Goal: Task Accomplishment & Management: Use online tool/utility

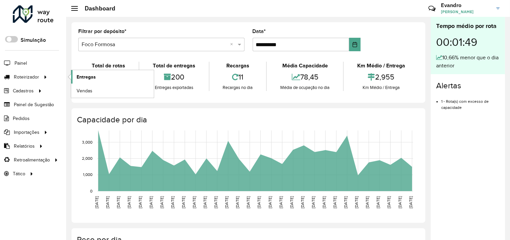
click at [87, 77] on span "Entregas" at bounding box center [86, 77] width 19 height 7
click at [22, 60] on span "Painel" at bounding box center [21, 63] width 14 height 7
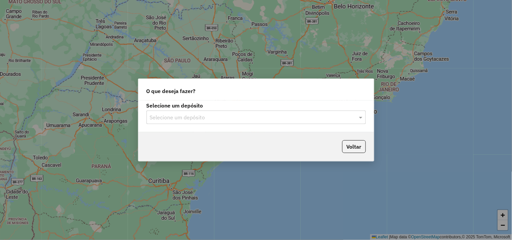
click at [180, 121] on input "text" at bounding box center [249, 118] width 199 height 8
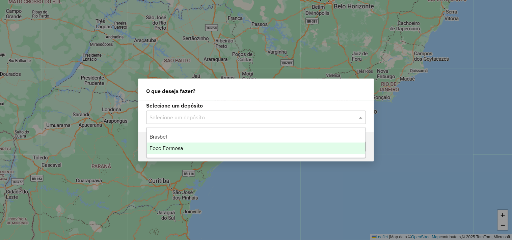
click at [171, 144] on div "Foco Formosa" at bounding box center [256, 148] width 219 height 11
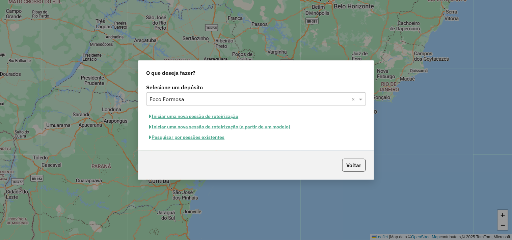
click at [204, 117] on button "Iniciar uma nova sessão de roteirização" at bounding box center [193, 116] width 95 height 10
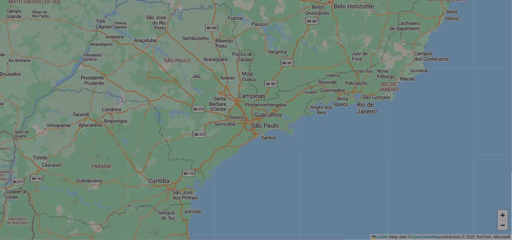
select select "*"
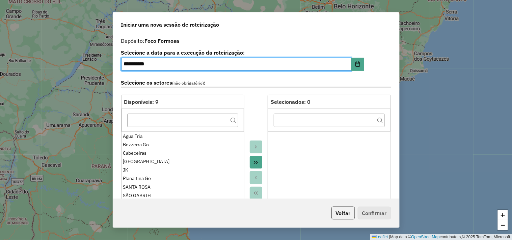
click at [258, 163] on button "Move All to Target" at bounding box center [256, 162] width 13 height 13
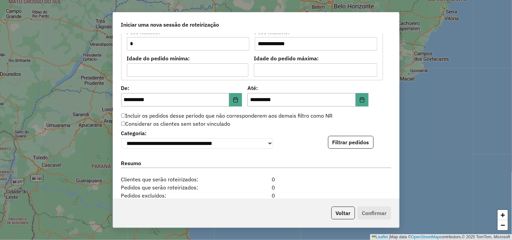
scroll to position [637, 0]
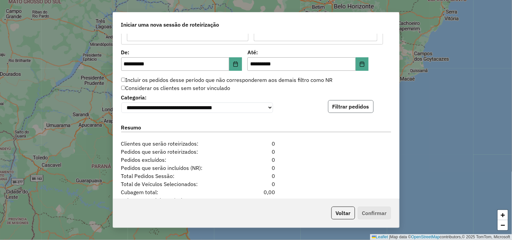
click at [353, 102] on button "Filtrar pedidos" at bounding box center [351, 106] width 46 height 13
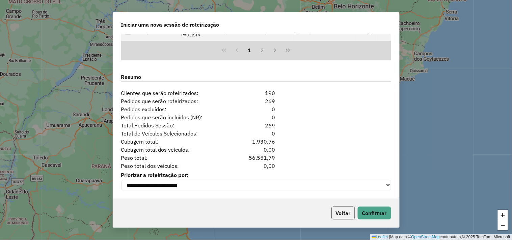
scroll to position [828, 0]
click at [367, 214] on button "Confirmar" at bounding box center [373, 213] width 33 height 13
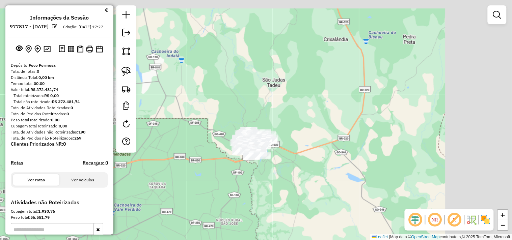
drag, startPoint x: 306, startPoint y: 147, endPoint x: 210, endPoint y: 173, distance: 98.9
click at [194, 173] on div "Janela de atendimento Grade de atendimento Capacidade Transportadoras Veículos …" at bounding box center [256, 120] width 512 height 240
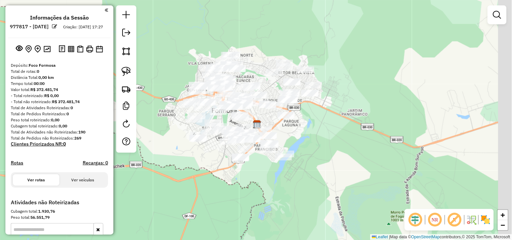
drag, startPoint x: 239, startPoint y: 171, endPoint x: 220, endPoint y: 195, distance: 31.2
click at [220, 195] on div "Janela de atendimento Grade de atendimento Capacidade Transportadoras Veículos …" at bounding box center [256, 120] width 512 height 240
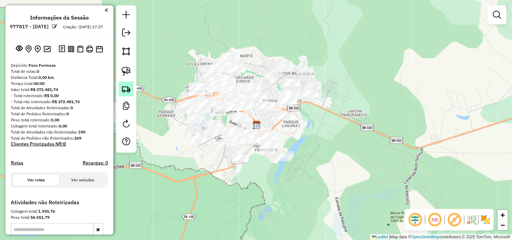
click at [126, 92] on img at bounding box center [125, 88] width 9 height 9
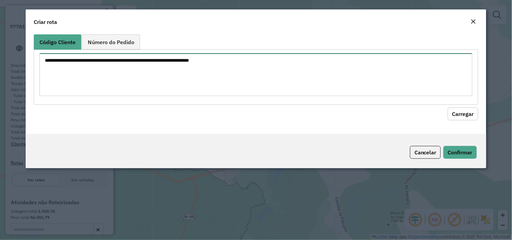
click at [156, 68] on textarea at bounding box center [255, 74] width 433 height 43
type textarea "***"
click at [463, 112] on button "Carregar" at bounding box center [462, 114] width 30 height 13
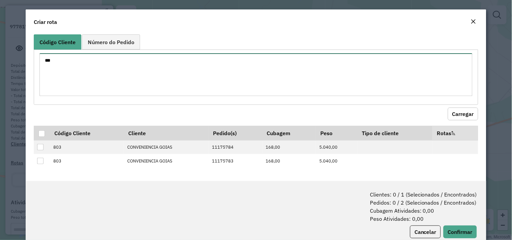
drag, startPoint x: 77, startPoint y: 60, endPoint x: 28, endPoint y: 52, distance: 49.1
click at [28, 53] on div "Código Cliente Número do Pedido *** Carregar Código Cliente Cliente Pedido(s) C…" at bounding box center [256, 106] width 460 height 149
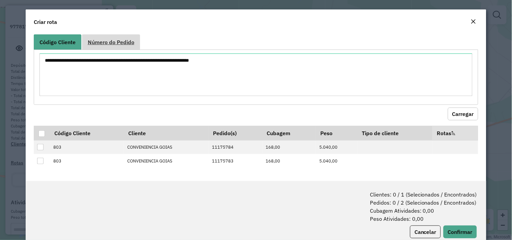
click at [125, 41] on span "Número do Pedido" at bounding box center [111, 41] width 47 height 5
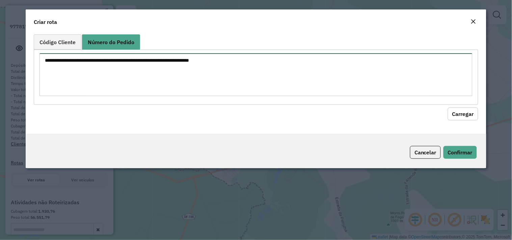
click at [122, 67] on textarea at bounding box center [255, 74] width 433 height 43
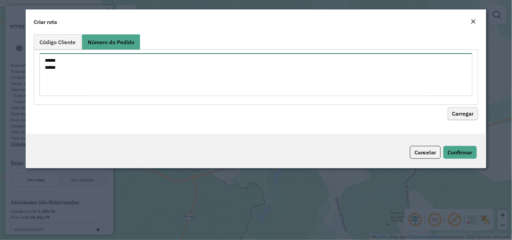
type textarea "****** ******"
click at [459, 111] on button "Carregar" at bounding box center [462, 114] width 30 height 13
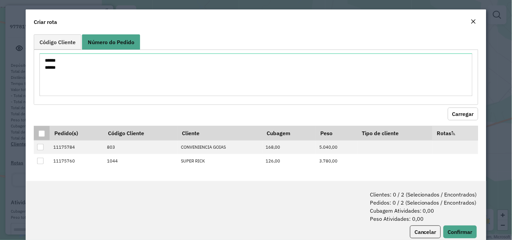
click at [42, 133] on div at bounding box center [41, 133] width 6 height 6
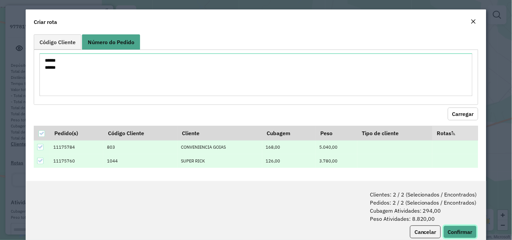
click at [459, 228] on button "Confirmar" at bounding box center [459, 232] width 33 height 13
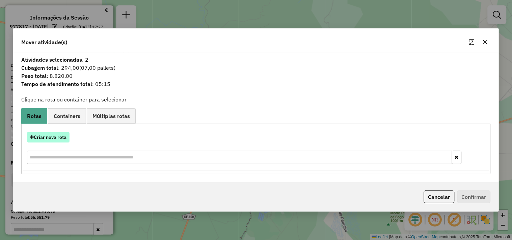
click at [60, 138] on button "Criar nova rota" at bounding box center [48, 137] width 42 height 10
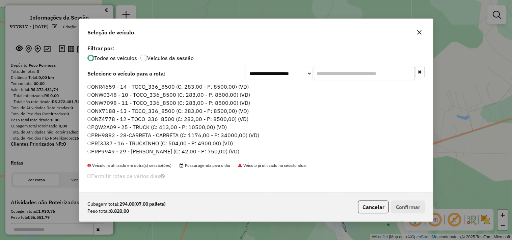
scroll to position [4, 2]
click at [154, 126] on label "PQW2A09 - 25 - TRUCK (C: 413,00 - P: 10500,00) (VD)" at bounding box center [157, 127] width 140 height 8
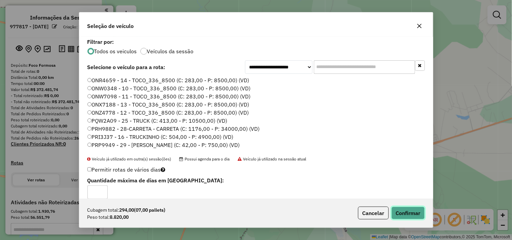
click at [407, 211] on button "Confirmar" at bounding box center [407, 213] width 33 height 13
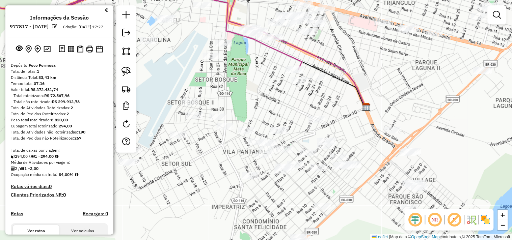
drag, startPoint x: 317, startPoint y: 196, endPoint x: 282, endPoint y: 106, distance: 97.1
click at [282, 106] on div "Janela de atendimento Grade de atendimento Capacidade Transportadoras Veículos …" at bounding box center [256, 120] width 512 height 240
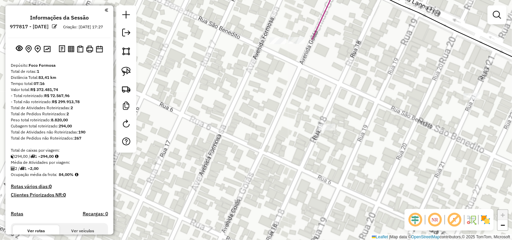
drag, startPoint x: 285, startPoint y: 65, endPoint x: 272, endPoint y: 135, distance: 71.2
click at [272, 135] on div "Janela de atendimento Grade de atendimento Capacidade Transportadoras Veículos …" at bounding box center [256, 120] width 512 height 240
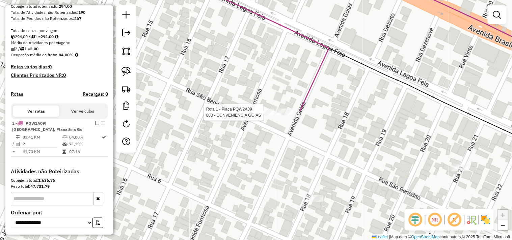
select select "**********"
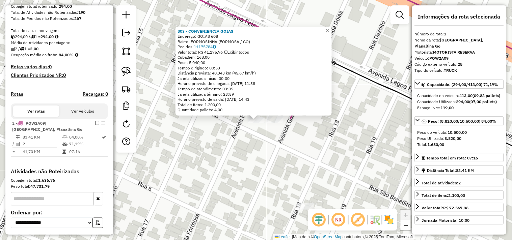
scroll to position [180, 0]
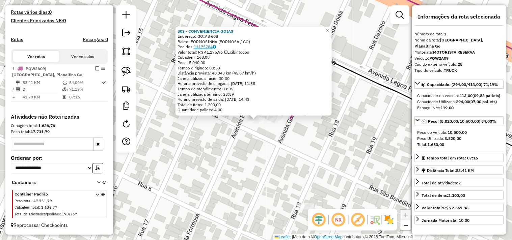
click at [206, 48] on link "11175784" at bounding box center [205, 46] width 22 height 5
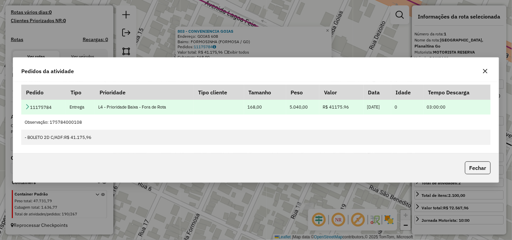
click at [28, 107] on icon at bounding box center [27, 106] width 5 height 5
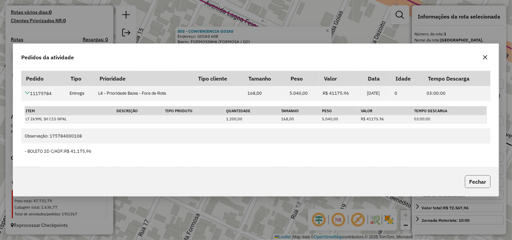
click at [473, 183] on button "Fechar" at bounding box center [478, 181] width 26 height 13
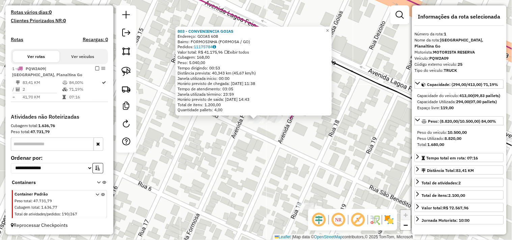
click at [271, 147] on div "803 - CONVENIENCIA GOIAS Endereço: GOIAS 608 Bairro: FORMOSINHA (FORMOSA / GO) …" at bounding box center [256, 120] width 512 height 240
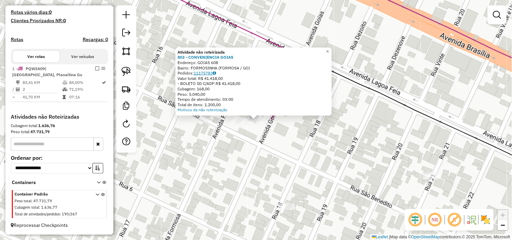
click at [212, 71] on link "11175783" at bounding box center [205, 72] width 22 height 5
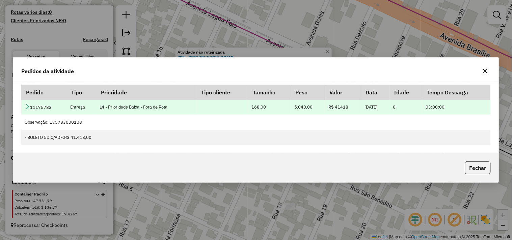
click at [26, 104] on icon at bounding box center [27, 106] width 5 height 5
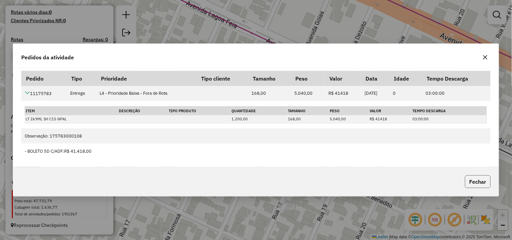
click at [476, 179] on button "Fechar" at bounding box center [478, 181] width 26 height 13
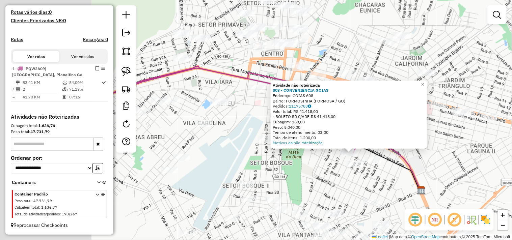
drag, startPoint x: 240, startPoint y: 189, endPoint x: 337, endPoint y: 171, distance: 98.4
click at [336, 172] on div "Atividade não roteirizada 803 - CONVENIENCIA GOIAS Endereço: GOIAS 608 Bairro: …" at bounding box center [256, 120] width 512 height 240
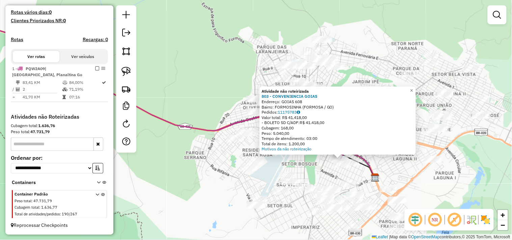
drag, startPoint x: 196, startPoint y: 146, endPoint x: 291, endPoint y: 140, distance: 95.7
click at [287, 141] on div "Atividade não roteirizada 803 - CONVENIENCIA GOIAS Endereço: GOIAS 608 Bairro: …" at bounding box center [256, 120] width 512 height 240
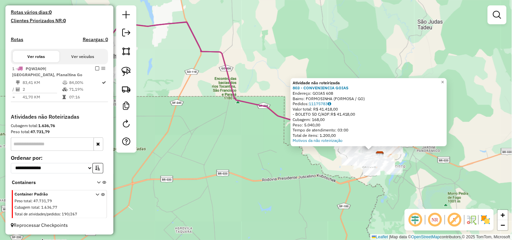
drag, startPoint x: 243, startPoint y: 123, endPoint x: 290, endPoint y: 131, distance: 47.8
click at [286, 130] on div "Atividade não roteirizada 803 - CONVENIENCIA GOIAS Endereço: GOIAS 608 Bairro: …" at bounding box center [256, 120] width 512 height 240
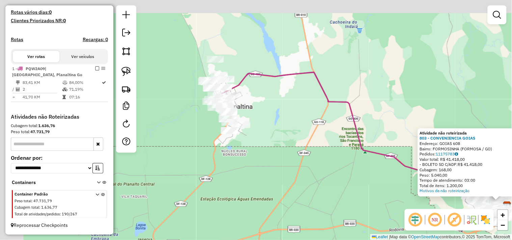
drag, startPoint x: 270, startPoint y: 147, endPoint x: 307, endPoint y: 176, distance: 46.8
click at [307, 176] on div "Atividade não roteirizada 803 - CONVENIENCIA GOIAS Endereço: GOIAS 608 Bairro: …" at bounding box center [256, 120] width 512 height 240
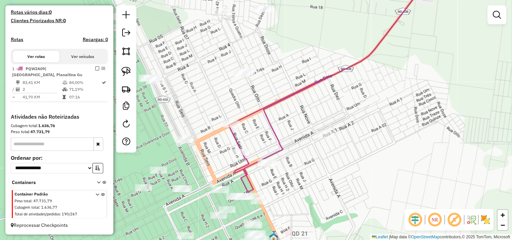
drag, startPoint x: 258, startPoint y: 141, endPoint x: 261, endPoint y: 127, distance: 13.8
click at [261, 128] on div "Atividade não roteirizada 803 - CONVENIENCIA GOIAS Endereço: GOIAS 608 Bairro: …" at bounding box center [256, 120] width 512 height 240
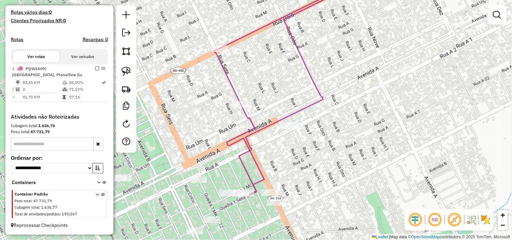
drag, startPoint x: 274, startPoint y: 171, endPoint x: 277, endPoint y: 157, distance: 13.8
click at [277, 158] on div "Atividade não roteirizada 803 - CONVENIENCIA GOIAS Endereço: GOIAS 608 Bairro: …" at bounding box center [256, 120] width 512 height 240
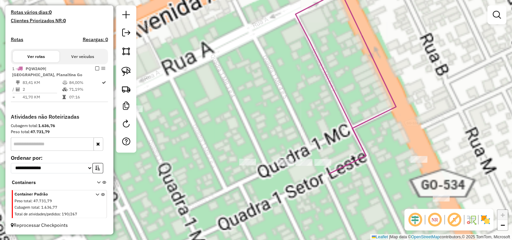
drag, startPoint x: 235, startPoint y: 197, endPoint x: 229, endPoint y: 181, distance: 16.2
click at [229, 183] on div "Atividade não roteirizada 803 - CONVENIENCIA GOIAS Endereço: GOIAS 608 Bairro: …" at bounding box center [256, 120] width 512 height 240
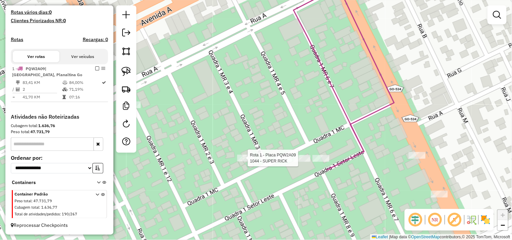
select select "**********"
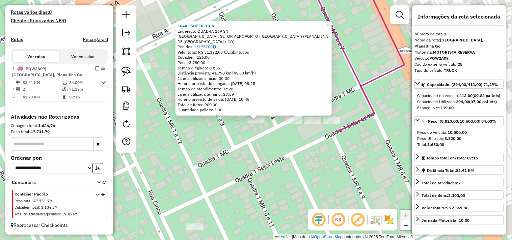
click at [209, 41] on div "Bairro: SETOR AEROPORTO (BARROLANDIA) (PLANALTINA DE GOIAS / GO)" at bounding box center [253, 39] width 152 height 10
click at [209, 44] on div "1044 - SUPER RICK Endereço: QUADRA 169 SN Bairro: SETOR AEROPORTO (BARROLANDIA)…" at bounding box center [253, 67] width 152 height 89
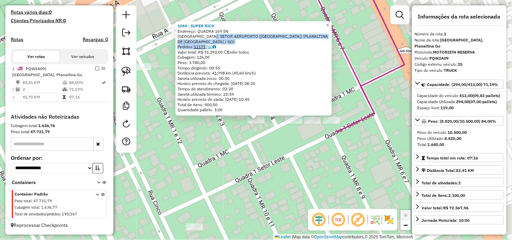
click at [209, 46] on link "11175760" at bounding box center [205, 46] width 22 height 5
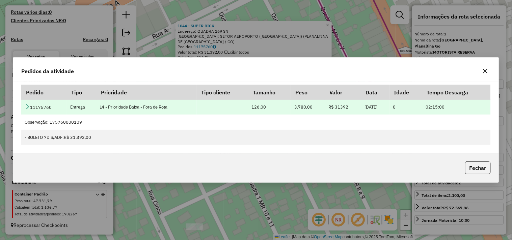
click at [29, 110] on td "11175760" at bounding box center [44, 106] width 46 height 15
click at [29, 107] on icon at bounding box center [27, 106] width 5 height 5
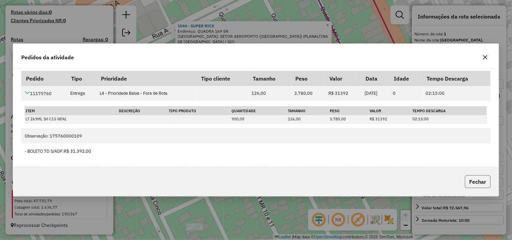
click at [471, 180] on button "Fechar" at bounding box center [478, 181] width 26 height 13
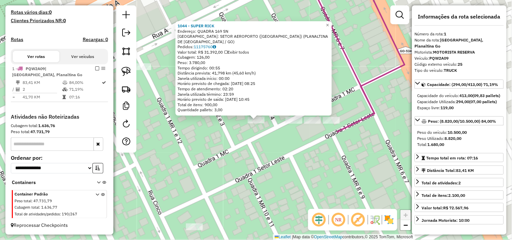
drag, startPoint x: 251, startPoint y: 160, endPoint x: 218, endPoint y: 143, distance: 37.1
click at [218, 143] on div "1044 - SUPER RICK Endereço: QUADRA 169 SN Bairro: SETOR AEROPORTO (BARROLANDIA)…" at bounding box center [256, 120] width 512 height 240
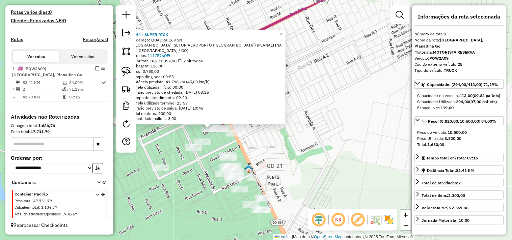
drag, startPoint x: 317, startPoint y: 169, endPoint x: 273, endPoint y: 142, distance: 51.6
click at [273, 142] on div "1044 - SUPER RICK Endereço: QUADRA 169 SN Bairro: SETOR AEROPORTO (BARROLANDIA)…" at bounding box center [256, 120] width 512 height 240
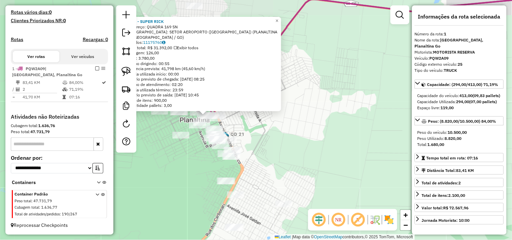
drag, startPoint x: 316, startPoint y: 160, endPoint x: 292, endPoint y: 152, distance: 25.4
click at [264, 137] on div "1044 - SUPER RICK Endereço: QUADRA 169 SN Bairro: SETOR AEROPORTO (BARROLANDIA)…" at bounding box center [256, 120] width 512 height 240
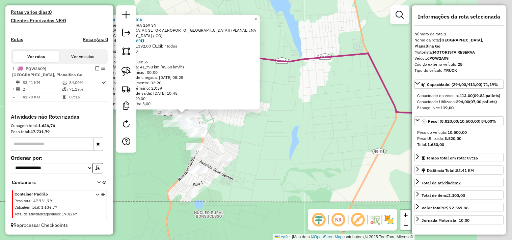
drag, startPoint x: 351, startPoint y: 167, endPoint x: 233, endPoint y: 138, distance: 122.2
click at [233, 138] on div "1044 - SUPER RICK Endereço: QUADRA 169 SN Bairro: SETOR AEROPORTO (BARROLANDIA)…" at bounding box center [256, 120] width 512 height 240
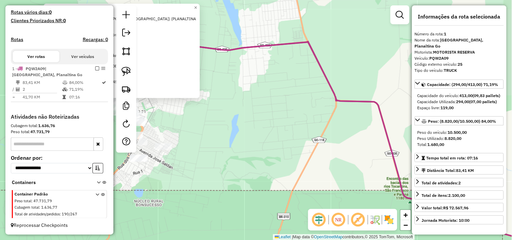
drag, startPoint x: 326, startPoint y: 147, endPoint x: 237, endPoint y: 108, distance: 96.8
click at [238, 109] on div "1044 - SUPER RICK Endereço: QUADRA 169 SN Bairro: SETOR AEROPORTO (BARROLANDIA)…" at bounding box center [256, 120] width 512 height 240
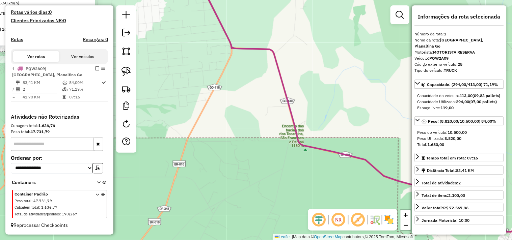
drag, startPoint x: 312, startPoint y: 136, endPoint x: 254, endPoint y: 104, distance: 66.9
click at [249, 100] on div "1044 - SUPER RICK Endereço: QUADRA 169 SN Bairro: SETOR AEROPORTO (BARROLANDIA)…" at bounding box center [256, 120] width 512 height 240
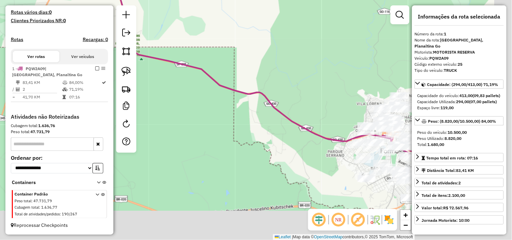
drag, startPoint x: 318, startPoint y: 116, endPoint x: 259, endPoint y: 96, distance: 62.0
click at [261, 96] on div "1044 - SUPER RICK Endereço: QUADRA 169 SN Bairro: SETOR AEROPORTO (BARROLANDIA)…" at bounding box center [256, 120] width 512 height 240
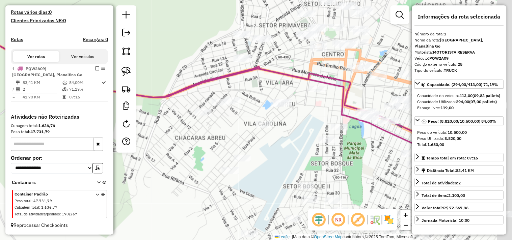
drag, startPoint x: 384, startPoint y: 158, endPoint x: 273, endPoint y: 133, distance: 113.1
click at [273, 133] on div "1044 - SUPER RICK Endereço: QUADRA 169 SN Bairro: SETOR AEROPORTO (BARROLANDIA)…" at bounding box center [256, 120] width 512 height 240
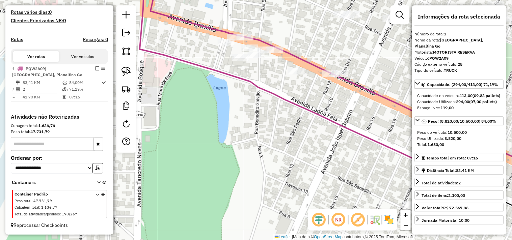
drag, startPoint x: 328, startPoint y: 112, endPoint x: 202, endPoint y: -33, distance: 192.2
click at [202, 0] on html "Aguarde... Pop-up bloqueado! Seu navegador bloqueou automáticamente a abertura …" at bounding box center [256, 120] width 512 height 240
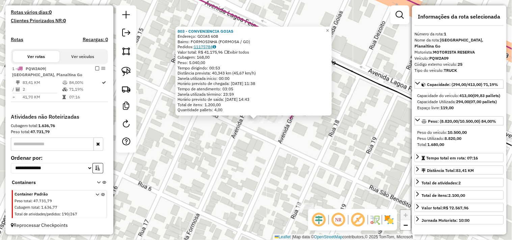
click at [210, 49] on link "11175784" at bounding box center [205, 46] width 22 height 5
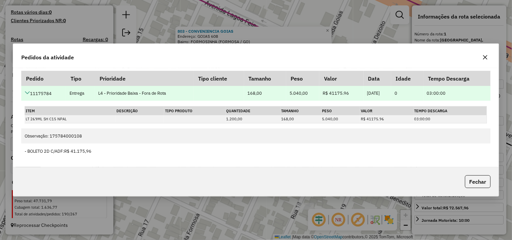
click at [31, 92] on td "11175784" at bounding box center [43, 93] width 45 height 15
click at [25, 93] on icon at bounding box center [27, 92] width 5 height 5
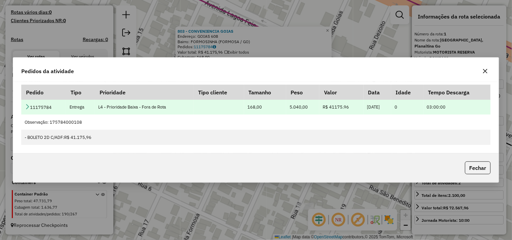
click at [26, 105] on icon at bounding box center [27, 106] width 5 height 5
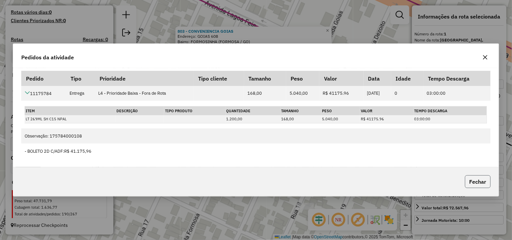
click at [483, 182] on button "Fechar" at bounding box center [478, 181] width 26 height 13
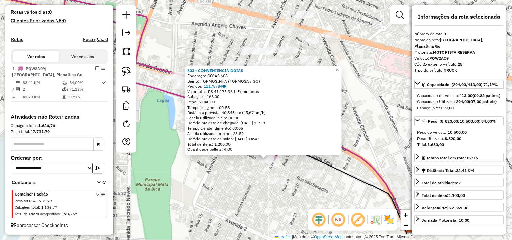
click at [409, 150] on div "803 - CONVENIENCIA GOIAS Endereço: GOIAS 608 Bairro: FORMOSINHA (FORMOSA / GO) …" at bounding box center [256, 120] width 512 height 240
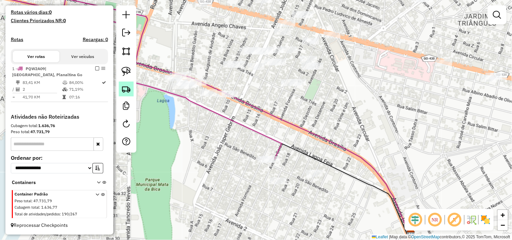
click at [130, 89] on img at bounding box center [125, 88] width 9 height 9
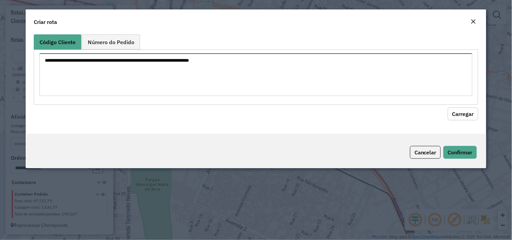
click at [108, 62] on textarea at bounding box center [255, 74] width 433 height 43
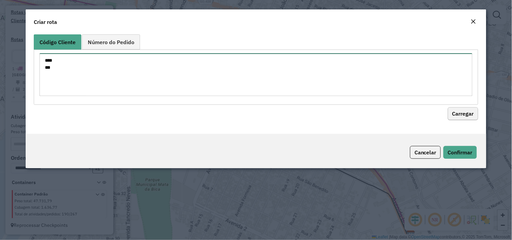
type textarea "**** ***"
click at [450, 109] on button "Carregar" at bounding box center [462, 114] width 30 height 13
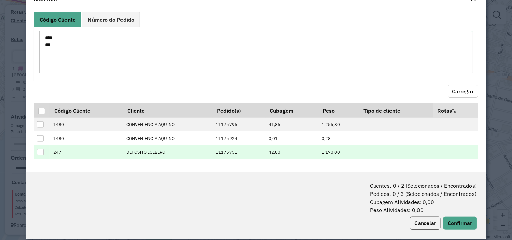
scroll to position [31, 0]
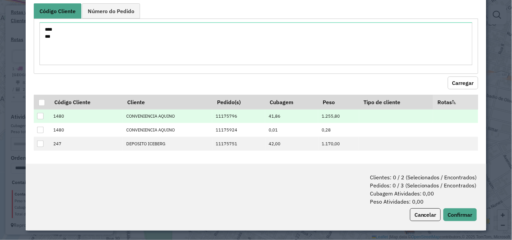
click at [42, 115] on div at bounding box center [40, 116] width 6 height 6
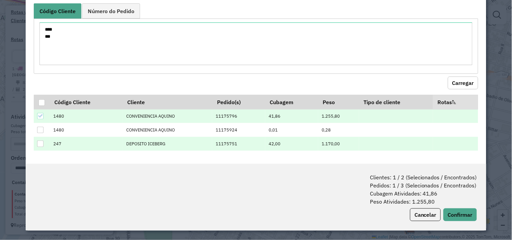
click at [39, 143] on div at bounding box center [40, 144] width 6 height 6
click at [461, 211] on button "Confirmar" at bounding box center [459, 214] width 33 height 13
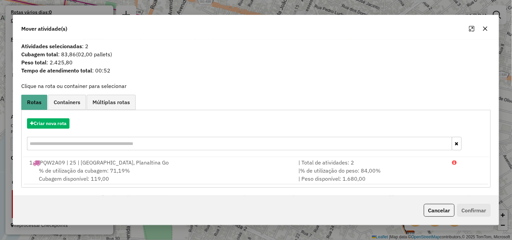
drag, startPoint x: 440, startPoint y: 208, endPoint x: 427, endPoint y: 201, distance: 14.9
click at [440, 208] on button "Cancelar" at bounding box center [439, 210] width 31 height 13
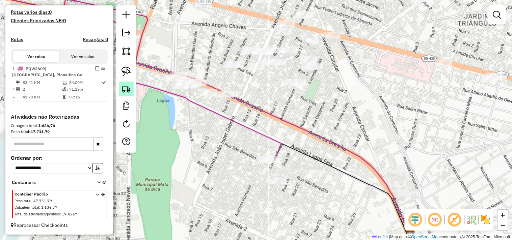
click at [120, 87] on link at bounding box center [126, 89] width 15 height 15
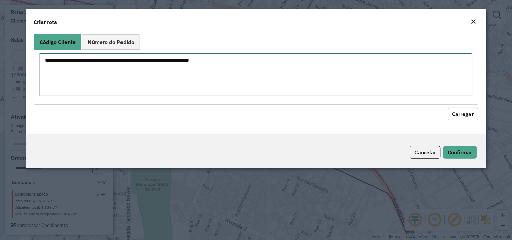
click at [134, 78] on textarea at bounding box center [255, 74] width 433 height 43
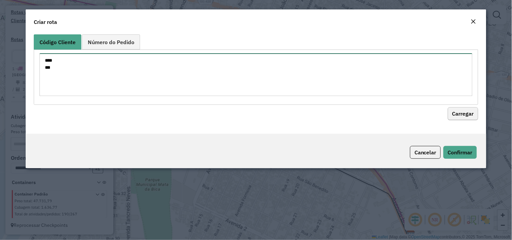
type textarea "**** ***"
click at [449, 109] on button "Carregar" at bounding box center [462, 114] width 30 height 13
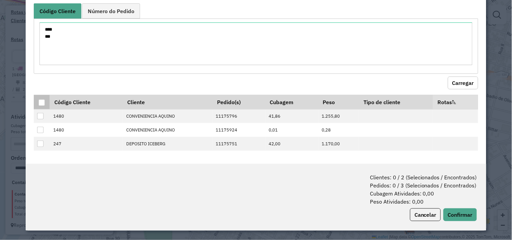
click at [43, 103] on div at bounding box center [41, 102] width 6 height 6
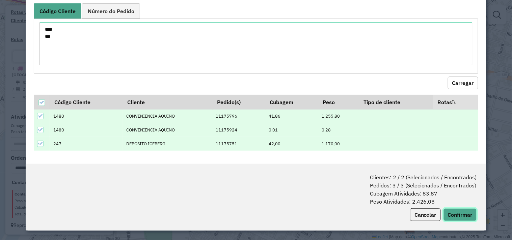
click at [453, 209] on button "Confirmar" at bounding box center [459, 214] width 33 height 13
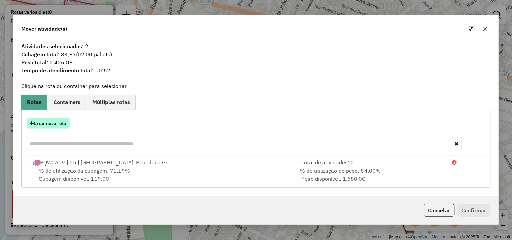
click at [63, 126] on button "Criar nova rota" at bounding box center [48, 123] width 42 height 10
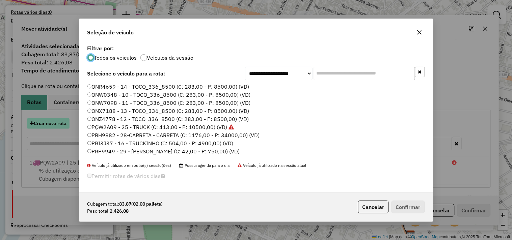
scroll to position [4, 2]
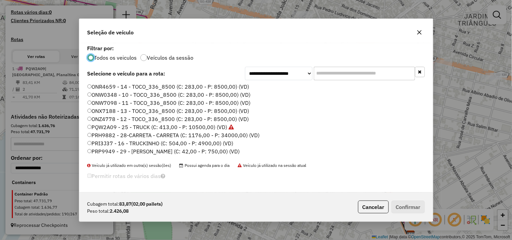
click at [173, 125] on label "PQW2A09 - 25 - TRUCK (C: 413,00 - P: 10500,00) (VD)" at bounding box center [160, 127] width 147 height 8
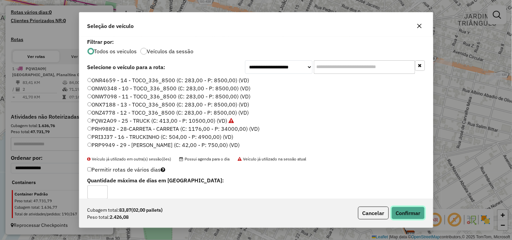
click at [414, 211] on button "Confirmar" at bounding box center [407, 213] width 33 height 13
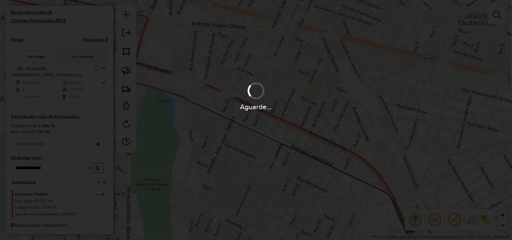
scroll to position [188, 0]
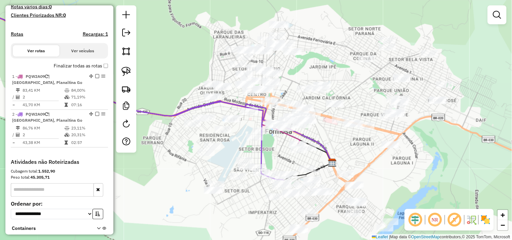
drag, startPoint x: 331, startPoint y: 139, endPoint x: 350, endPoint y: 139, distance: 18.9
click at [350, 139] on div "Janela de atendimento Grade de atendimento Capacidade Transportadoras Veículos …" at bounding box center [256, 120] width 512 height 240
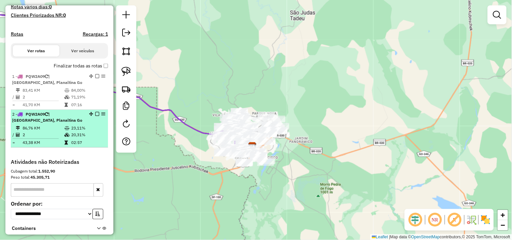
click at [56, 120] on span "| Formosa, Planaltina Go" at bounding box center [47, 117] width 70 height 11
select select "**********"
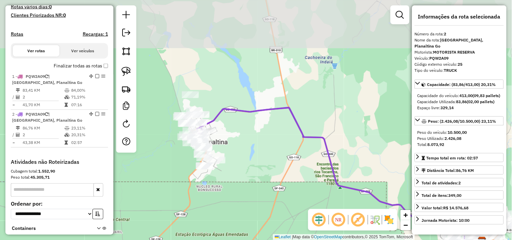
drag, startPoint x: 246, startPoint y: 132, endPoint x: 305, endPoint y: 179, distance: 74.8
click at [322, 182] on div "Janela de atendimento Grade de atendimento Capacidade Transportadoras Veículos …" at bounding box center [256, 120] width 512 height 240
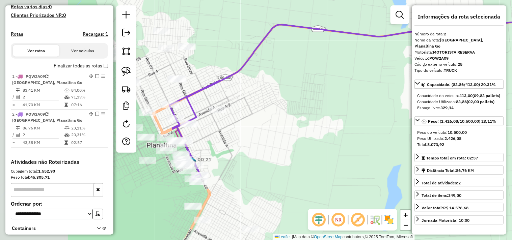
drag, startPoint x: 266, startPoint y: 142, endPoint x: 294, endPoint y: 164, distance: 36.1
click at [321, 163] on div "Janela de atendimento Grade de atendimento Capacidade Transportadoras Veículos …" at bounding box center [256, 120] width 512 height 240
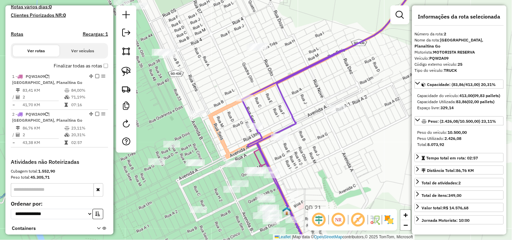
drag, startPoint x: 220, startPoint y: 223, endPoint x: 221, endPoint y: 182, distance: 41.1
click at [221, 182] on div "Janela de atendimento Grade de atendimento Capacidade Transportadoras Veículos …" at bounding box center [256, 120] width 512 height 240
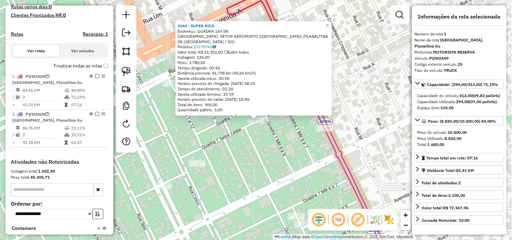
scroll to position [240, 0]
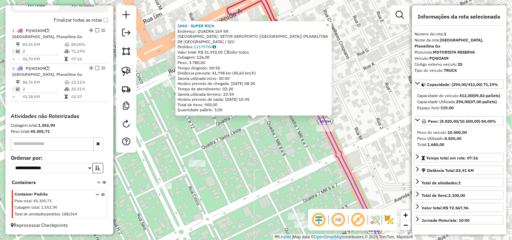
drag, startPoint x: 302, startPoint y: 157, endPoint x: 298, endPoint y: 78, distance: 79.3
click at [302, 79] on div "1044 - SUPER RICK Endereço: QUADRA 169 SN Bairro: SETOR AEROPORTO (BARROLANDIA)…" at bounding box center [256, 120] width 512 height 240
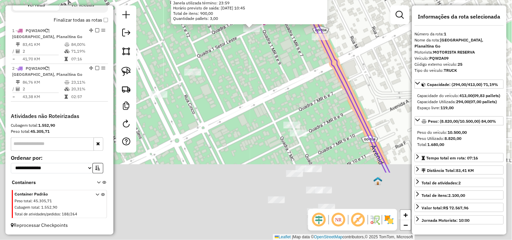
drag, startPoint x: 349, startPoint y: 167, endPoint x: 300, endPoint y: 65, distance: 113.1
click at [302, 66] on div "1044 - SUPER RICK Endereço: QUADRA 169 SN Bairro: SETOR AEROPORTO (BARROLANDIA)…" at bounding box center [256, 120] width 512 height 240
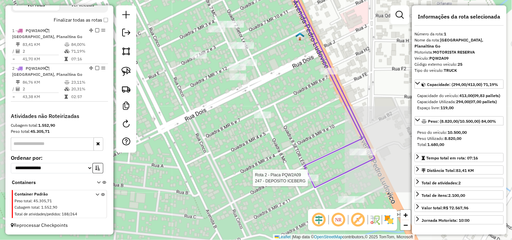
click at [309, 181] on div at bounding box center [309, 178] width 17 height 7
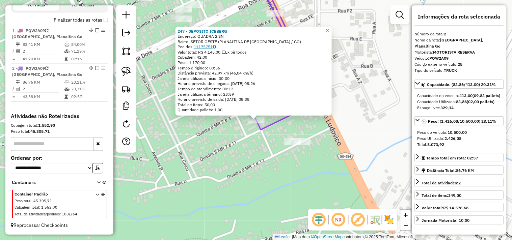
click at [210, 46] on link "11175751" at bounding box center [205, 46] width 22 height 5
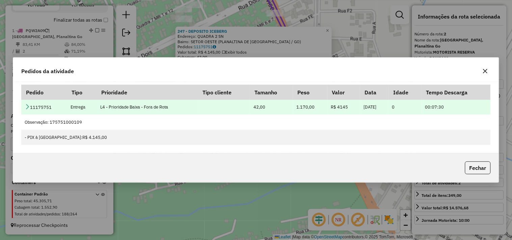
click at [28, 107] on icon at bounding box center [27, 106] width 5 height 5
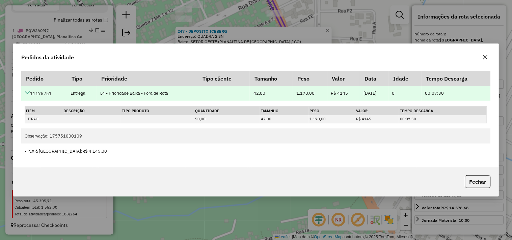
click at [28, 92] on icon at bounding box center [27, 92] width 5 height 5
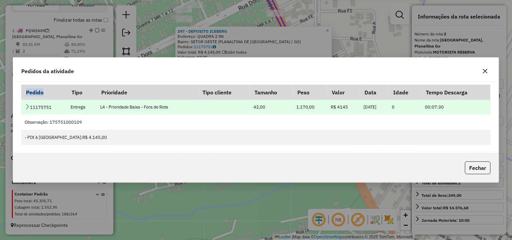
click at [28, 92] on th "Pedido" at bounding box center [44, 92] width 46 height 14
click at [28, 107] on icon at bounding box center [27, 106] width 5 height 5
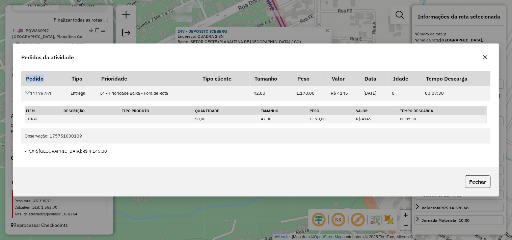
click at [157, 58] on div "Pedidos da atividade" at bounding box center [255, 56] width 485 height 24
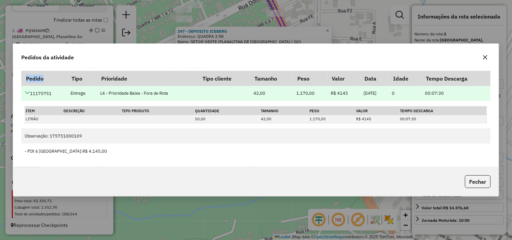
click at [25, 93] on icon at bounding box center [27, 92] width 5 height 5
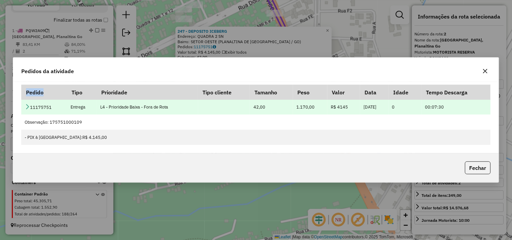
click at [25, 106] on icon at bounding box center [27, 106] width 5 height 5
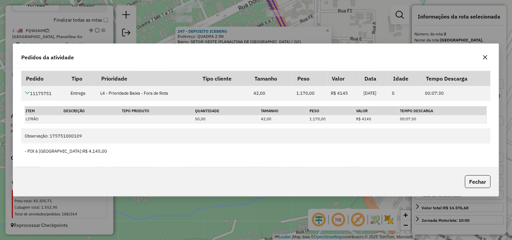
click at [153, 56] on div "Pedidos da atividade" at bounding box center [255, 56] width 485 height 24
click at [210, 11] on div "Pedidos da atividade Pedido Tipo Prioridade Tipo cliente Tamanho Peso Valor Dat…" at bounding box center [256, 120] width 512 height 240
click at [488, 55] on icon "button" at bounding box center [484, 57] width 5 height 5
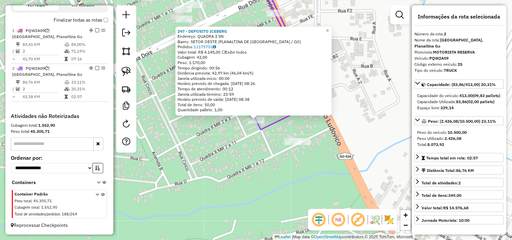
drag, startPoint x: 240, startPoint y: 157, endPoint x: 245, endPoint y: 173, distance: 16.2
click at [245, 173] on div "247 - DEPOSITO ICEBERG Endereço: QUADRA 2 SN Bairro: SETOR OESTE (PLANALTINA DE…" at bounding box center [256, 120] width 512 height 240
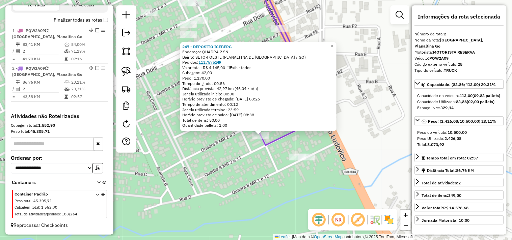
click at [216, 64] on link "11175751" at bounding box center [209, 62] width 22 height 5
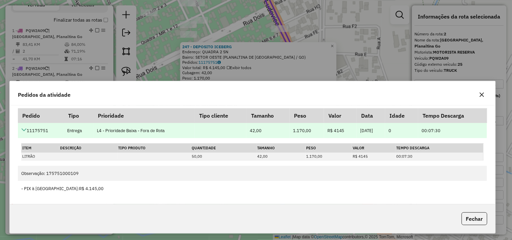
drag, startPoint x: 249, startPoint y: 65, endPoint x: 245, endPoint y: 132, distance: 66.5
click at [245, 132] on div "Pedidos da atividade Pedido Tipo Prioridade Tipo cliente Tamanho Peso Valor Dat…" at bounding box center [252, 157] width 486 height 153
click at [25, 130] on icon at bounding box center [23, 129] width 5 height 5
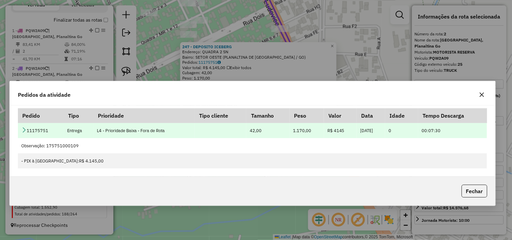
click at [25, 130] on icon at bounding box center [23, 129] width 5 height 5
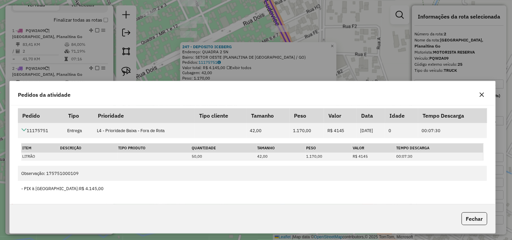
click at [483, 96] on icon "button" at bounding box center [481, 94] width 5 height 5
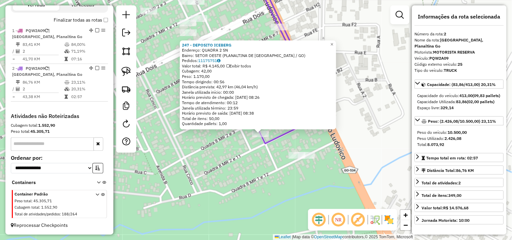
drag, startPoint x: 343, startPoint y: 173, endPoint x: 266, endPoint y: 129, distance: 88.4
click at [273, 127] on div "247 - DEPOSITO ICEBERG Endereço: QUADRA 2 SN Bairro: SETOR OESTE (PLANALTINA DE…" at bounding box center [256, 120] width 512 height 240
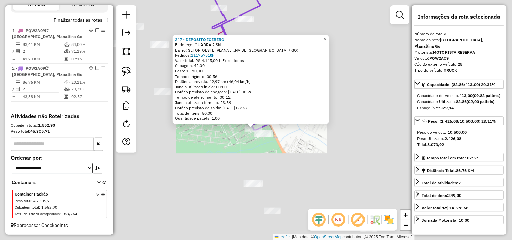
click at [305, 161] on div "247 - DEPOSITO ICEBERG Endereço: QUADRA 2 SN Bairro: SETOR OESTE (PLANALTINA DE…" at bounding box center [256, 120] width 512 height 240
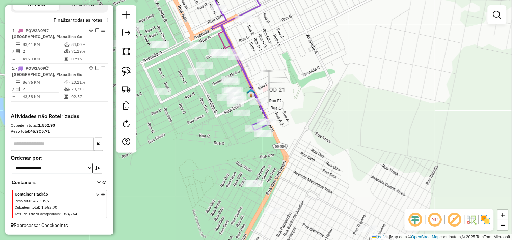
drag, startPoint x: 340, startPoint y: 179, endPoint x: 203, endPoint y: 89, distance: 164.0
click at [215, 95] on div "Janela de atendimento Grade de atendimento Capacidade Transportadoras Veículos …" at bounding box center [256, 120] width 512 height 240
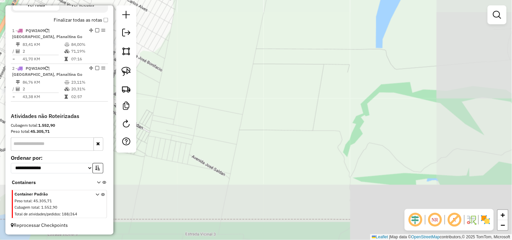
drag, startPoint x: 252, startPoint y: 119, endPoint x: 185, endPoint y: 52, distance: 94.2
click at [198, 60] on div "Janela de atendimento Grade de atendimento Capacidade Transportadoras Veículos …" at bounding box center [256, 120] width 512 height 240
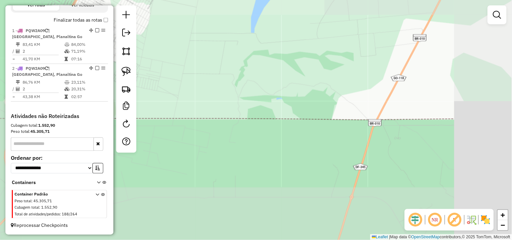
drag, startPoint x: 249, startPoint y: 137, endPoint x: 187, endPoint y: 73, distance: 88.2
click at [191, 76] on div "Janela de atendimento Grade de atendimento Capacidade Transportadoras Veículos …" at bounding box center [256, 120] width 512 height 240
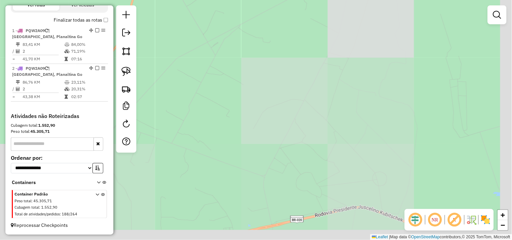
drag, startPoint x: 234, startPoint y: 117, endPoint x: 199, endPoint y: 98, distance: 39.4
click at [200, 98] on div "Janela de atendimento Grade de atendimento Capacidade Transportadoras Veículos …" at bounding box center [256, 120] width 512 height 240
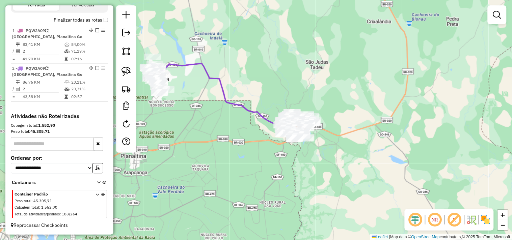
drag, startPoint x: 244, startPoint y: 138, endPoint x: 260, endPoint y: 140, distance: 16.1
click at [242, 138] on div "Janela de atendimento Grade de atendimento Capacidade Transportadoras Veículos …" at bounding box center [256, 120] width 512 height 240
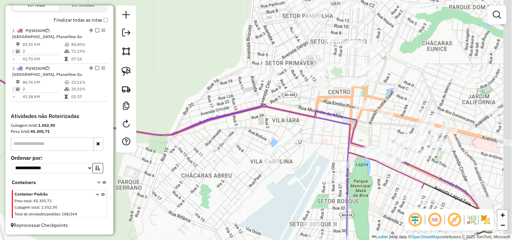
drag, startPoint x: 309, startPoint y: 147, endPoint x: 241, endPoint y: 105, distance: 80.1
click at [238, 105] on div "Janela de atendimento Grade de atendimento Capacidade Transportadoras Veículos …" at bounding box center [256, 120] width 512 height 240
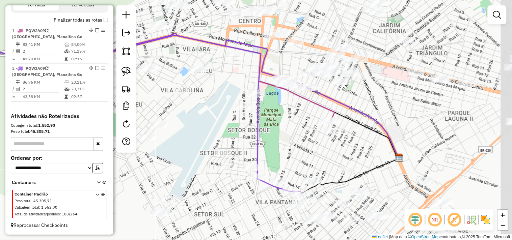
drag, startPoint x: 299, startPoint y: 133, endPoint x: 265, endPoint y: 107, distance: 42.4
click at [265, 105] on div "Janela de atendimento Grade de atendimento Capacidade Transportadoras Veículos …" at bounding box center [256, 120] width 512 height 240
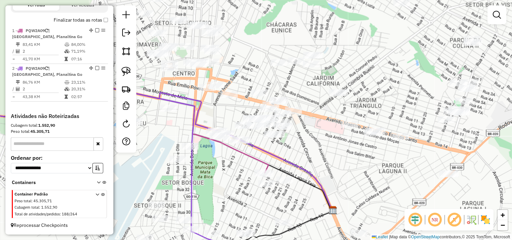
drag, startPoint x: 285, startPoint y: 101, endPoint x: 224, endPoint y: 159, distance: 83.7
click at [225, 161] on div "Janela de atendimento Grade de atendimento Capacidade Transportadoras Veículos …" at bounding box center [256, 120] width 512 height 240
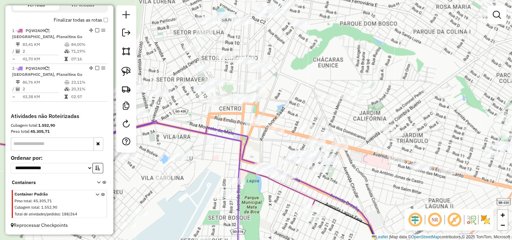
drag, startPoint x: 267, startPoint y: 142, endPoint x: 209, endPoint y: 80, distance: 84.9
click at [209, 80] on div "Janela de atendimento Grade de atendimento Capacidade Transportadoras Veículos …" at bounding box center [256, 120] width 512 height 240
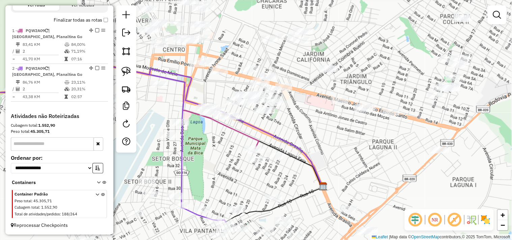
drag, startPoint x: 278, startPoint y: 135, endPoint x: 251, endPoint y: 56, distance: 84.1
click at [252, 62] on icon at bounding box center [136, 124] width 374 height 125
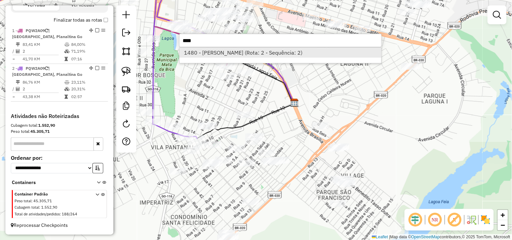
type input "****"
click at [250, 51] on li "1480 - CONVENIENCIA AQUINO (Rota: 2 - Sequência: 2)" at bounding box center [280, 53] width 202 height 10
select select "**********"
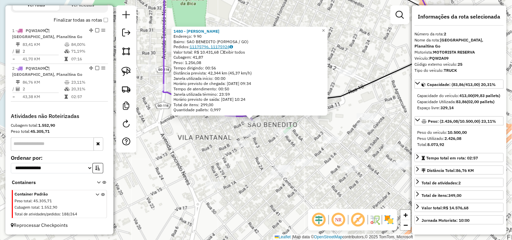
click at [206, 45] on link "11175796, 11175924" at bounding box center [211, 46] width 43 height 5
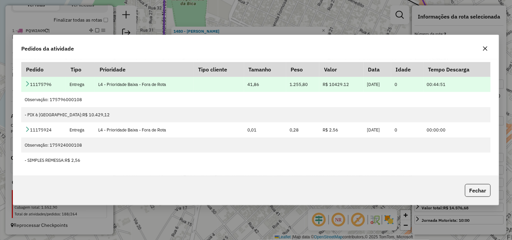
click at [27, 83] on icon at bounding box center [27, 83] width 5 height 5
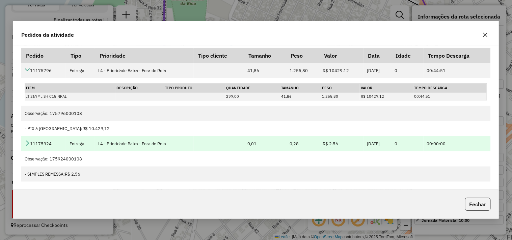
click at [27, 143] on icon at bounding box center [27, 142] width 5 height 5
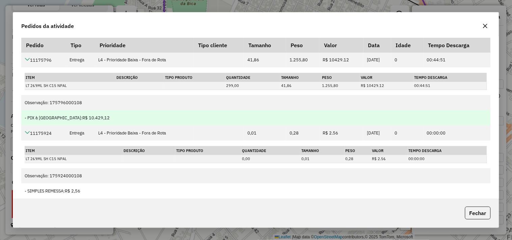
scroll to position [0, 0]
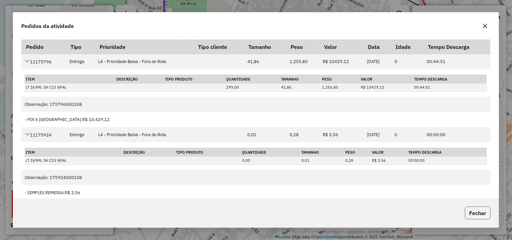
click at [481, 208] on button "Fechar" at bounding box center [478, 213] width 26 height 13
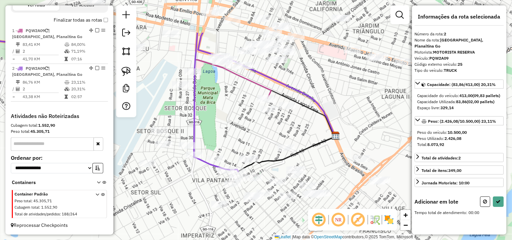
drag, startPoint x: 298, startPoint y: 70, endPoint x: 272, endPoint y: 110, distance: 47.1
click at [274, 133] on div "Janela de atendimento Grade de atendimento Capacidade Transportadoras Veículos …" at bounding box center [256, 120] width 512 height 240
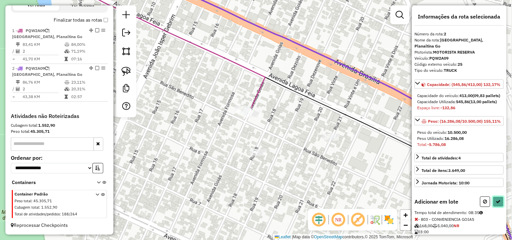
click at [497, 207] on button at bounding box center [498, 202] width 11 height 10
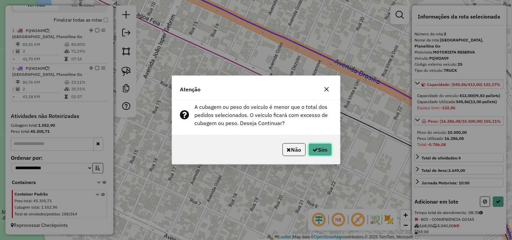
click at [324, 151] on button "Sim" at bounding box center [320, 149] width 24 height 13
select select "**********"
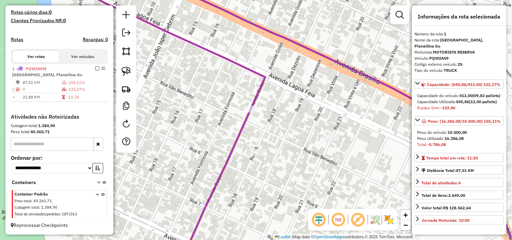
scroll to position [180, 0]
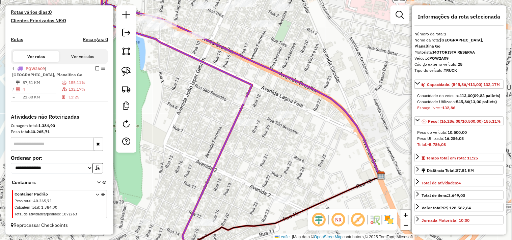
drag, startPoint x: 187, startPoint y: 123, endPoint x: 201, endPoint y: 120, distance: 13.6
click at [200, 120] on div "Janela de atendimento Grade de atendimento Capacidade Transportadoras Veículos …" at bounding box center [256, 120] width 512 height 240
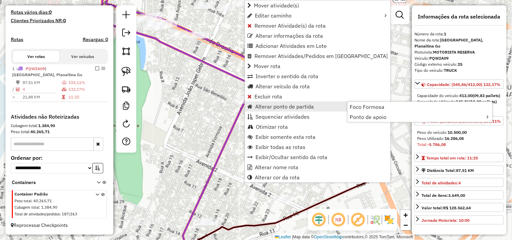
click at [209, 119] on div "Janela de atendimento Grade de atendimento Capacidade Transportadoras Veículos …" at bounding box center [256, 120] width 512 height 240
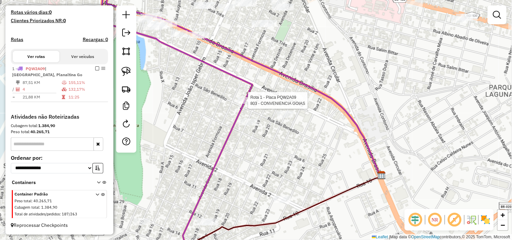
select select "**********"
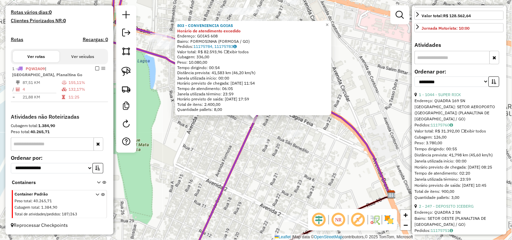
scroll to position [262, 0]
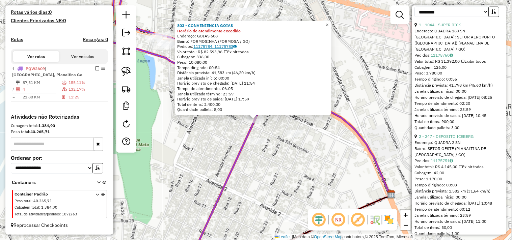
click at [228, 47] on link "11175784, 11175783" at bounding box center [214, 46] width 43 height 5
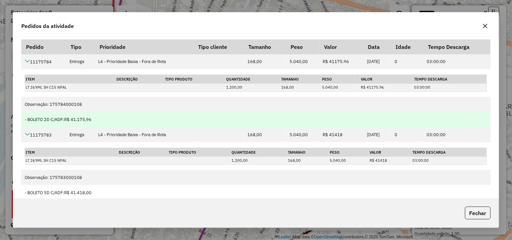
scroll to position [10, 0]
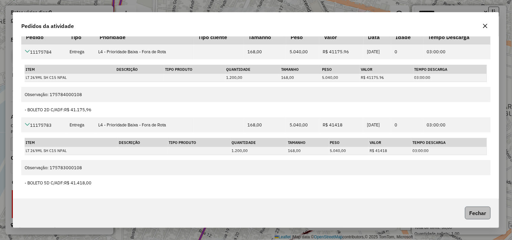
click at [484, 212] on button "Fechar" at bounding box center [478, 213] width 26 height 13
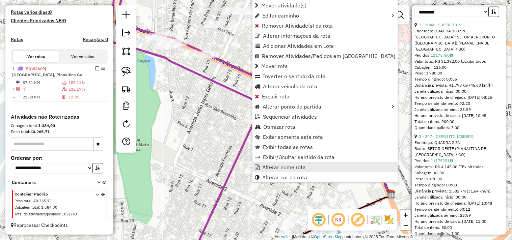
click at [269, 165] on span "Alterar nome rota" at bounding box center [283, 167] width 43 height 5
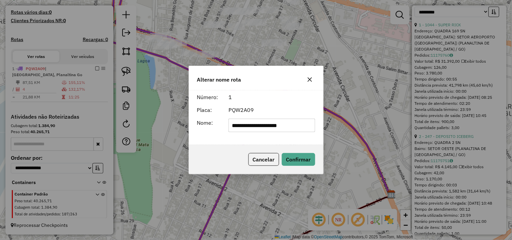
drag, startPoint x: 294, startPoint y: 127, endPoint x: 225, endPoint y: 123, distance: 69.9
click at [225, 123] on div "**********" at bounding box center [271, 125] width 95 height 13
click at [268, 161] on button "Cancelar" at bounding box center [263, 159] width 31 height 13
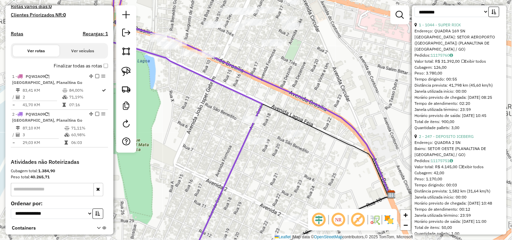
scroll to position [250, 0]
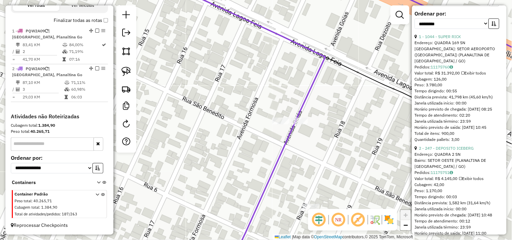
drag, startPoint x: 261, startPoint y: 137, endPoint x: 257, endPoint y: 137, distance: 4.0
click at [257, 137] on div "Janela de atendimento Grade de atendimento Capacidade Transportadoras Veículos …" at bounding box center [256, 120] width 512 height 240
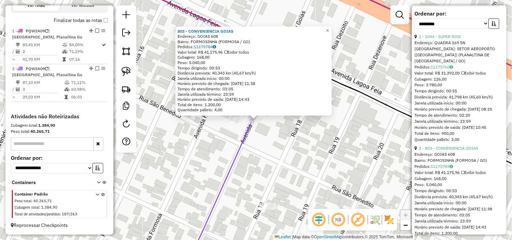
click at [388, 157] on div "Rota 1 - Placa PQW2A09 803 - CONVENIENCIA GOIAS 803 - CONVENIENCIA GOIAS Endere…" at bounding box center [256, 120] width 512 height 240
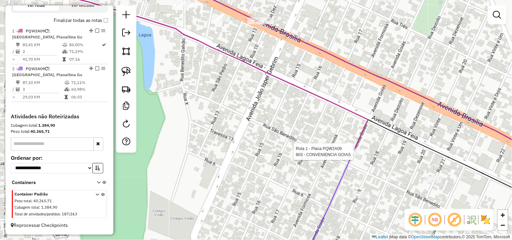
select select "**********"
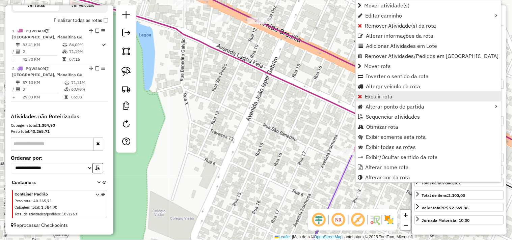
click at [371, 94] on span "Excluir rota" at bounding box center [379, 96] width 28 height 5
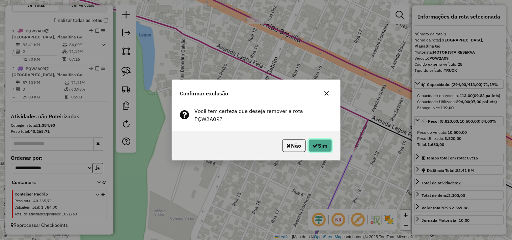
click at [320, 144] on button "Sim" at bounding box center [320, 145] width 24 height 13
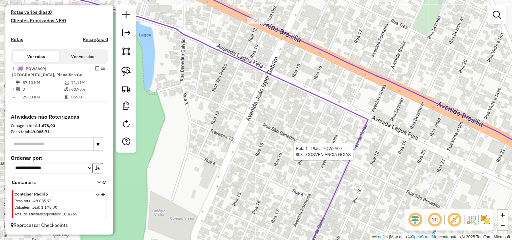
scroll to position [180, 0]
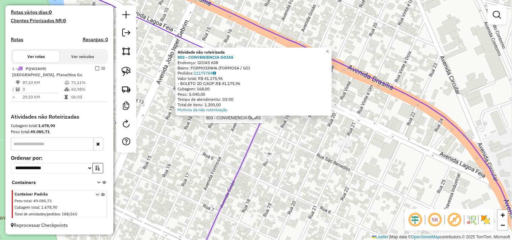
select select "**********"
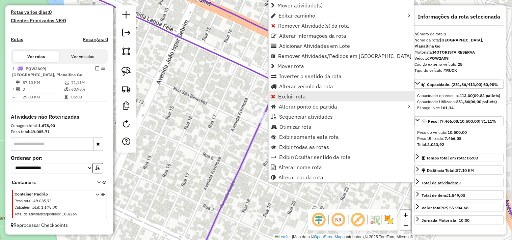
click at [283, 96] on span "Excluir rota" at bounding box center [292, 96] width 28 height 5
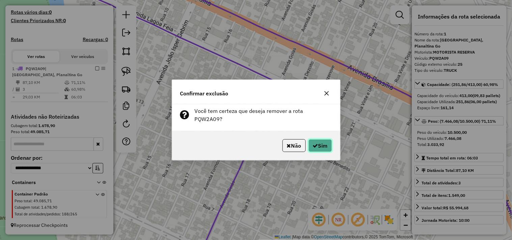
click at [317, 139] on button "Sim" at bounding box center [320, 145] width 24 height 13
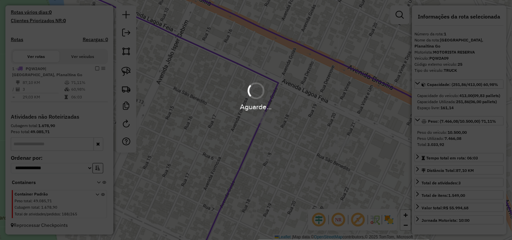
scroll to position [92, 0]
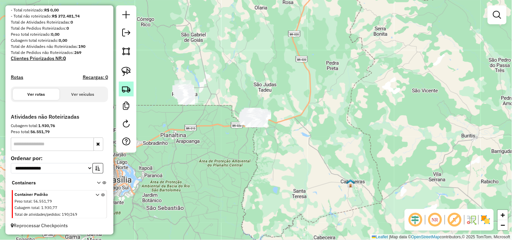
click at [129, 87] on img at bounding box center [125, 88] width 9 height 9
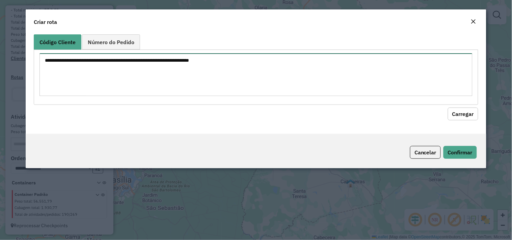
click at [139, 67] on textarea at bounding box center [255, 74] width 433 height 43
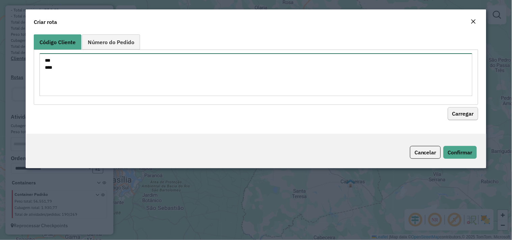
type textarea "*** ****"
click at [470, 108] on button "Carregar" at bounding box center [462, 114] width 30 height 13
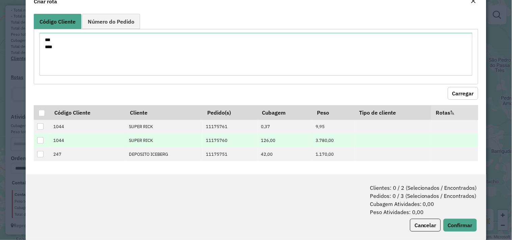
scroll to position [31, 0]
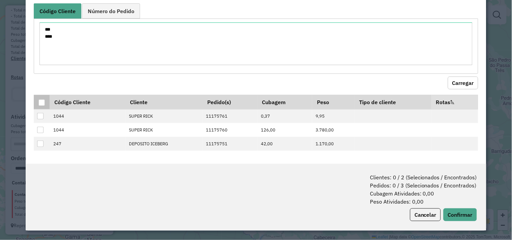
click at [41, 104] on div at bounding box center [41, 102] width 6 height 6
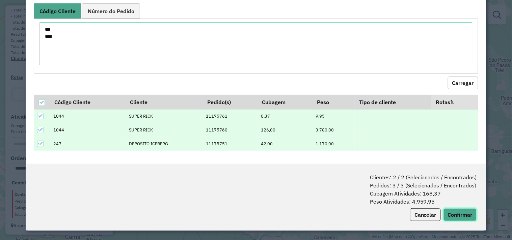
click at [460, 218] on button "Confirmar" at bounding box center [459, 214] width 33 height 13
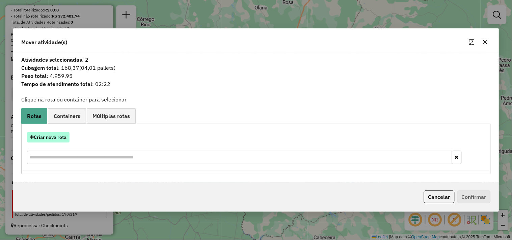
click at [60, 133] on button "Criar nova rota" at bounding box center [48, 137] width 42 height 10
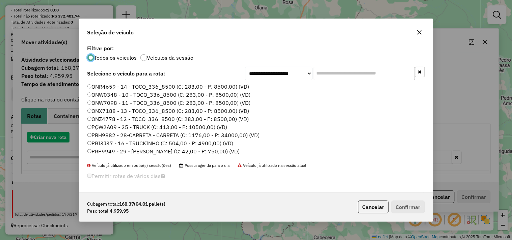
scroll to position [4, 2]
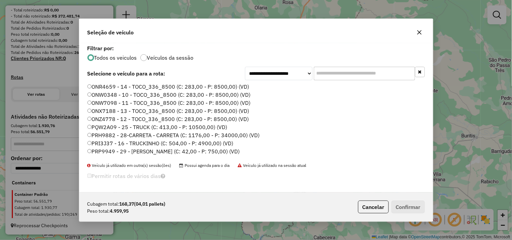
click at [202, 126] on label "PQW2A09 - 25 - TRUCK (C: 413,00 - P: 10500,00) (VD)" at bounding box center [157, 127] width 140 height 8
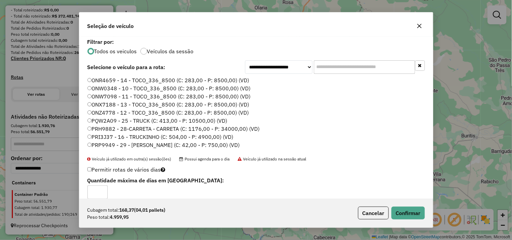
click at [197, 128] on label "PRH9882 - 28-CARRETA - CARRETA (C: 1176,00 - P: 34000,00) (VD)" at bounding box center [173, 129] width 172 height 8
click at [409, 213] on button "Confirmar" at bounding box center [407, 213] width 33 height 13
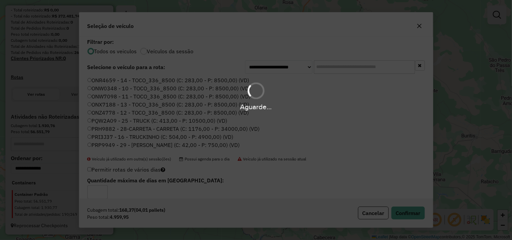
scroll to position [174, 0]
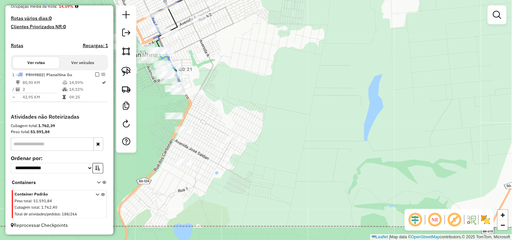
drag, startPoint x: 252, startPoint y: 20, endPoint x: 260, endPoint y: 135, distance: 115.3
click at [331, 138] on div "Janela de atendimento Grade de atendimento Capacidade Transportadoras Veículos …" at bounding box center [256, 120] width 512 height 240
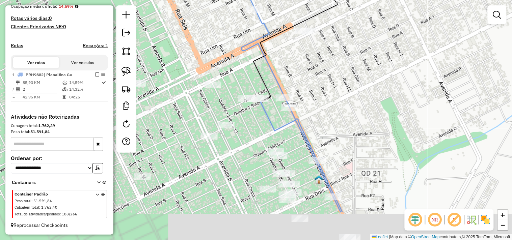
drag, startPoint x: 339, startPoint y: 181, endPoint x: 281, endPoint y: 106, distance: 94.3
click at [320, 107] on div "Janela de atendimento Grade de atendimento Capacidade Transportadoras Veículos …" at bounding box center [256, 120] width 512 height 240
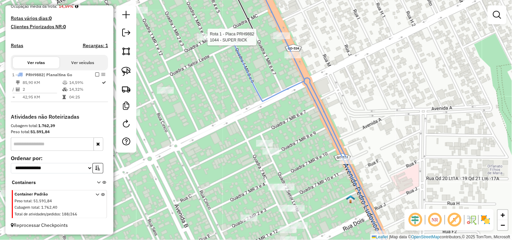
select select "**********"
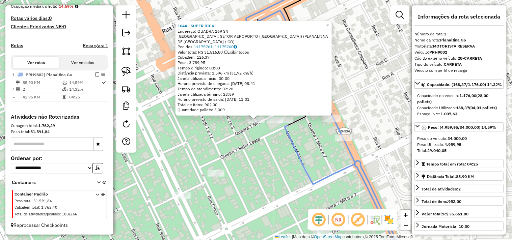
drag, startPoint x: 205, startPoint y: 41, endPoint x: 190, endPoint y: 127, distance: 87.9
click at [187, 127] on div "1044 - SUPER RICK Endereço: QUADRA 169 SN Bairro: SETOR AEROPORTO (BARROLANDIA)…" at bounding box center [256, 120] width 512 height 240
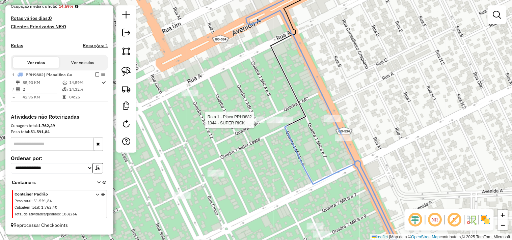
select select "**********"
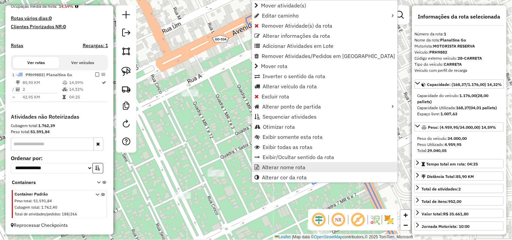
click at [279, 167] on span "Alterar nome rota" at bounding box center [283, 167] width 43 height 5
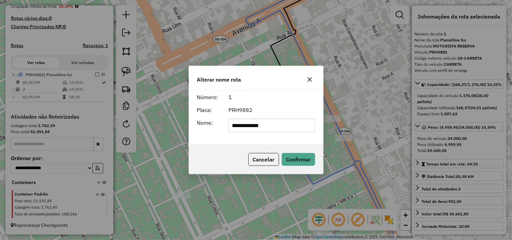
click at [265, 123] on input "**********" at bounding box center [271, 125] width 87 height 13
click at [265, 122] on input "**********" at bounding box center [271, 125] width 87 height 13
type input "******"
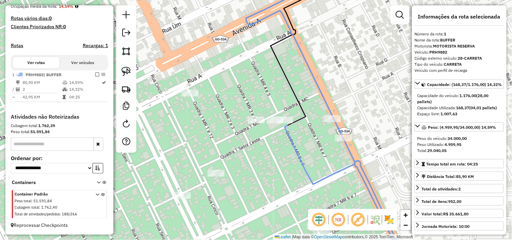
drag, startPoint x: 326, startPoint y: 164, endPoint x: 266, endPoint y: 132, distance: 68.2
click at [267, 133] on div "Janela de atendimento Grade de atendimento Capacidade Transportadoras Veículos …" at bounding box center [256, 120] width 512 height 240
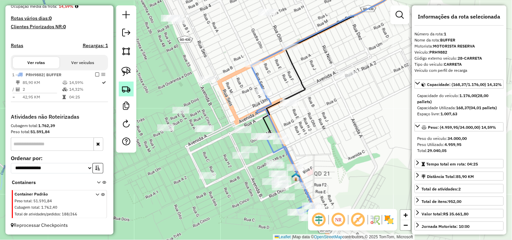
click at [133, 91] on link at bounding box center [126, 89] width 15 height 15
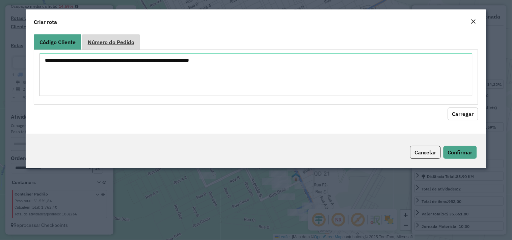
click at [111, 37] on link "Número do Pedido" at bounding box center [111, 41] width 58 height 15
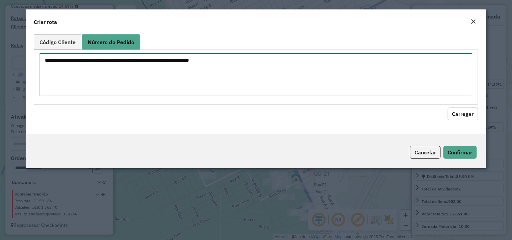
click at [104, 69] on textarea at bounding box center [255, 74] width 433 height 43
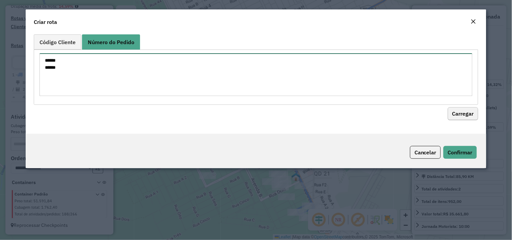
type textarea "****** ******"
click at [467, 117] on button "Carregar" at bounding box center [462, 114] width 30 height 13
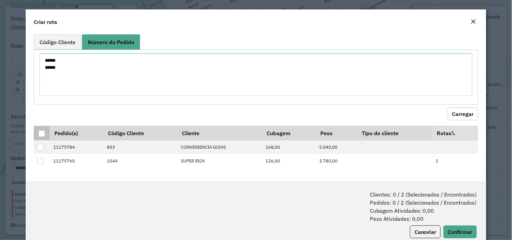
click at [45, 134] on th at bounding box center [42, 133] width 16 height 14
click at [39, 133] on div at bounding box center [41, 133] width 6 height 6
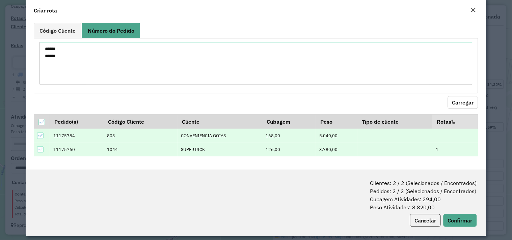
scroll to position [17, 0]
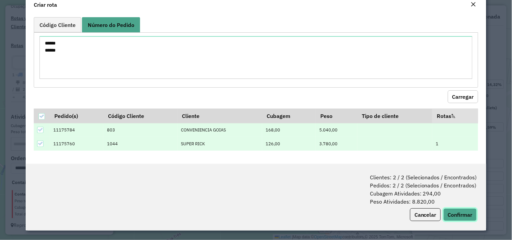
click at [455, 210] on button "Confirmar" at bounding box center [459, 214] width 33 height 13
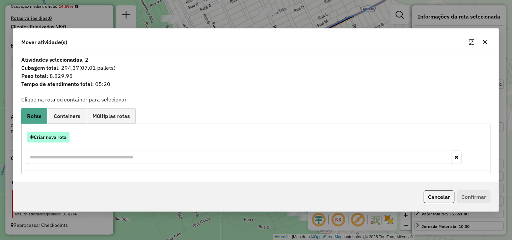
click at [55, 135] on button "Criar nova rota" at bounding box center [48, 137] width 42 height 10
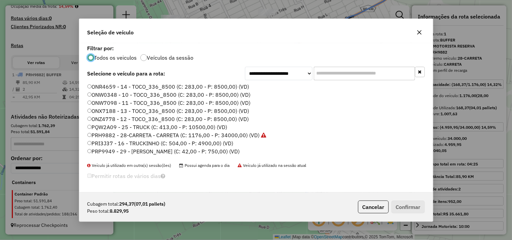
scroll to position [4, 2]
click at [207, 131] on label "PRH9882 - 28-CARRETA - CARRETA (C: 1176,00 - P: 34000,00) (VD)" at bounding box center [176, 135] width 179 height 8
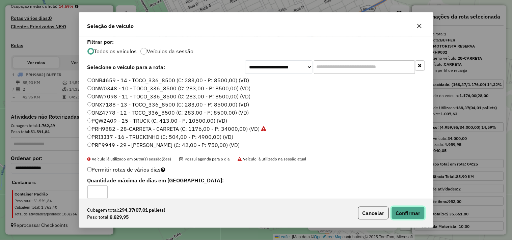
click at [402, 210] on button "Confirmar" at bounding box center [407, 213] width 33 height 13
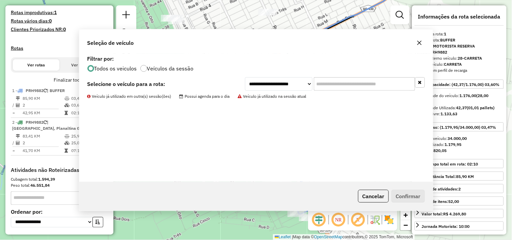
scroll to position [234, 0]
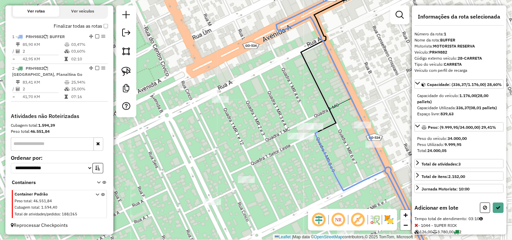
drag, startPoint x: 349, startPoint y: 136, endPoint x: 346, endPoint y: 130, distance: 7.1
click at [346, 130] on div "Janela de atendimento Grade de atendimento Capacidade Transportadoras Veículos …" at bounding box center [256, 120] width 512 height 240
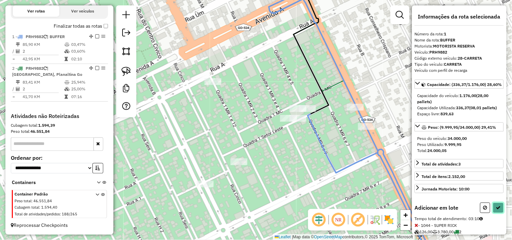
click at [497, 210] on icon at bounding box center [498, 207] width 5 height 5
select select "**********"
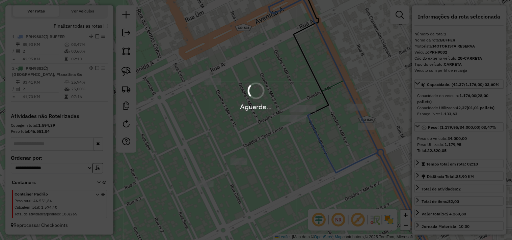
scroll to position [174, 0]
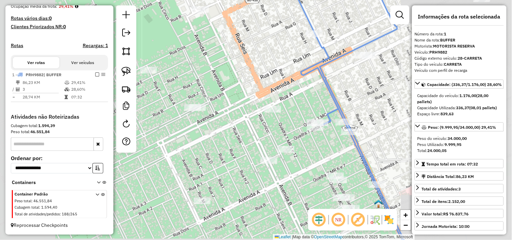
drag, startPoint x: 302, startPoint y: 131, endPoint x: 258, endPoint y: 102, distance: 52.8
click at [261, 103] on div "Janela de atendimento Grade de atendimento Capacidade Transportadoras Veículos …" at bounding box center [256, 120] width 512 height 240
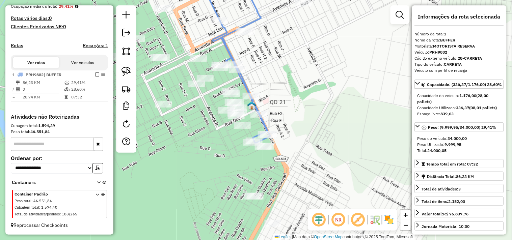
drag, startPoint x: 314, startPoint y: 139, endPoint x: 262, endPoint y: 105, distance: 62.3
click at [267, 106] on div "Janela de atendimento Grade de atendimento Capacidade Transportadoras Veículos …" at bounding box center [256, 120] width 512 height 240
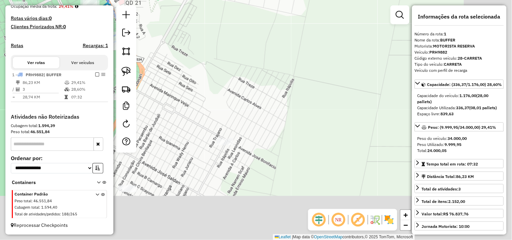
drag, startPoint x: 252, startPoint y: 71, endPoint x: 158, endPoint y: 23, distance: 105.0
click at [183, 26] on div "Janela de atendimento Grade de atendimento Capacidade Transportadoras Veículos …" at bounding box center [256, 120] width 512 height 240
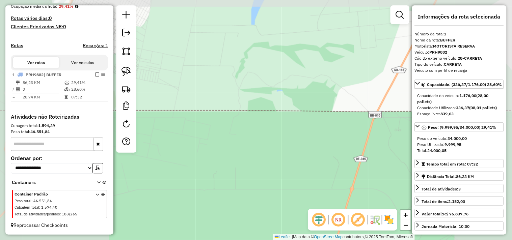
drag, startPoint x: 310, startPoint y: 98, endPoint x: 187, endPoint y: 30, distance: 140.7
click at [192, 32] on div "Janela de atendimento Grade de atendimento Capacidade Transportadoras Veículos …" at bounding box center [256, 120] width 512 height 240
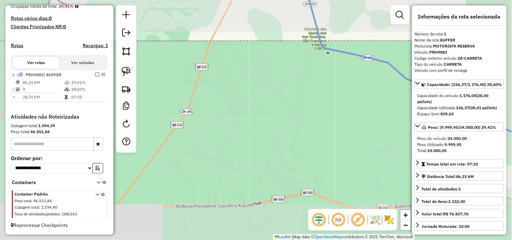
drag, startPoint x: 315, startPoint y: 117, endPoint x: 209, endPoint y: 56, distance: 121.6
click at [213, 58] on div "Janela de atendimento Grade de atendimento Capacidade Transportadoras Veículos …" at bounding box center [256, 120] width 512 height 240
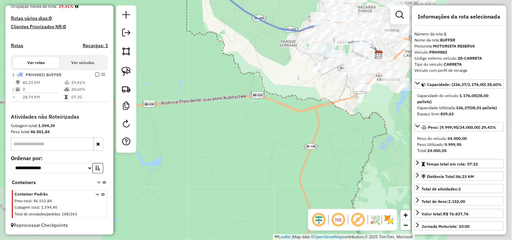
drag, startPoint x: 277, startPoint y: 79, endPoint x: 175, endPoint y: 56, distance: 104.4
click at [194, 56] on div "Janela de atendimento Grade de atendimento Capacidade Transportadoras Veículos …" at bounding box center [256, 120] width 512 height 240
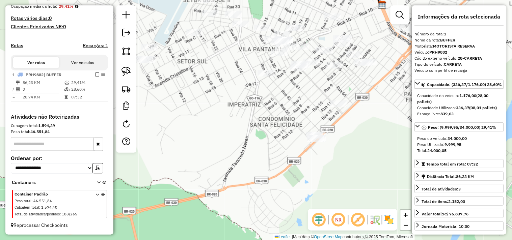
click at [393, 107] on div "Janela de atendimento Grade de atendimento Capacidade Transportadoras Veículos …" at bounding box center [256, 120] width 512 height 240
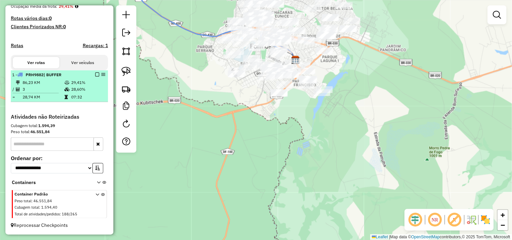
click at [56, 81] on td "86,23 KM" at bounding box center [43, 82] width 42 height 7
select select "**********"
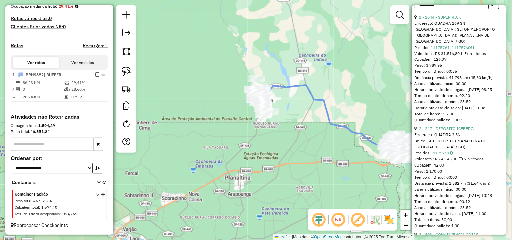
scroll to position [287, 0]
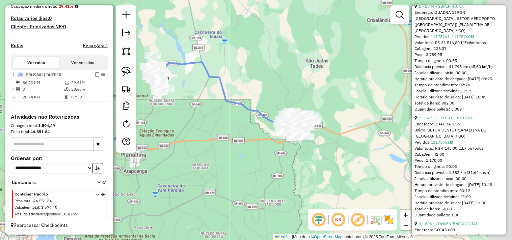
drag, startPoint x: 260, startPoint y: 125, endPoint x: 227, endPoint y: 119, distance: 33.4
click at [228, 119] on div "Janela de atendimento Grade de atendimento Capacidade Transportadoras Veículos …" at bounding box center [256, 120] width 512 height 240
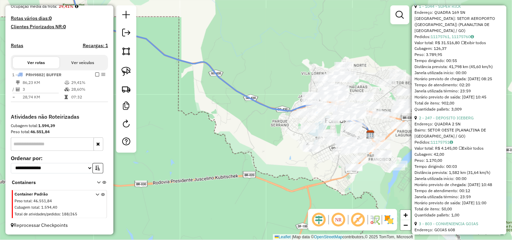
drag, startPoint x: 254, startPoint y: 133, endPoint x: 196, endPoint y: 110, distance: 62.6
click at [188, 107] on div "Janela de atendimento Grade de atendimento Capacidade Transportadoras Veículos …" at bounding box center [256, 120] width 512 height 240
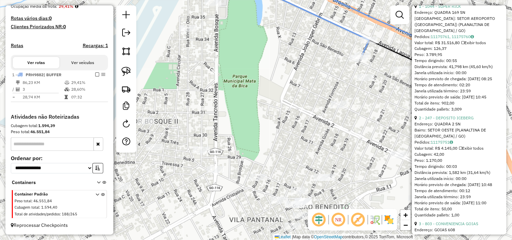
drag, startPoint x: 321, startPoint y: 69, endPoint x: 256, endPoint y: 118, distance: 82.3
click at [258, 112] on div "Janela de atendimento Grade de atendimento Capacidade Transportadoras Veículos …" at bounding box center [256, 120] width 512 height 240
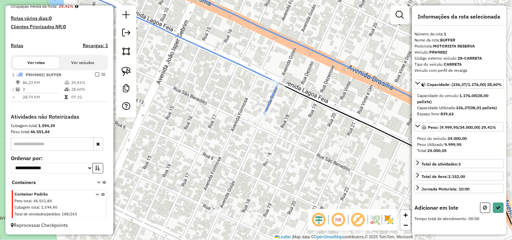
scroll to position [2, 0]
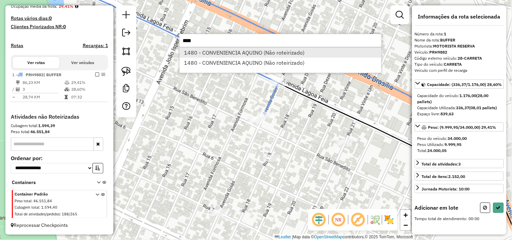
type input "****"
click at [210, 49] on li "1480 - CONVENIENCIA AQUINO (Não roteirizado)" at bounding box center [280, 53] width 202 height 10
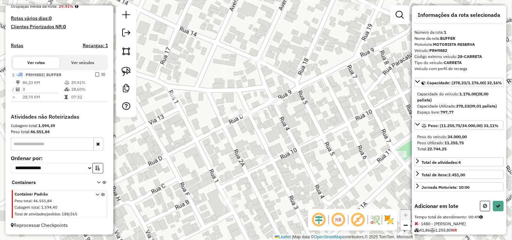
click at [231, 109] on div "Janela de atendimento Grade de atendimento Capacidade Transportadoras Veículos …" at bounding box center [256, 120] width 512 height 240
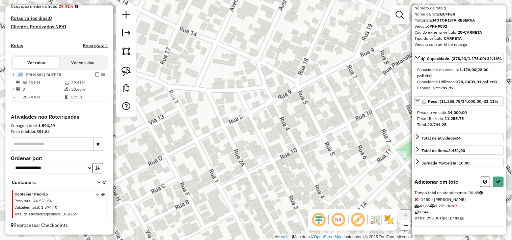
scroll to position [38, 0]
click at [498, 179] on button at bounding box center [498, 181] width 11 height 10
select select "**********"
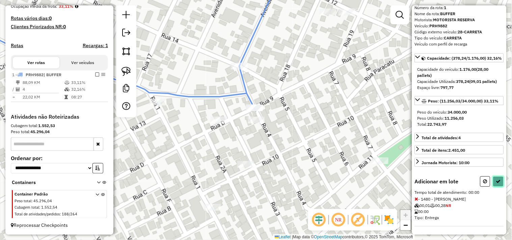
click at [496, 182] on icon at bounding box center [498, 181] width 5 height 5
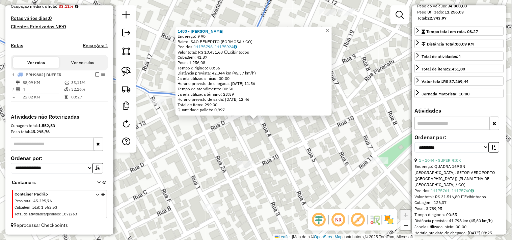
scroll to position [150, 0]
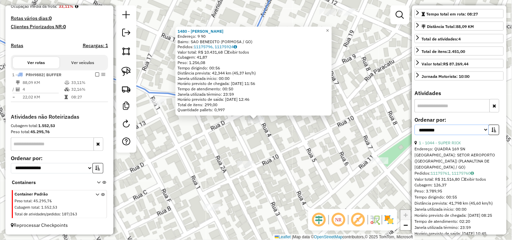
drag, startPoint x: 462, startPoint y: 138, endPoint x: 459, endPoint y: 140, distance: 3.8
click at [462, 135] on select "**********" at bounding box center [451, 130] width 74 height 10
select select "*********"
click at [414, 135] on select "**********" at bounding box center [451, 130] width 74 height 10
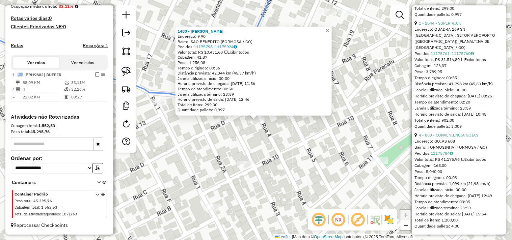
scroll to position [505, 0]
click at [404, 135] on div "1480 - CONVENIENCIA AQUINO Endereço: 9 90 Bairro: SAO BENEDITO (FORMOSA / GO) P…" at bounding box center [256, 120] width 512 height 240
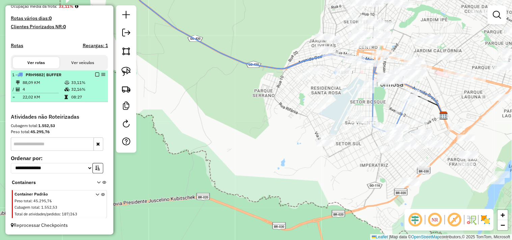
click at [95, 73] on em at bounding box center [97, 74] width 4 height 4
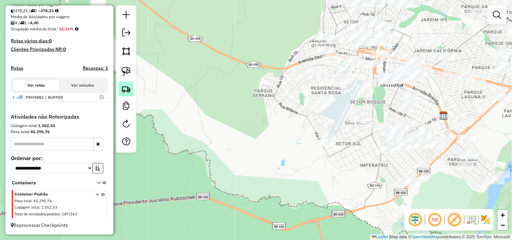
scroll to position [152, 0]
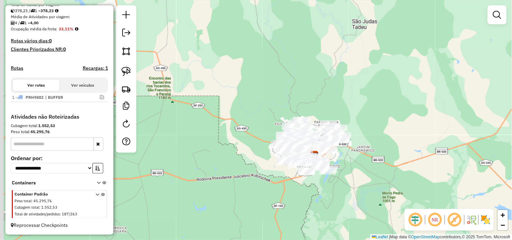
drag, startPoint x: 206, startPoint y: 153, endPoint x: 347, endPoint y: 221, distance: 156.1
click at [346, 221] on div "Janela de atendimento Grade de atendimento Capacidade Transportadoras Veículos …" at bounding box center [256, 120] width 512 height 240
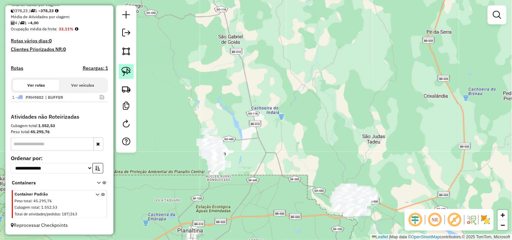
click at [127, 72] on img at bounding box center [125, 71] width 9 height 9
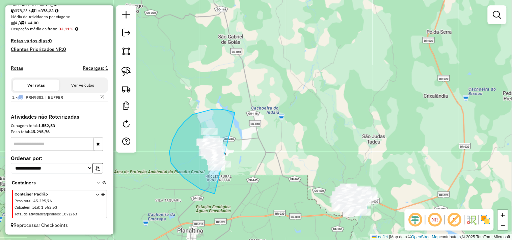
drag, startPoint x: 231, startPoint y: 112, endPoint x: 304, endPoint y: 169, distance: 92.5
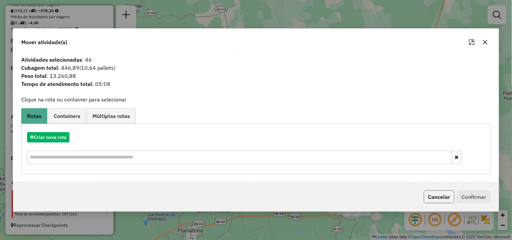
click at [432, 197] on button "Cancelar" at bounding box center [439, 197] width 31 height 13
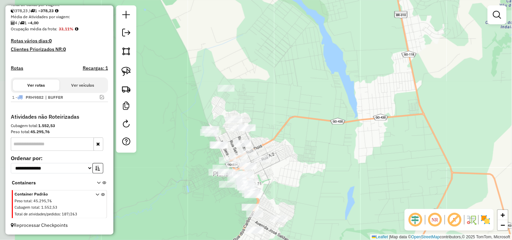
drag, startPoint x: 224, startPoint y: 138, endPoint x: 422, endPoint y: 147, distance: 198.5
click at [442, 163] on div "Janela de atendimento Grade de atendimento Capacidade Transportadoras Veículos …" at bounding box center [256, 120] width 512 height 240
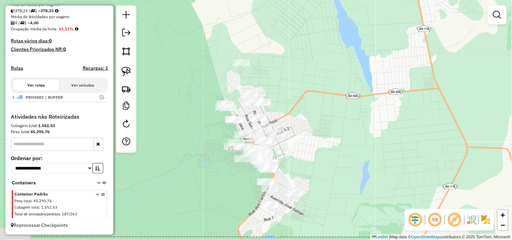
drag, startPoint x: 383, startPoint y: 145, endPoint x: 346, endPoint y: 105, distance: 54.2
click at [383, 120] on div "Janela de atendimento Grade de atendimento Capacidade Transportadoras Veículos …" at bounding box center [256, 120] width 512 height 240
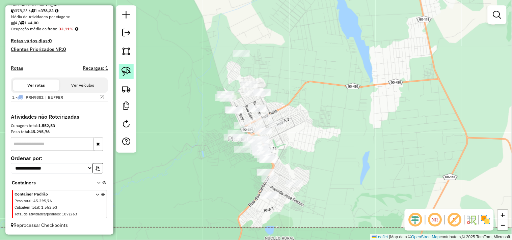
click at [129, 70] on img at bounding box center [125, 71] width 9 height 9
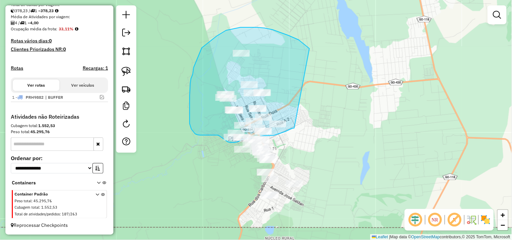
drag, startPoint x: 309, startPoint y: 49, endPoint x: 298, endPoint y: 125, distance: 77.6
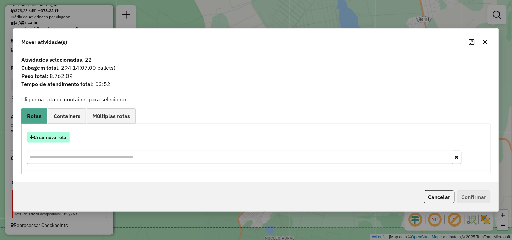
click at [52, 134] on button "Criar nova rota" at bounding box center [48, 137] width 42 height 10
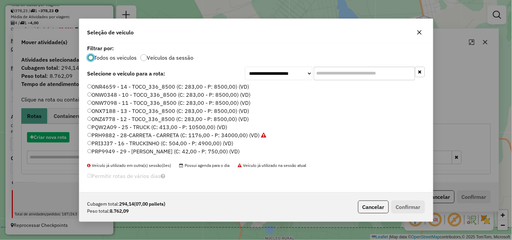
scroll to position [4, 2]
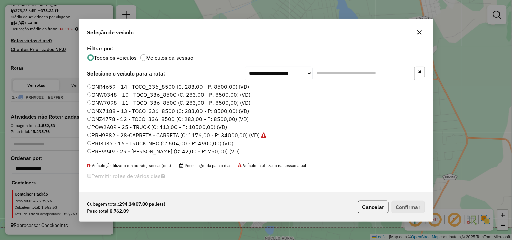
click at [181, 93] on label "ONW0348 - 10 - TOCO_336_8500 (C: 283,00 - P: 8500,00) (VD)" at bounding box center [168, 95] width 163 height 8
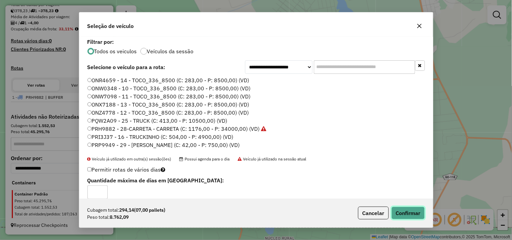
click at [409, 208] on button "Confirmar" at bounding box center [407, 213] width 33 height 13
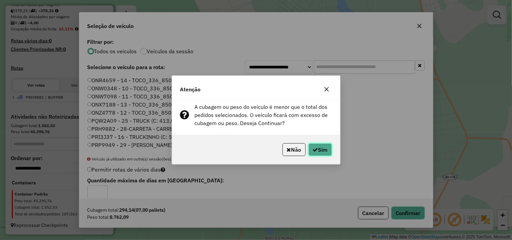
click at [314, 149] on icon "button" at bounding box center [315, 149] width 5 height 5
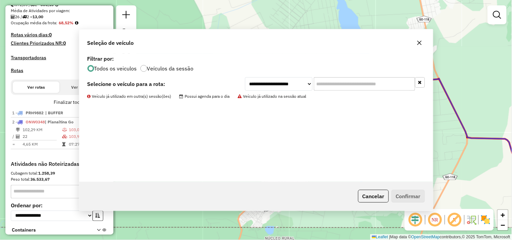
scroll to position [205, 0]
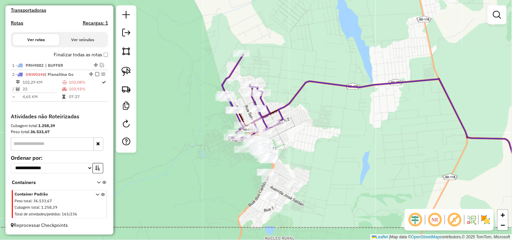
click at [423, 156] on div "Janela de atendimento Grade de atendimento Capacidade Transportadoras Veículos …" at bounding box center [256, 120] width 512 height 240
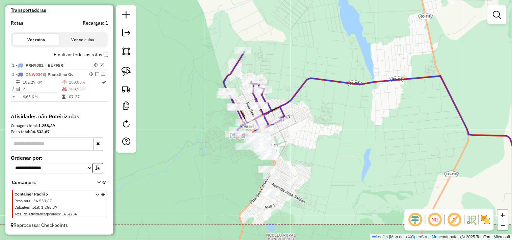
drag, startPoint x: 301, startPoint y: 146, endPoint x: 303, endPoint y: 110, distance: 36.5
click at [303, 112] on div "Janela de atendimento Grade de atendimento Capacidade Transportadoras Veículos …" at bounding box center [256, 120] width 512 height 240
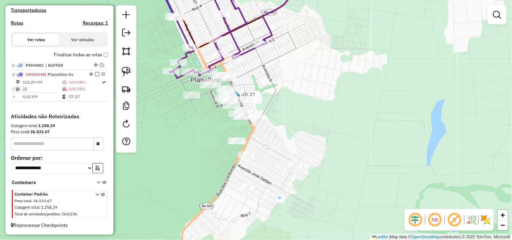
drag, startPoint x: 300, startPoint y: 107, endPoint x: 300, endPoint y: 92, distance: 15.5
click at [300, 92] on div "Janela de atendimento Grade de atendimento Capacidade Transportadoras Veículos …" at bounding box center [256, 120] width 512 height 240
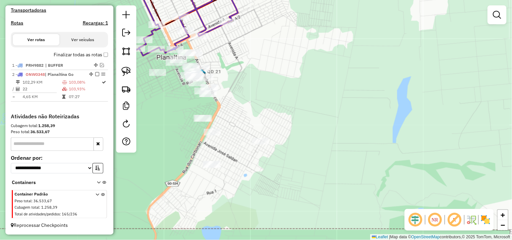
drag, startPoint x: 279, startPoint y: 60, endPoint x: 240, endPoint y: 65, distance: 38.9
click at [258, 66] on div "Janela de atendimento Grade de atendimento Capacidade Transportadoras Veículos …" at bounding box center [256, 120] width 512 height 240
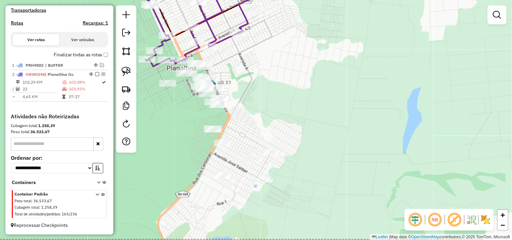
drag, startPoint x: 125, startPoint y: 74, endPoint x: 164, endPoint y: 72, distance: 38.5
click at [126, 73] on img at bounding box center [125, 71] width 9 height 9
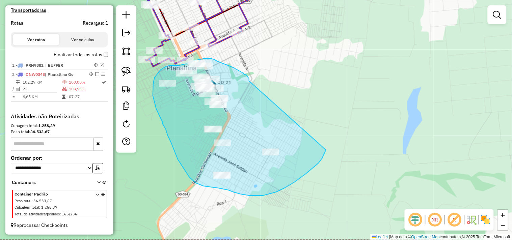
drag, startPoint x: 249, startPoint y: 79, endPoint x: 326, endPoint y: 124, distance: 89.4
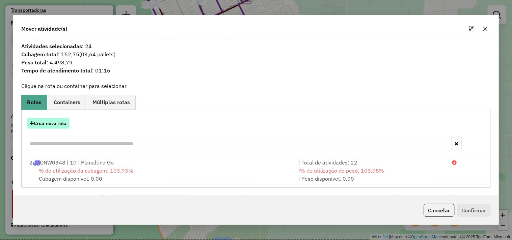
click at [58, 122] on button "Criar nova rota" at bounding box center [48, 123] width 42 height 10
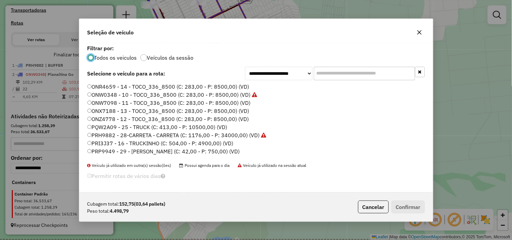
scroll to position [4, 2]
click at [221, 118] on label "ONZ4778 - 12 - TOCO_336_8500 (C: 283,00 - P: 8500,00) (VD)" at bounding box center [168, 119] width 162 height 8
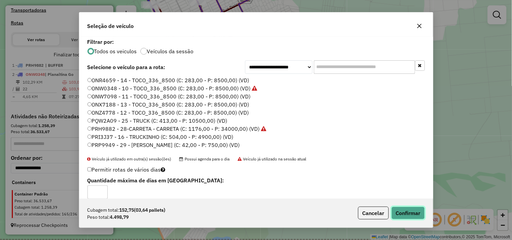
click at [405, 211] on button "Confirmar" at bounding box center [407, 213] width 33 height 13
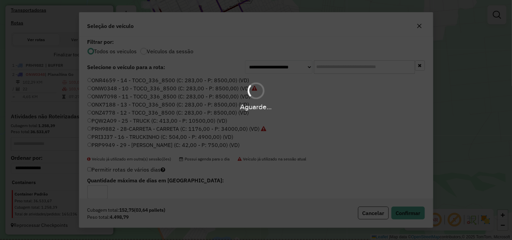
scroll to position [237, 0]
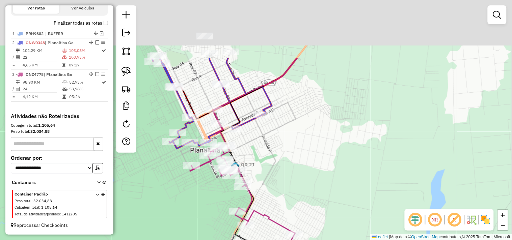
drag, startPoint x: 180, startPoint y: 105, endPoint x: 210, endPoint y: 177, distance: 77.7
click at [204, 192] on div "Janela de atendimento Grade de atendimento Capacidade Transportadoras Veículos …" at bounding box center [256, 120] width 512 height 240
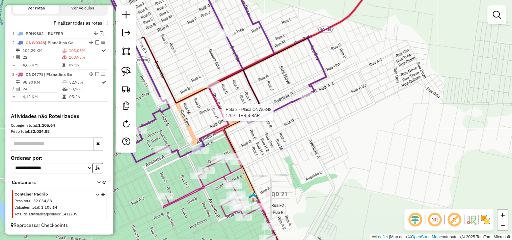
select select "*********"
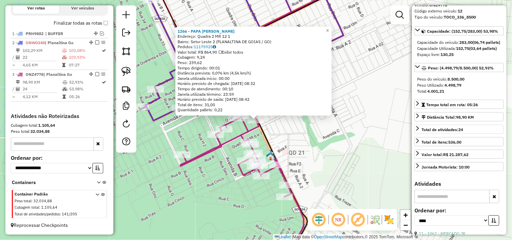
scroll to position [112, 0]
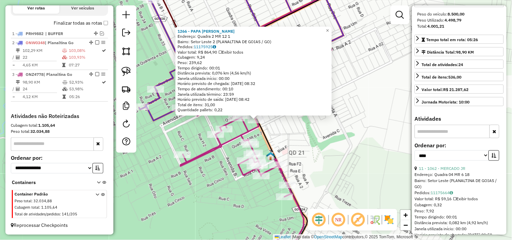
click at [341, 155] on div "1266 - PAPA COXINHA Endereço: Quadra 2 MR 12 1 Bairro: Setor Leste 2 (PLANALTIN…" at bounding box center [256, 120] width 512 height 240
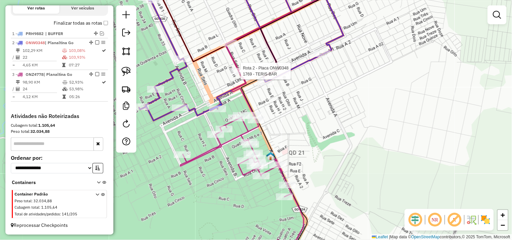
select select "*********"
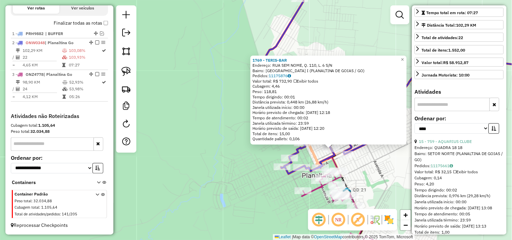
scroll to position [150, 0]
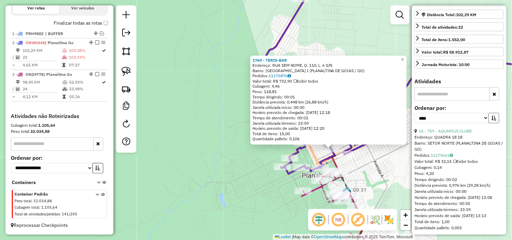
click at [491, 120] on icon "button" at bounding box center [493, 118] width 5 height 5
click at [470, 134] on link "4 - 1887 - RP DISTRIBUICaO" at bounding box center [445, 130] width 53 height 5
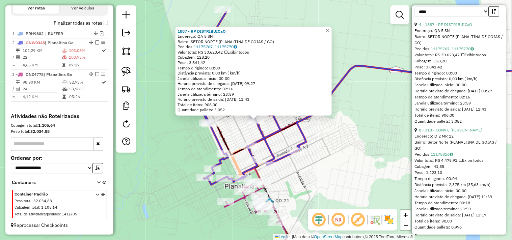
scroll to position [299, 0]
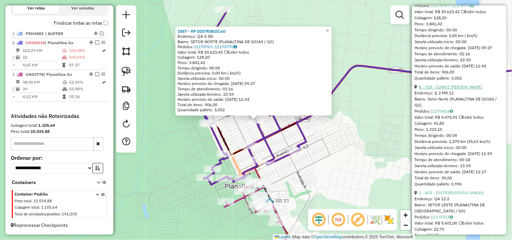
click at [460, 90] on link "8 - 318 - CONV E DISTR PACHECO" at bounding box center [450, 87] width 63 height 5
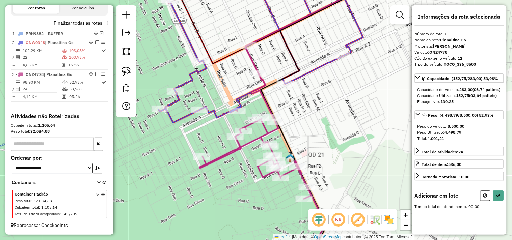
scroll to position [0, 0]
click at [494, 201] on button at bounding box center [498, 196] width 11 height 10
select select "*********"
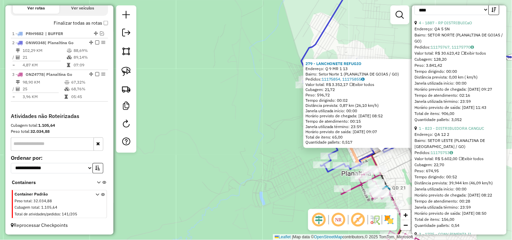
scroll to position [262, 0]
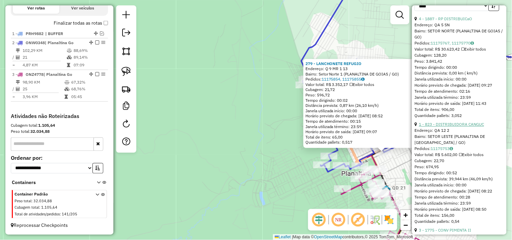
click at [457, 127] on link "1 - 823 - DISTRIBUIDORA CANGUC" at bounding box center [451, 124] width 65 height 5
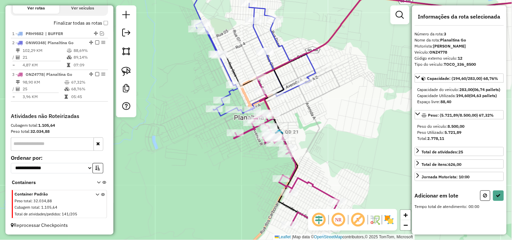
scroll to position [0, 0]
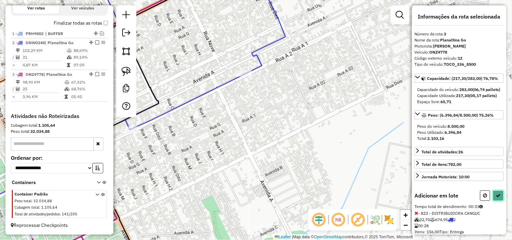
click at [498, 198] on icon at bounding box center [498, 195] width 5 height 5
select select "*********"
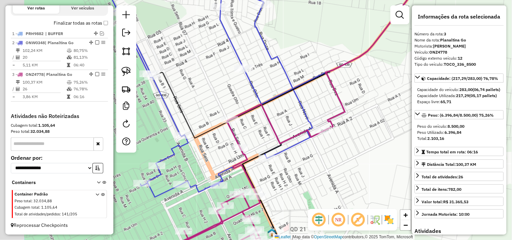
drag, startPoint x: 205, startPoint y: 142, endPoint x: 319, endPoint y: 166, distance: 116.6
click at [318, 166] on div "Janela de atendimento Grade de atendimento Capacidade Transportadoras Veículos …" at bounding box center [256, 120] width 512 height 240
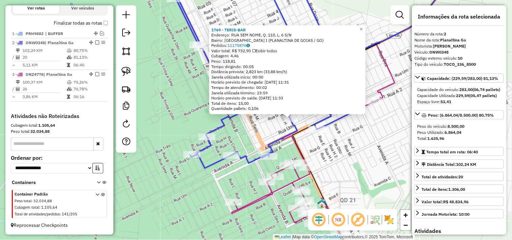
drag, startPoint x: 322, startPoint y: 157, endPoint x: 349, endPoint y: 156, distance: 26.3
click at [349, 156] on div "1769 - TERIS-BAR Endereço: RUA SEM NOME, Q. 110, L. 6 S/N Bairro: JARDIM PAQUET…" at bounding box center [256, 120] width 512 height 240
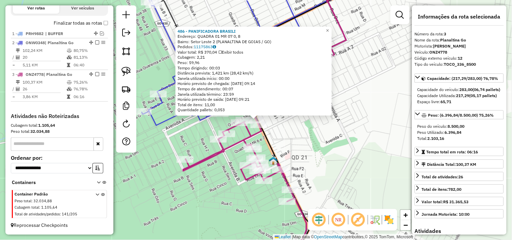
click at [198, 131] on div "486 - PANIFICADORA BRASILI Endereço: QUADRA 01 MR 07 0, 8 Bairro: Setor Leste 2…" at bounding box center [256, 120] width 512 height 240
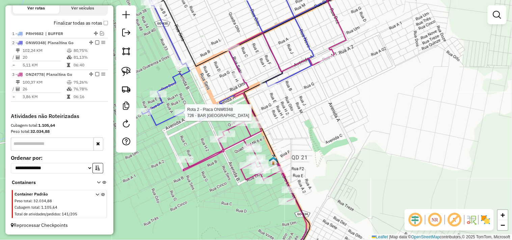
select select "*********"
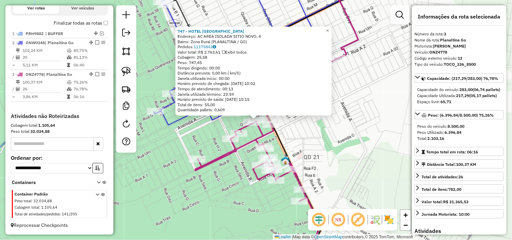
click at [343, 145] on div "747 - HOTEL FAZENDA AGUAS Endereço: AC AREA ISOLADA SITIO NOVO, 4 Bairro: Zona …" at bounding box center [256, 120] width 512 height 240
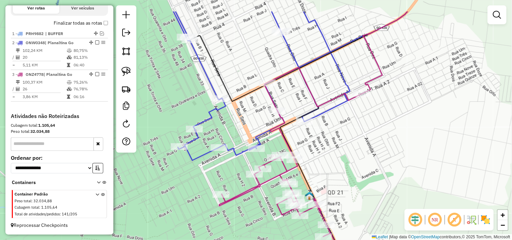
drag, startPoint x: 315, startPoint y: 120, endPoint x: 334, endPoint y: 149, distance: 34.6
click at [340, 156] on div "Janela de atendimento Grade de atendimento Capacidade Transportadoras Veículos …" at bounding box center [256, 120] width 512 height 240
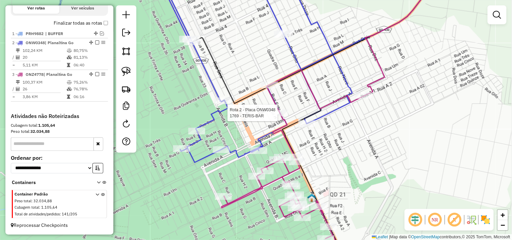
select select "*********"
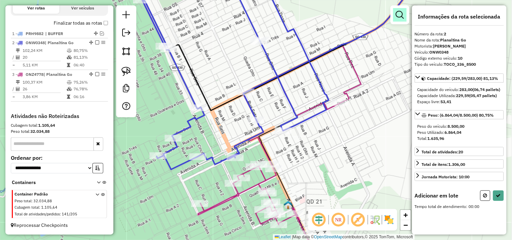
click at [399, 11] on em at bounding box center [400, 15] width 8 height 8
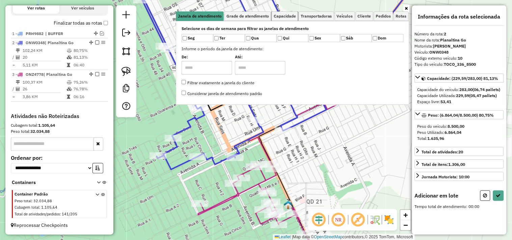
drag, startPoint x: 287, startPoint y: 17, endPoint x: 240, endPoint y: 30, distance: 48.6
click at [285, 17] on span "Capacidade" at bounding box center [284, 16] width 22 height 4
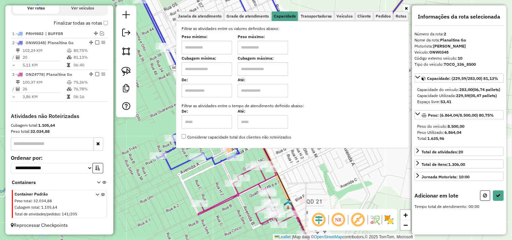
drag, startPoint x: 218, startPoint y: 38, endPoint x: 217, endPoint y: 47, distance: 8.5
click at [218, 38] on label "Peso mínimo:" at bounding box center [206, 37] width 51 height 6
drag, startPoint x: 217, startPoint y: 47, endPoint x: 230, endPoint y: 50, distance: 12.8
click at [217, 47] on input "text" at bounding box center [206, 47] width 51 height 13
type input "****"
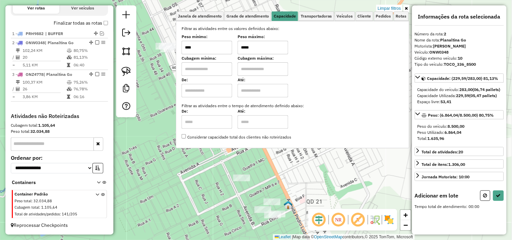
click at [286, 180] on div "Rota 3 - Placa ONZ4778 949 - CONV BARBEARIA LESTE Limpar filtros Janela de aten…" at bounding box center [256, 120] width 512 height 240
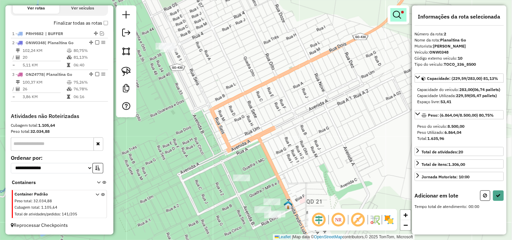
click at [399, 16] on em at bounding box center [397, 15] width 8 height 8
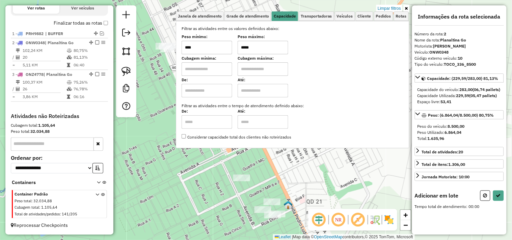
drag, startPoint x: 267, startPoint y: 42, endPoint x: 231, endPoint y: 56, distance: 39.3
click at [201, 54] on div "Peso mínimo: **** Peso máximo: *****" at bounding box center [292, 44] width 222 height 19
type input "*****"
click at [304, 167] on div "Limpar filtros Janela de atendimento Grade de atendimento Capacidade Transporta…" at bounding box center [256, 120] width 512 height 240
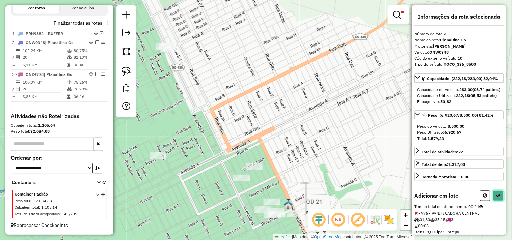
click at [499, 201] on button at bounding box center [498, 196] width 11 height 10
select select "*********"
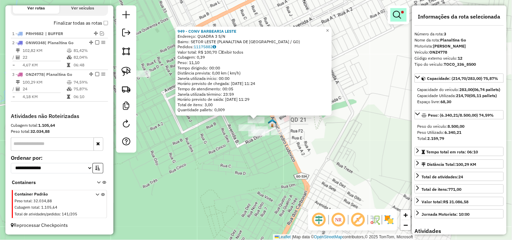
click at [395, 13] on em at bounding box center [397, 15] width 8 height 8
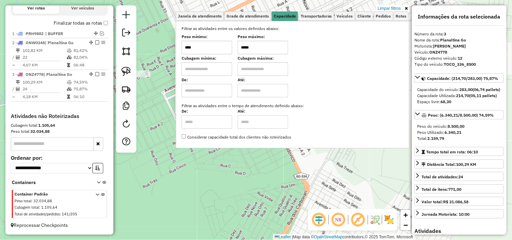
drag, startPoint x: 271, startPoint y: 42, endPoint x: 207, endPoint y: 41, distance: 64.4
click at [207, 41] on div "Peso mínimo: **** Peso máximo: *****" at bounding box center [292, 44] width 222 height 19
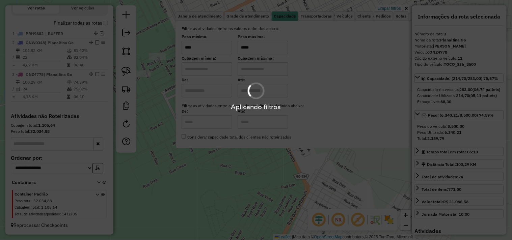
type input "*****"
click at [217, 199] on hb-app "Aplicando filtros Pop-up bloqueado! Seu navegador bloqueou automáticamente a ab…" at bounding box center [256, 120] width 512 height 240
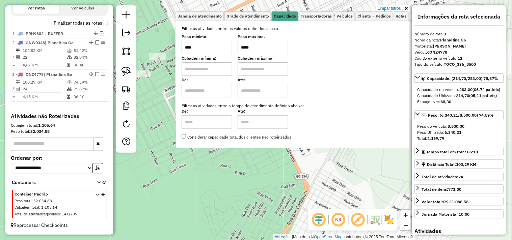
click at [218, 199] on div "949 - CONV BARBEARIA LESTE Endereço: QUADRA 3 S/N Bairro: SETOR LESTE (PLANALTI…" at bounding box center [256, 120] width 512 height 240
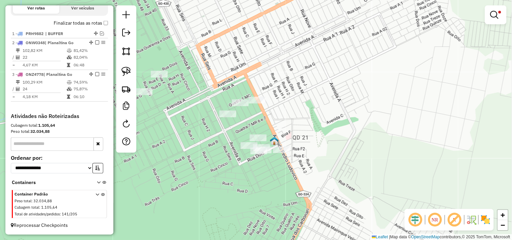
drag, startPoint x: 221, startPoint y: 186, endPoint x: 227, endPoint y: 211, distance: 26.0
click at [227, 211] on div "Limpar filtros Janela de atendimento Grade de atendimento Capacidade Transporta…" at bounding box center [256, 120] width 512 height 240
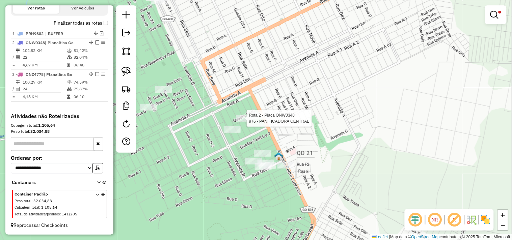
select select "*********"
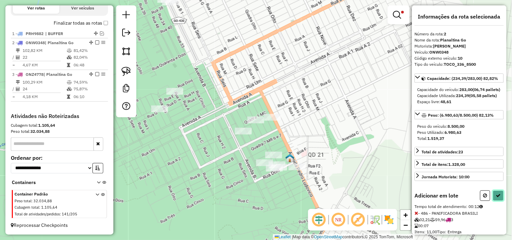
click at [497, 198] on icon at bounding box center [498, 195] width 5 height 5
select select "*********"
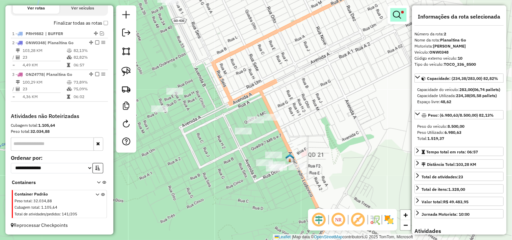
click at [396, 15] on em at bounding box center [397, 15] width 8 height 8
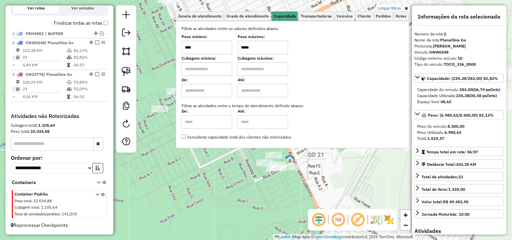
drag, startPoint x: 394, startPoint y: 7, endPoint x: 389, endPoint y: 9, distance: 4.3
click at [393, 7] on link "Limpar filtros" at bounding box center [389, 8] width 26 height 7
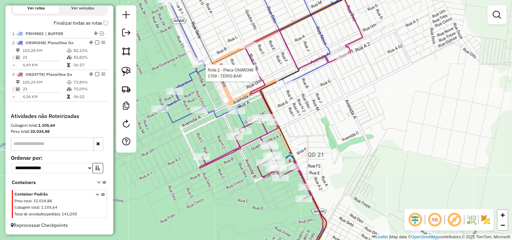
select select "*********"
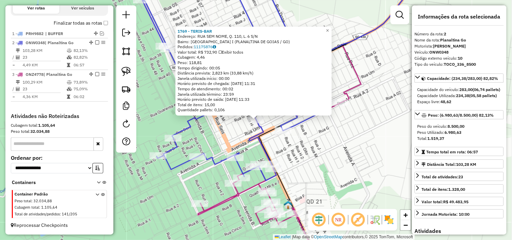
click at [374, 143] on div "1769 - TERIS-BAR Endereço: RUA SEM NOME, Q. 110, L. 6 S/N Bairro: JARDIM PAQUET…" at bounding box center [256, 120] width 512 height 240
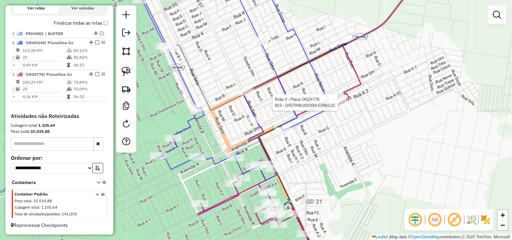
select select "*********"
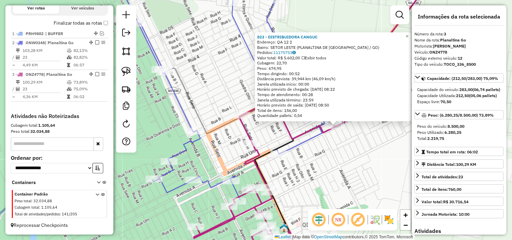
drag, startPoint x: 324, startPoint y: 139, endPoint x: 387, endPoint y: 149, distance: 63.5
click at [388, 147] on div "823 - DISTRIBUIDORA CANGUC Endereço: QA 12 2 Bairro: SETOR LESTE (PLANALTINA DE…" at bounding box center [256, 120] width 512 height 240
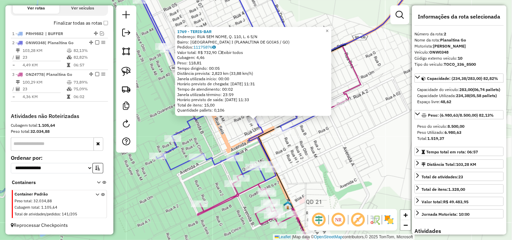
click at [219, 141] on div "1769 - TERIS-BAR Endereço: RUA SEM NOME, Q. 110, L. 6 S/N Bairro: JARDIM PAQUET…" at bounding box center [256, 120] width 512 height 240
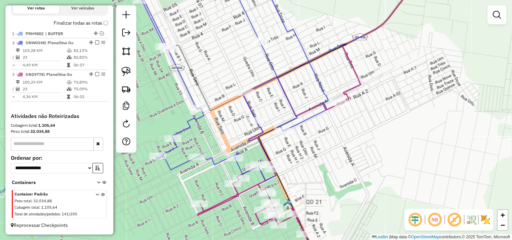
click at [198, 104] on icon at bounding box center [214, 78] width 188 height 205
select select "*********"
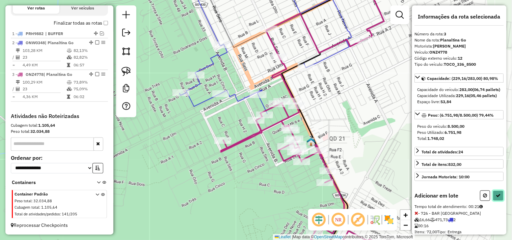
click at [496, 198] on icon at bounding box center [498, 195] width 5 height 5
select select "*********"
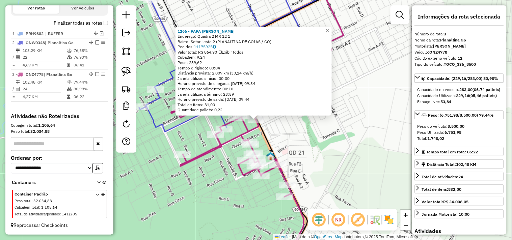
click at [341, 117] on div "1266 - PAPA COXINHA Endereço: Quadra 2 MR 12 1 Bairro: Setor Leste 2 (PLANALTIN…" at bounding box center [256, 120] width 512 height 240
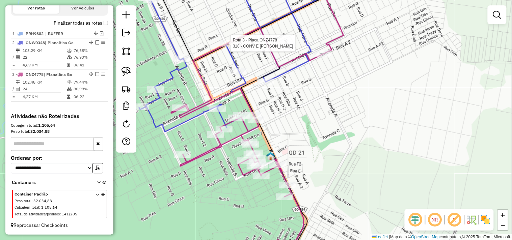
select select "*********"
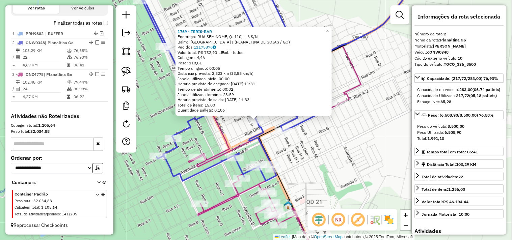
click at [334, 148] on div "1769 - TERIS-BAR Endereço: RUA SEM NOME, Q. 110, L. 6 S/N Bairro: JARDIM PAQUET…" at bounding box center [256, 120] width 512 height 240
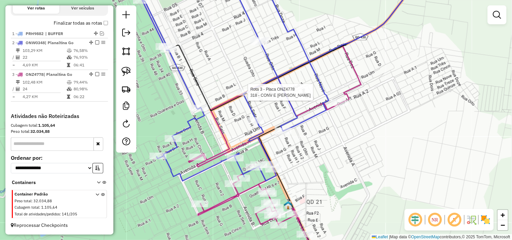
select select "*********"
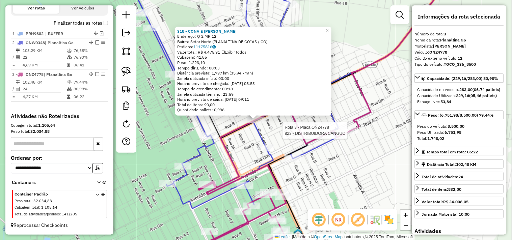
click at [350, 134] on div at bounding box center [349, 130] width 17 height 7
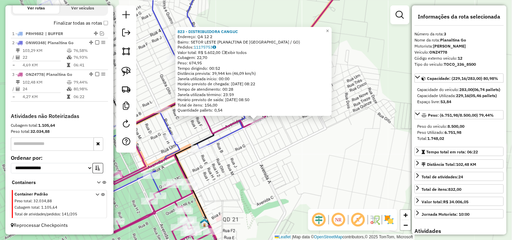
click at [322, 137] on div "823 - DISTRIBUIDORA CANGUC Endereço: QA 12 2 Bairro: SETOR LESTE (PLANALTINA DE…" at bounding box center [256, 120] width 512 height 240
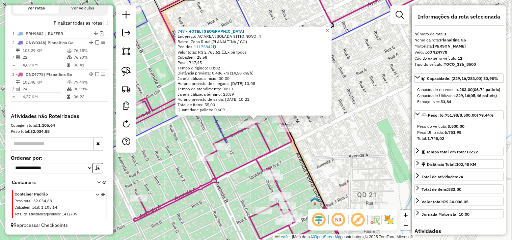
click at [315, 151] on div "747 - HOTEL FAZENDA AGUAS Endereço: AC AREA ISOLADA SITIO NOVO, 4 Bairro: Zona …" at bounding box center [256, 120] width 512 height 240
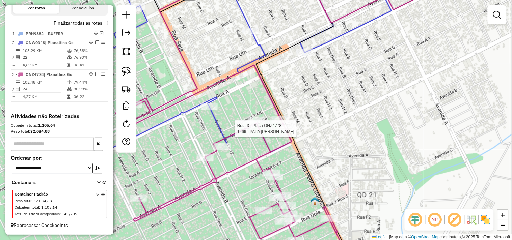
select select "*********"
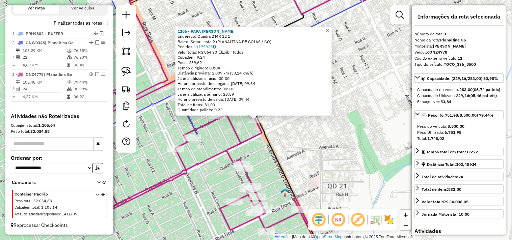
click at [336, 140] on div "1266 - PAPA COXINHA Endereço: Quadra 2 MR 12 1 Bairro: Setor Leste 2 (PLANALTIN…" at bounding box center [256, 120] width 512 height 240
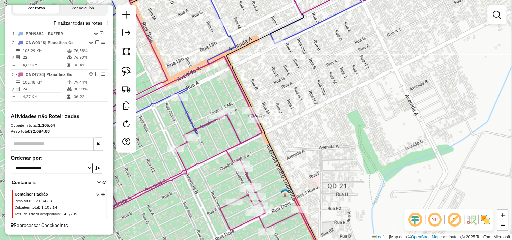
select select "*********"
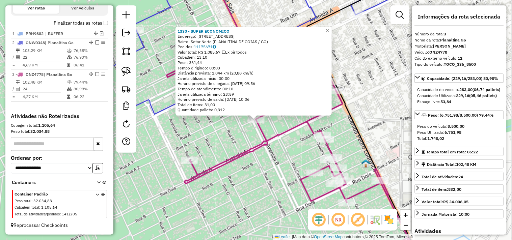
click at [214, 152] on div "1330 - SUPER ECONOMICO Endereço: Quadra 14 Rua mr 06, 8 Bairro: Setor Norte (PL…" at bounding box center [256, 120] width 512 height 240
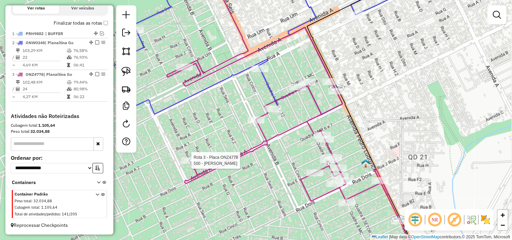
select select "*********"
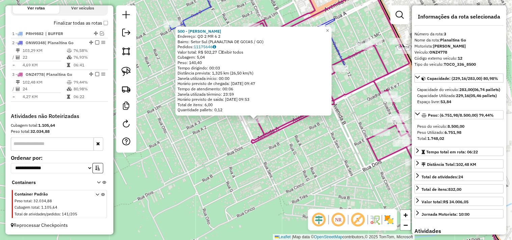
click at [272, 152] on div "500 - DEPOSITO RODRIGUES Endereço: QD 2 MR 6 2 Bairro: Setor Sul (PLANALTINA DE…" at bounding box center [256, 120] width 512 height 240
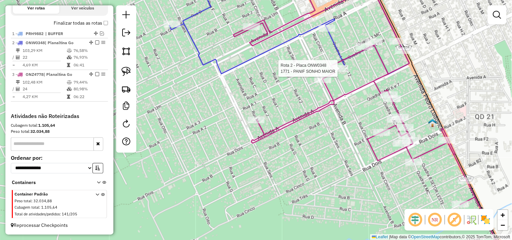
select select "*********"
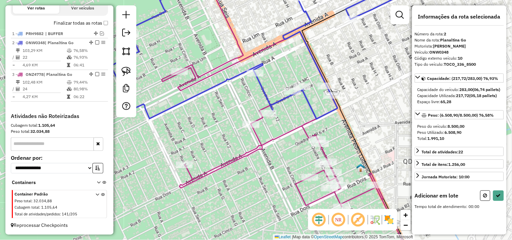
drag, startPoint x: 241, startPoint y: 158, endPoint x: 233, endPoint y: 151, distance: 11.2
click at [252, 152] on icon at bounding box center [308, 113] width 292 height 288
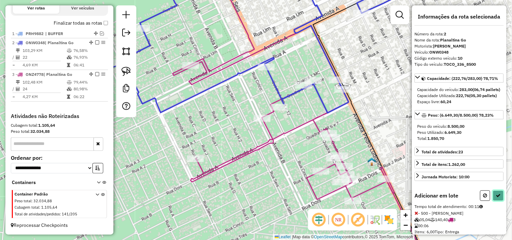
click at [501, 201] on button at bounding box center [498, 196] width 11 height 10
select select "*********"
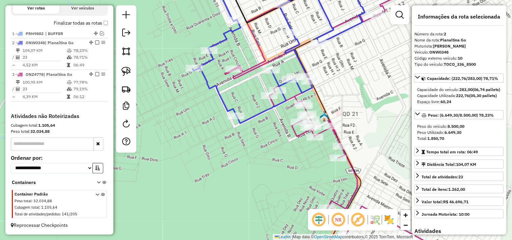
drag, startPoint x: 235, startPoint y: 77, endPoint x: 246, endPoint y: 108, distance: 33.8
click at [245, 105] on icon at bounding box center [334, 128] width 219 height 278
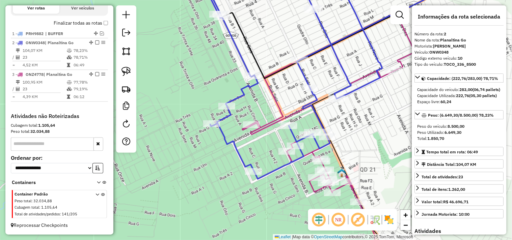
drag, startPoint x: 273, startPoint y: 29, endPoint x: 278, endPoint y: 82, distance: 53.5
click at [282, 80] on div "Janela de atendimento Grade de atendimento Capacidade Transportadoras Veículos …" at bounding box center [256, 120] width 512 height 240
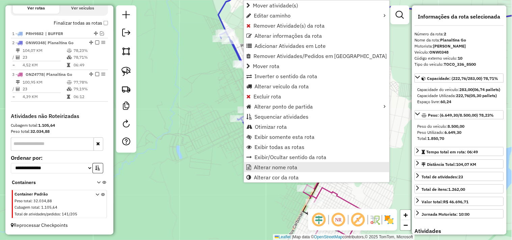
click at [286, 167] on span "Alterar nome rota" at bounding box center [275, 167] width 43 height 5
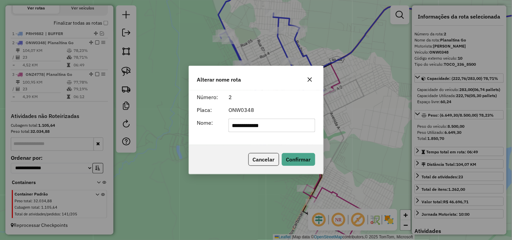
click at [292, 119] on input "**********" at bounding box center [271, 125] width 87 height 13
type input "*"
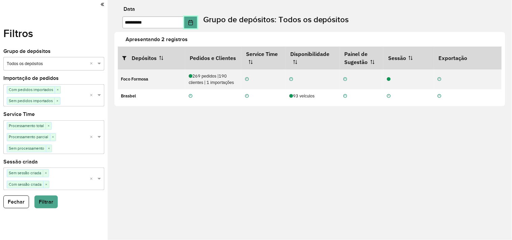
click at [197, 21] on button "Choose Date" at bounding box center [190, 23] width 13 height 12
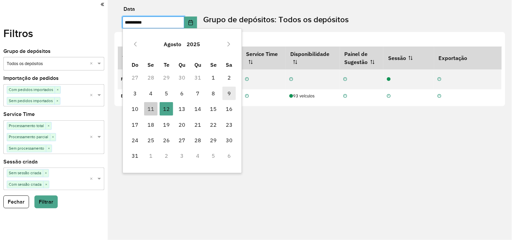
click at [230, 90] on span "9" at bounding box center [228, 93] width 13 height 13
type input "**********"
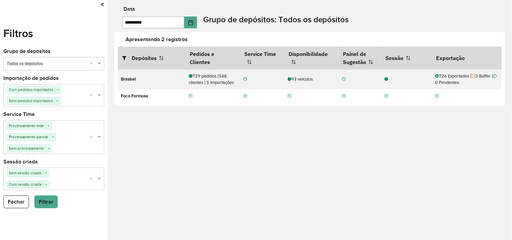
click at [457, 14] on div "**********" at bounding box center [312, 18] width 397 height 22
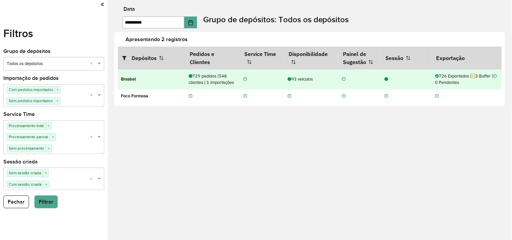
click at [389, 79] on div at bounding box center [406, 79] width 52 height 6
click at [387, 79] on icon at bounding box center [386, 79] width 4 height 4
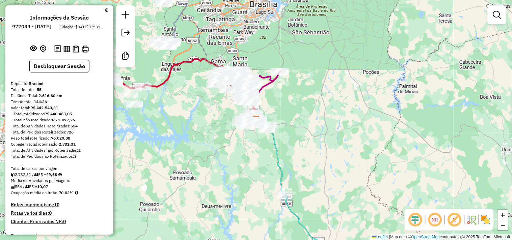
click div "Janela de atendimento Grade de atendimento Capacidade Transportadoras Veículos …"
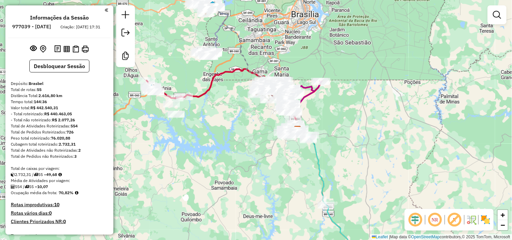
drag, startPoint x: 168, startPoint y: 122, endPoint x: 229, endPoint y: 133, distance: 62.3
click div "Janela de atendimento Grade de atendimento Capacidade Transportadoras Veículos …"
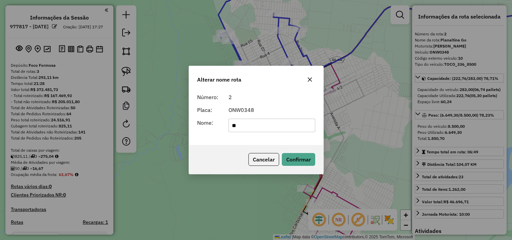
select select "*********"
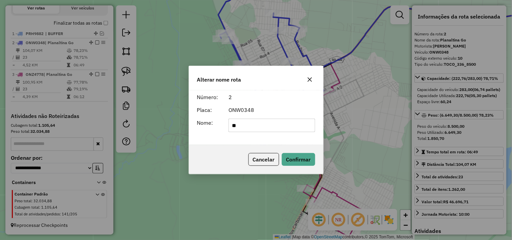
type input "**********"
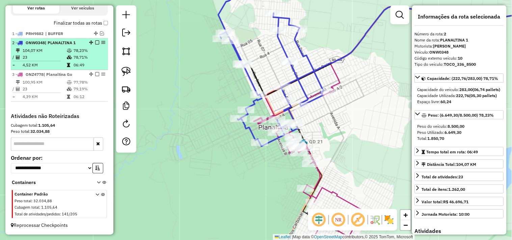
click at [95, 42] on em at bounding box center [97, 42] width 4 height 4
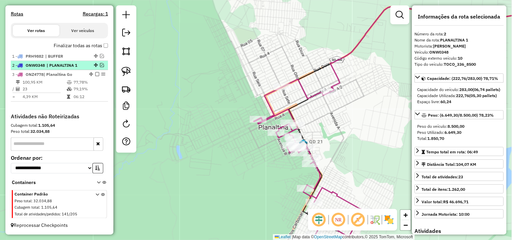
scroll to position [214, 0]
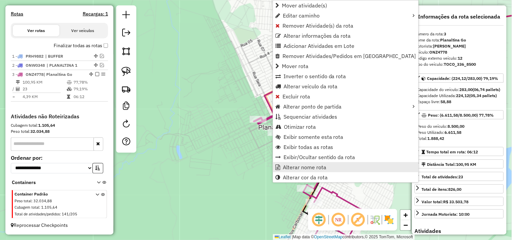
click at [294, 167] on span "Alterar nome rota" at bounding box center [304, 167] width 43 height 5
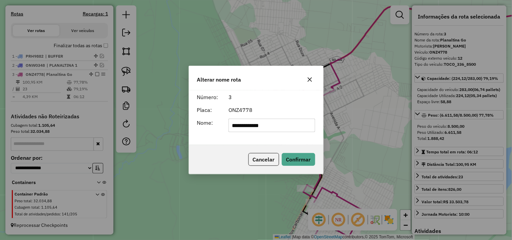
click at [282, 123] on input "**********" at bounding box center [271, 125] width 87 height 13
type input "**********"
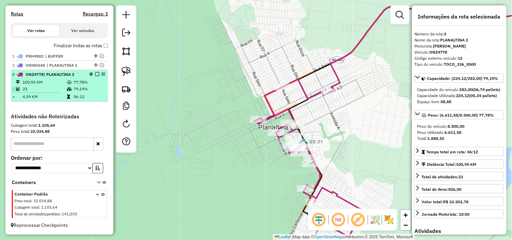
click at [96, 73] on em at bounding box center [97, 74] width 4 height 4
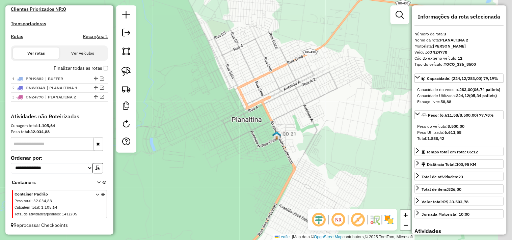
drag, startPoint x: 279, startPoint y: 136, endPoint x: 225, endPoint y: 139, distance: 54.7
click at [234, 128] on div "Janela de atendimento Grade de atendimento Capacidade Transportadoras Veículos …" at bounding box center [256, 120] width 512 height 240
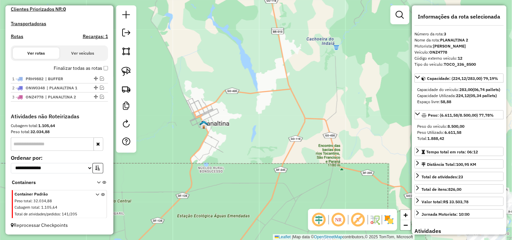
drag, startPoint x: 279, startPoint y: 120, endPoint x: 173, endPoint y: 70, distance: 117.4
click at [173, 70] on div "Janela de atendimento Grade de atendimento Capacidade Transportadoras Veículos …" at bounding box center [256, 120] width 512 height 240
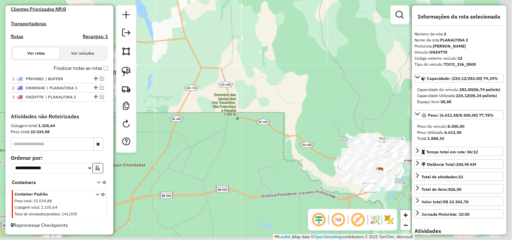
drag, startPoint x: 278, startPoint y: 143, endPoint x: 180, endPoint y: 108, distance: 103.6
click at [185, 109] on div "Janela de atendimento Grade de atendimento Capacidade Transportadoras Veículos …" at bounding box center [256, 120] width 512 height 240
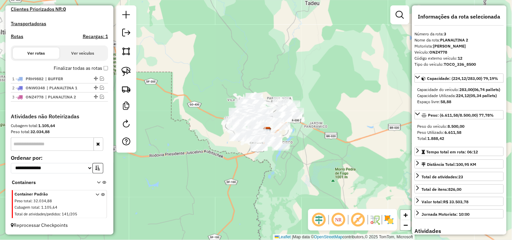
drag, startPoint x: 210, startPoint y: 150, endPoint x: 163, endPoint y: 137, distance: 49.1
click at [163, 137] on div "Janela de atendimento Grade de atendimento Capacidade Transportadoras Veículos …" at bounding box center [256, 120] width 512 height 240
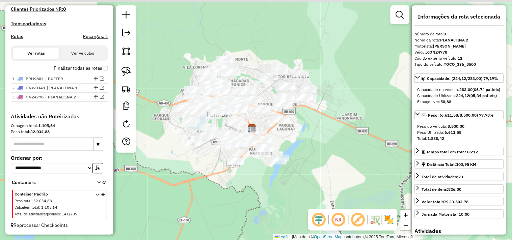
drag, startPoint x: 186, startPoint y: 147, endPoint x: 180, endPoint y: 175, distance: 28.8
click at [180, 173] on div "Janela de atendimento Grade de atendimento Capacidade Transportadoras Veículos …" at bounding box center [256, 120] width 512 height 240
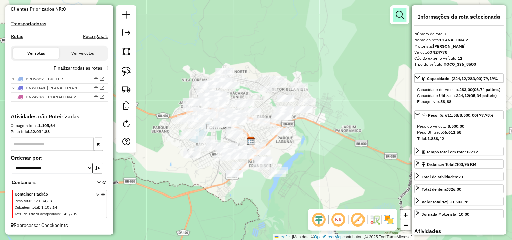
click at [396, 17] on em at bounding box center [400, 15] width 8 height 8
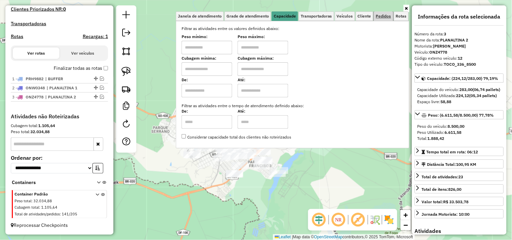
click at [382, 18] on span "Pedidos" at bounding box center [383, 16] width 15 height 4
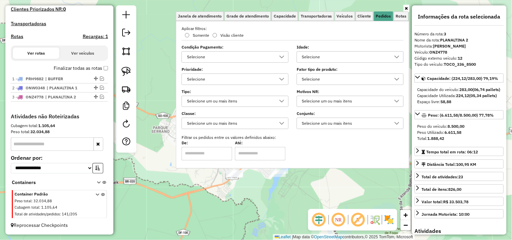
click at [321, 80] on div "Selecione" at bounding box center [344, 79] width 91 height 11
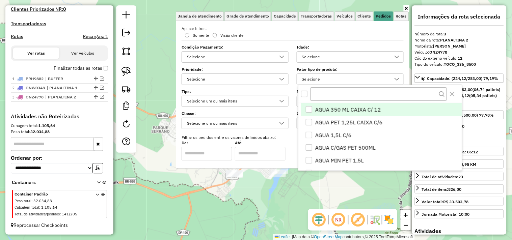
scroll to position [4, 23]
click at [321, 89] on input "text" at bounding box center [378, 93] width 136 height 13
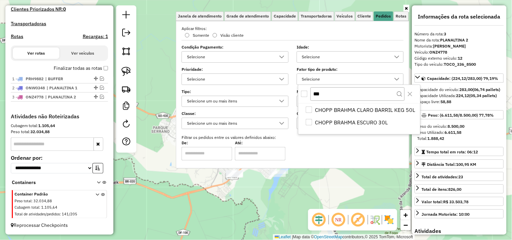
type input "***"
click at [304, 90] on div "***" at bounding box center [358, 94] width 121 height 18
click at [306, 92] on div "All items unselected" at bounding box center [304, 94] width 6 height 6
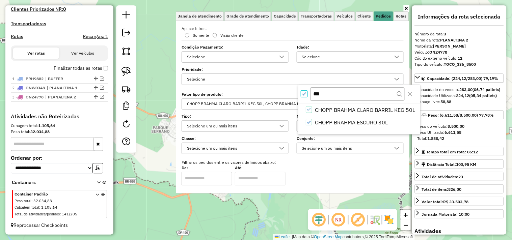
scroll to position [4, 2]
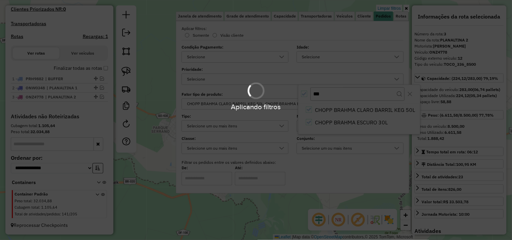
click at [216, 214] on div "Aplicando filtros" at bounding box center [256, 120] width 512 height 240
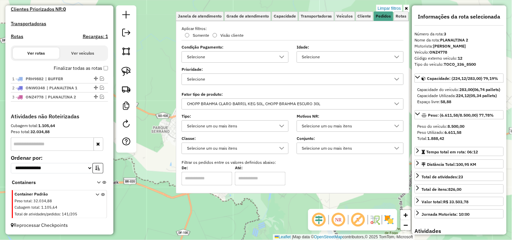
click at [218, 214] on div "Limpar filtros Janela de atendimento Grade de atendimento Capacidade Transporta…" at bounding box center [256, 120] width 512 height 240
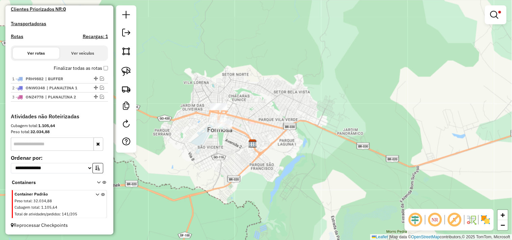
drag, startPoint x: 235, startPoint y: 197, endPoint x: 251, endPoint y: 219, distance: 26.8
click at [249, 221] on div "Limpar filtros Janela de atendimento Grade de atendimento Capacidade Transporta…" at bounding box center [256, 120] width 512 height 240
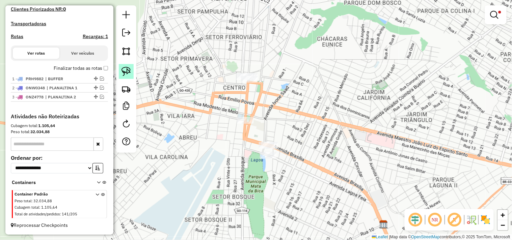
click at [126, 71] on img at bounding box center [125, 71] width 9 height 9
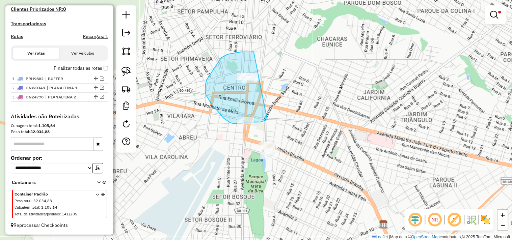
drag, startPoint x: 254, startPoint y: 52, endPoint x: 291, endPoint y: 48, distance: 37.3
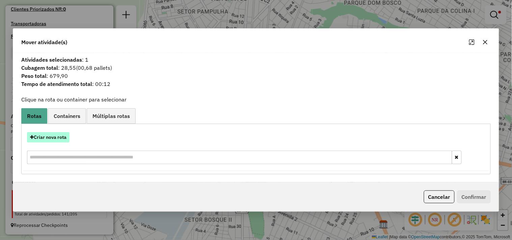
click at [56, 138] on button "Criar nova rota" at bounding box center [48, 137] width 42 height 10
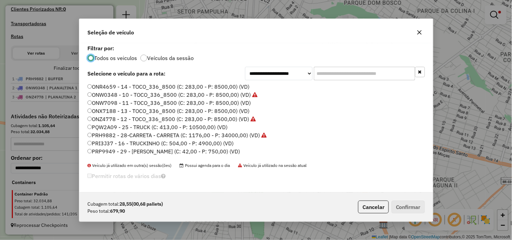
scroll to position [4, 2]
click at [218, 113] on label "ONX7188 - 13 - TOCO_336_8500 (C: 283,00 - P: 8500,00) (VD)" at bounding box center [168, 111] width 162 height 8
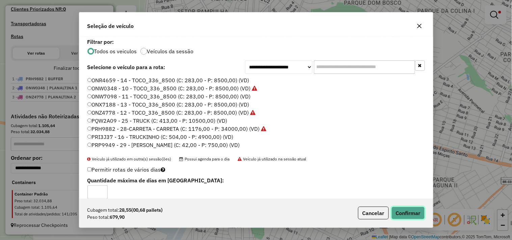
drag, startPoint x: 409, startPoint y: 211, endPoint x: 413, endPoint y: 210, distance: 4.1
click at [409, 211] on button "Confirmar" at bounding box center [407, 213] width 33 height 13
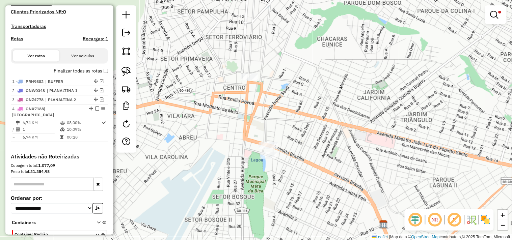
scroll to position [231, 0]
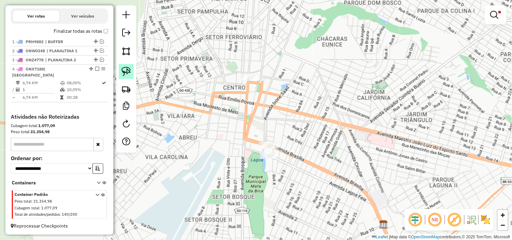
click at [123, 74] on img at bounding box center [125, 71] width 9 height 9
drag, startPoint x: 315, startPoint y: 144, endPoint x: 313, endPoint y: 198, distance: 53.7
click at [313, 198] on div "Limpar filtros Janela de atendimento Grade de atendimento Capacidade Transporta…" at bounding box center [256, 120] width 512 height 240
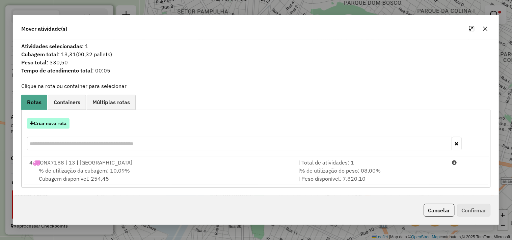
click at [52, 124] on button "Criar nova rota" at bounding box center [48, 123] width 42 height 10
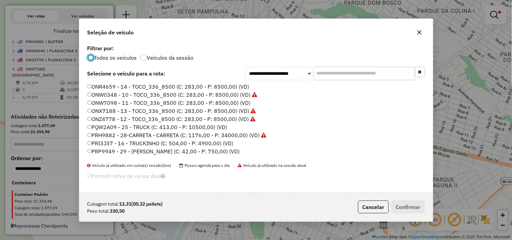
scroll to position [4, 2]
click at [201, 105] on label "ONW7098 - 11 - TOCO_336_8500 (C: 283,00 - P: 8500,00) (VD)" at bounding box center [168, 103] width 163 height 8
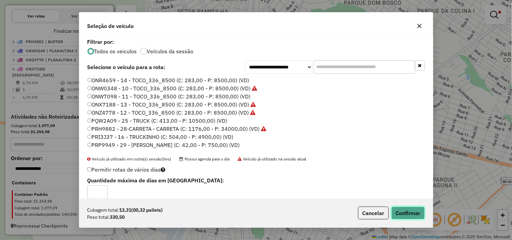
click at [410, 212] on button "Confirmar" at bounding box center [407, 213] width 33 height 13
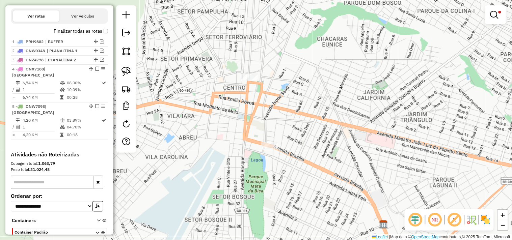
scroll to position [248, 0]
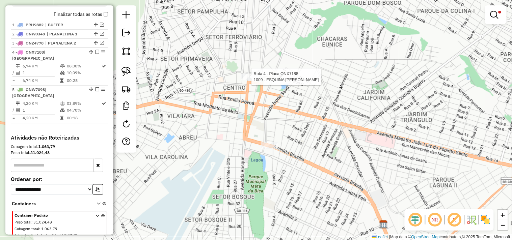
select select "*********"
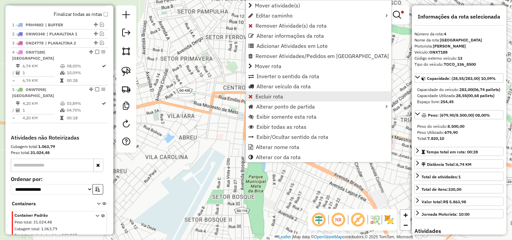
scroll to position [263, 0]
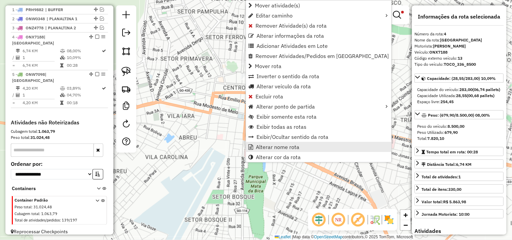
click at [267, 144] on span "Alterar nome rota" at bounding box center [277, 146] width 43 height 5
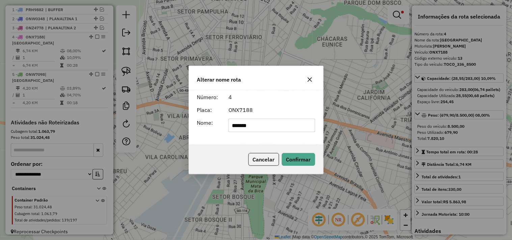
click at [263, 123] on input "*******" at bounding box center [271, 125] width 87 height 13
type input "*********"
click at [295, 159] on button "Confirmar" at bounding box center [298, 159] width 33 height 13
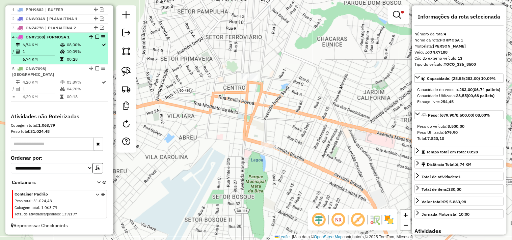
click at [95, 39] on em at bounding box center [97, 37] width 4 height 4
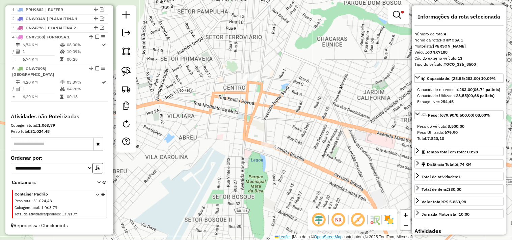
scroll to position [241, 0]
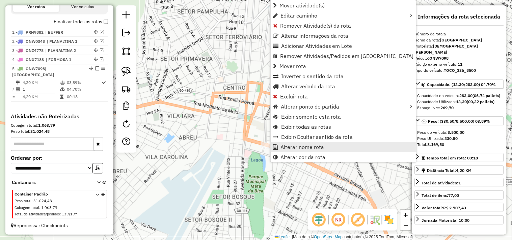
click at [288, 146] on span "Alterar nome rota" at bounding box center [301, 146] width 43 height 5
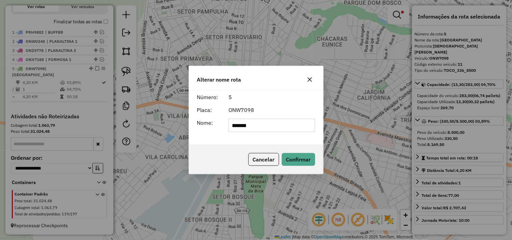
click at [278, 124] on input "*******" at bounding box center [271, 125] width 87 height 13
type input "*********"
click at [294, 157] on button "Confirmar" at bounding box center [298, 159] width 33 height 13
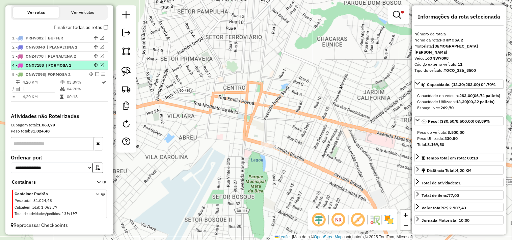
click at [100, 65] on em at bounding box center [102, 65] width 4 height 4
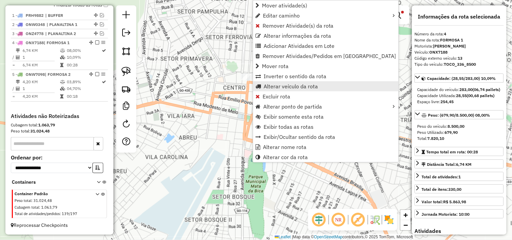
click at [285, 85] on span "Alterar veículo da rota" at bounding box center [290, 86] width 54 height 5
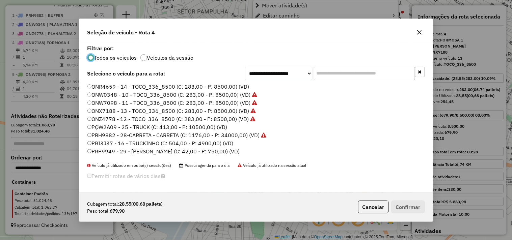
scroll to position [4, 2]
click at [216, 92] on label "ONW0348 - 10 - TOCO_336_8500 (C: 283,00 - P: 8500,00) (VD)" at bounding box center [172, 95] width 170 height 8
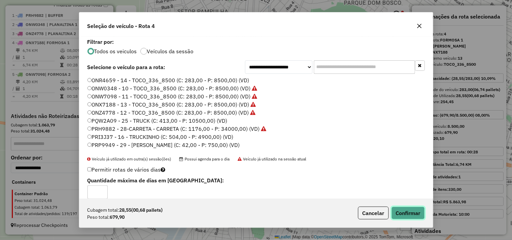
click at [409, 213] on button "Confirmar" at bounding box center [407, 213] width 33 height 13
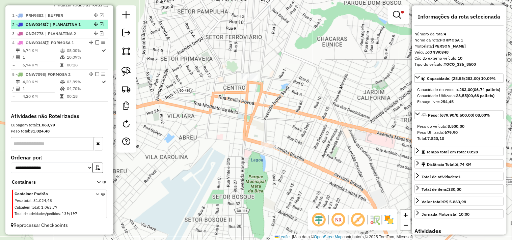
click at [100, 22] on em at bounding box center [102, 24] width 4 height 4
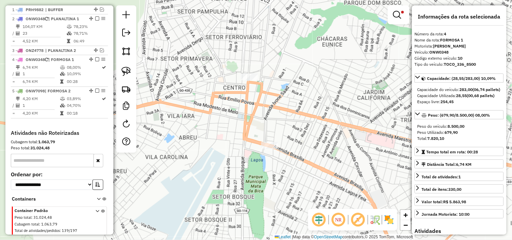
drag, startPoint x: 261, startPoint y: 68, endPoint x: 417, endPoint y: 102, distance: 159.2
click at [410, 99] on hb-app "Aplicando filtros Pop-up bloqueado! Seu navegador bloqueou automáticamente a ab…" at bounding box center [256, 120] width 512 height 240
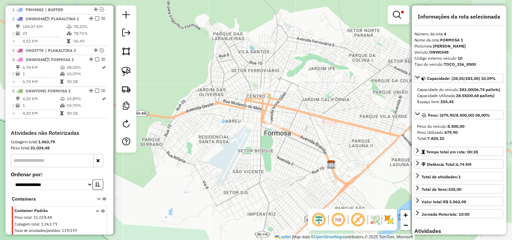
drag, startPoint x: 199, startPoint y: 143, endPoint x: 416, endPoint y: 178, distance: 220.0
click at [413, 178] on hb-router-mapa "Informações da Sessão 977817 - 12/08/2025 Criação: 11/08/2025 17:27 Depósito: F…" at bounding box center [256, 120] width 512 height 240
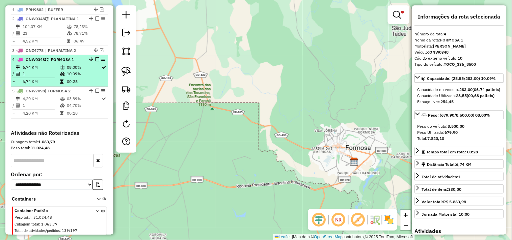
click at [95, 61] on em at bounding box center [97, 59] width 4 height 4
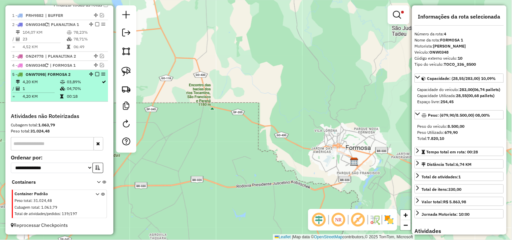
click at [95, 74] on em at bounding box center [97, 74] width 4 height 4
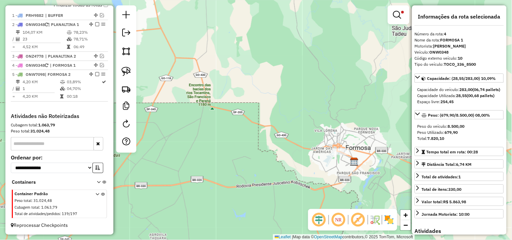
scroll to position [241, 0]
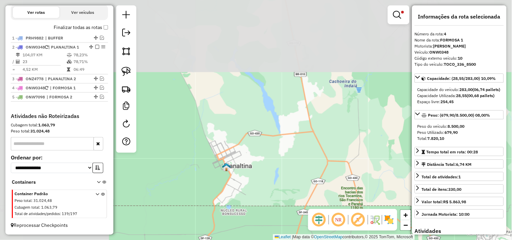
drag, startPoint x: 176, startPoint y: 72, endPoint x: 319, endPoint y: 175, distance: 176.4
click at [329, 178] on div "Limpar filtros Janela de atendimento Grade de atendimento Capacidade Transporta…" at bounding box center [256, 120] width 512 height 240
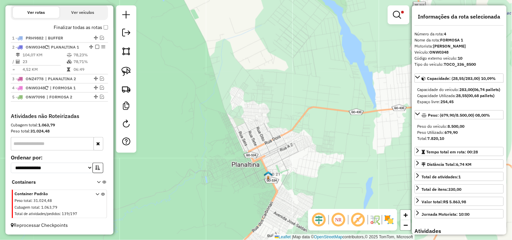
drag, startPoint x: 275, startPoint y: 147, endPoint x: 260, endPoint y: 128, distance: 23.8
click at [260, 128] on div "Limpar filtros Janela de atendimento Grade de atendimento Capacidade Transporta…" at bounding box center [256, 120] width 512 height 240
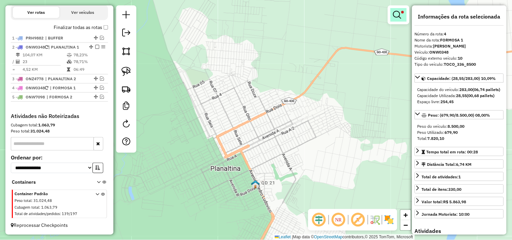
click at [400, 16] on em at bounding box center [397, 15] width 8 height 8
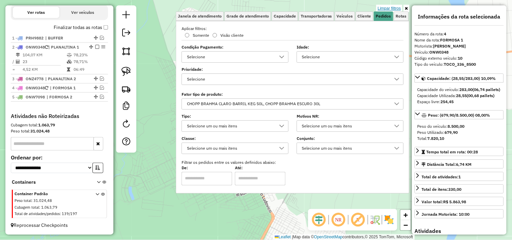
click at [391, 7] on link "Limpar filtros" at bounding box center [389, 8] width 26 height 7
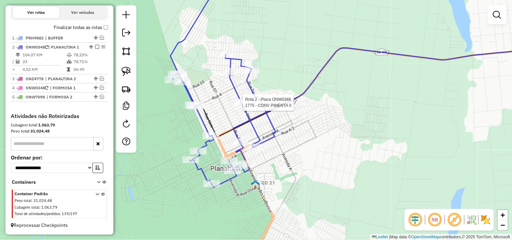
select select "*********"
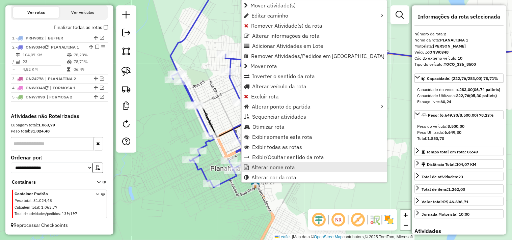
click at [268, 167] on span "Alterar nome rota" at bounding box center [272, 167] width 43 height 5
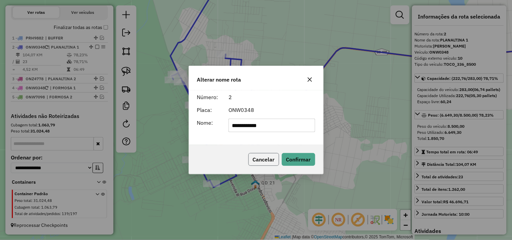
click at [263, 157] on button "Cancelar" at bounding box center [263, 159] width 31 height 13
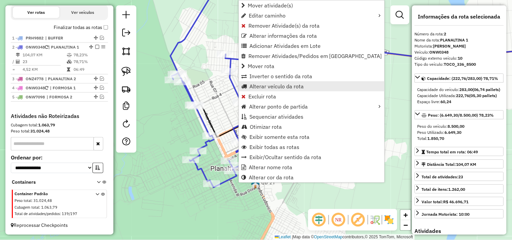
click at [253, 84] on span "Alterar veículo da rota" at bounding box center [276, 86] width 54 height 5
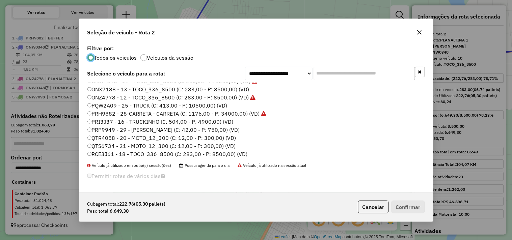
scroll to position [31, 0]
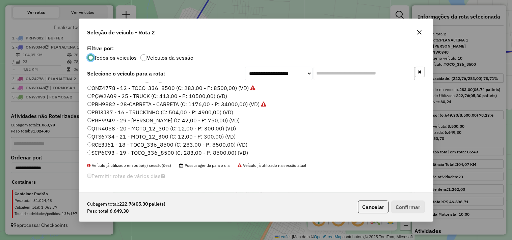
click at [225, 152] on label "SCP6C93 - 19 - TOCO_336_8500 (C: 283,00 - P: 8500,00) (VD)" at bounding box center [167, 153] width 161 height 8
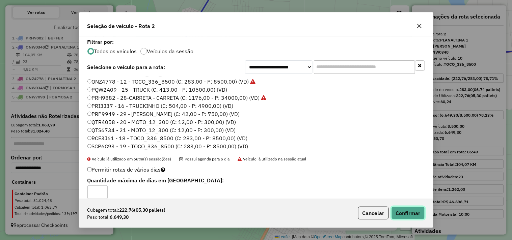
click at [398, 210] on button "Confirmar" at bounding box center [407, 213] width 33 height 13
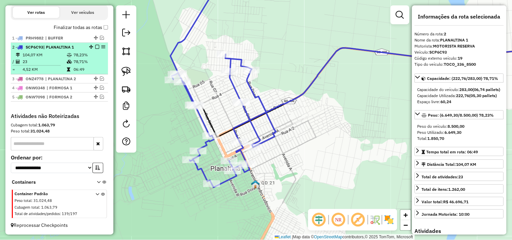
click at [96, 48] on em at bounding box center [97, 47] width 4 height 4
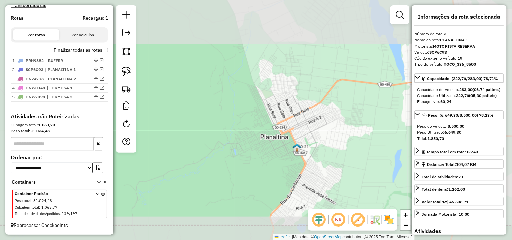
drag, startPoint x: 341, startPoint y: 137, endPoint x: 203, endPoint y: 88, distance: 146.4
click at [210, 91] on div "Janela de atendimento Grade de atendimento Capacidade Transportadoras Veículos …" at bounding box center [256, 120] width 512 height 240
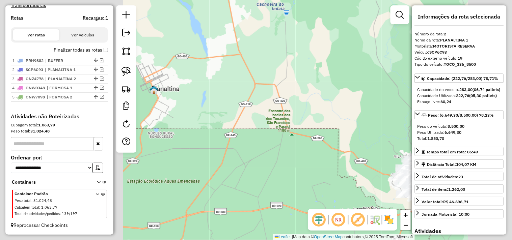
drag, startPoint x: 328, startPoint y: 157, endPoint x: 232, endPoint y: 111, distance: 106.0
click at [234, 112] on div "Janela de atendimento Grade de atendimento Capacidade Transportadoras Veículos …" at bounding box center [256, 120] width 512 height 240
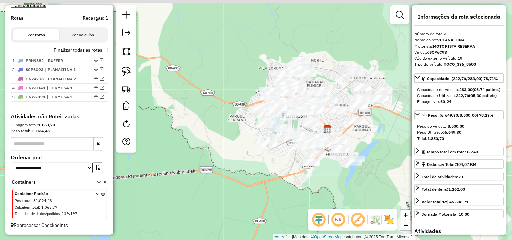
drag, startPoint x: 349, startPoint y: 123, endPoint x: 368, endPoint y: 142, distance: 26.5
click at [368, 142] on div "Janela de atendimento Grade de atendimento Capacidade Transportadoras Veículos …" at bounding box center [256, 120] width 512 height 240
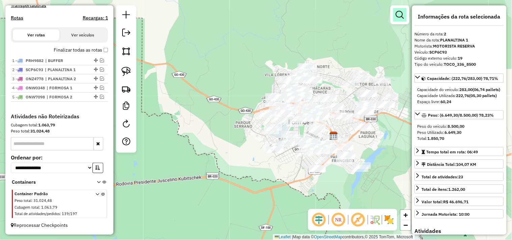
click at [405, 16] on link at bounding box center [399, 14] width 13 height 13
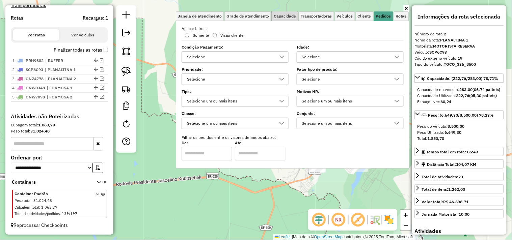
click at [285, 20] on link "Capacidade" at bounding box center [284, 15] width 26 height 9
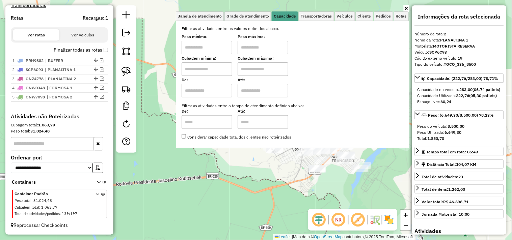
click at [225, 48] on input "text" at bounding box center [206, 47] width 51 height 13
type input "****"
type input "*****"
click at [292, 176] on div "Limpar filtros Janela de atendimento Grade de atendimento Capacidade Transporta…" at bounding box center [256, 120] width 512 height 240
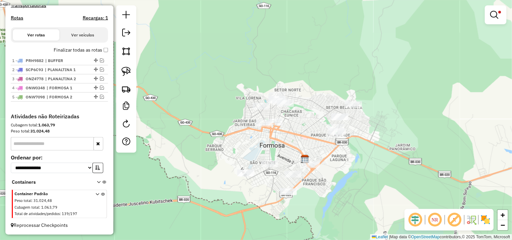
drag, startPoint x: 285, startPoint y: 180, endPoint x: 257, endPoint y: 198, distance: 32.5
click at [255, 206] on div "Limpar filtros Janela de atendimento Grade de atendimento Capacidade Transporta…" at bounding box center [256, 120] width 512 height 240
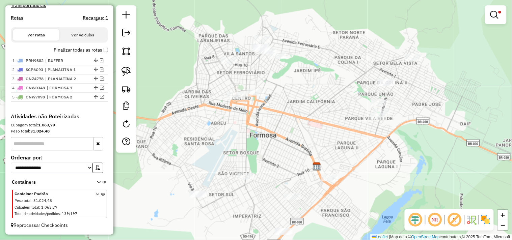
drag, startPoint x: 287, startPoint y: 134, endPoint x: 302, endPoint y: 115, distance: 23.7
click at [302, 115] on div "Limpar filtros Janela de atendimento Grade de atendimento Capacidade Transporta…" at bounding box center [256, 120] width 512 height 240
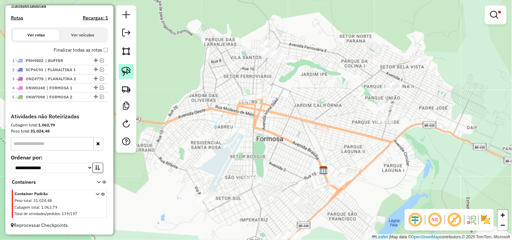
click at [123, 70] on img at bounding box center [125, 71] width 9 height 9
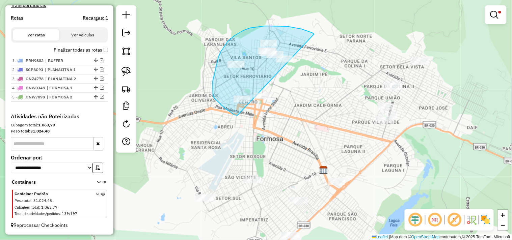
drag, startPoint x: 308, startPoint y: 31, endPoint x: 302, endPoint y: 81, distance: 50.2
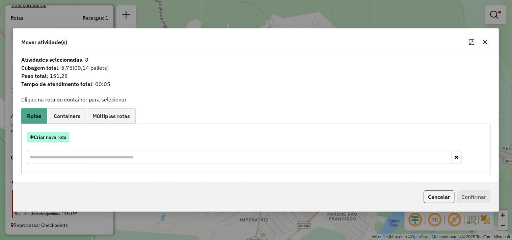
click at [62, 133] on button "Criar nova rota" at bounding box center [48, 137] width 42 height 10
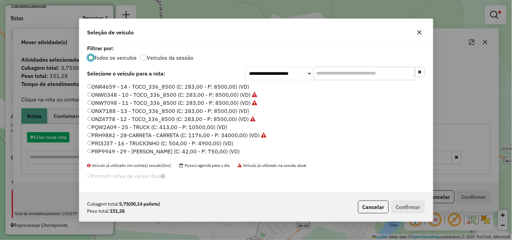
scroll to position [4, 2]
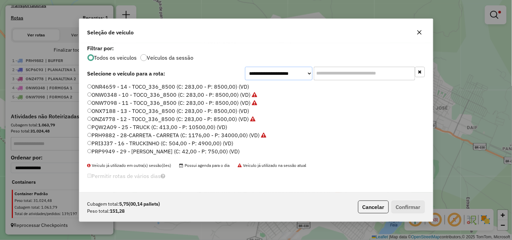
click at [283, 76] on select "**********" at bounding box center [278, 73] width 67 height 13
select select "*******"
click at [245, 77] on select "**********" at bounding box center [278, 73] width 67 height 13
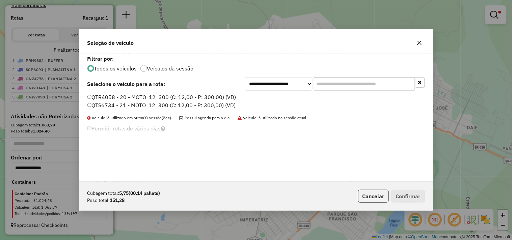
click at [217, 97] on label "QTR4058 - 20 - MOTO_12_300 (C: 12,00 - P: 300,00) (VD)" at bounding box center [161, 97] width 149 height 8
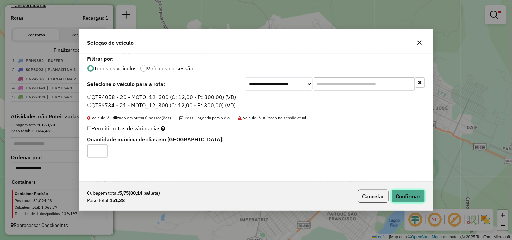
click at [418, 194] on button "Confirmar" at bounding box center [407, 196] width 33 height 13
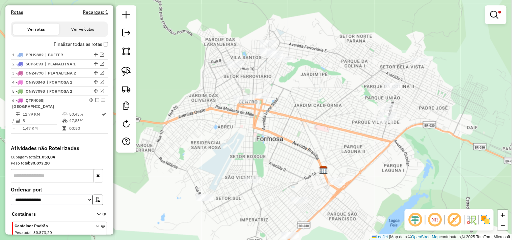
scroll to position [250, 0]
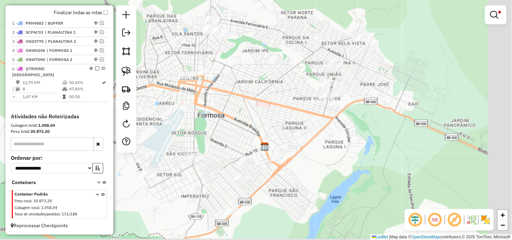
drag, startPoint x: 331, startPoint y: 134, endPoint x: 273, endPoint y: 110, distance: 62.6
click at [273, 110] on div "Limpar filtros Janela de atendimento Grade de atendimento Capacidade Transporta…" at bounding box center [256, 120] width 512 height 240
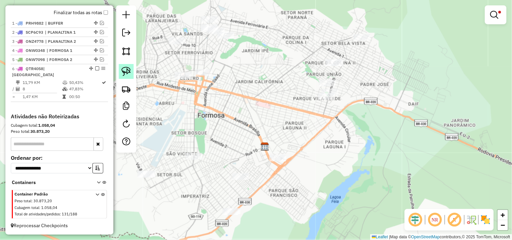
click at [120, 70] on link at bounding box center [126, 71] width 15 height 15
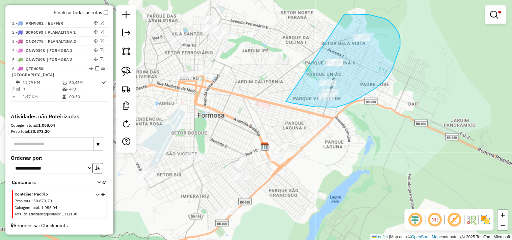
drag, startPoint x: 286, startPoint y: 101, endPoint x: 331, endPoint y: 22, distance: 92.0
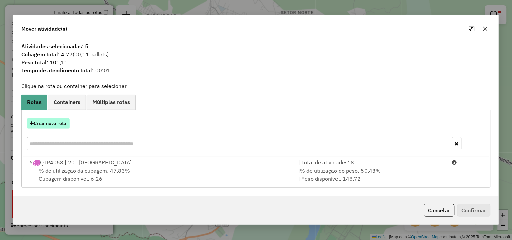
click at [56, 121] on button "Criar nova rota" at bounding box center [48, 123] width 42 height 10
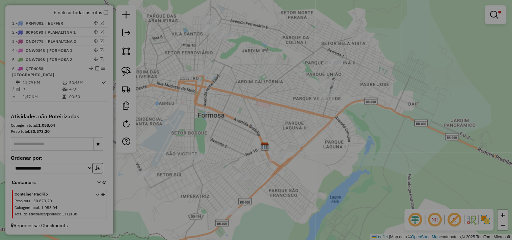
select select "*******"
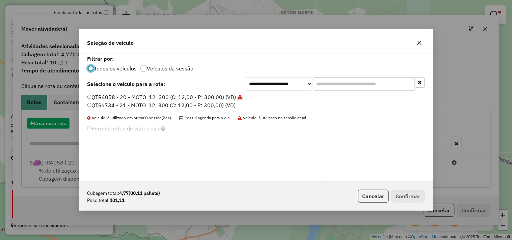
scroll to position [4, 2]
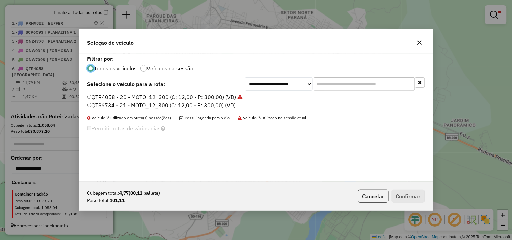
click at [200, 106] on label "QTS6734 - 21 - MOTO_12_300 (C: 12,00 - P: 300,00) (VD)" at bounding box center [161, 105] width 148 height 8
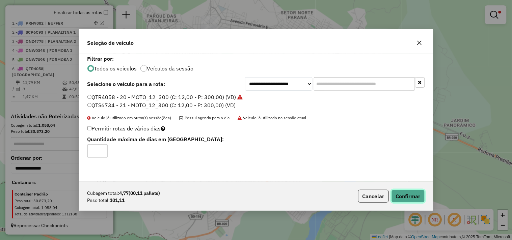
click at [414, 198] on button "Confirmar" at bounding box center [407, 196] width 33 height 13
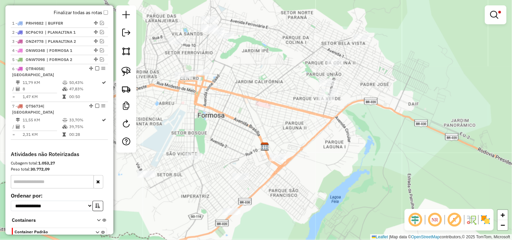
scroll to position [263, 0]
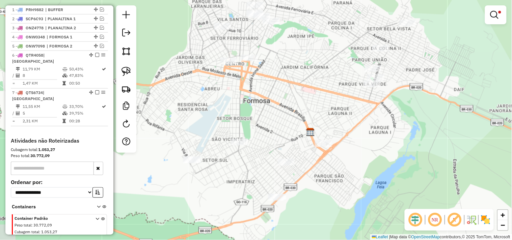
drag, startPoint x: 303, startPoint y: 180, endPoint x: 352, endPoint y: 166, distance: 50.9
click at [352, 166] on div "Limpar filtros Janela de atendimento Grade de atendimento Capacidade Transporta…" at bounding box center [256, 120] width 512 height 240
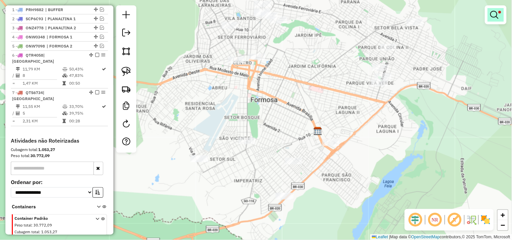
click at [500, 17] on link at bounding box center [495, 14] width 16 height 13
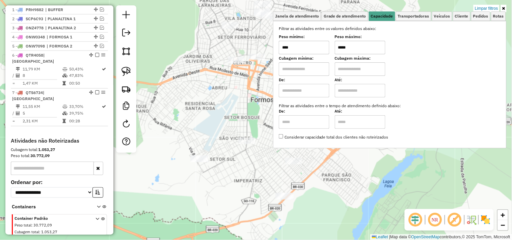
drag, startPoint x: 363, startPoint y: 48, endPoint x: 318, endPoint y: 45, distance: 45.3
click at [316, 48] on div "Peso mínimo: **** Peso máximo: *****" at bounding box center [390, 44] width 222 height 19
type input "*****"
click at [248, 103] on div "Limpar filtros Janela de atendimento Grade de atendimento Capacidade Transporta…" at bounding box center [256, 120] width 512 height 240
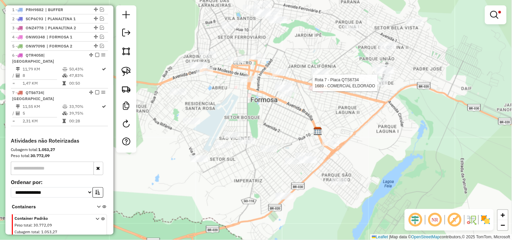
select select "*********"
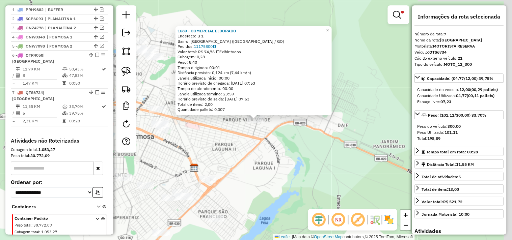
scroll to position [282, 0]
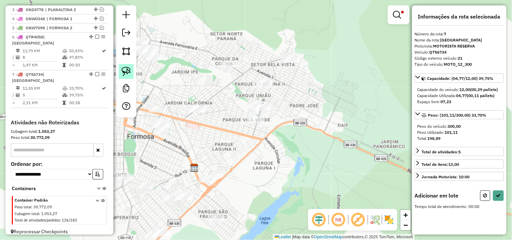
click at [126, 66] on link at bounding box center [126, 71] width 15 height 15
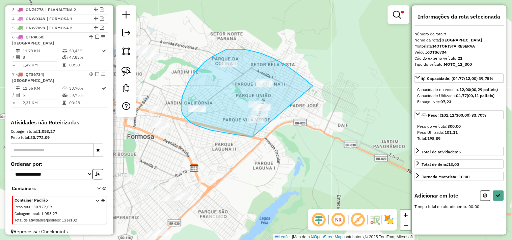
drag, startPoint x: 312, startPoint y: 85, endPoint x: 260, endPoint y: 133, distance: 70.2
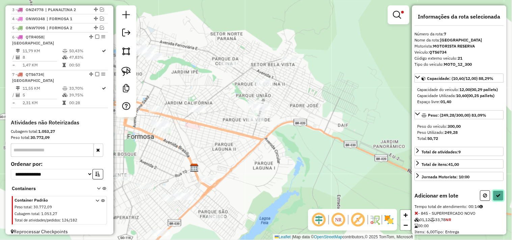
click at [496, 198] on icon at bounding box center [498, 195] width 5 height 5
select select "*********"
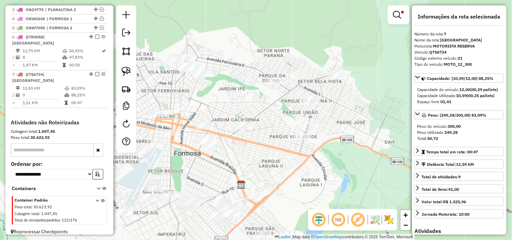
drag, startPoint x: 196, startPoint y: 75, endPoint x: 285, endPoint y: 137, distance: 108.1
click at [281, 132] on div "Limpar filtros Janela de atendimento Grade de atendimento Capacidade Transporta…" at bounding box center [256, 120] width 512 height 240
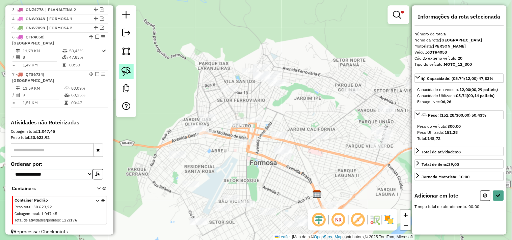
click at [128, 69] on img at bounding box center [125, 71] width 9 height 9
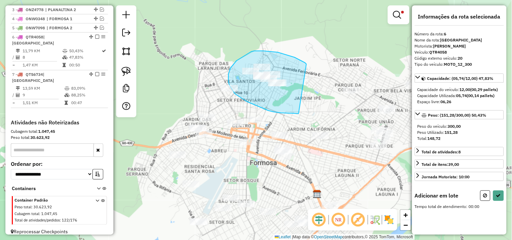
drag, startPoint x: 305, startPoint y: 63, endPoint x: 311, endPoint y: 98, distance: 36.3
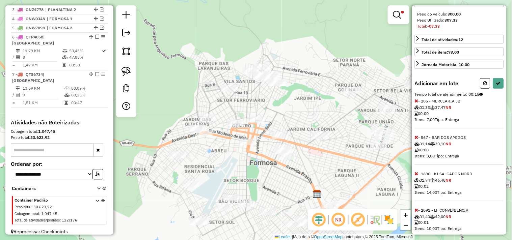
scroll to position [129, 0]
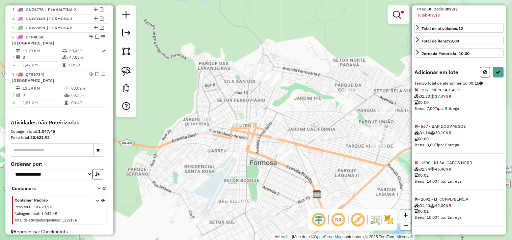
click at [416, 200] on icon at bounding box center [416, 199] width 4 height 5
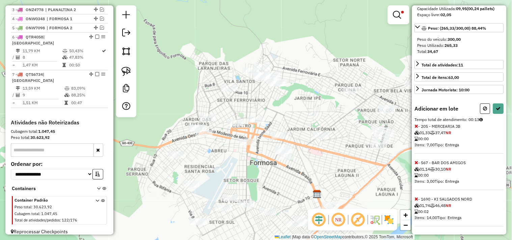
scroll to position [92, 0]
click at [417, 164] on icon at bounding box center [416, 162] width 4 height 5
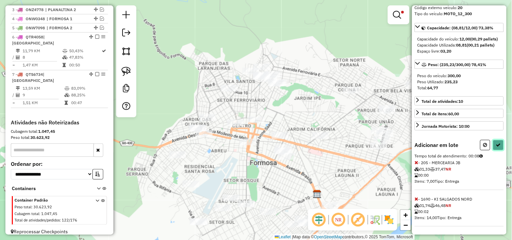
click at [499, 145] on button at bounding box center [498, 145] width 11 height 10
select select "*********"
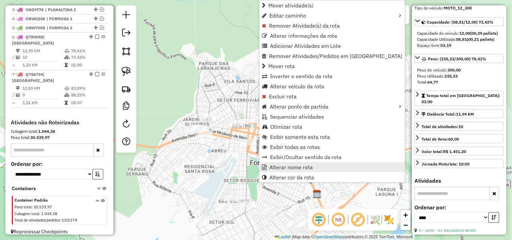
click at [290, 169] on span "Alterar nome rota" at bounding box center [290, 167] width 43 height 5
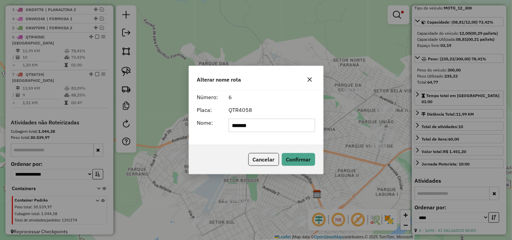
click at [282, 126] on input "*******" at bounding box center [271, 125] width 87 height 13
type input "**********"
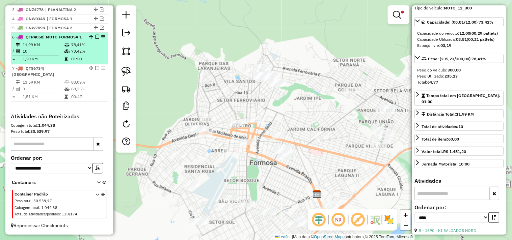
click at [96, 39] on em at bounding box center [97, 37] width 4 height 4
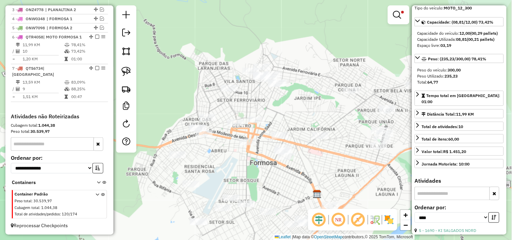
scroll to position [259, 0]
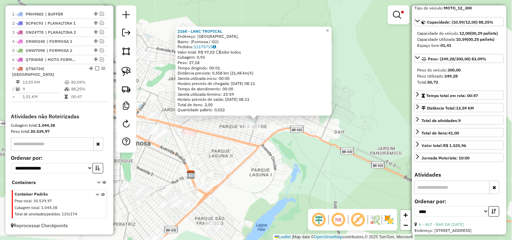
click at [227, 140] on div "2168 - LANC TROPICAL Endereço: Avenida B, Bairro: (Formosa / GO) Pedidos: 11175…" at bounding box center [256, 120] width 512 height 240
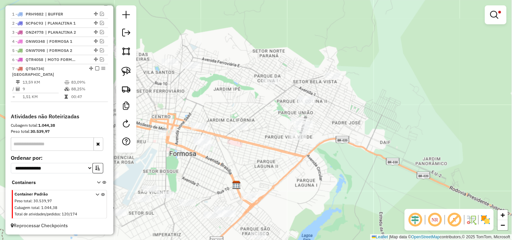
drag, startPoint x: 256, startPoint y: 140, endPoint x: 296, endPoint y: 154, distance: 42.1
click at [296, 154] on div "Limpar filtros Janela de atendimento Grade de atendimento Capacidade Transporta…" at bounding box center [256, 120] width 512 height 240
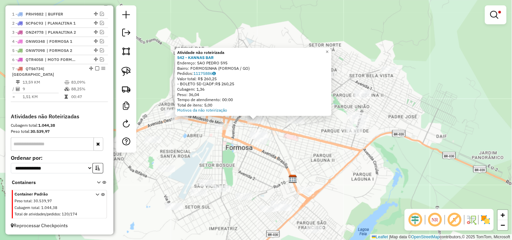
click at [339, 163] on div "Atividade não roteirizada 542 - KANNAS BAR Endereço: SAO PEDRO 595 Bairro: FORM…" at bounding box center [256, 120] width 512 height 240
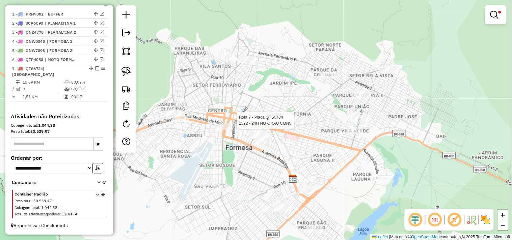
select select "*********"
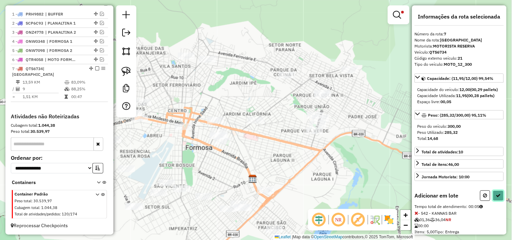
click at [493, 197] on button at bounding box center [498, 196] width 11 height 10
select select "*********"
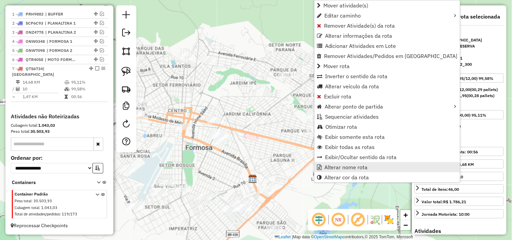
click at [338, 165] on span "Alterar nome rota" at bounding box center [345, 167] width 43 height 5
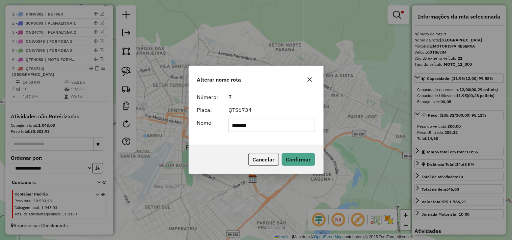
click at [303, 128] on input "*******" at bounding box center [271, 125] width 87 height 13
type input "**********"
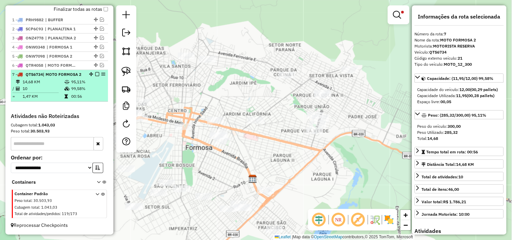
click at [95, 75] on em at bounding box center [97, 74] width 4 height 4
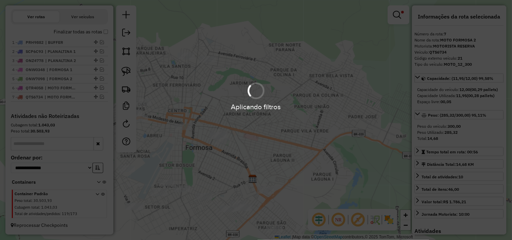
scroll to position [236, 0]
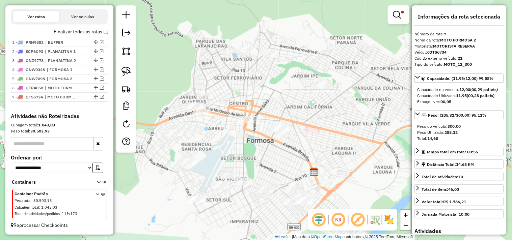
drag, startPoint x: 240, startPoint y: 91, endPoint x: 285, endPoint y: 76, distance: 47.3
click at [281, 78] on div "Limpar filtros Janela de atendimento Grade de atendimento Capacidade Transporta…" at bounding box center [256, 120] width 512 height 240
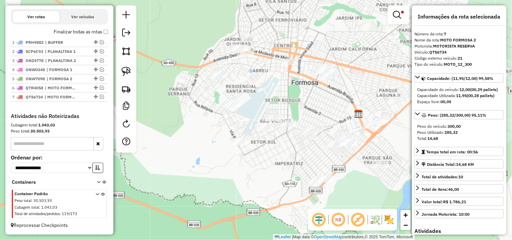
drag, startPoint x: 326, startPoint y: 133, endPoint x: 315, endPoint y: 107, distance: 28.2
click at [320, 107] on div "Limpar filtros Janela de atendimento Grade de atendimento Capacidade Transporta…" at bounding box center [256, 120] width 512 height 240
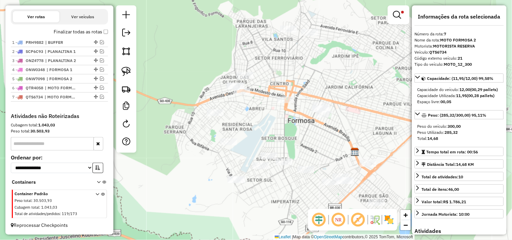
drag, startPoint x: 281, startPoint y: 111, endPoint x: 282, endPoint y: 151, distance: 39.8
click at [282, 151] on div "Limpar filtros Janela de atendimento Grade de atendimento Capacidade Transporta…" at bounding box center [256, 120] width 512 height 240
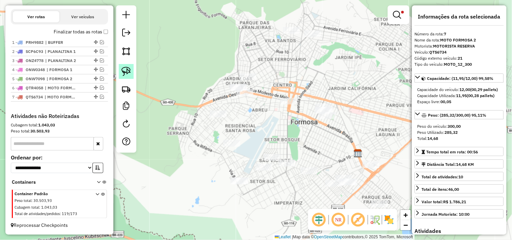
click at [123, 75] on img at bounding box center [125, 71] width 9 height 9
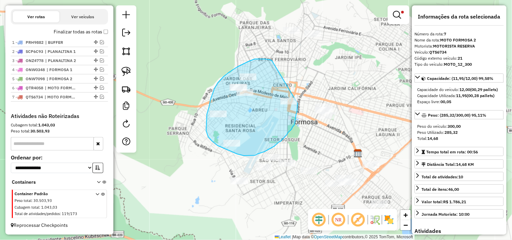
drag, startPoint x: 249, startPoint y: 61, endPoint x: 294, endPoint y: 88, distance: 52.7
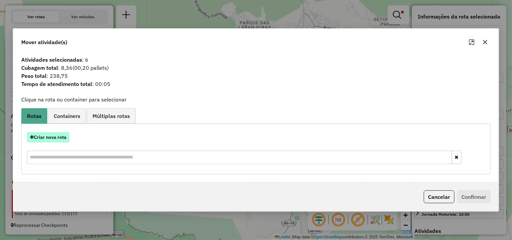
click at [56, 139] on button "Criar nova rota" at bounding box center [48, 137] width 42 height 10
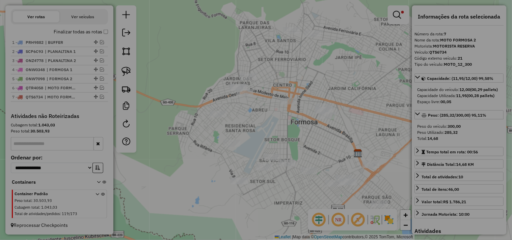
select select "*******"
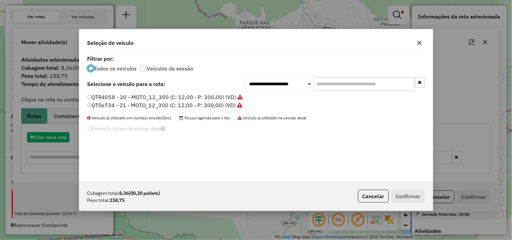
scroll to position [4, 2]
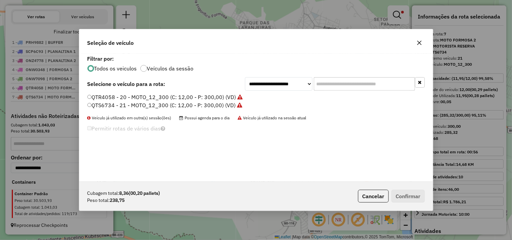
click at [208, 93] on label "QTR4058 - 20 - MOTO_12_300 (C: 12,00 - P: 300,00) (VD)" at bounding box center [164, 97] width 155 height 8
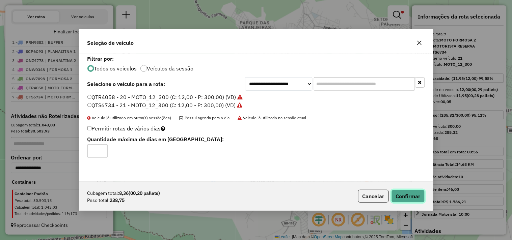
click at [412, 194] on button "Confirmar" at bounding box center [407, 196] width 33 height 13
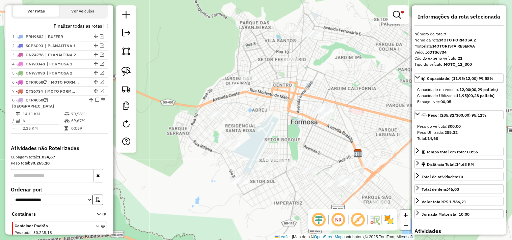
scroll to position [268, 0]
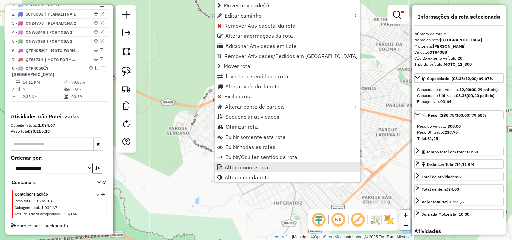
click at [249, 168] on span "Alterar nome rota" at bounding box center [246, 167] width 43 height 5
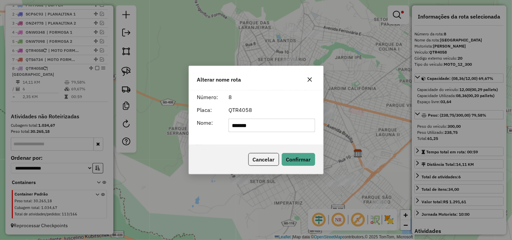
click at [258, 125] on input "*******" at bounding box center [271, 125] width 87 height 13
drag, startPoint x: 258, startPoint y: 125, endPoint x: 262, endPoint y: 120, distance: 6.3
click at [258, 125] on input "*******" at bounding box center [271, 125] width 87 height 13
type input "**********"
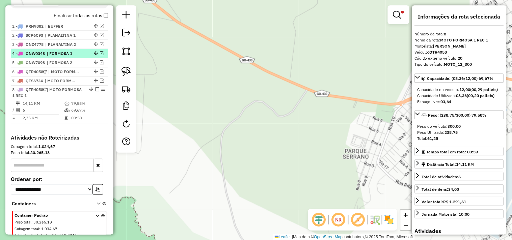
scroll to position [237, 0]
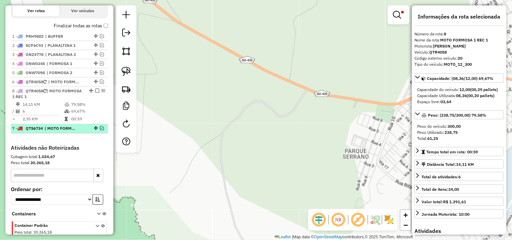
drag, startPoint x: 88, startPoint y: 105, endPoint x: 89, endPoint y: 97, distance: 7.8
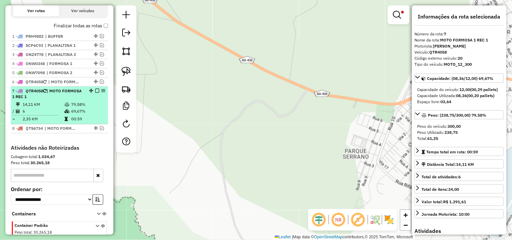
click at [95, 93] on em at bounding box center [97, 91] width 4 height 4
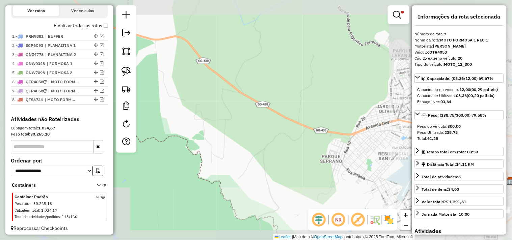
drag, startPoint x: 341, startPoint y: 165, endPoint x: 217, endPoint y: 125, distance: 130.5
click at [218, 125] on div "Limpar filtros Janela de atendimento Grade de atendimento Capacidade Transporta…" at bounding box center [256, 120] width 512 height 240
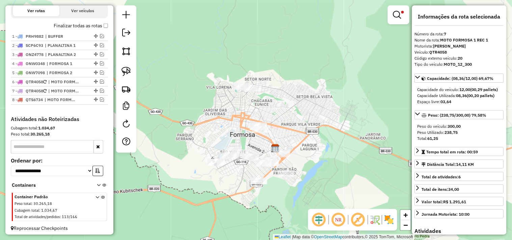
drag, startPoint x: 272, startPoint y: 156, endPoint x: 242, endPoint y: 171, distance: 33.3
click at [242, 171] on div "Limpar filtros Janela de atendimento Grade de atendimento Capacidade Transporta…" at bounding box center [256, 120] width 512 height 240
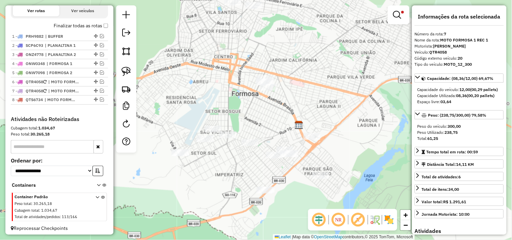
drag, startPoint x: 245, startPoint y: 176, endPoint x: 246, endPoint y: 167, distance: 9.2
click at [246, 167] on div "Limpar filtros Janela de atendimento Grade de atendimento Capacidade Transporta…" at bounding box center [256, 120] width 512 height 240
click at [126, 77] on link at bounding box center [126, 71] width 15 height 15
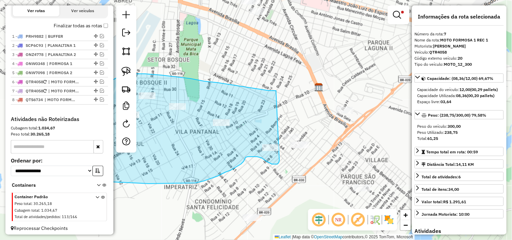
drag, startPoint x: 277, startPoint y: 127, endPoint x: 279, endPoint y: 161, distance: 33.8
click at [279, 161] on div "Limpar filtros Janela de atendimento Grade de atendimento Capacidade Transporta…" at bounding box center [256, 120] width 512 height 240
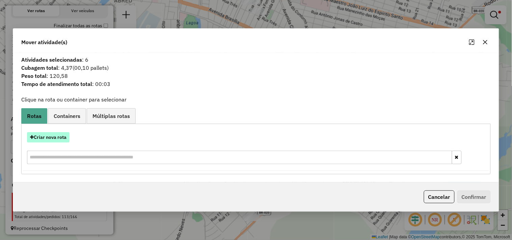
click at [59, 136] on button "Criar nova rota" at bounding box center [48, 137] width 42 height 10
select select "*******"
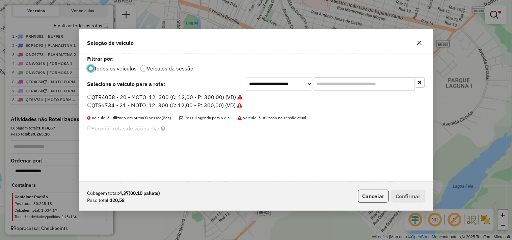
scroll to position [4, 2]
click at [228, 104] on label "QTS6734 - 21 - MOTO_12_300 (C: 12,00 - P: 300,00) (VD)" at bounding box center [164, 105] width 155 height 8
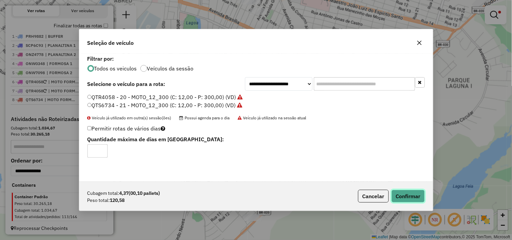
click at [406, 198] on button "Confirmar" at bounding box center [407, 196] width 33 height 13
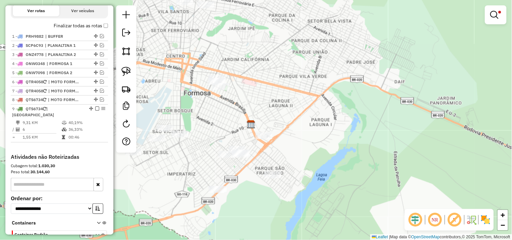
drag, startPoint x: 169, startPoint y: 110, endPoint x: 168, endPoint y: 104, distance: 6.3
click at [171, 110] on div "Limpar filtros Janela de atendimento Grade de atendimento Capacidade Transporta…" at bounding box center [256, 120] width 512 height 240
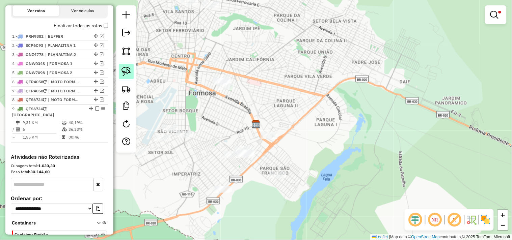
click at [128, 71] on img at bounding box center [125, 71] width 9 height 9
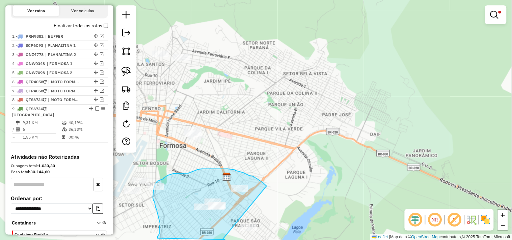
drag, startPoint x: 296, startPoint y: 134, endPoint x: 223, endPoint y: 239, distance: 128.7
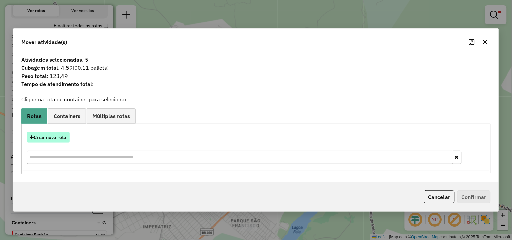
click at [69, 137] on button "Criar nova rota" at bounding box center [48, 137] width 42 height 10
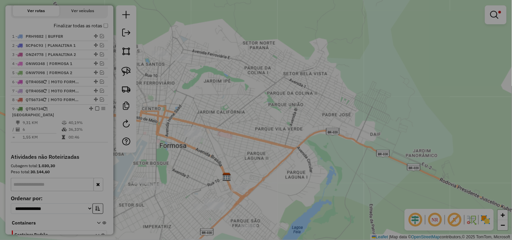
select select "*******"
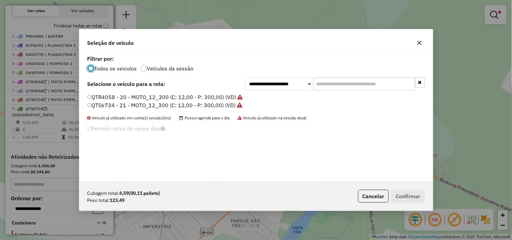
click at [223, 105] on label "QTS6734 - 21 - MOTO_12_300 (C: 12,00 - P: 300,00) (VD)" at bounding box center [164, 105] width 155 height 8
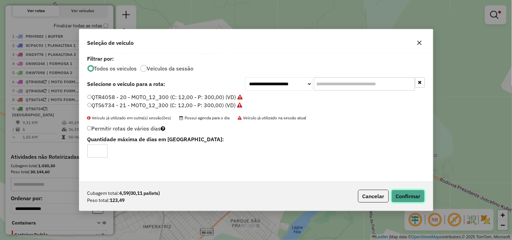
click at [397, 197] on button "Confirmar" at bounding box center [407, 196] width 33 height 13
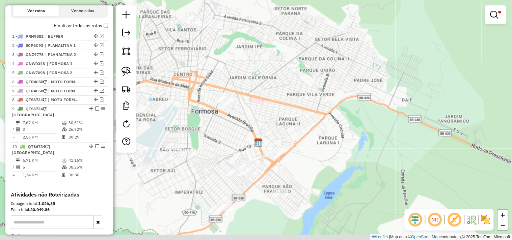
drag, startPoint x: 191, startPoint y: 188, endPoint x: 248, endPoint y: 127, distance: 83.3
click at [248, 128] on div "Limpar filtros Janela de atendimento Grade de atendimento Capacidade Transporta…" at bounding box center [256, 120] width 512 height 240
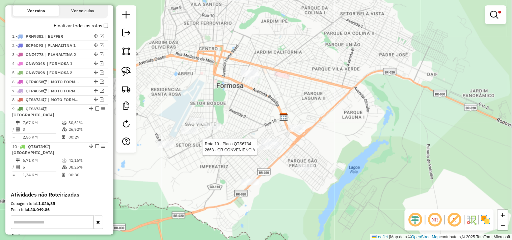
select select "*********"
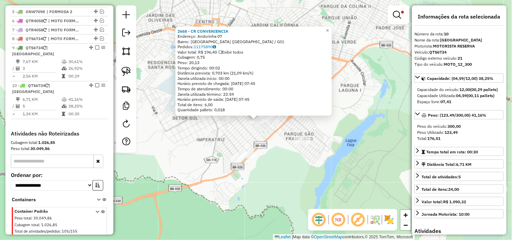
scroll to position [309, 0]
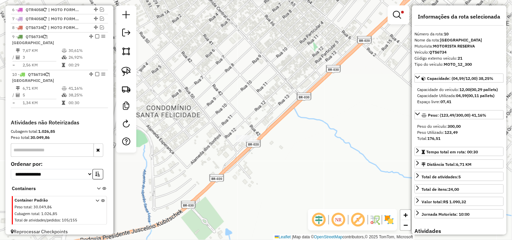
drag, startPoint x: 255, startPoint y: 163, endPoint x: 280, endPoint y: 102, distance: 65.3
click at [280, 102] on div "2668 - CR CONVENIENCIA Endereço: Andorinha 07 Bairro: PARQUE LAGO (FORMOSA / GO…" at bounding box center [256, 120] width 512 height 240
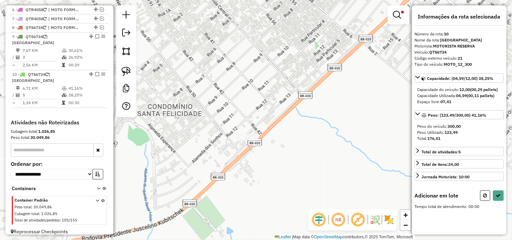
click at [283, 95] on div "Limpar filtros Janela de atendimento Grade de atendimento Capacidade Transporta…" at bounding box center [256, 120] width 512 height 240
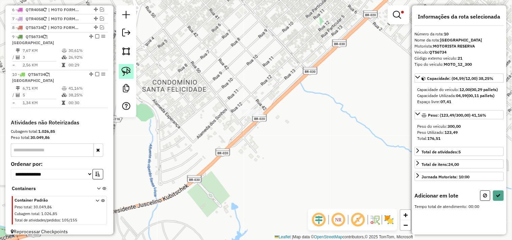
click at [129, 71] on img at bounding box center [125, 71] width 9 height 9
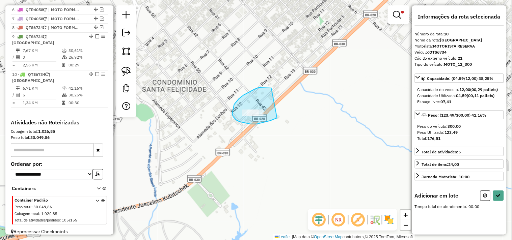
drag, startPoint x: 261, startPoint y: 88, endPoint x: 315, endPoint y: 76, distance: 55.0
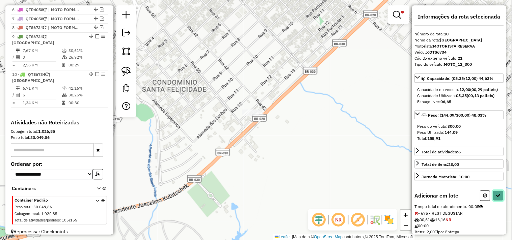
click at [499, 201] on button at bounding box center [498, 196] width 11 height 10
select select "*********"
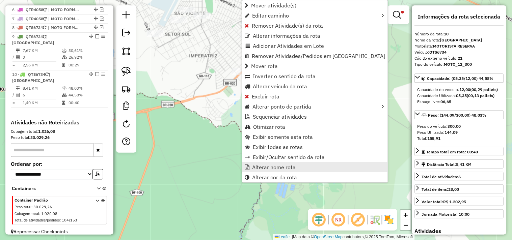
click at [270, 166] on span "Alterar nome rota" at bounding box center [273, 167] width 43 height 5
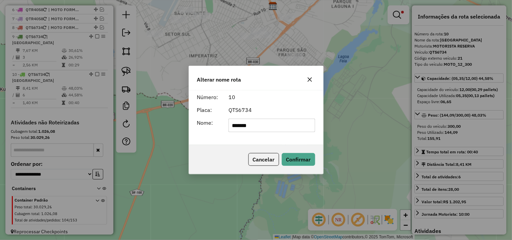
click at [262, 130] on input "*******" at bounding box center [271, 125] width 87 height 13
type input "**********"
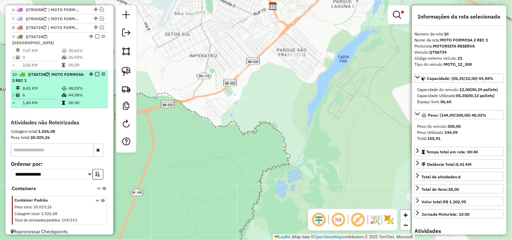
click at [95, 74] on em at bounding box center [97, 74] width 4 height 4
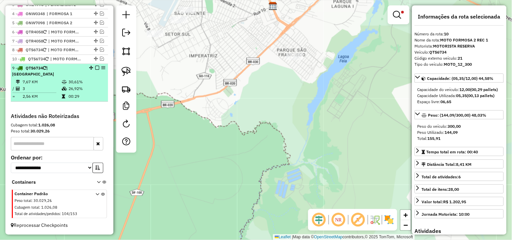
drag, startPoint x: 94, startPoint y: 96, endPoint x: 88, endPoint y: 71, distance: 25.9
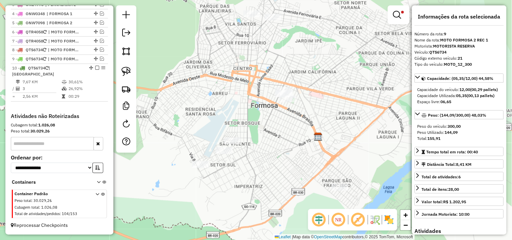
drag, startPoint x: 222, startPoint y: 62, endPoint x: 266, endPoint y: 186, distance: 131.4
click at [266, 186] on div "Limpar filtros Janela de atendimento Grade de atendimento Capacidade Transporta…" at bounding box center [256, 120] width 512 height 240
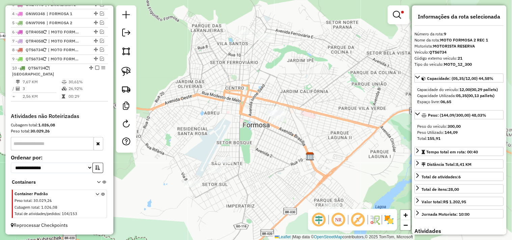
drag, startPoint x: 259, startPoint y: 84, endPoint x: 240, endPoint y: 121, distance: 41.5
click at [240, 121] on div "Limpar filtros Janela de atendimento Grade de atendimento Capacidade Transporta…" at bounding box center [256, 120] width 512 height 240
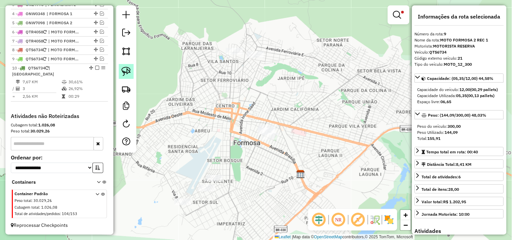
click at [128, 68] on img at bounding box center [125, 71] width 9 height 9
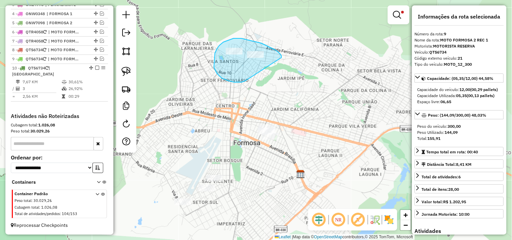
drag, startPoint x: 261, startPoint y: 43, endPoint x: 248, endPoint y: 79, distance: 37.7
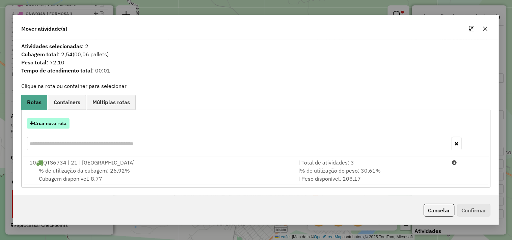
click at [53, 125] on button "Criar nova rota" at bounding box center [48, 123] width 42 height 10
select select "*******"
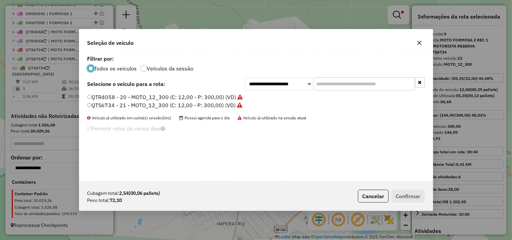
scroll to position [4, 2]
click at [198, 96] on label "QTR4058 - 20 - MOTO_12_300 (C: 12,00 - P: 300,00) (VD)" at bounding box center [164, 97] width 155 height 8
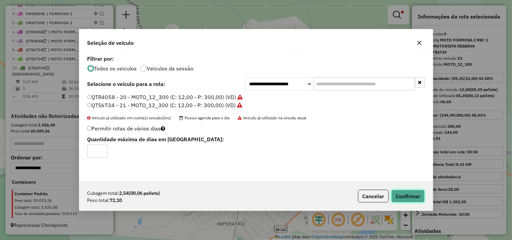
click at [410, 195] on button "Confirmar" at bounding box center [407, 196] width 33 height 13
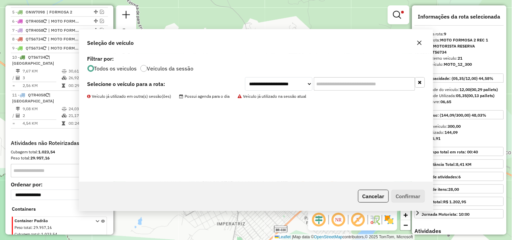
scroll to position [318, 0]
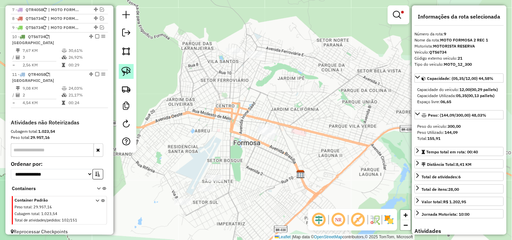
click at [125, 75] on img at bounding box center [125, 71] width 9 height 9
drag, startPoint x: 295, startPoint y: 110, endPoint x: 316, endPoint y: 122, distance: 23.6
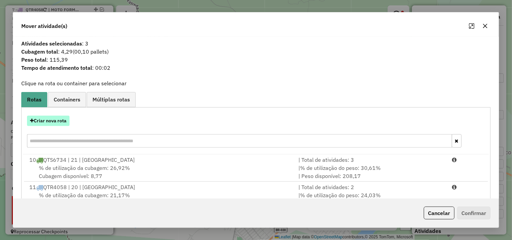
click at [57, 125] on button "Criar nova rota" at bounding box center [48, 121] width 42 height 10
select select "*******"
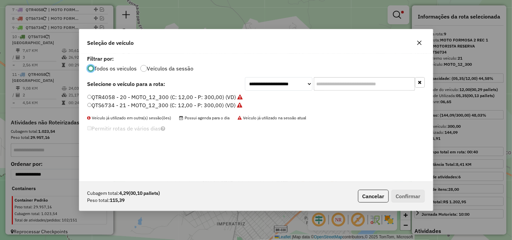
scroll to position [4, 2]
click at [236, 104] on label "QTS6734 - 21 - MOTO_12_300 (C: 12,00 - P: 300,00) (VD)" at bounding box center [164, 105] width 155 height 8
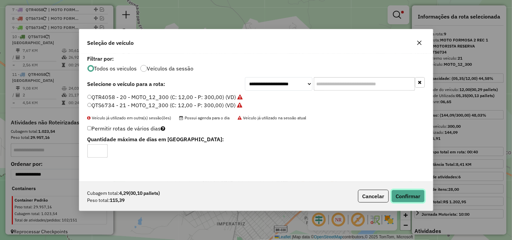
click at [419, 200] on button "Confirmar" at bounding box center [407, 196] width 33 height 13
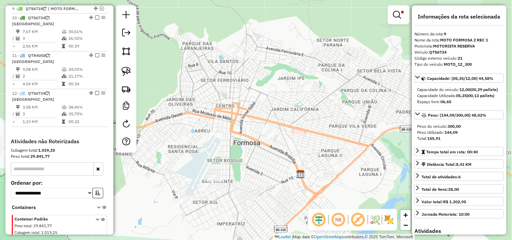
scroll to position [342, 0]
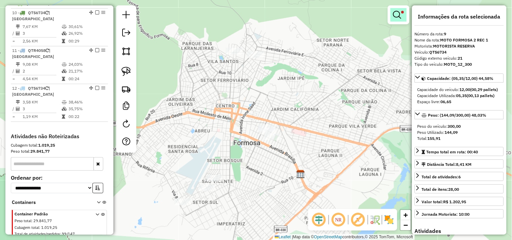
click at [396, 13] on em at bounding box center [397, 15] width 8 height 8
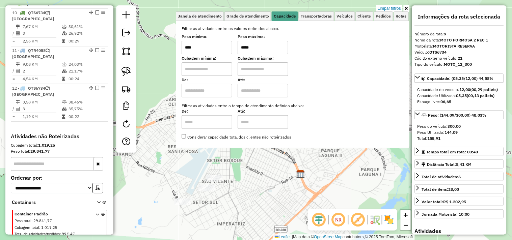
drag, startPoint x: 235, startPoint y: 48, endPoint x: 231, endPoint y: 48, distance: 4.0
click at [232, 48] on div "Peso mínimo: **** Peso máximo: *****" at bounding box center [292, 44] width 222 height 19
type input "*****"
click at [248, 167] on div "Limpar filtros Janela de atendimento Grade de atendimento Capacidade Transporta…" at bounding box center [256, 120] width 512 height 240
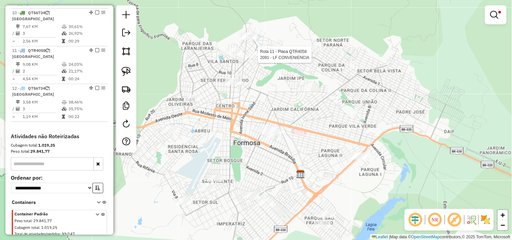
scroll to position [350, 0]
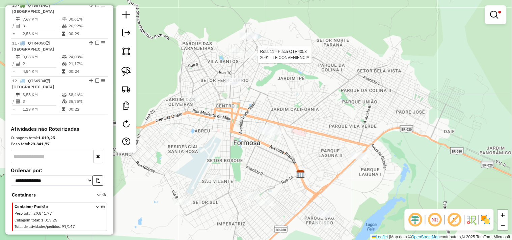
select select "*********"
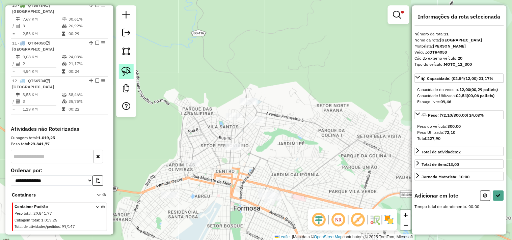
click at [126, 70] on img at bounding box center [125, 71] width 9 height 9
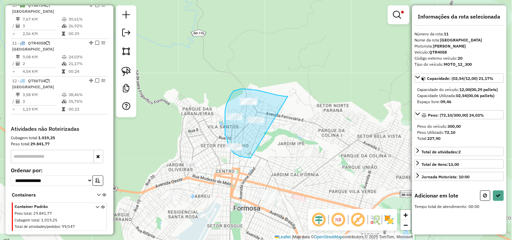
drag, startPoint x: 285, startPoint y: 96, endPoint x: 251, endPoint y: 157, distance: 69.6
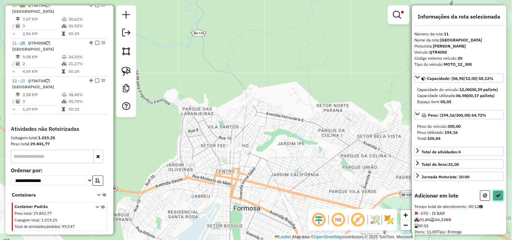
click at [501, 201] on button at bounding box center [498, 196] width 11 height 10
select select "*********"
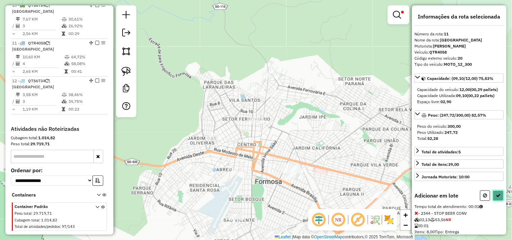
click at [496, 198] on icon at bounding box center [498, 195] width 5 height 5
select select "*********"
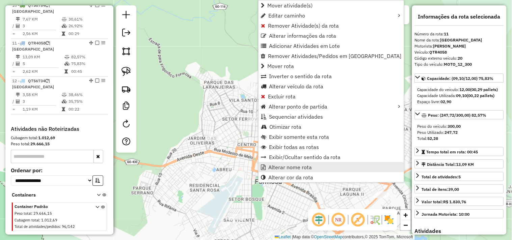
click at [274, 167] on span "Alterar nome rota" at bounding box center [289, 167] width 43 height 5
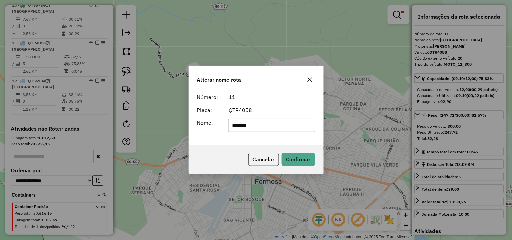
click at [263, 127] on input "*******" at bounding box center [271, 125] width 87 height 13
type input "**********"
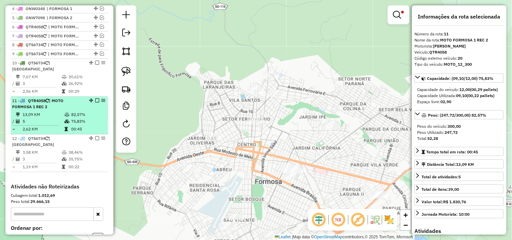
scroll to position [275, 0]
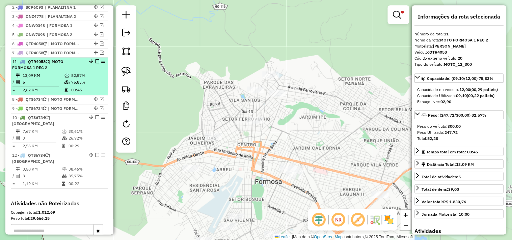
drag, startPoint x: 89, startPoint y: 116, endPoint x: 93, endPoint y: 65, distance: 50.7
click at [96, 64] on em at bounding box center [97, 62] width 4 height 4
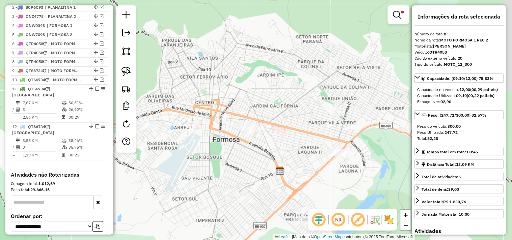
drag, startPoint x: 223, startPoint y: 139, endPoint x: 194, endPoint y: 113, distance: 39.4
click at [169, 103] on div "Limpar filtros Janela de atendimento Grade de atendimento Capacidade Transporta…" at bounding box center [256, 120] width 512 height 240
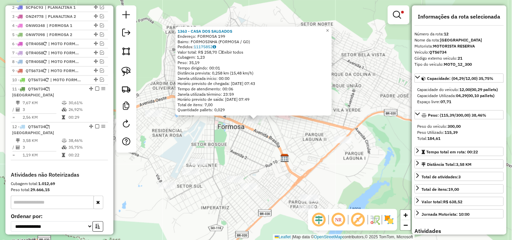
scroll to position [327, 0]
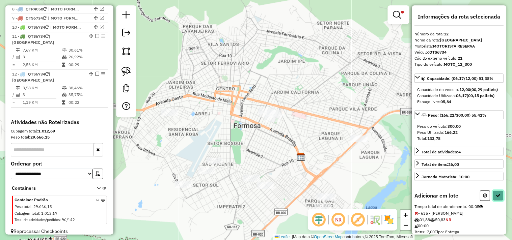
click at [499, 201] on button at bounding box center [498, 196] width 11 height 10
select select "*********"
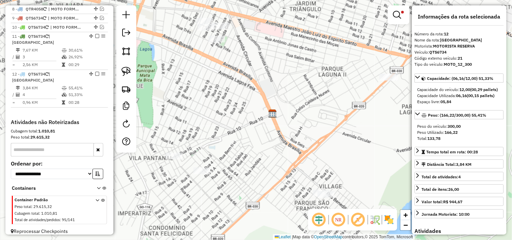
drag, startPoint x: 273, startPoint y: 138, endPoint x: 221, endPoint y: 54, distance: 99.4
click at [219, 67] on div "Limpar filtros Janela de atendimento Grade de atendimento Capacidade Transporta…" at bounding box center [256, 120] width 512 height 240
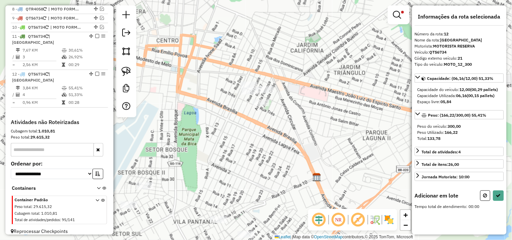
drag, startPoint x: 231, startPoint y: 162, endPoint x: 237, endPoint y: 127, distance: 35.5
click at [236, 129] on div "Limpar filtros Janela de atendimento Grade de atendimento Capacidade Transporta…" at bounding box center [256, 120] width 512 height 240
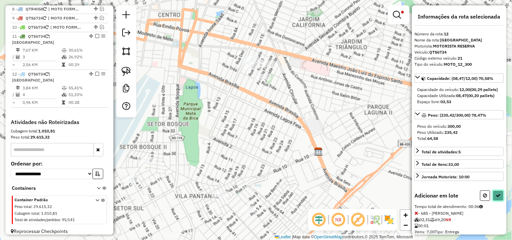
click at [496, 198] on icon at bounding box center [498, 195] width 5 height 5
select select "*********"
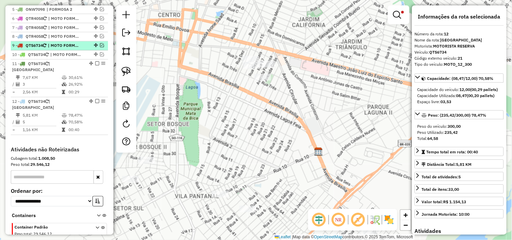
scroll to position [290, 0]
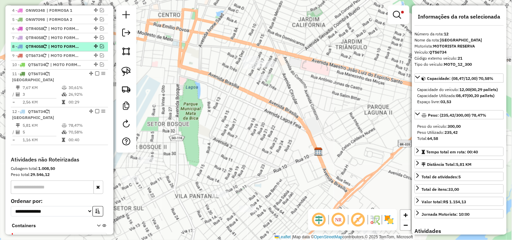
click at [60, 50] on span "| MOTO FORMOSA 1 REC 2" at bounding box center [63, 47] width 31 height 6
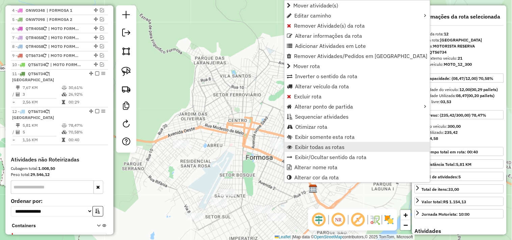
scroll to position [327, 0]
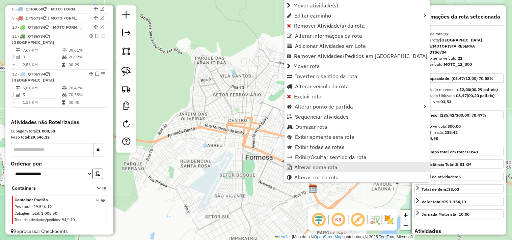
click at [302, 168] on span "Alterar nome rota" at bounding box center [315, 167] width 43 height 5
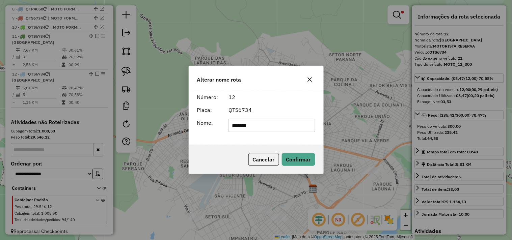
click at [294, 129] on input "*******" at bounding box center [271, 125] width 87 height 13
type input "**********"
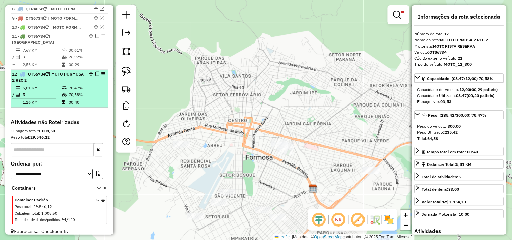
click at [95, 75] on em at bounding box center [97, 74] width 4 height 4
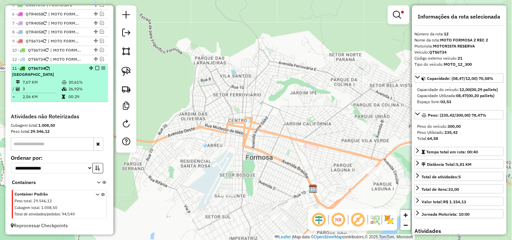
drag, startPoint x: 94, startPoint y: 95, endPoint x: 91, endPoint y: 71, distance: 24.7
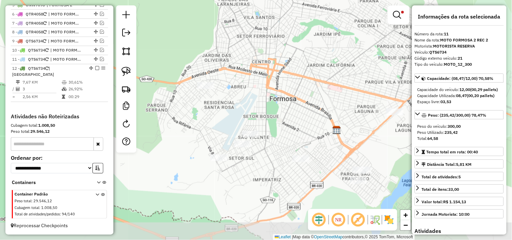
drag, startPoint x: 241, startPoint y: 138, endPoint x: 263, endPoint y: 84, distance: 59.0
click at [263, 84] on div "Limpar filtros Janela de atendimento Grade de atendimento Capacidade Transporta…" at bounding box center [256, 120] width 512 height 240
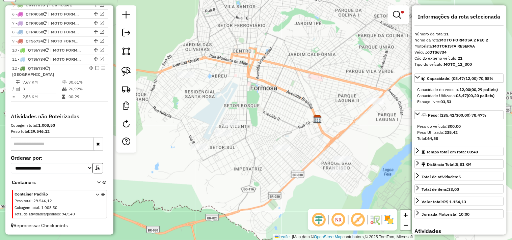
drag, startPoint x: 225, startPoint y: 82, endPoint x: 255, endPoint y: 96, distance: 33.9
click at [255, 96] on div "Limpar filtros Janela de atendimento Grade de atendimento Capacidade Transporta…" at bounding box center [256, 120] width 512 height 240
click at [400, 14] on em at bounding box center [397, 15] width 8 height 8
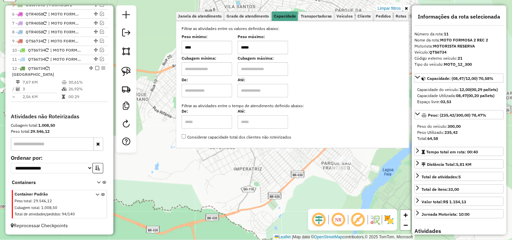
drag, startPoint x: 270, startPoint y: 48, endPoint x: 225, endPoint y: 46, distance: 45.6
click at [226, 46] on div "Peso mínimo: **** Peso máximo: *****" at bounding box center [292, 44] width 222 height 19
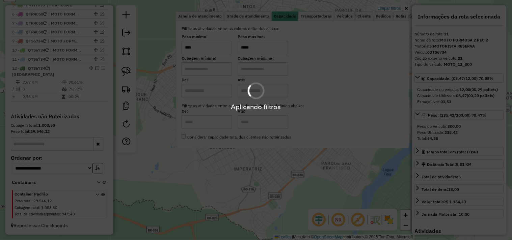
type input "*****"
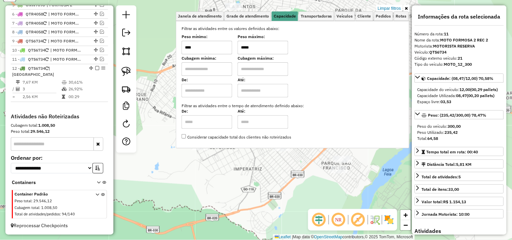
click at [217, 166] on div "Limpar filtros Janela de atendimento Grade de atendimento Capacidade Transporta…" at bounding box center [256, 120] width 512 height 240
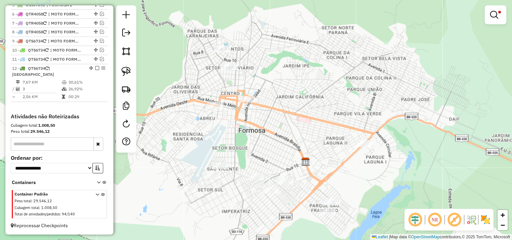
drag, startPoint x: 223, startPoint y: 165, endPoint x: 211, endPoint y: 209, distance: 45.8
click at [211, 209] on div "Limpar filtros Janela de atendimento Grade de atendimento Capacidade Transporta…" at bounding box center [256, 120] width 512 height 240
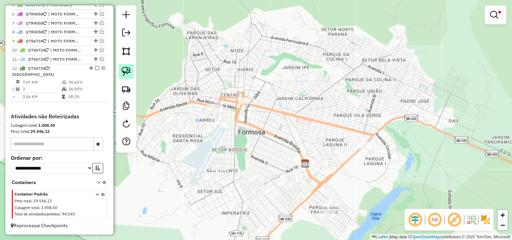
click at [125, 73] on img at bounding box center [125, 71] width 9 height 9
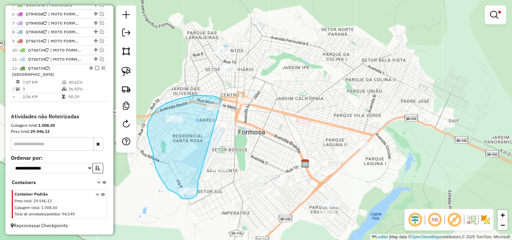
drag, startPoint x: 222, startPoint y: 99, endPoint x: 198, endPoint y: 180, distance: 84.7
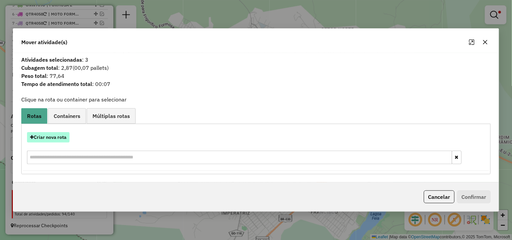
click at [54, 134] on button "Criar nova rota" at bounding box center [48, 137] width 42 height 10
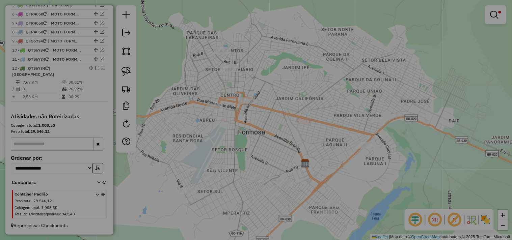
select select "*******"
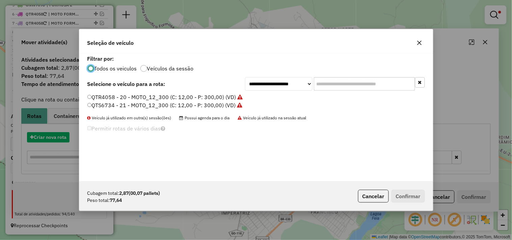
scroll to position [4, 2]
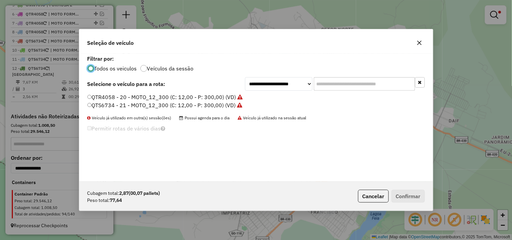
click at [212, 97] on label "QTR4058 - 20 - MOTO_12_300 (C: 12,00 - P: 300,00) (VD)" at bounding box center [164, 97] width 155 height 8
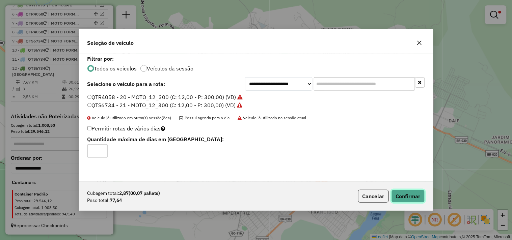
click at [414, 195] on button "Confirmar" at bounding box center [407, 196] width 33 height 13
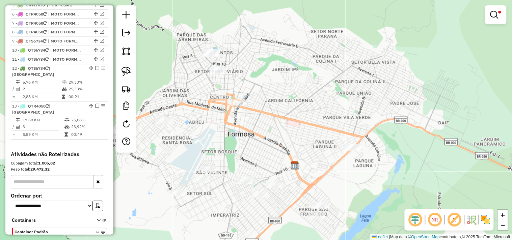
drag, startPoint x: 233, startPoint y: 128, endPoint x: 227, endPoint y: 130, distance: 6.3
click at [227, 130] on div "Limpar filtros Janela de atendimento Grade de atendimento Capacidade Transporta…" at bounding box center [256, 120] width 512 height 240
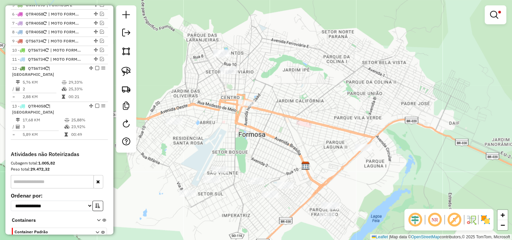
click at [212, 133] on div "Limpar filtros Janela de atendimento Grade de atendimento Capacidade Transporta…" at bounding box center [256, 120] width 512 height 240
drag, startPoint x: 257, startPoint y: 145, endPoint x: 254, endPoint y: 143, distance: 3.6
click at [254, 143] on div "Limpar filtros Janela de atendimento Grade de atendimento Capacidade Transporta…" at bounding box center [256, 120] width 512 height 240
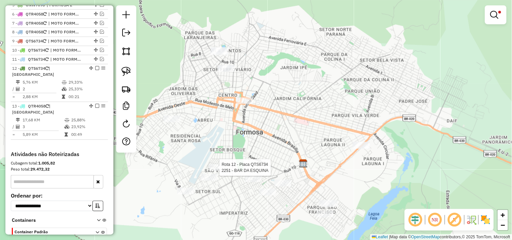
select select "*********"
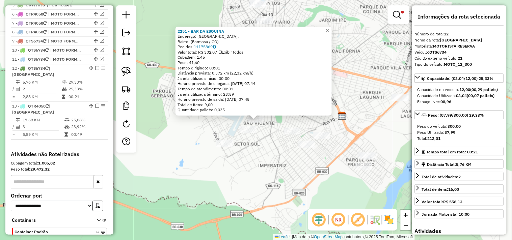
scroll to position [336, 0]
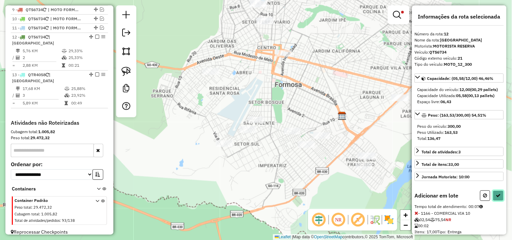
click at [496, 198] on icon at bounding box center [498, 195] width 5 height 5
select select "*********"
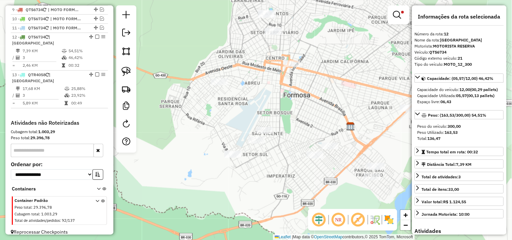
drag, startPoint x: 268, startPoint y: 137, endPoint x: 277, endPoint y: 147, distance: 13.4
click at [277, 147] on div "Limpar filtros Janela de atendimento Grade de atendimento Capacidade Transporta…" at bounding box center [256, 120] width 512 height 240
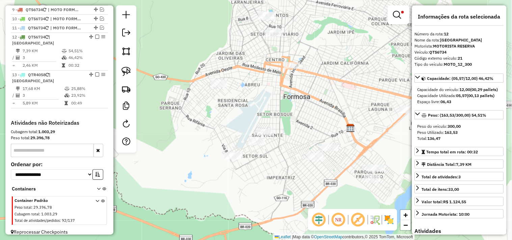
drag, startPoint x: 224, startPoint y: 100, endPoint x: 224, endPoint y: 127, distance: 27.3
click at [224, 127] on div "Limpar filtros Janela de atendimento Grade de atendimento Capacidade Transporta…" at bounding box center [256, 120] width 512 height 240
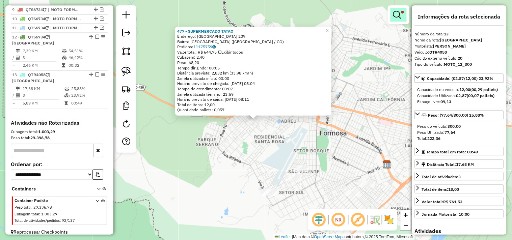
click at [402, 12] on span at bounding box center [402, 12] width 3 height 3
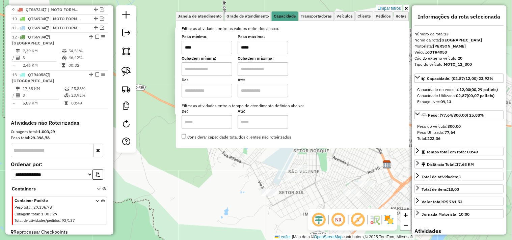
drag, startPoint x: 266, startPoint y: 48, endPoint x: 211, endPoint y: 49, distance: 55.3
click at [214, 48] on div "Peso mínimo: **** Peso máximo: *****" at bounding box center [292, 44] width 222 height 19
drag, startPoint x: 270, startPoint y: 49, endPoint x: 232, endPoint y: 51, distance: 38.5
click at [233, 50] on div "Peso mínimo: **** Peso máximo: ******" at bounding box center [292, 44] width 222 height 19
type input "*****"
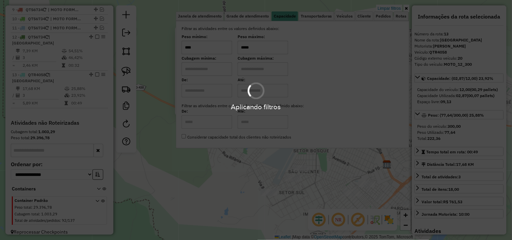
click at [264, 161] on div "Aplicando filtros" at bounding box center [256, 120] width 512 height 240
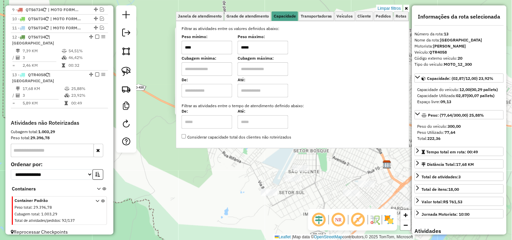
click at [264, 159] on div "477 - SUPERMERCADO TATAO Endereço: GUATEMALA 209 Bairro: JARDIM DAS AMERICAS (F…" at bounding box center [256, 120] width 512 height 240
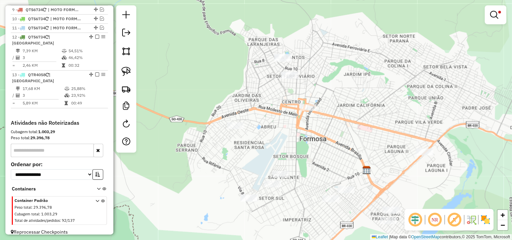
drag, startPoint x: 270, startPoint y: 152, endPoint x: 245, endPoint y: 159, distance: 26.0
click at [246, 159] on div "Limpar filtros Janela de atendimento Grade de atendimento Capacidade Transporta…" at bounding box center [256, 120] width 512 height 240
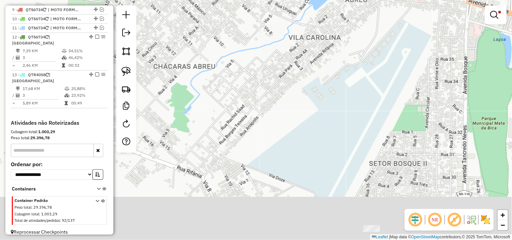
drag, startPoint x: 234, startPoint y: 139, endPoint x: 231, endPoint y: 13, distance: 126.5
click at [231, 13] on div "Limpar filtros Janela de atendimento Grade de atendimento Capacidade Transporta…" at bounding box center [256, 120] width 512 height 240
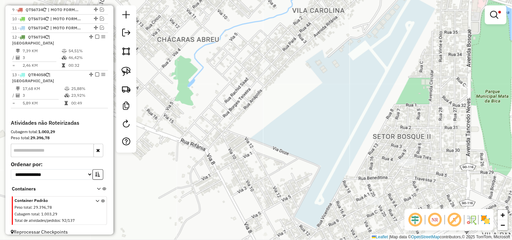
drag, startPoint x: 267, startPoint y: 99, endPoint x: 261, endPoint y: 22, distance: 77.5
click at [263, 30] on div "Limpar filtros Janela de atendimento Grade de atendimento Capacidade Transporta…" at bounding box center [256, 120] width 512 height 240
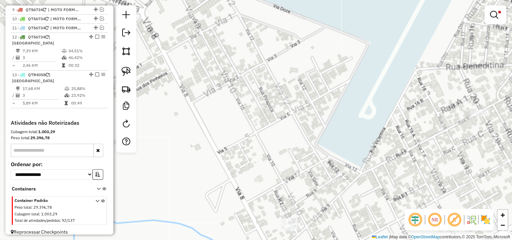
drag, startPoint x: 270, startPoint y: 137, endPoint x: 282, endPoint y: 36, distance: 101.9
click at [282, 36] on div "Limpar filtros Janela de atendimento Grade de atendimento Capacidade Transporta…" at bounding box center [256, 120] width 512 height 240
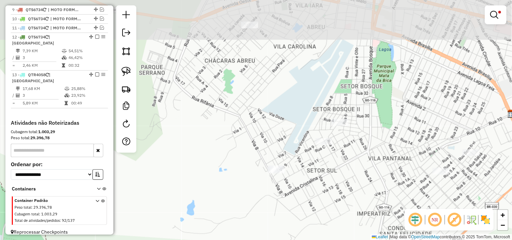
drag, startPoint x: 343, startPoint y: 71, endPoint x: 282, endPoint y: 164, distance: 111.3
click at [283, 164] on div "Limpar filtros Janela de atendimento Grade de atendimento Capacidade Transporta…" at bounding box center [256, 120] width 512 height 240
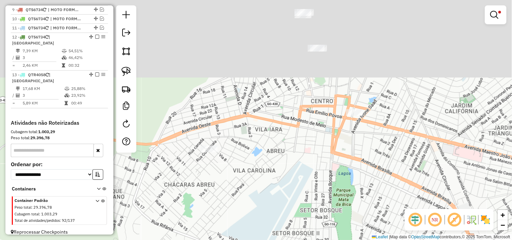
drag, startPoint x: 328, startPoint y: 86, endPoint x: 298, endPoint y: 201, distance: 119.2
click at [298, 206] on div "Limpar filtros Janela de atendimento Grade de atendimento Capacidade Transporta…" at bounding box center [256, 120] width 512 height 240
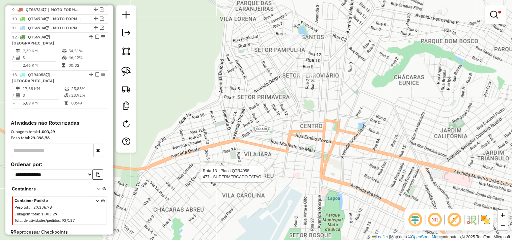
select select "*********"
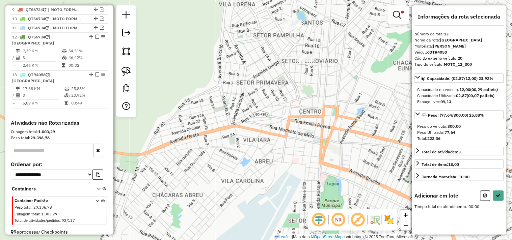
drag, startPoint x: 302, startPoint y: 150, endPoint x: 255, endPoint y: 178, distance: 54.2
click at [233, 197] on div "Limpar filtros Janela de atendimento Grade de atendimento Capacidade Transporta…" at bounding box center [256, 120] width 512 height 240
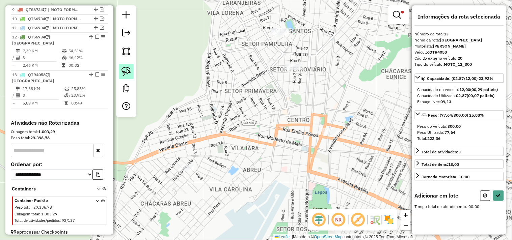
click at [129, 70] on img at bounding box center [125, 71] width 9 height 9
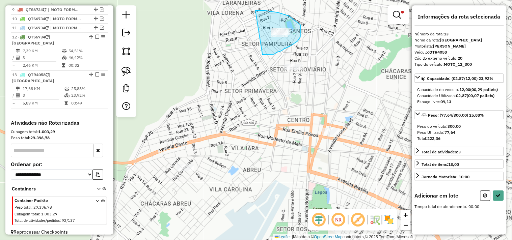
drag, startPoint x: 279, startPoint y: 52, endPoint x: 250, endPoint y: 13, distance: 48.4
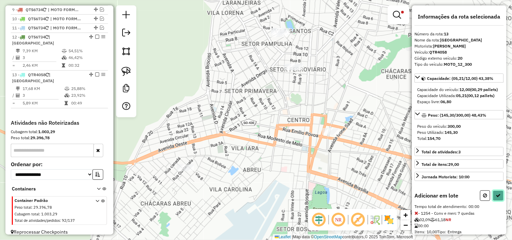
click at [497, 198] on icon at bounding box center [498, 195] width 5 height 5
select select "*********"
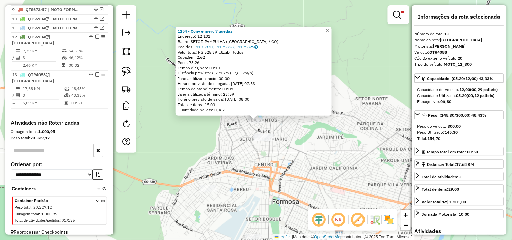
click at [262, 134] on div "1254 - Conv e merc 7 quedas Endereço: 12 131 Bairro: SETOR PAMPULHA (FORMOSA / …" at bounding box center [256, 120] width 512 height 240
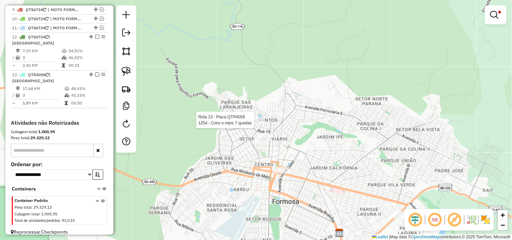
select select "*********"
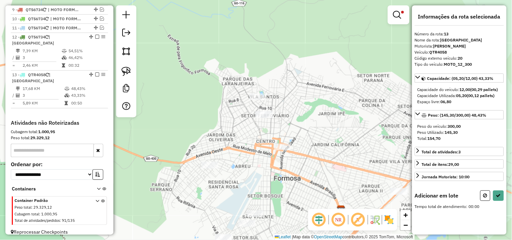
drag, startPoint x: 257, startPoint y: 166, endPoint x: 260, endPoint y: 133, distance: 33.9
click at [260, 135] on div "Limpar filtros Janela de atendimento Grade de atendimento Capacidade Transporta…" at bounding box center [256, 120] width 512 height 240
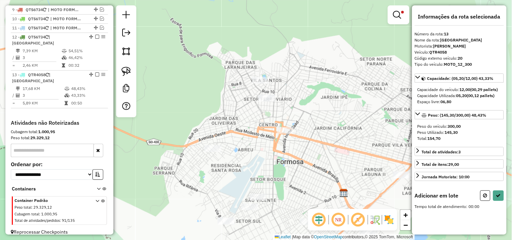
drag, startPoint x: 129, startPoint y: 71, endPoint x: 211, endPoint y: 83, distance: 82.7
click at [129, 71] on img at bounding box center [125, 71] width 9 height 9
drag, startPoint x: 289, startPoint y: 92, endPoint x: 277, endPoint y: 107, distance: 19.2
click at [498, 198] on icon at bounding box center [498, 195] width 5 height 5
select select "*********"
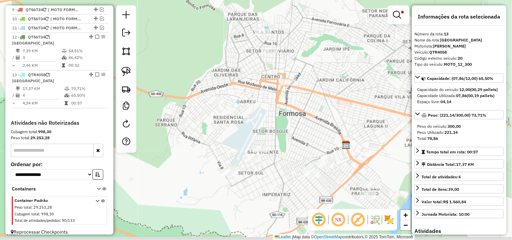
drag, startPoint x: 248, startPoint y: 151, endPoint x: 251, endPoint y: 88, distance: 62.4
click at [251, 91] on div "Limpar filtros Janela de atendimento Grade de atendimento Capacidade Transporta…" at bounding box center [256, 120] width 512 height 240
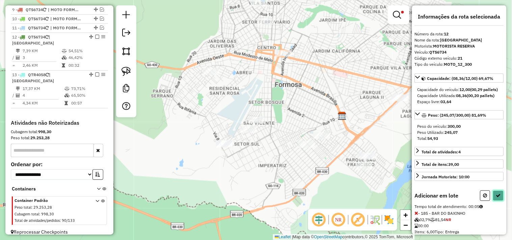
click at [498, 198] on icon at bounding box center [498, 195] width 5 height 5
select select "*********"
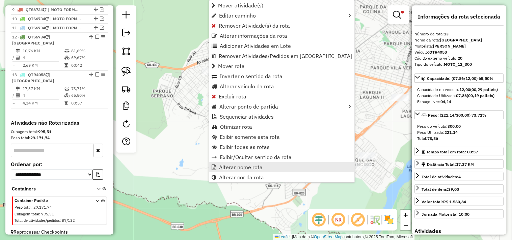
click at [242, 165] on span "Alterar nome rota" at bounding box center [240, 167] width 43 height 5
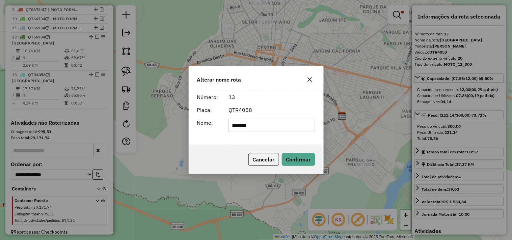
click at [245, 124] on input "*******" at bounding box center [271, 125] width 87 height 13
type input "**********"
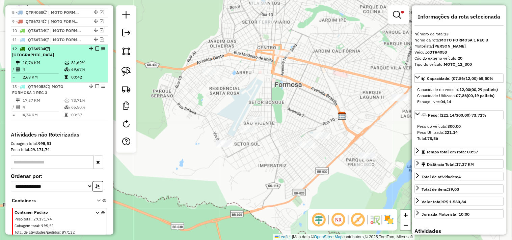
scroll to position [299, 0]
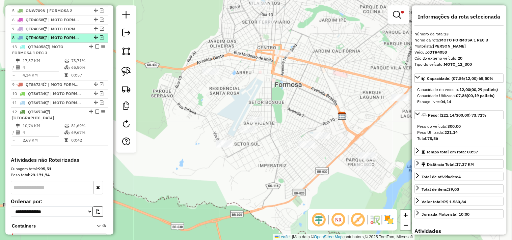
drag, startPoint x: 89, startPoint y: 111, endPoint x: 86, endPoint y: 46, distance: 64.5
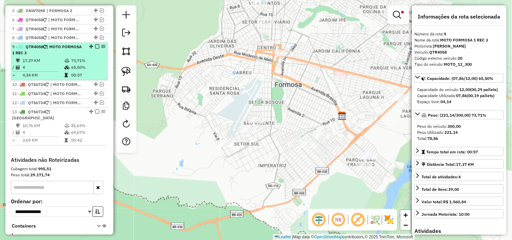
click at [95, 49] on em at bounding box center [97, 47] width 4 height 4
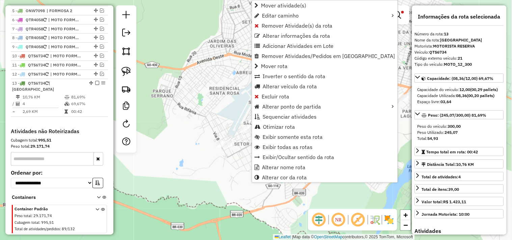
scroll to position [314, 0]
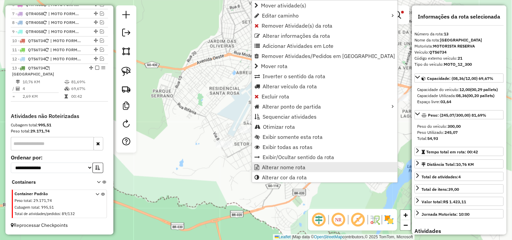
click at [268, 169] on span "Alterar nome rota" at bounding box center [283, 167] width 43 height 5
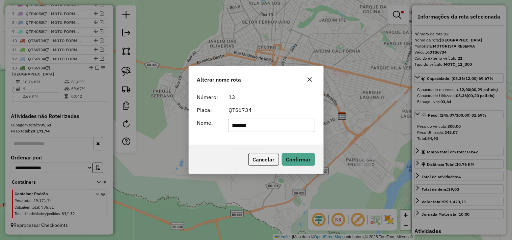
click at [257, 125] on input "*******" at bounding box center [271, 125] width 87 height 13
type input "**********"
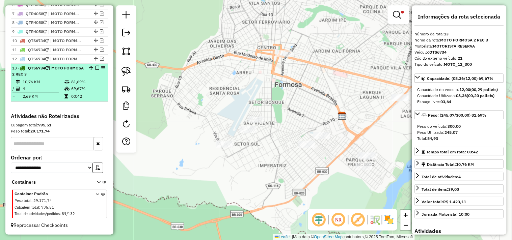
click at [95, 70] on em at bounding box center [97, 68] width 4 height 4
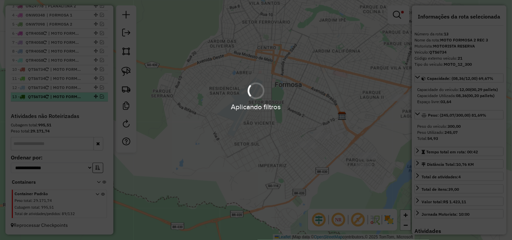
scroll to position [291, 0]
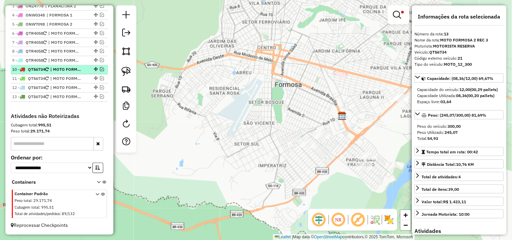
click at [64, 68] on span "| MOTO FORMOSA 2" at bounding box center [65, 70] width 31 height 6
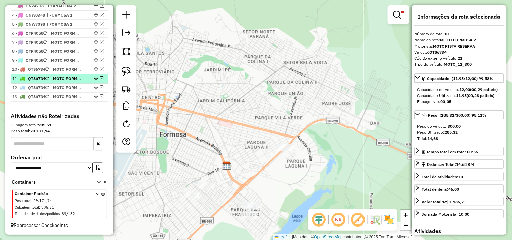
click at [63, 80] on span "| MOTO FORMOSA 2 REC 1" at bounding box center [65, 79] width 31 height 6
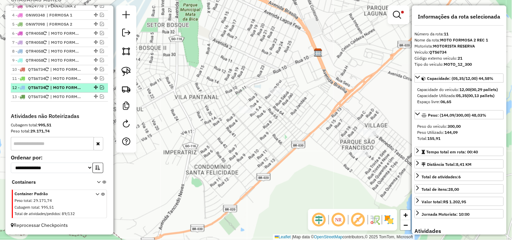
click at [65, 85] on span "| MOTO FORMOSA 2 REC 2" at bounding box center [65, 88] width 31 height 6
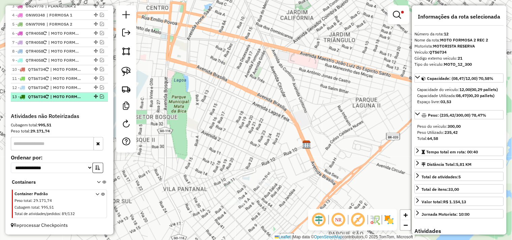
click at [67, 96] on span "| MOTO FORMOSA 2 REC 3" at bounding box center [65, 97] width 31 height 6
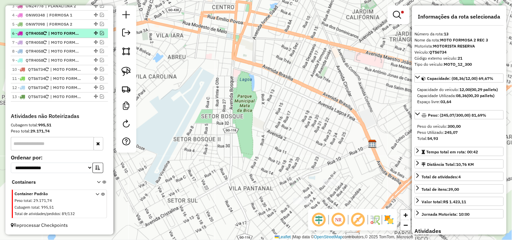
click at [62, 34] on span "| MOTO FORMOSA 1" at bounding box center [63, 33] width 31 height 6
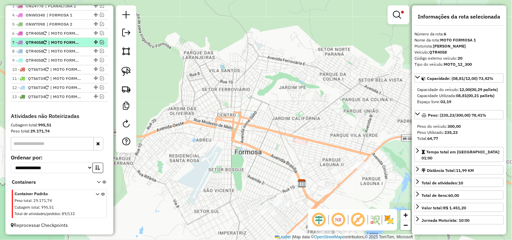
click at [60, 42] on span "| MOTO FORMOSA 1 REC 1" at bounding box center [63, 42] width 31 height 6
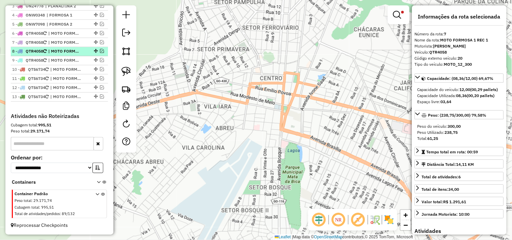
click at [59, 51] on span "| MOTO FORMOSA 1 REC 2" at bounding box center [63, 52] width 31 height 6
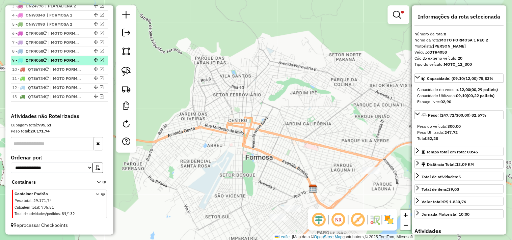
click at [61, 59] on span "| MOTO FORMOSA 1 REC 3" at bounding box center [63, 61] width 31 height 6
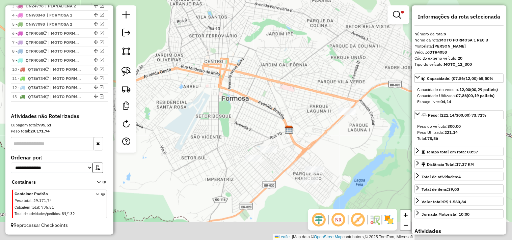
drag, startPoint x: 262, startPoint y: 125, endPoint x: 208, endPoint y: 96, distance: 60.8
click at [209, 97] on div "Limpar filtros Janela de atendimento Grade de atendimento Capacidade Transporta…" at bounding box center [256, 120] width 512 height 240
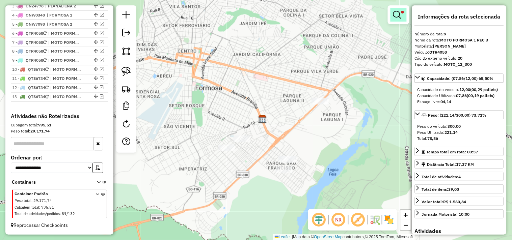
click at [396, 12] on em at bounding box center [397, 15] width 8 height 8
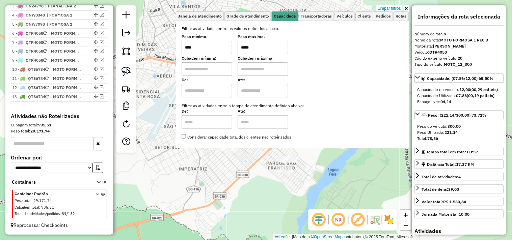
drag, startPoint x: 271, startPoint y: 54, endPoint x: 217, endPoint y: 52, distance: 54.3
click at [217, 53] on div "Peso mínimo: **** Peso máximo: *****" at bounding box center [292, 44] width 222 height 19
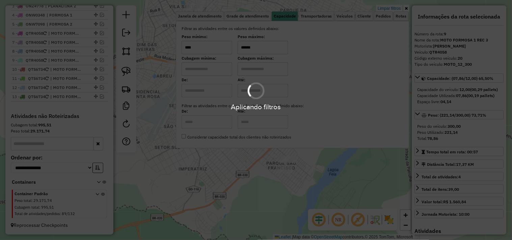
type input "******"
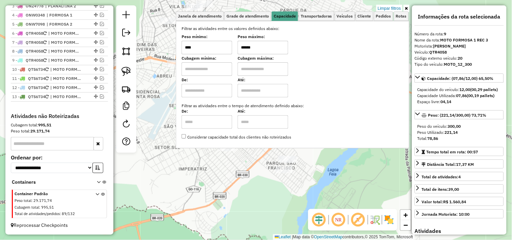
click at [153, 164] on div "Limpar filtros Janela de atendimento Grade de atendimento Capacidade Transporta…" at bounding box center [256, 120] width 512 height 240
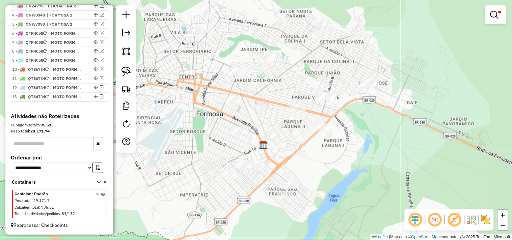
drag, startPoint x: 153, startPoint y: 164, endPoint x: 156, endPoint y: 203, distance: 38.9
click at [156, 203] on div "Limpar filtros Janela de atendimento Grade de atendimento Capacidade Transporta…" at bounding box center [256, 120] width 512 height 240
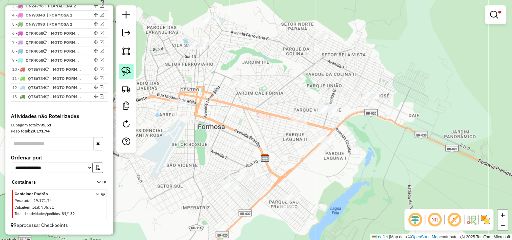
click at [130, 69] on img at bounding box center [125, 71] width 9 height 9
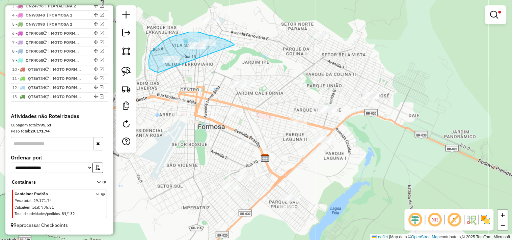
drag, startPoint x: 219, startPoint y: 37, endPoint x: 176, endPoint y: 68, distance: 52.4
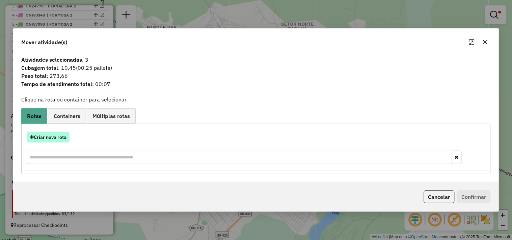
click at [61, 141] on button "Criar nova rota" at bounding box center [48, 137] width 42 height 10
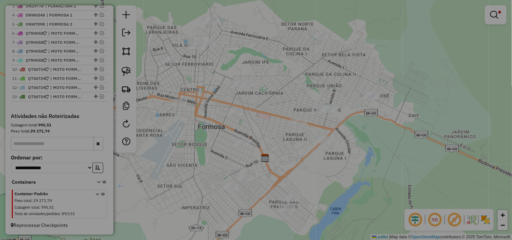
select select "*******"
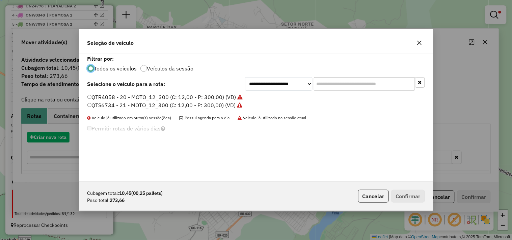
scroll to position [4, 2]
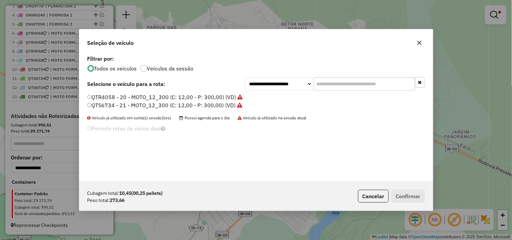
click at [203, 96] on label "QTR4058 - 20 - MOTO_12_300 (C: 12,00 - P: 300,00) (VD)" at bounding box center [164, 97] width 155 height 8
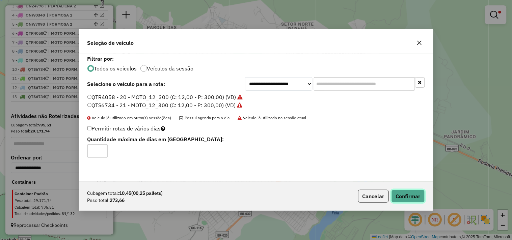
click at [400, 192] on button "Confirmar" at bounding box center [407, 196] width 33 height 13
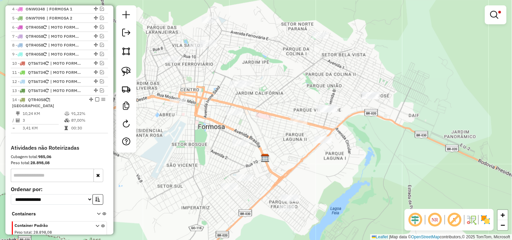
scroll to position [195, 0]
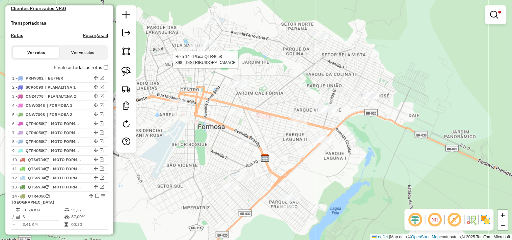
select select "*********"
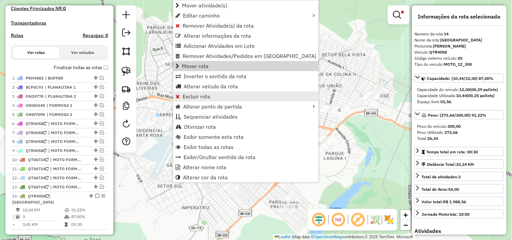
scroll to position [323, 0]
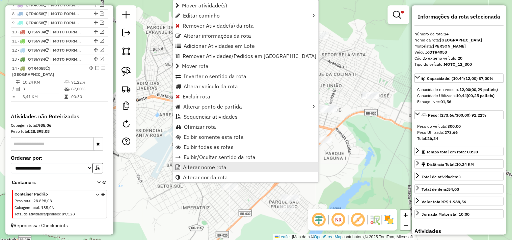
click at [211, 170] on link "Alterar nome rota" at bounding box center [245, 167] width 145 height 10
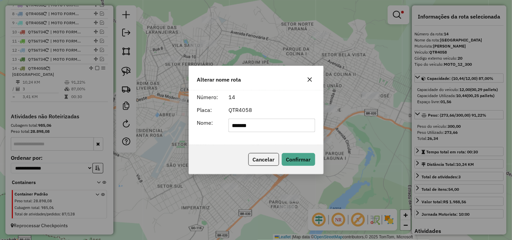
click at [254, 122] on input "*******" at bounding box center [271, 125] width 87 height 13
type input "**********"
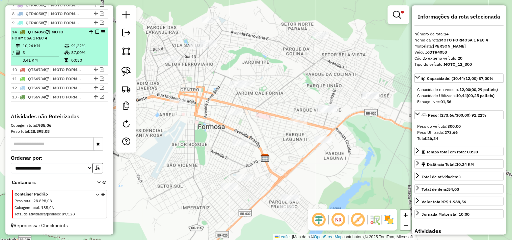
drag, startPoint x: 90, startPoint y: 74, endPoint x: 88, endPoint y: 36, distance: 38.5
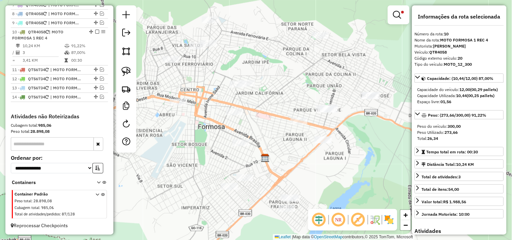
click at [95, 34] on em at bounding box center [97, 32] width 4 height 4
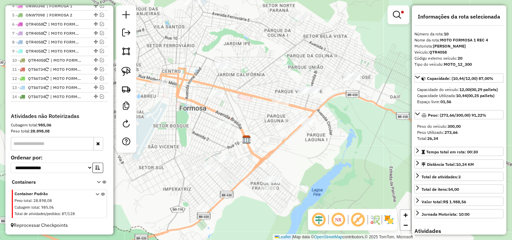
drag, startPoint x: 201, startPoint y: 65, endPoint x: 159, endPoint y: 47, distance: 46.0
click at [181, 45] on div "Limpar filtros Janela de atendimento Grade de atendimento Capacidade Transporta…" at bounding box center [256, 120] width 512 height 240
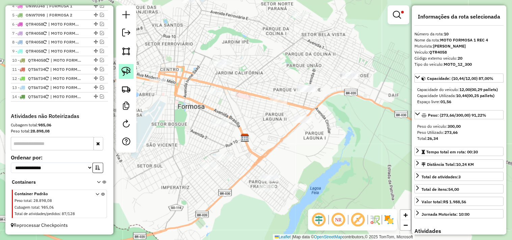
click at [126, 69] on img at bounding box center [125, 71] width 9 height 9
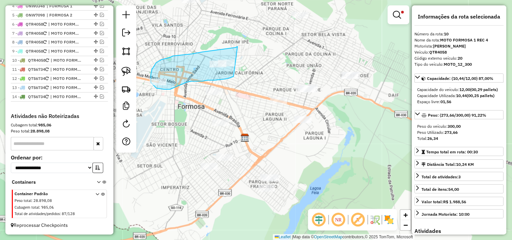
drag, startPoint x: 237, startPoint y: 47, endPoint x: 235, endPoint y: 72, distance: 25.4
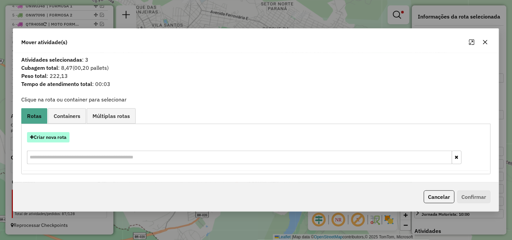
click at [58, 136] on button "Criar nova rota" at bounding box center [48, 137] width 42 height 10
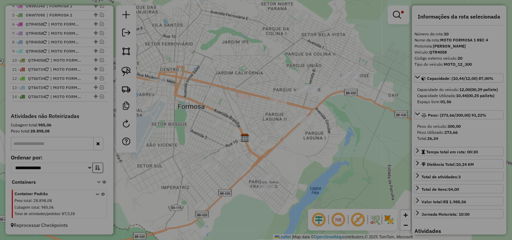
select select "*******"
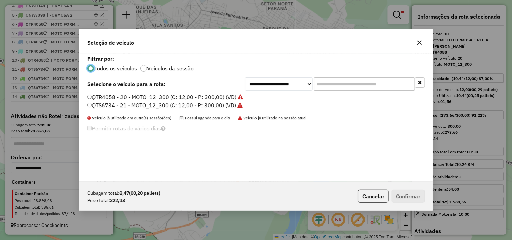
scroll to position [4, 2]
click at [174, 96] on label "QTR4058 - 20 - MOTO_12_300 (C: 12,00 - P: 300,00) (VD)" at bounding box center [164, 97] width 155 height 8
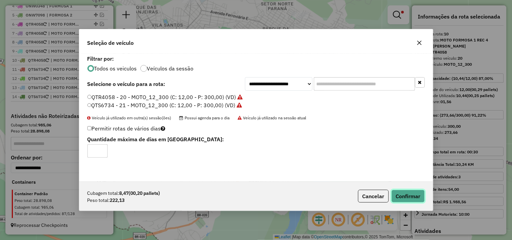
click at [413, 199] on button "Confirmar" at bounding box center [407, 196] width 33 height 13
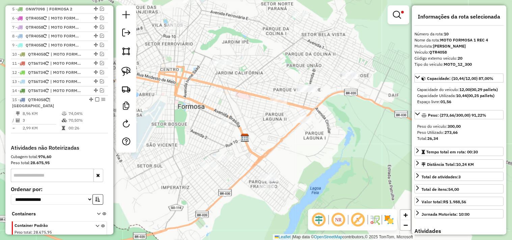
scroll to position [332, 0]
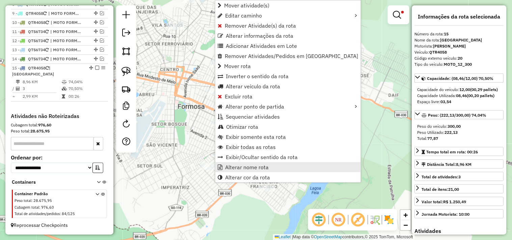
click at [242, 166] on span "Alterar nome rota" at bounding box center [246, 167] width 43 height 5
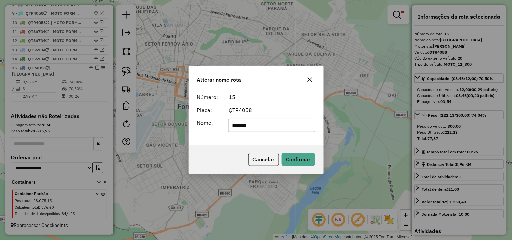
click at [239, 122] on input "*******" at bounding box center [271, 125] width 87 height 13
type input "**********"
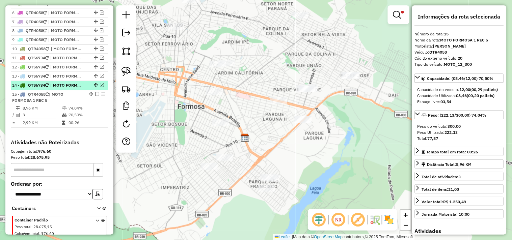
scroll to position [295, 0]
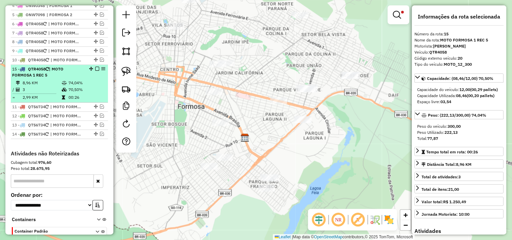
drag, startPoint x: 88, startPoint y: 112, endPoint x: 87, endPoint y: 74, distance: 38.5
click at [95, 71] on em at bounding box center [97, 69] width 4 height 4
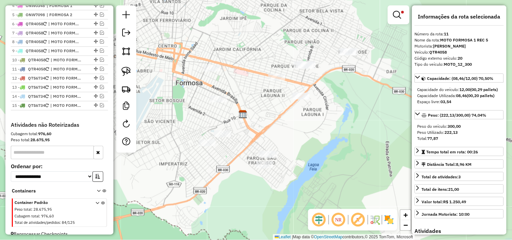
drag, startPoint x: 186, startPoint y: 117, endPoint x: 174, endPoint y: 89, distance: 29.6
click at [183, 92] on div "Limpar filtros Janela de atendimento Grade de atendimento Capacidade Transporta…" at bounding box center [256, 120] width 512 height 240
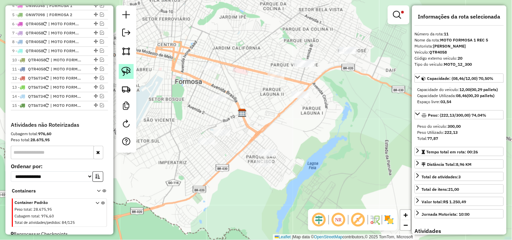
click at [122, 73] on img at bounding box center [125, 71] width 9 height 9
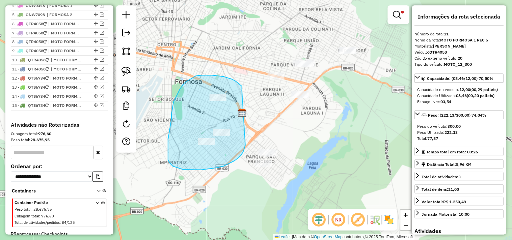
drag, startPoint x: 217, startPoint y: 76, endPoint x: 231, endPoint y: 122, distance: 48.0
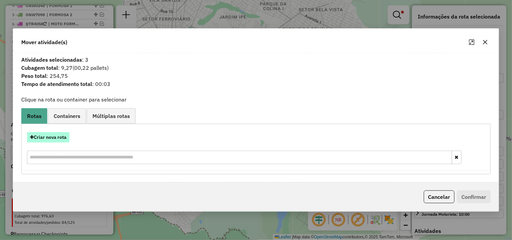
click at [64, 135] on button "Criar nova rota" at bounding box center [48, 137] width 42 height 10
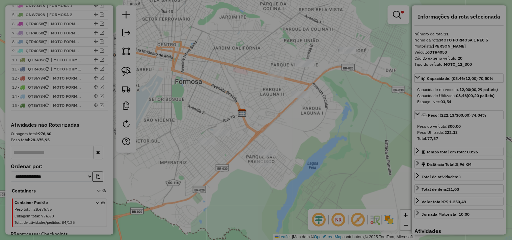
select select "*******"
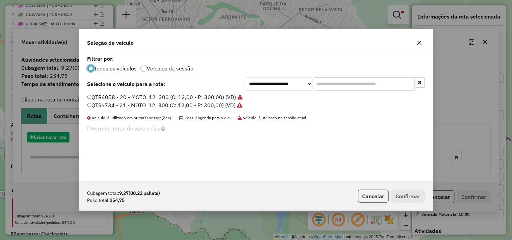
scroll to position [4, 2]
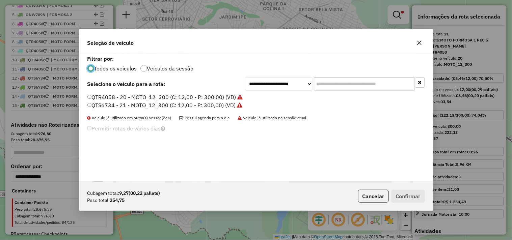
click at [197, 102] on label "QTS6734 - 21 - MOTO_12_300 (C: 12,00 - P: 300,00) (VD)" at bounding box center [164, 105] width 155 height 8
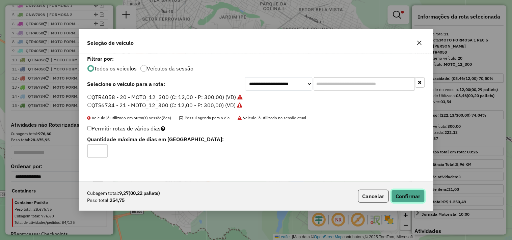
click at [406, 195] on button "Confirmar" at bounding box center [407, 196] width 33 height 13
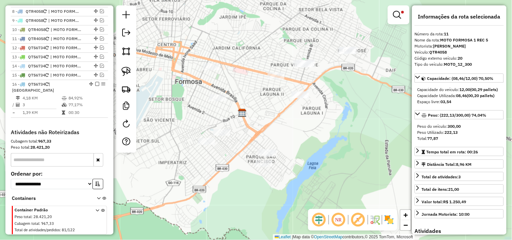
scroll to position [341, 0]
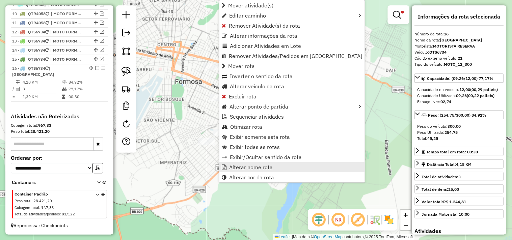
click at [250, 166] on span "Alterar nome rota" at bounding box center [250, 167] width 43 height 5
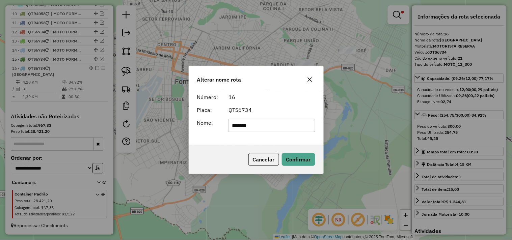
click at [239, 129] on input "*******" at bounding box center [271, 125] width 87 height 13
click at [240, 127] on input "*******" at bounding box center [271, 125] width 87 height 13
type input "**********"
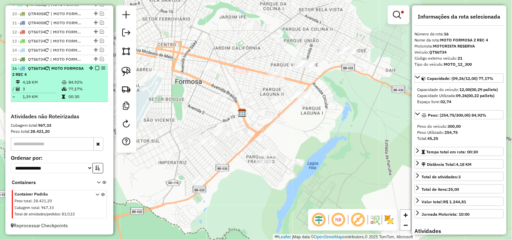
click at [96, 70] on em at bounding box center [97, 68] width 4 height 4
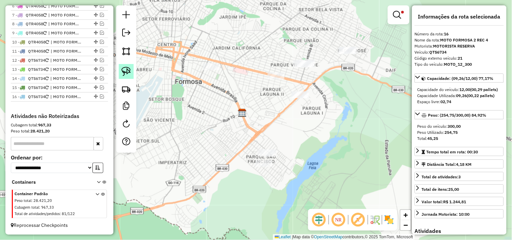
click at [127, 72] on img at bounding box center [125, 71] width 9 height 9
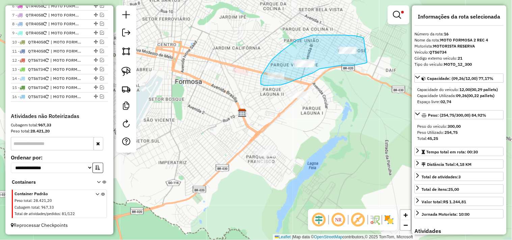
drag, startPoint x: 359, startPoint y: 37, endPoint x: 375, endPoint y: 56, distance: 24.2
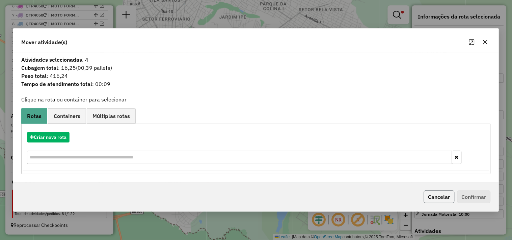
click at [434, 198] on button "Cancelar" at bounding box center [439, 197] width 31 height 13
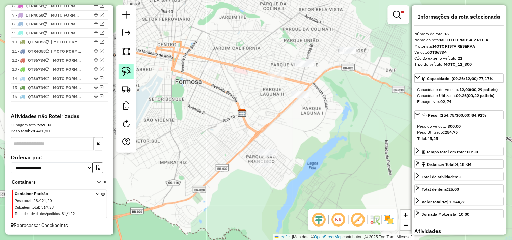
click at [128, 72] on img at bounding box center [125, 71] width 9 height 9
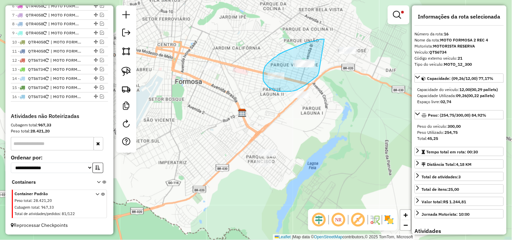
drag, startPoint x: 324, startPoint y: 39, endPoint x: 320, endPoint y: 65, distance: 26.6
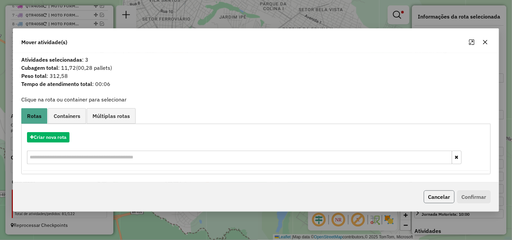
click at [445, 194] on button "Cancelar" at bounding box center [439, 197] width 31 height 13
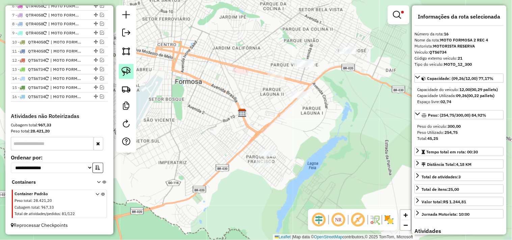
click at [123, 67] on img at bounding box center [125, 71] width 9 height 9
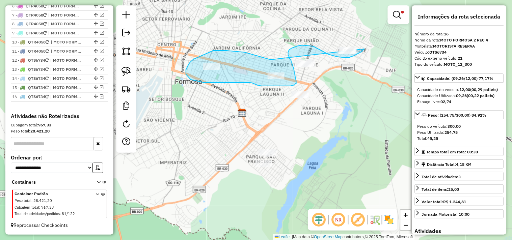
drag, startPoint x: 226, startPoint y: 51, endPoint x: 366, endPoint y: 36, distance: 140.7
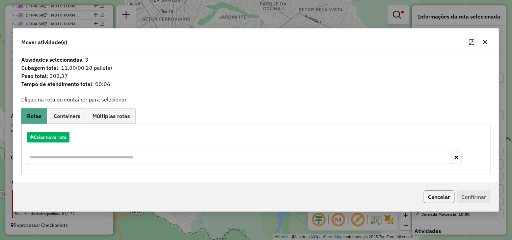
drag, startPoint x: 440, startPoint y: 196, endPoint x: 420, endPoint y: 182, distance: 24.0
click at [440, 196] on button "Cancelar" at bounding box center [439, 197] width 31 height 13
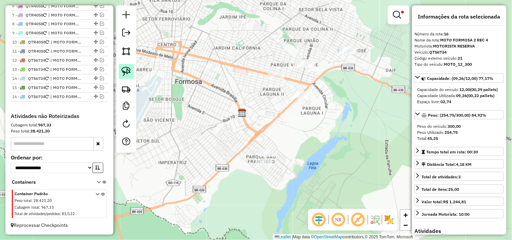
click at [124, 74] on img at bounding box center [125, 71] width 9 height 9
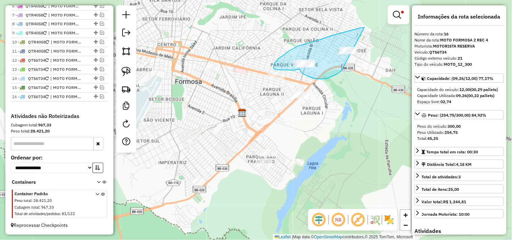
drag, startPoint x: 297, startPoint y: 46, endPoint x: 364, endPoint y: 41, distance: 66.3
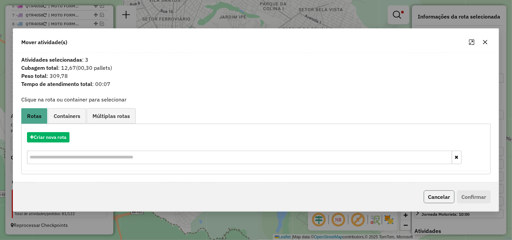
click at [432, 196] on button "Cancelar" at bounding box center [439, 197] width 31 height 13
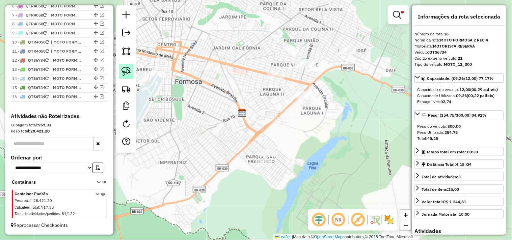
click at [120, 75] on link at bounding box center [126, 71] width 15 height 15
drag, startPoint x: 298, startPoint y: 51, endPoint x: 323, endPoint y: 50, distance: 25.3
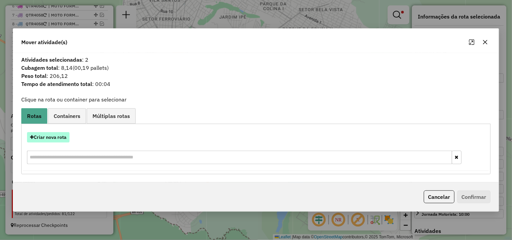
click at [64, 135] on button "Criar nova rota" at bounding box center [48, 137] width 42 height 10
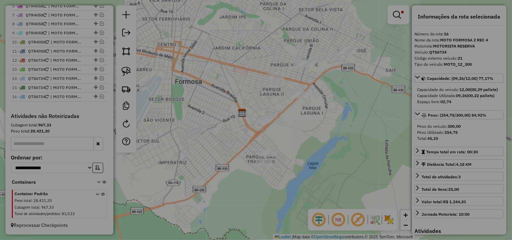
select select "*******"
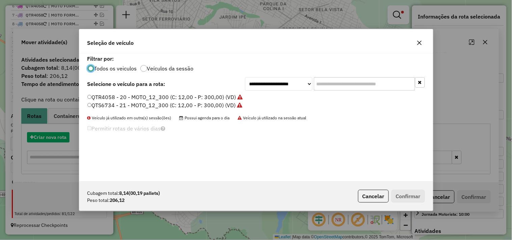
scroll to position [4, 2]
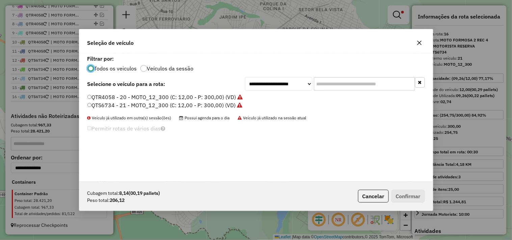
click at [223, 103] on label "QTS6734 - 21 - MOTO_12_300 (C: 12,00 - P: 300,00) (VD)" at bounding box center [164, 105] width 155 height 8
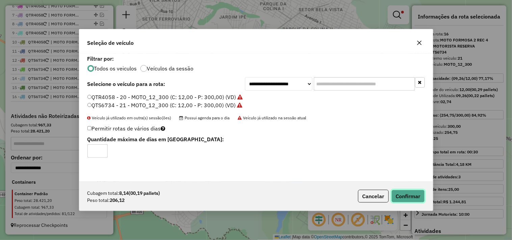
click at [402, 194] on button "Confirmar" at bounding box center [407, 196] width 33 height 13
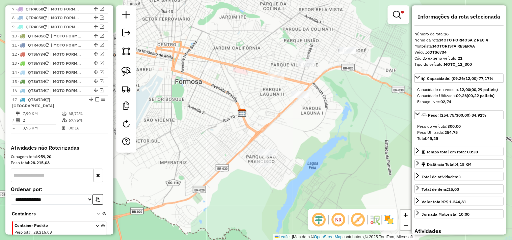
scroll to position [350, 0]
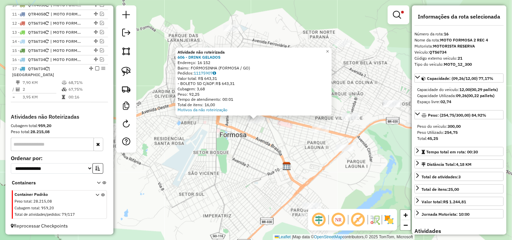
click at [294, 154] on div "Atividade não roteirizada 606 - DRINK GELADOS Endereço: 16 152 Bairro: FORMOSIN…" at bounding box center [256, 120] width 512 height 240
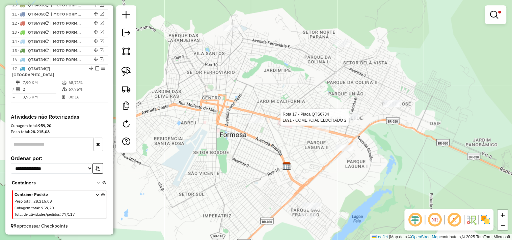
select select "*********"
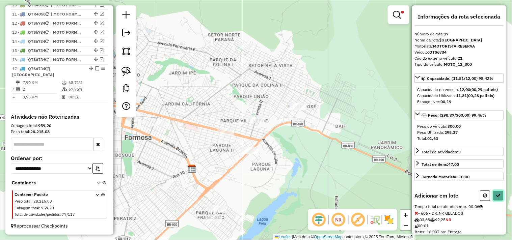
click at [500, 200] on button at bounding box center [498, 196] width 11 height 10
select select "*********"
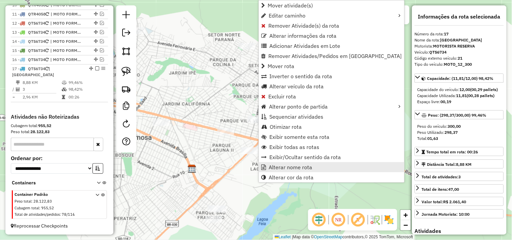
click at [285, 167] on span "Alterar nome rota" at bounding box center [289, 167] width 43 height 5
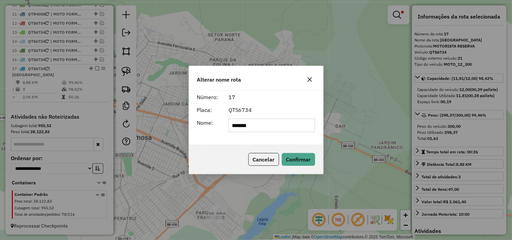
click at [267, 127] on input "*******" at bounding box center [271, 125] width 87 height 13
type input "**********"
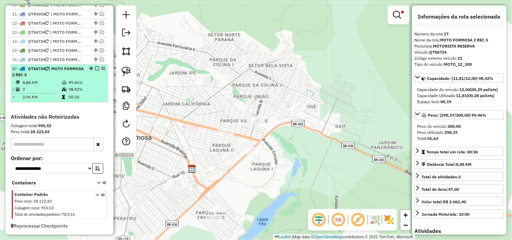
click at [95, 70] on em at bounding box center [97, 68] width 4 height 4
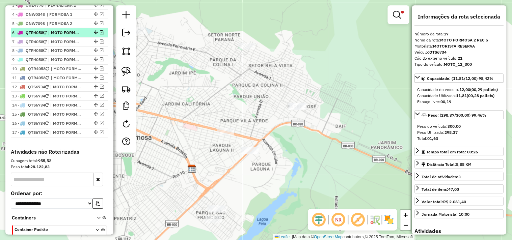
scroll to position [253, 0]
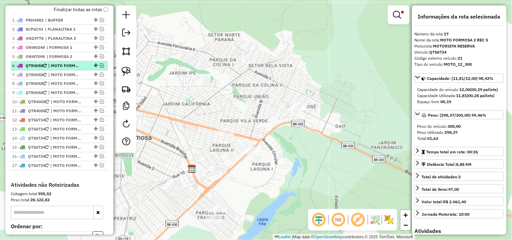
click at [78, 69] on span "| MOTO FORMOSA 1" at bounding box center [63, 66] width 31 height 6
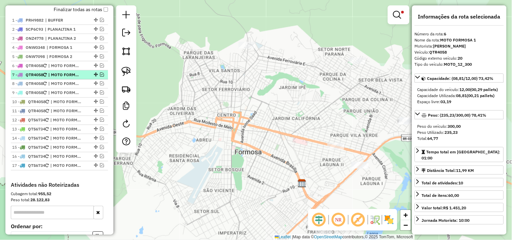
click at [79, 78] on span "| MOTO FORMOSA 1 REC 1" at bounding box center [63, 75] width 31 height 6
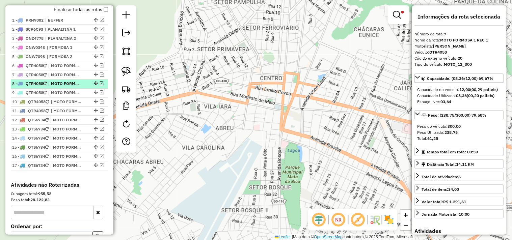
click at [75, 87] on span "| MOTO FORMOSA 1 REC 2" at bounding box center [63, 84] width 31 height 6
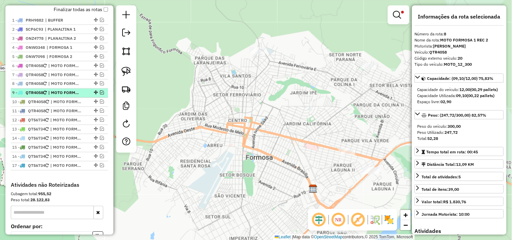
click at [79, 96] on span "| MOTO FORMOSA 1 REC 3" at bounding box center [63, 93] width 31 height 6
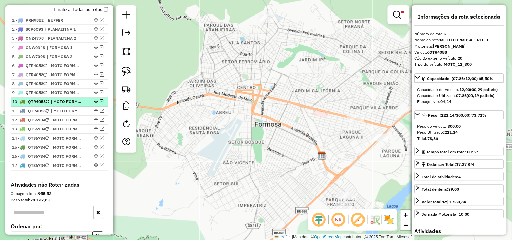
click at [76, 105] on span "| MOTO FORMOSA 1 REC 4" at bounding box center [66, 102] width 31 height 6
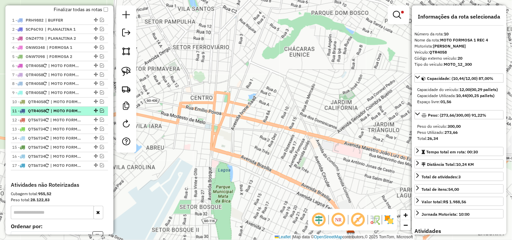
click at [75, 114] on span "| MOTO FORMOSA 1 REC 5" at bounding box center [66, 111] width 31 height 6
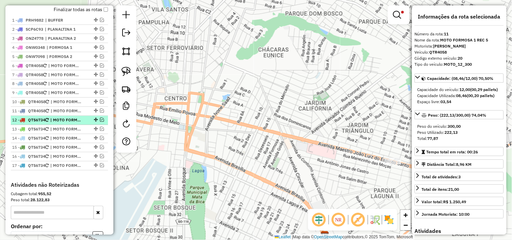
click at [72, 123] on span "| MOTO FORMOSA 2" at bounding box center [65, 120] width 31 height 6
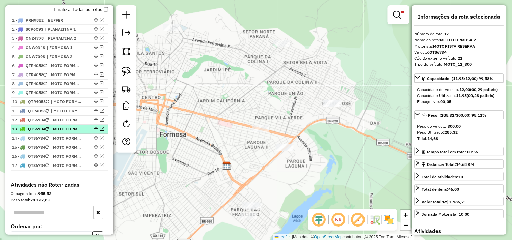
click at [72, 133] on span "| MOTO FORMOSA 2 REC 1" at bounding box center [65, 129] width 31 height 6
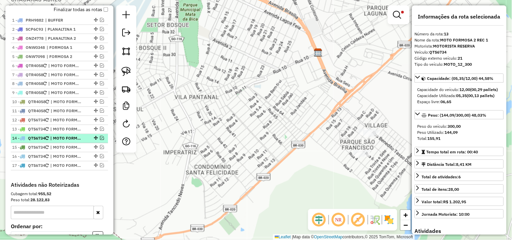
click at [71, 142] on span "| MOTO FORMOSA 2 REC 2" at bounding box center [65, 139] width 31 height 6
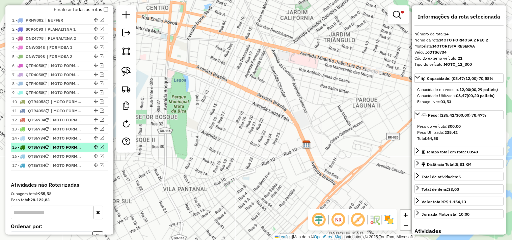
click at [69, 151] on span "| MOTO FORMOSA 2 REC 3" at bounding box center [65, 148] width 31 height 6
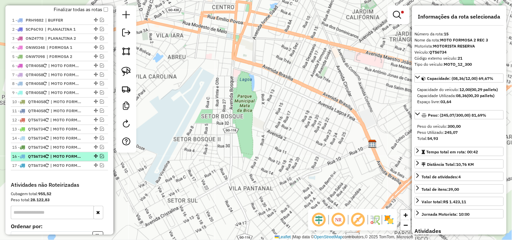
click at [67, 160] on span "| MOTO FORMOSA 2 REC 4" at bounding box center [65, 157] width 31 height 6
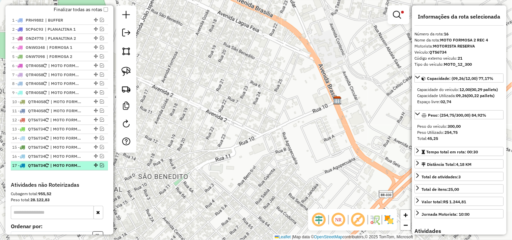
click at [65, 169] on span "| MOTO FORMOSA 2 REC 5" at bounding box center [65, 166] width 31 height 6
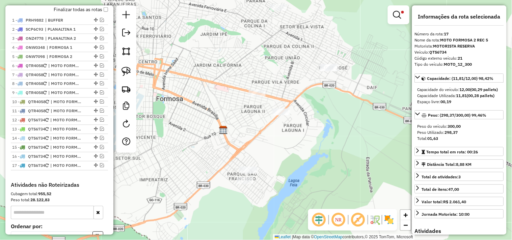
click at [404, 18] on link at bounding box center [398, 14] width 16 height 13
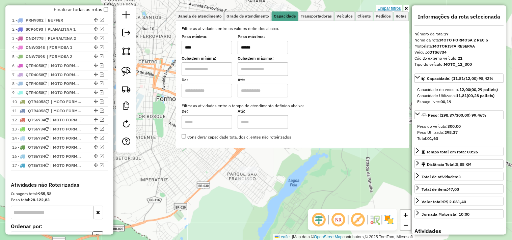
click at [392, 10] on link "Limpar filtros" at bounding box center [389, 8] width 26 height 7
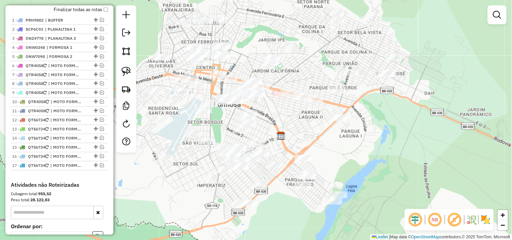
drag, startPoint x: 345, startPoint y: 79, endPoint x: 393, endPoint y: 87, distance: 48.9
click at [389, 86] on div "Janela de atendimento Grade de atendimento Capacidade Transportadoras Veículos …" at bounding box center [256, 120] width 512 height 240
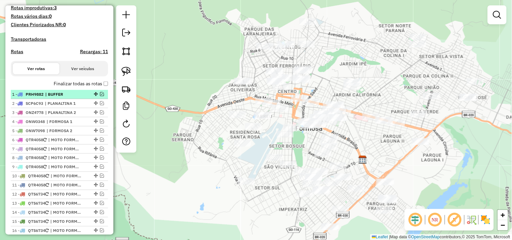
scroll to position [178, 0]
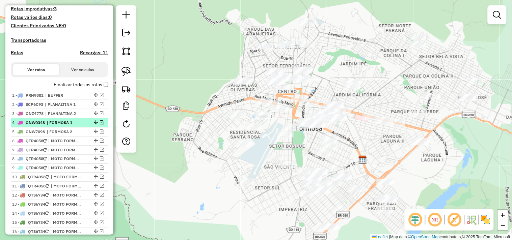
click at [100, 124] on em at bounding box center [102, 122] width 4 height 4
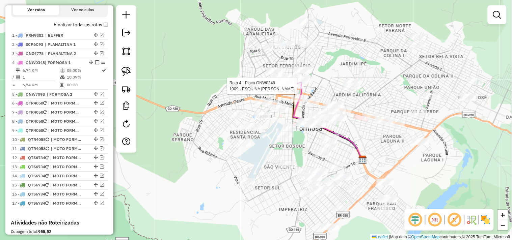
select select "*********"
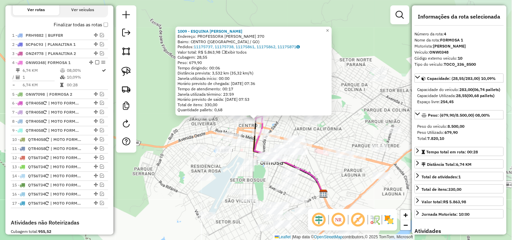
scroll to position [296, 0]
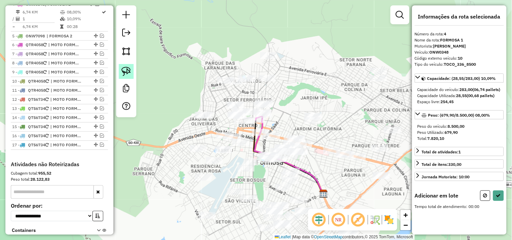
click at [122, 67] on img at bounding box center [125, 71] width 9 height 9
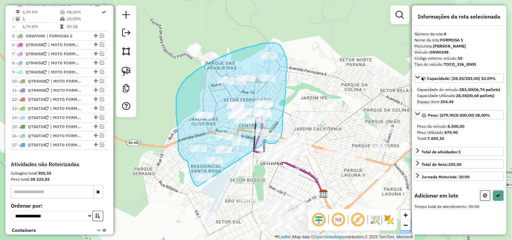
drag, startPoint x: 266, startPoint y: 142, endPoint x: 198, endPoint y: 187, distance: 81.4
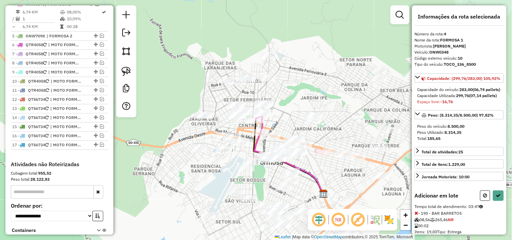
click at [502, 214] on div "Informações da rota selecionada Número da rota: 4 Nome da rota: FORMOSA 1 Motor…" at bounding box center [459, 119] width 94 height 229
click at [496, 198] on icon at bounding box center [498, 195] width 5 height 5
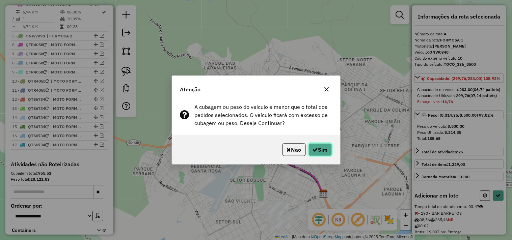
click at [326, 146] on button "Sim" at bounding box center [320, 149] width 24 height 13
select select "*********"
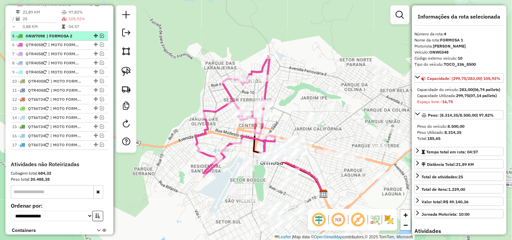
click at [100, 38] on em at bounding box center [102, 36] width 4 height 4
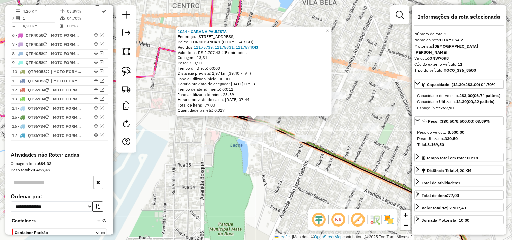
scroll to position [328, 0]
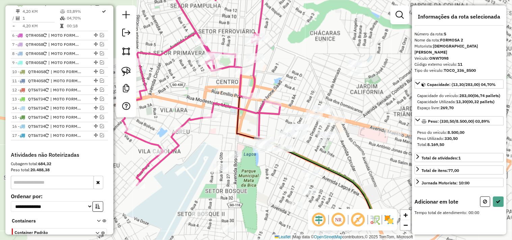
drag, startPoint x: 268, startPoint y: 172, endPoint x: 244, endPoint y: 156, distance: 29.0
click at [249, 157] on div "Janela de atendimento Grade de atendimento Capacidade Transportadoras Veículos …" at bounding box center [256, 120] width 512 height 240
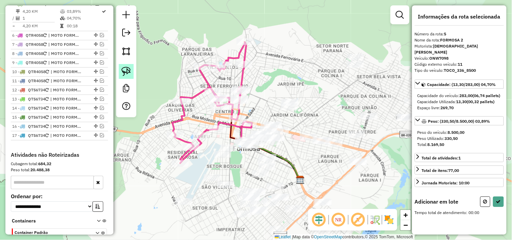
click at [132, 69] on link at bounding box center [126, 71] width 15 height 15
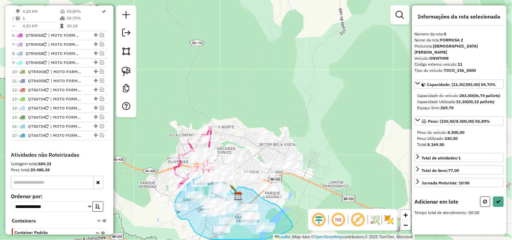
drag, startPoint x: 289, startPoint y: 176, endPoint x: 237, endPoint y: 186, distance: 53.2
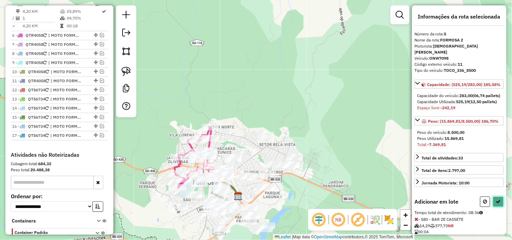
click at [496, 207] on button at bounding box center [498, 202] width 11 height 10
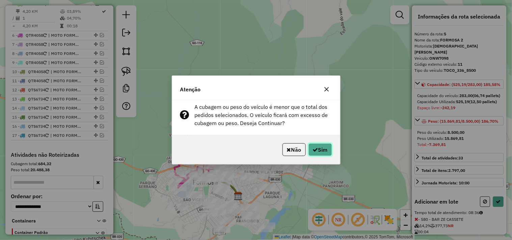
click at [313, 152] on icon "button" at bounding box center [315, 149] width 5 height 5
select select "*********"
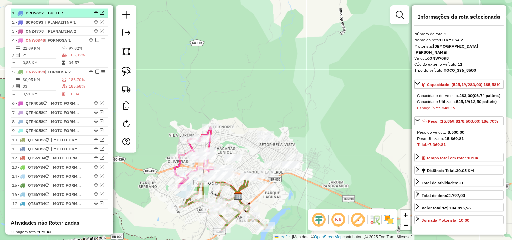
scroll to position [253, 0]
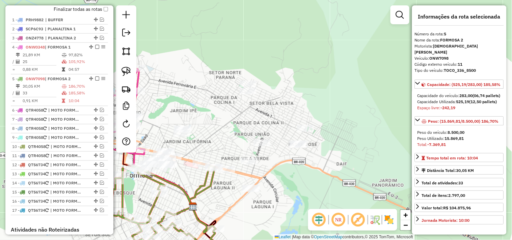
drag, startPoint x: 294, startPoint y: 187, endPoint x: 346, endPoint y: 113, distance: 90.8
click at [346, 113] on div "Janela de atendimento Grade de atendimento Capacidade Transportadoras Veículos …" at bounding box center [256, 120] width 512 height 240
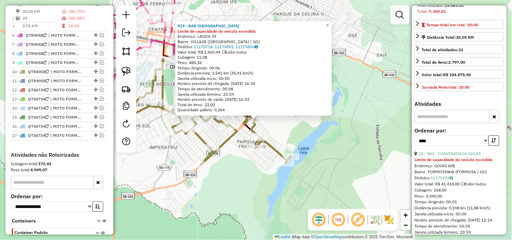
scroll to position [150, 0]
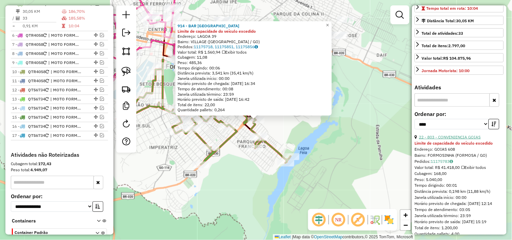
click at [455, 140] on link "22 - 803 - CONVENIENCIA GOIAS" at bounding box center [450, 137] width 62 height 5
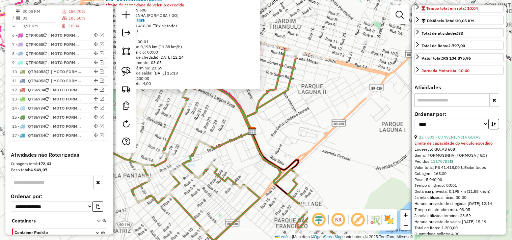
click at [211, 118] on div "803 - CONVENIENCIA GOIAS Limite de capacidade do veículo excedido Endereço: GOI…" at bounding box center [256, 120] width 512 height 240
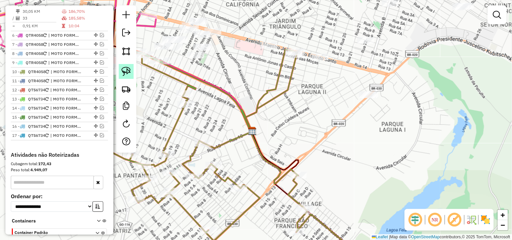
click at [127, 68] on img at bounding box center [125, 71] width 9 height 9
drag, startPoint x: 199, startPoint y: 83, endPoint x: 198, endPoint y: 96, distance: 12.9
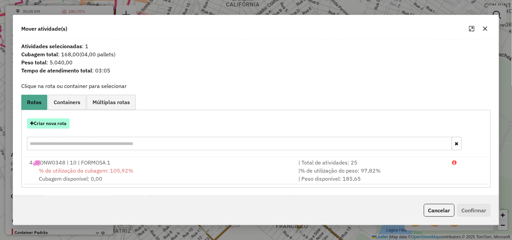
click at [67, 122] on button "Criar nova rota" at bounding box center [48, 123] width 42 height 10
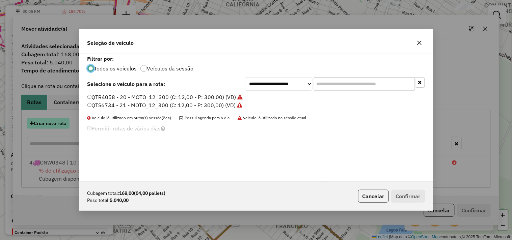
scroll to position [4, 2]
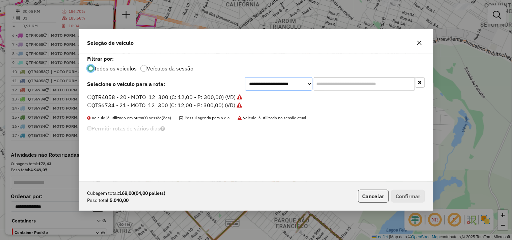
click at [262, 86] on select "**********" at bounding box center [278, 83] width 67 height 13
click at [262, 76] on div "**********" at bounding box center [255, 118] width 353 height 128
click at [258, 88] on select "**********" at bounding box center [278, 83] width 67 height 13
select select "*******"
click at [245, 77] on select "**********" at bounding box center [278, 83] width 67 height 13
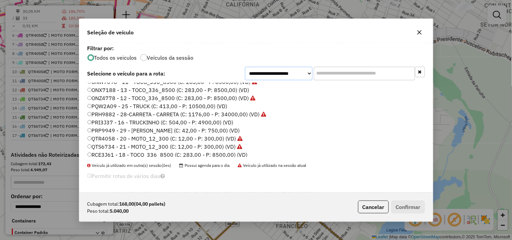
scroll to position [31, 0]
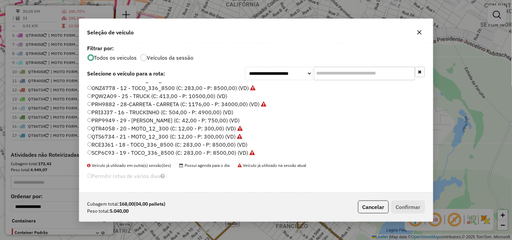
click at [227, 146] on label "RCE3J61 - 18 - TOCO_336_8500 (C: 283,00 - P: 8500,00) (VD)" at bounding box center [167, 145] width 160 height 8
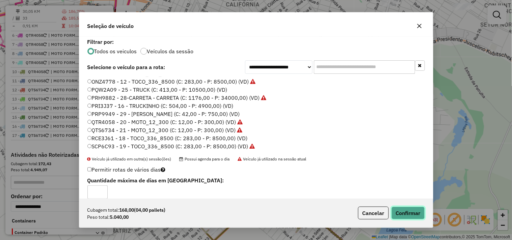
click at [409, 214] on button "Confirmar" at bounding box center [407, 213] width 33 height 13
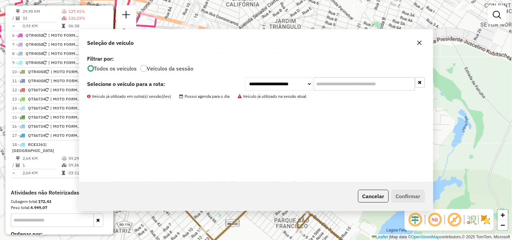
scroll to position [296, 0]
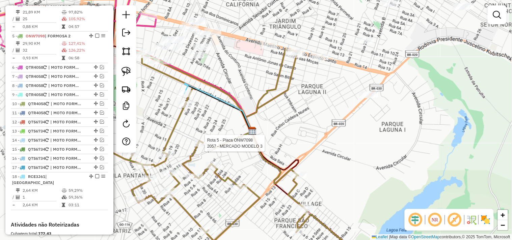
click at [203, 147] on div at bounding box center [202, 143] width 17 height 7
select select "*********"
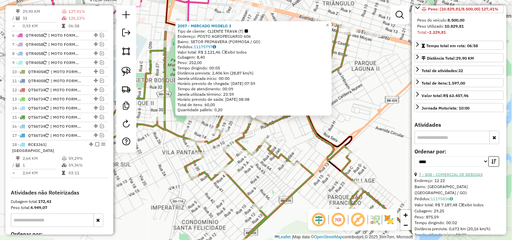
scroll to position [187, 0]
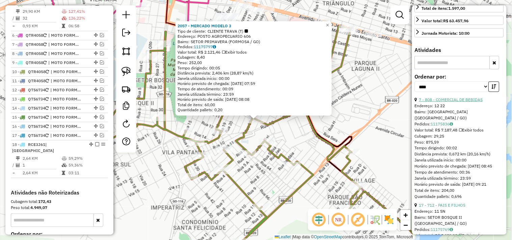
click at [466, 102] on link "7 - 808 - COMERCIAL DE BEBIDAS" at bounding box center [451, 99] width 64 height 5
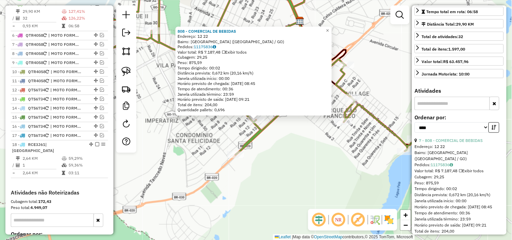
scroll to position [112, 0]
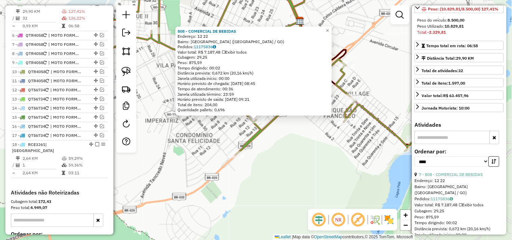
click at [361, 131] on div "808 - COMERCIAL DE BEBIDAS Endereço: 12 22 Bairro: PARQUE LAGO (FORMOSA / GO) P…" at bounding box center [256, 120] width 512 height 240
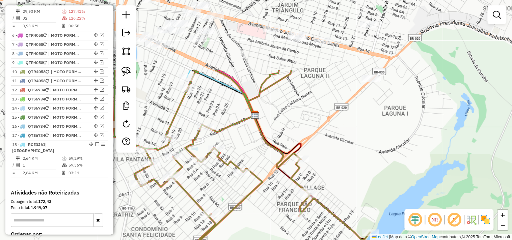
drag, startPoint x: 378, startPoint y: 75, endPoint x: 311, endPoint y: 237, distance: 175.9
click at [311, 237] on div "Janela de atendimento Grade de atendimento Capacidade Transportadoras Veículos …" at bounding box center [256, 120] width 512 height 240
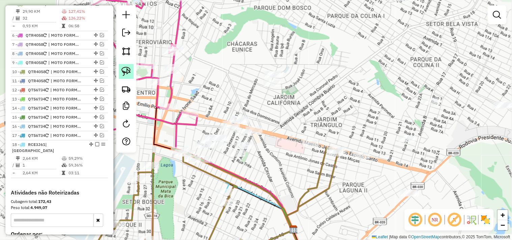
click at [129, 75] on img at bounding box center [125, 71] width 9 height 9
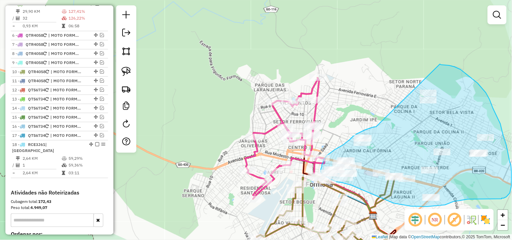
drag, startPoint x: 265, startPoint y: 64, endPoint x: 437, endPoint y: 63, distance: 172.0
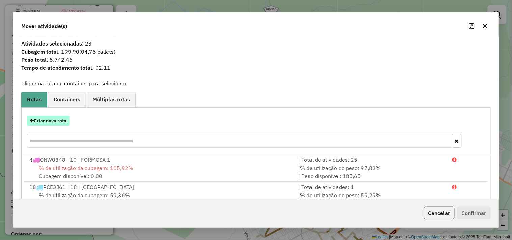
click at [64, 125] on button "Criar nova rota" at bounding box center [48, 121] width 42 height 10
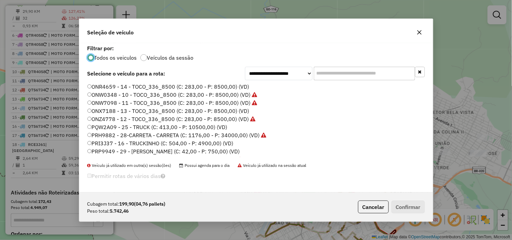
scroll to position [4, 2]
click at [203, 111] on label "ONX7188 - 13 - TOCO_336_8500 (C: 283,00 - P: 8500,00) (VD)" at bounding box center [168, 111] width 162 height 8
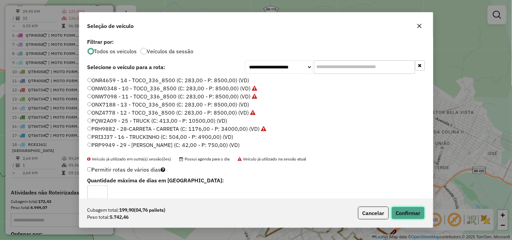
click at [408, 213] on button "Confirmar" at bounding box center [407, 213] width 33 height 13
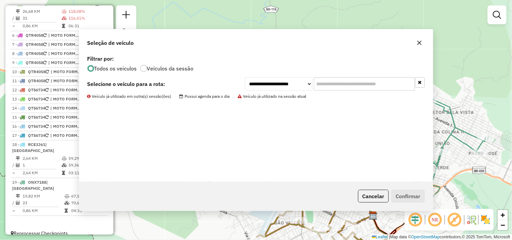
scroll to position [296, 0]
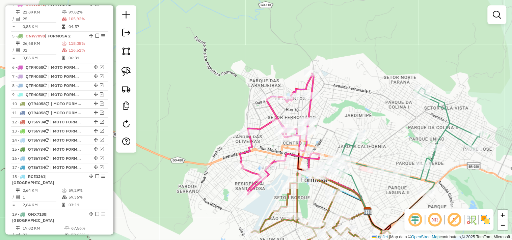
drag, startPoint x: 373, startPoint y: 115, endPoint x: 320, endPoint y: 87, distance: 60.5
click at [321, 87] on div "Janela de atendimento Grade de atendimento Capacidade Transportadoras Veículos …" at bounding box center [256, 120] width 512 height 240
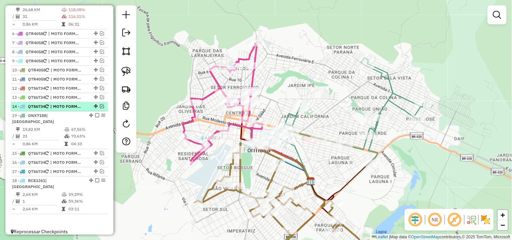
scroll to position [292, 0]
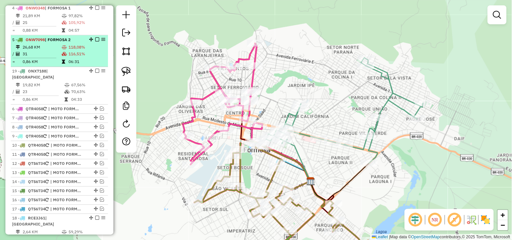
drag, startPoint x: 88, startPoint y: 180, endPoint x: 82, endPoint y: 66, distance: 114.1
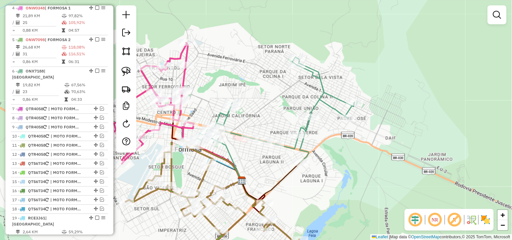
drag, startPoint x: 221, startPoint y: 164, endPoint x: 253, endPoint y: 169, distance: 32.8
click at [253, 169] on div "Janela de atendimento Grade de atendimento Capacidade Transportadoras Veículos …" at bounding box center [256, 120] width 512 height 240
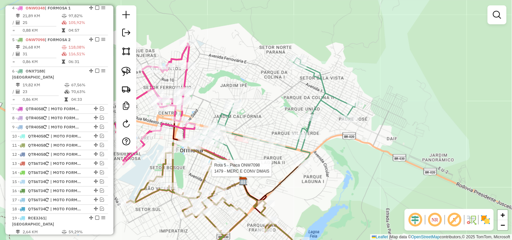
select select "*********"
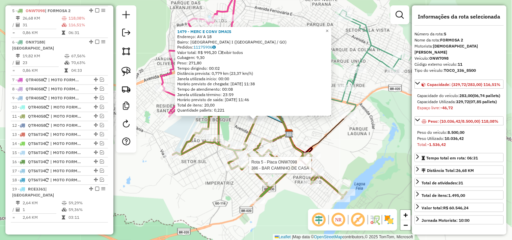
scroll to position [328, 0]
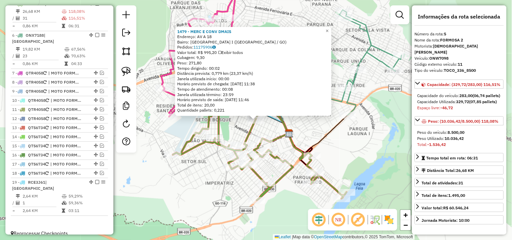
click at [367, 138] on div "1479 - MERC E CONV DMAIS Endereço: AV A 18 Bairro: PARQUE DA COLINA I (FORMOSA …" at bounding box center [256, 120] width 512 height 240
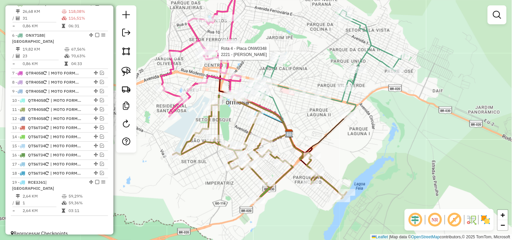
select select "*********"
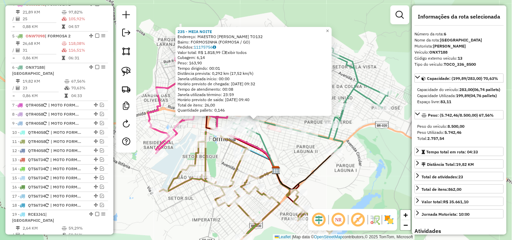
scroll to position [330, 0]
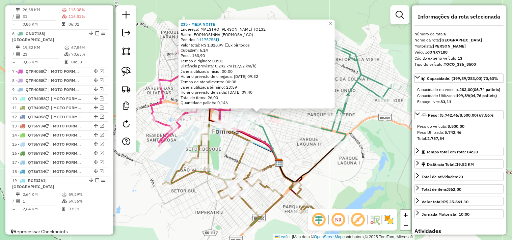
drag, startPoint x: 318, startPoint y: 160, endPoint x: 300, endPoint y: 136, distance: 29.9
click at [300, 136] on div "235 - MEIA NOITE Endereço: MAESTRO JOAO LUIZ DO ESPIRITO TO132 Bairro: FORMOSIN…" at bounding box center [256, 120] width 512 height 240
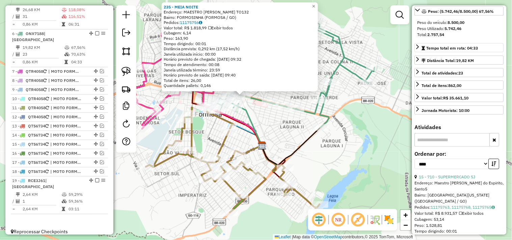
scroll to position [150, 0]
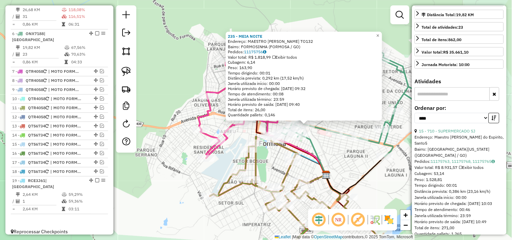
drag, startPoint x: 280, startPoint y: 136, endPoint x: 354, endPoint y: 173, distance: 82.6
click at [354, 173] on div "235 - MEIA NOITE Endereço: MAESTRO JOAO LUIZ DO ESPIRITO TO132 Bairro: FORMOSIN…" at bounding box center [256, 120] width 512 height 240
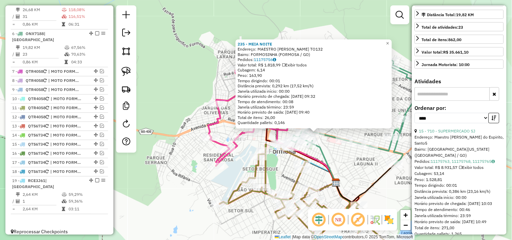
click at [351, 168] on div "235 - MEIA NOITE Endereço: MAESTRO JOAO LUIZ DO ESPIRITO TO132 Bairro: FORMOSIN…" at bounding box center [256, 120] width 512 height 240
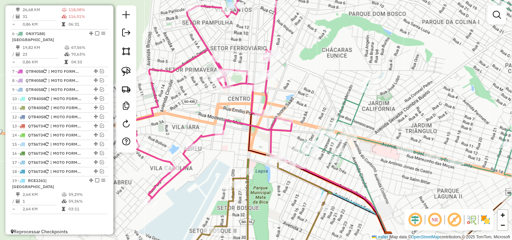
drag, startPoint x: 311, startPoint y: 150, endPoint x: 324, endPoint y: 80, distance: 71.7
click at [326, 80] on div "Janela de atendimento Grade de atendimento Capacidade Transportadoras Veículos …" at bounding box center [256, 120] width 512 height 240
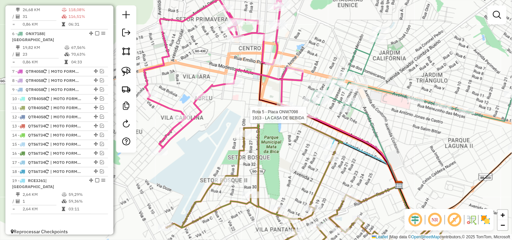
select select "*********"
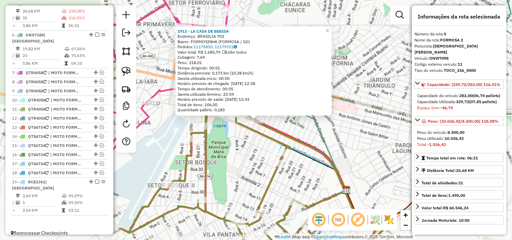
scroll to position [328, 0]
click at [238, 149] on div "Rota 19 - Placa RCE3J61 803 - CONVENIENCIA GOIAS 1913 - LA CASA DE BEBIDA Ender…" at bounding box center [256, 120] width 512 height 240
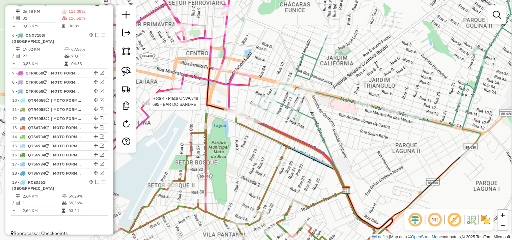
click at [145, 105] on div at bounding box center [148, 101] width 17 height 7
select select "*********"
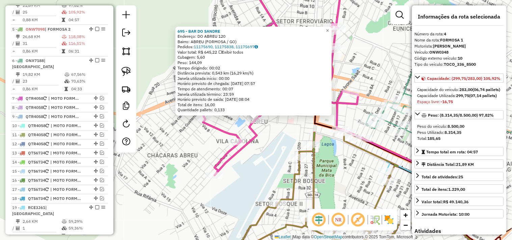
scroll to position [296, 0]
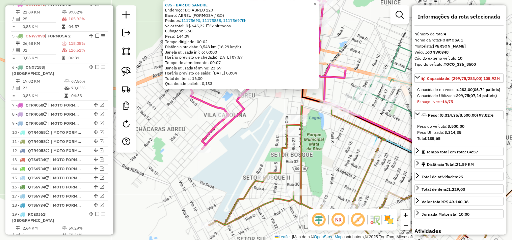
drag, startPoint x: 261, startPoint y: 178, endPoint x: 245, endPoint y: 145, distance: 36.3
click at [245, 146] on div "695 - BAR DO SANDRE Endereço: DO ABREU 120 Bairro: ABREU (FORMOSA / GO) Pedidos…" at bounding box center [256, 120] width 512 height 240
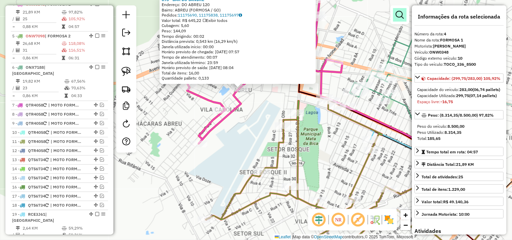
click at [403, 14] on em at bounding box center [400, 15] width 8 height 8
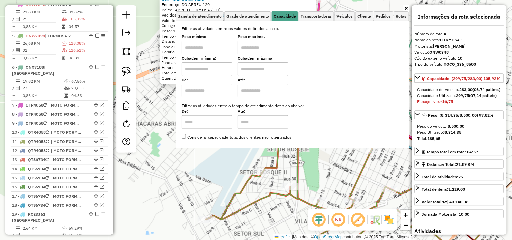
click at [214, 52] on input "text" at bounding box center [206, 47] width 51 height 13
type input "****"
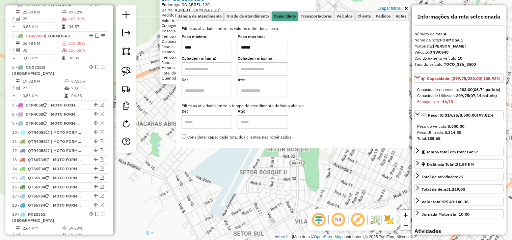
type input "******"
click at [178, 177] on div "695 - BAR DO SANDRE Endereço: DO ABREU 120 Bairro: ABREU (FORMOSA / GO) Pedidos…" at bounding box center [256, 120] width 512 height 240
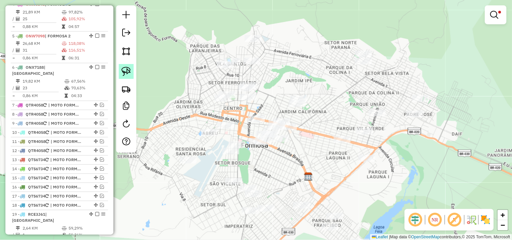
click at [127, 73] on img at bounding box center [125, 71] width 9 height 9
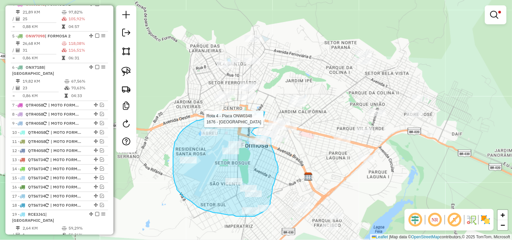
drag, startPoint x: 265, startPoint y: 112, endPoint x: 262, endPoint y: 123, distance: 11.1
click at [262, 123] on div "Rota 4 - Placa ONW0348 1676 - ALCATRAZ Limpar filtros Janela de atendimento Gra…" at bounding box center [256, 120] width 512 height 240
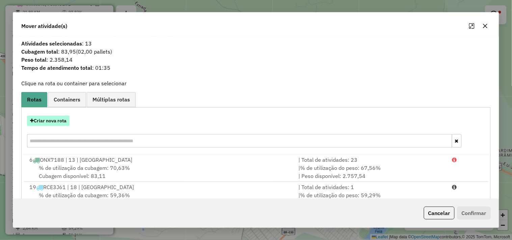
click at [44, 123] on button "Criar nova rota" at bounding box center [48, 121] width 42 height 10
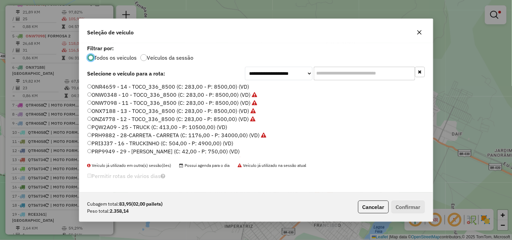
scroll to position [4, 2]
click at [185, 142] on label "PRI3J37 - 16 - TRUCKINHO (C: 504,00 - P: 4900,00) (VD)" at bounding box center [160, 143] width 146 height 8
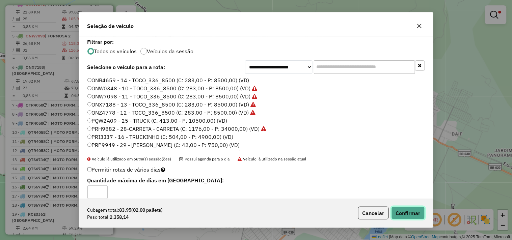
click at [409, 210] on button "Confirmar" at bounding box center [407, 213] width 33 height 13
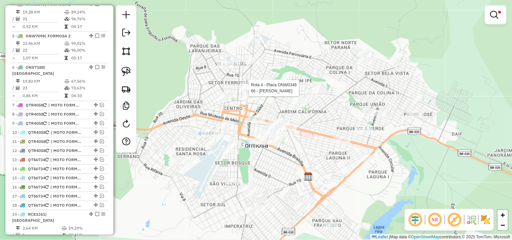
select select "*********"
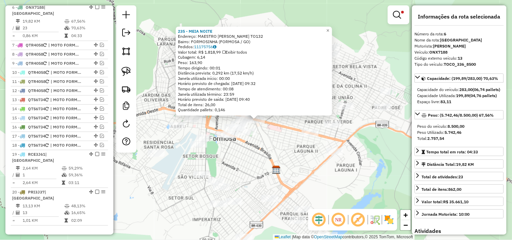
scroll to position [359, 0]
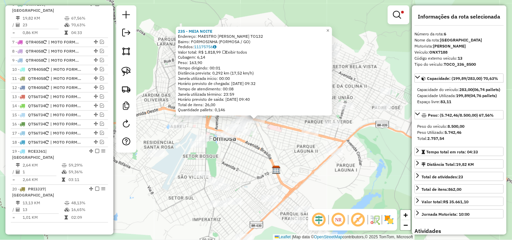
drag, startPoint x: 311, startPoint y: 150, endPoint x: 315, endPoint y: 140, distance: 10.1
click at [315, 140] on div "235 - MEIA NOITE Endereço: MAESTRO JOAO LUIZ DO ESPIRITO TO132 Bairro: FORMOSIN…" at bounding box center [256, 120] width 512 height 240
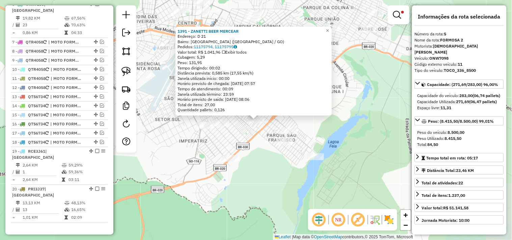
scroll to position [328, 0]
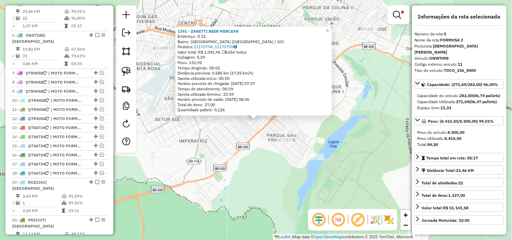
click at [343, 131] on div "1391 - ZANETTI BEER MERCEAR Endereço: D 21 Bairro: JARDIM DAS OLIVEIRAS (FORMOS…" at bounding box center [256, 120] width 512 height 240
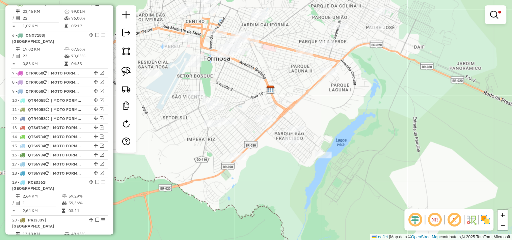
drag, startPoint x: 265, startPoint y: 47, endPoint x: 285, endPoint y: 46, distance: 20.6
click at [285, 46] on div "Limpar filtros Janela de atendimento Grade de atendimento Capacidade Transporta…" at bounding box center [256, 120] width 512 height 240
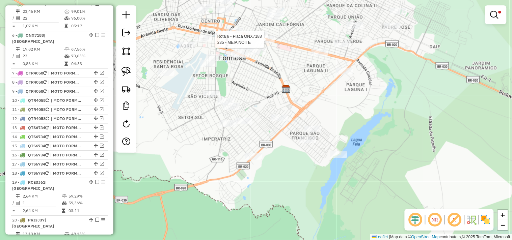
select select "*********"
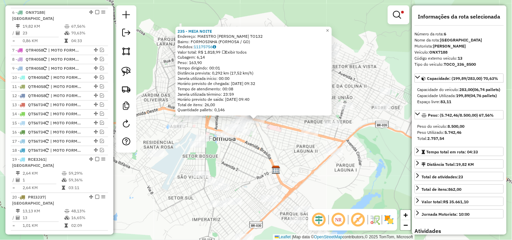
scroll to position [359, 0]
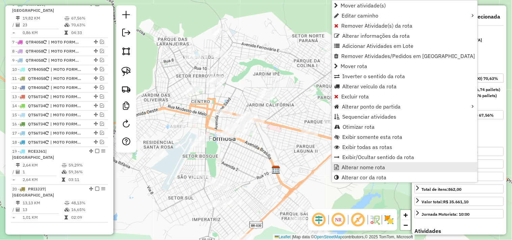
click at [345, 166] on span "Alterar nome rota" at bounding box center [363, 167] width 43 height 5
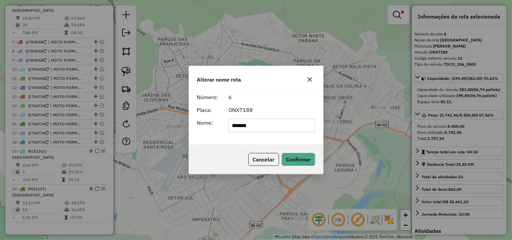
click at [272, 124] on input "*******" at bounding box center [271, 125] width 87 height 13
type input "*********"
click at [298, 155] on button "Confirmar" at bounding box center [298, 159] width 33 height 13
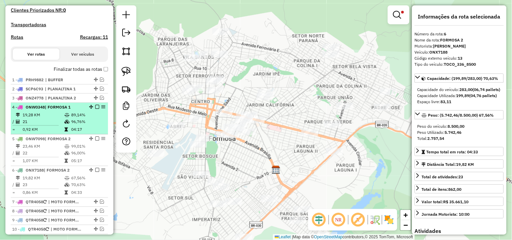
scroll to position [210, 0]
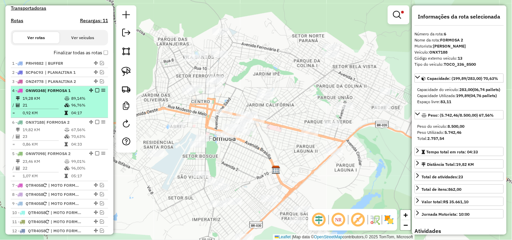
drag, startPoint x: 90, startPoint y: 158, endPoint x: 92, endPoint y: 117, distance: 41.5
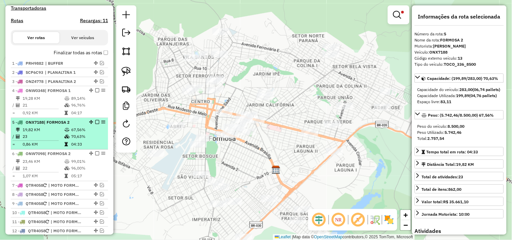
click at [95, 124] on em at bounding box center [97, 122] width 4 height 4
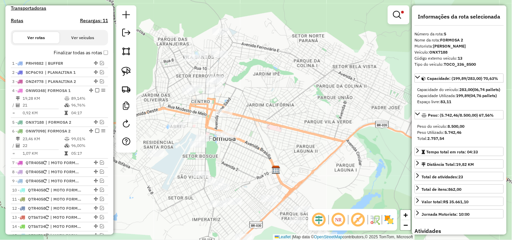
click at [398, 11] on em at bounding box center [397, 15] width 8 height 8
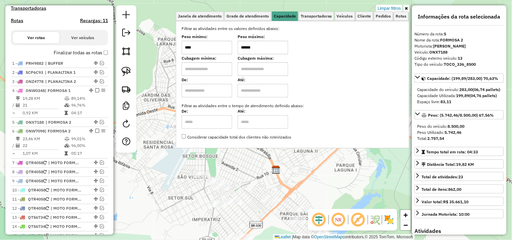
drag, startPoint x: 258, startPoint y: 50, endPoint x: 215, endPoint y: 50, distance: 42.8
click at [215, 50] on div "Peso mínimo: **** Peso máximo: ******" at bounding box center [292, 44] width 222 height 19
type input "******"
click at [201, 158] on div "Limpar filtros Janela de atendimento Grade de atendimento Capacidade Transporta…" at bounding box center [256, 120] width 512 height 240
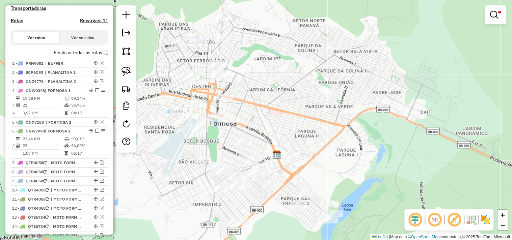
drag, startPoint x: 203, startPoint y: 157, endPoint x: 205, endPoint y: 140, distance: 16.6
click at [205, 140] on div "Limpar filtros Janela de atendimento Grade de atendimento Capacidade Transporta…" at bounding box center [256, 120] width 512 height 240
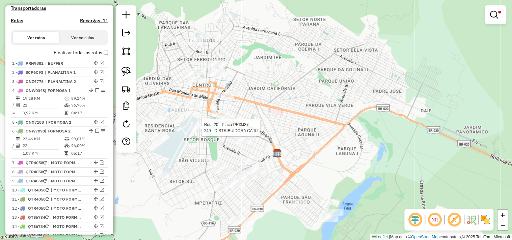
select select "*********"
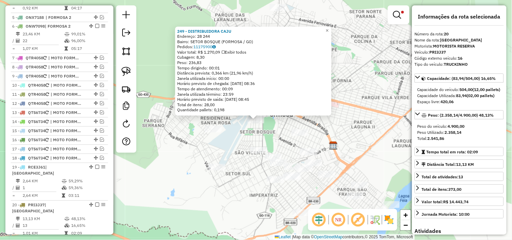
scroll to position [339, 0]
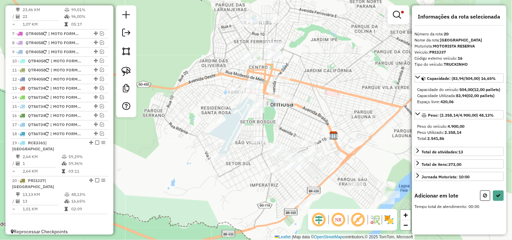
drag, startPoint x: 235, startPoint y: 158, endPoint x: 234, endPoint y: 143, distance: 14.9
click at [234, 143] on div "Limpar filtros Janela de atendimento Grade de atendimento Capacidade Transporta…" at bounding box center [256, 120] width 512 height 240
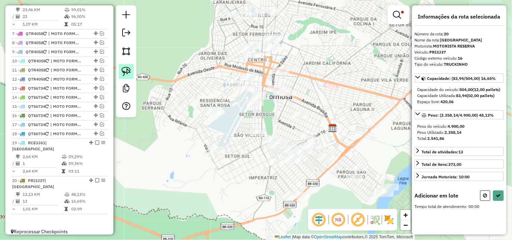
click at [132, 68] on link at bounding box center [126, 71] width 15 height 15
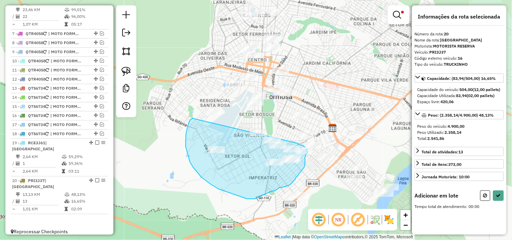
drag, startPoint x: 188, startPoint y: 125, endPoint x: 283, endPoint y: 132, distance: 95.6
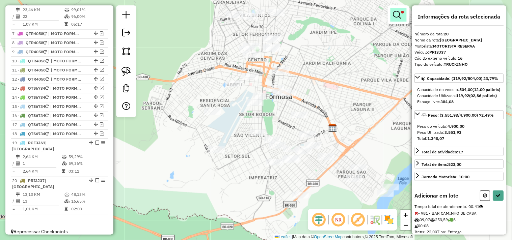
click at [395, 12] on em at bounding box center [397, 15] width 8 height 8
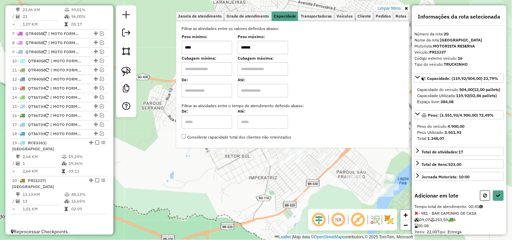
click at [230, 48] on div "Peso mínimo: **** Peso máximo: ******" at bounding box center [292, 44] width 222 height 19
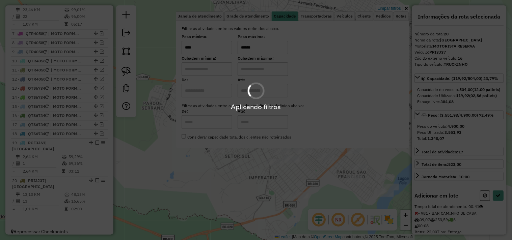
type input "******"
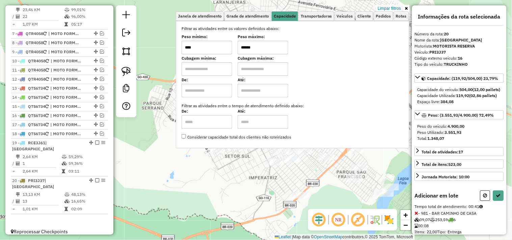
click at [232, 190] on div "Limpar filtros Janela de atendimento Grade de atendimento Capacidade Transporta…" at bounding box center [256, 120] width 512 height 240
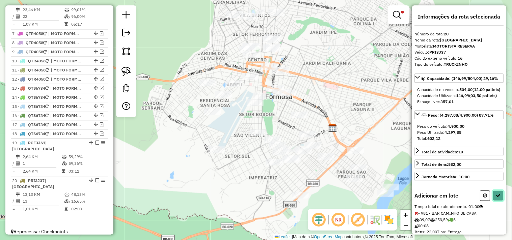
click at [497, 198] on icon at bounding box center [498, 195] width 5 height 5
select select "*********"
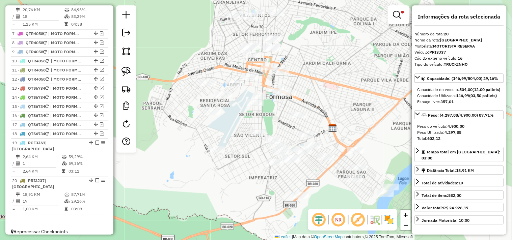
click at [396, 15] on em at bounding box center [397, 15] width 8 height 8
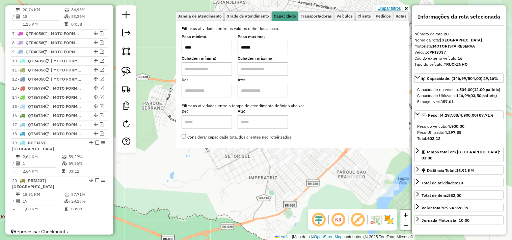
click at [399, 8] on link "Limpar filtros" at bounding box center [389, 8] width 26 height 7
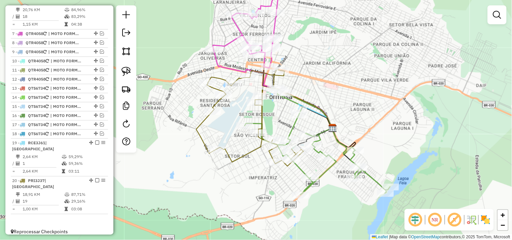
drag, startPoint x: 346, startPoint y: 79, endPoint x: 308, endPoint y: 66, distance: 40.7
click at [347, 79] on div "Janela de atendimento Grade de atendimento Capacidade Transportadoras Veículos …" at bounding box center [256, 120] width 512 height 240
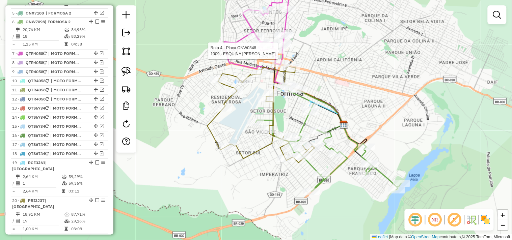
select select "*********"
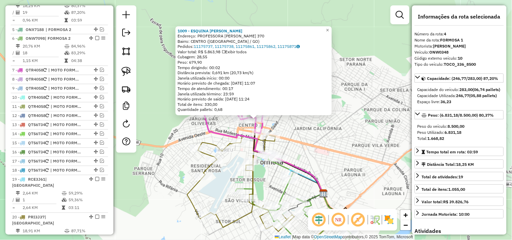
scroll to position [296, 0]
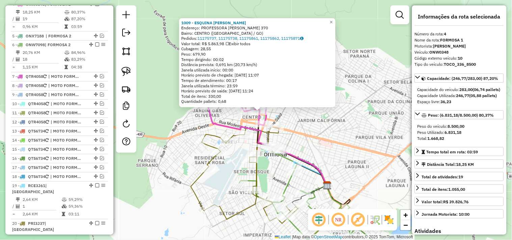
drag, startPoint x: 332, startPoint y: 134, endPoint x: 338, endPoint y: 124, distance: 11.0
click at [338, 124] on div "1009 - ESQUINA JERI GASTROB Endereço: PROFESSORA ALTA VIDAL 370 Bairro: CENTRO …" at bounding box center [256, 120] width 512 height 240
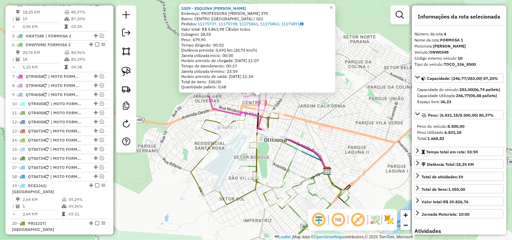
drag, startPoint x: 327, startPoint y: 123, endPoint x: 323, endPoint y: 115, distance: 9.7
click at [324, 116] on div "1009 - ESQUINA JERI GASTROB Endereço: PROFESSORA ALTA VIDAL 370 Bairro: CENTRO …" at bounding box center [256, 120] width 512 height 240
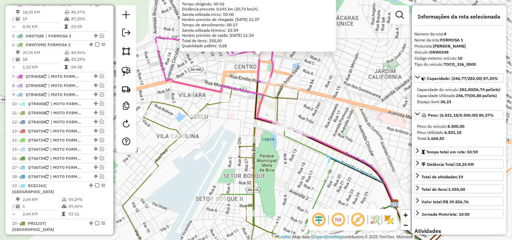
drag, startPoint x: 257, startPoint y: 181, endPoint x: 234, endPoint y: 138, distance: 48.9
click at [238, 139] on icon at bounding box center [229, 175] width 215 height 178
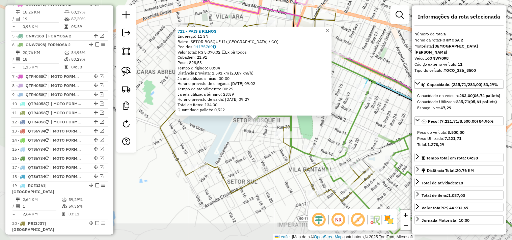
scroll to position [337, 0]
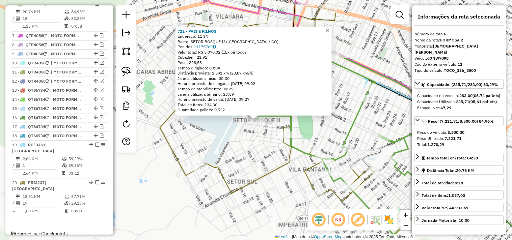
click at [235, 168] on div "712 - PAIS E FILHOS Endereço: 11 SN Bairro: SETOR BOSQUE II (FORMOSA / GO) Pedi…" at bounding box center [256, 120] width 512 height 240
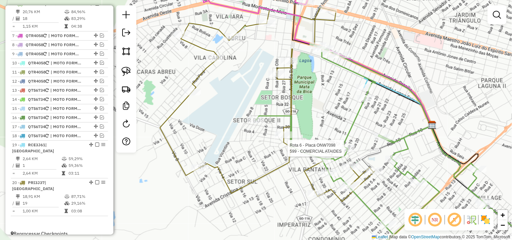
select select "*********"
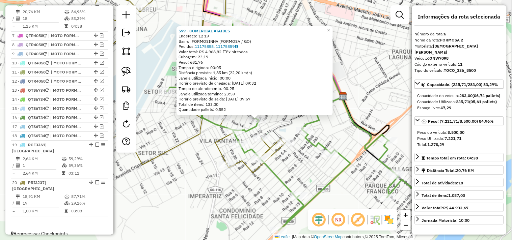
drag, startPoint x: 313, startPoint y: 169, endPoint x: 318, endPoint y: 167, distance: 5.4
click at [322, 166] on div "599 - COMERCIAL ATAIDES Endereço: 12 19 Bairro: FORMOSINHA (FORMOSA / GO) Pedid…" at bounding box center [256, 120] width 512 height 240
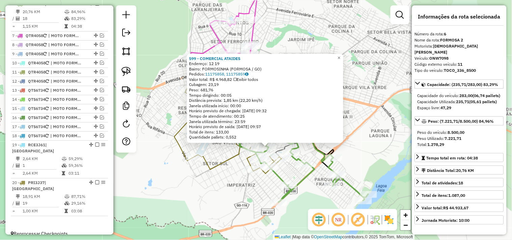
click at [186, 26] on div "599 - COMERCIAL ATAIDES Endereço: 12 19 Bairro: FORMOSINHA (FORMOSA / GO) Pedid…" at bounding box center [256, 120] width 512 height 240
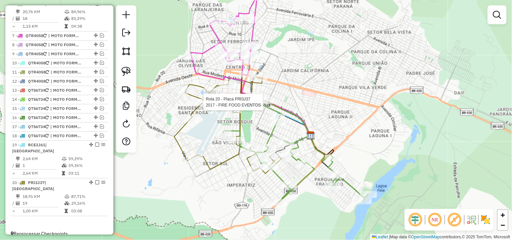
select select "*********"
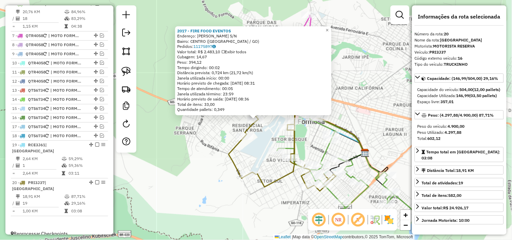
scroll to position [339, 0]
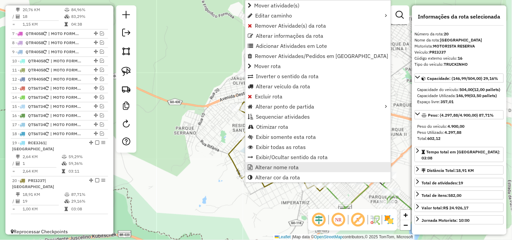
click at [272, 168] on span "Alterar nome rota" at bounding box center [276, 167] width 43 height 5
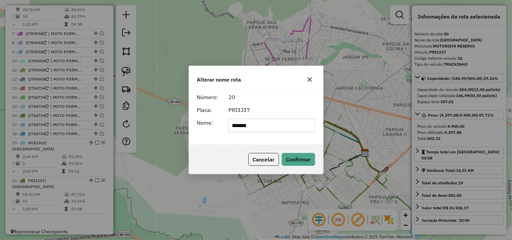
click at [282, 126] on input "*******" at bounding box center [271, 125] width 87 height 13
type input "*********"
click at [302, 159] on button "Confirmar" at bounding box center [298, 159] width 33 height 13
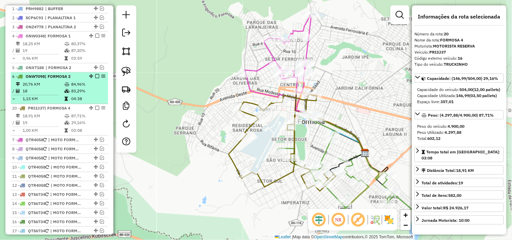
scroll to position [227, 0]
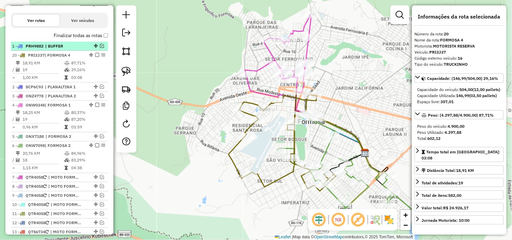
drag, startPoint x: 90, startPoint y: 179, endPoint x: 93, endPoint y: 55, distance: 124.1
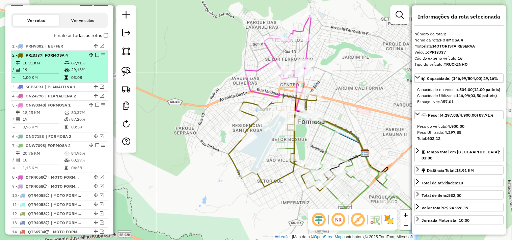
click at [95, 57] on em at bounding box center [97, 55] width 4 height 4
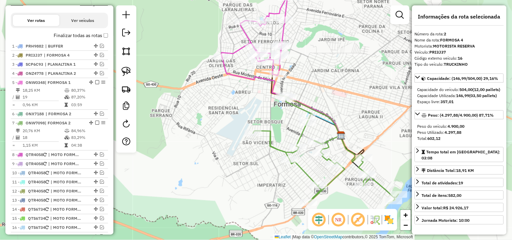
drag, startPoint x: 215, startPoint y: 119, endPoint x: 161, endPoint y: 92, distance: 60.6
click at [138, 79] on div "Janela de atendimento Grade de atendimento Capacidade Transportadoras Veículos …" at bounding box center [256, 120] width 512 height 240
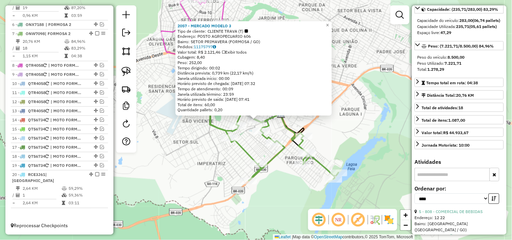
scroll to position [112, 0]
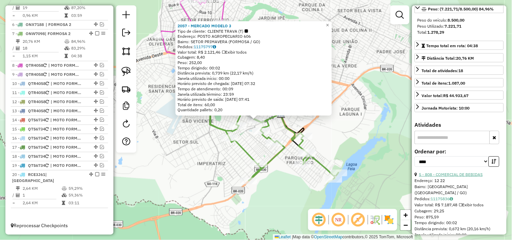
click at [457, 177] on link "5 - 808 - COMERCIAL DE BEBIDAS" at bounding box center [451, 174] width 64 height 5
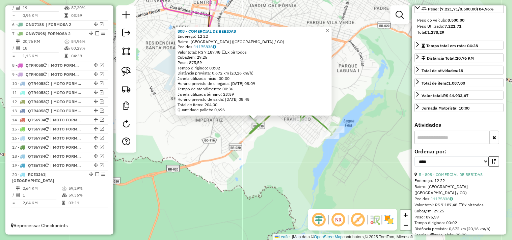
click at [370, 137] on div "808 - COMERCIAL DE BEBIDAS Endereço: 12 22 Bairro: PARQUE LAGO (FORMOSA / GO) P…" at bounding box center [256, 120] width 512 height 240
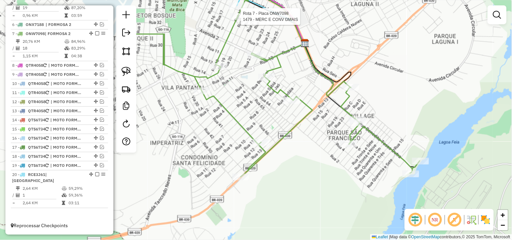
select select "*********"
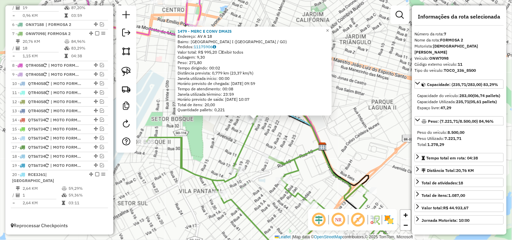
click at [314, 142] on icon at bounding box center [283, 164] width 275 height 199
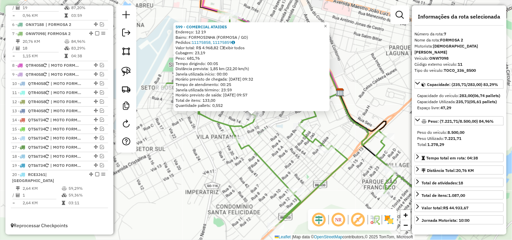
drag, startPoint x: 278, startPoint y: 172, endPoint x: 278, endPoint y: 156, distance: 15.9
click at [276, 167] on div "599 - COMERCIAL ATAIDES Endereço: 12 19 Bairro: FORMOSINHA (FORMOSA / GO) Pedid…" at bounding box center [256, 120] width 512 height 240
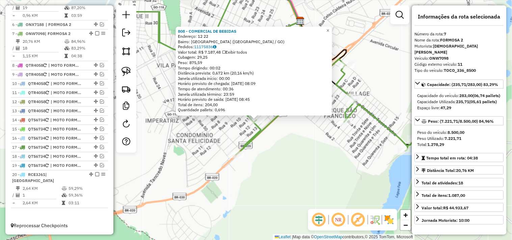
click at [217, 169] on div "808 - COMERCIAL DE BEBIDAS Endereço: 12 22 Bairro: PARQUE LAGO (FORMOSA / GO) P…" at bounding box center [256, 120] width 512 height 240
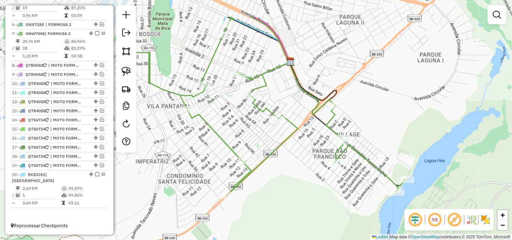
drag, startPoint x: 234, startPoint y: 62, endPoint x: 232, endPoint y: 70, distance: 7.9
click at [232, 70] on div "Janela de atendimento Grade de atendimento Capacidade Transportadoras Veículos …" at bounding box center [256, 120] width 512 height 240
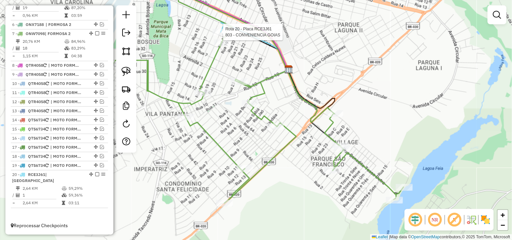
select select "*********"
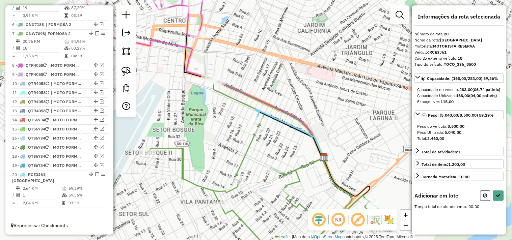
drag, startPoint x: 270, startPoint y: 200, endPoint x: 282, endPoint y: 132, distance: 68.8
click at [282, 134] on div "Janela de atendimento Grade de atendimento Capacidade Transportadoras Veículos …" at bounding box center [256, 120] width 512 height 240
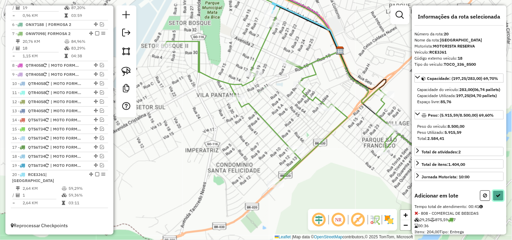
click at [496, 201] on button at bounding box center [498, 196] width 11 height 10
select select "*********"
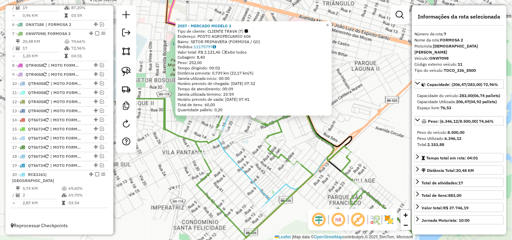
drag, startPoint x: 275, startPoint y: 133, endPoint x: 283, endPoint y: 133, distance: 7.4
click at [283, 133] on div "2057 - MERCADO MODELO 3 Tipo de cliente: CLIENTE TRAVA (T) Endereço: POSTO AGRO…" at bounding box center [256, 120] width 512 height 240
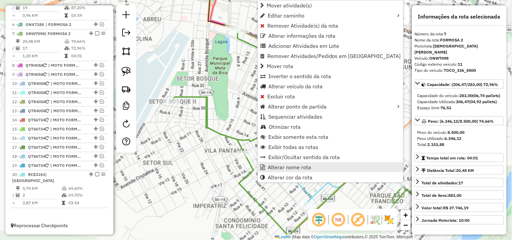
click at [283, 170] on span "Alterar nome rota" at bounding box center [288, 167] width 43 height 5
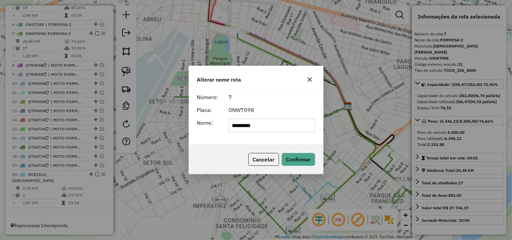
click at [284, 128] on input "*********" at bounding box center [271, 125] width 87 height 13
type input "*********"
click at [296, 157] on button "Confirmar" at bounding box center [298, 159] width 33 height 13
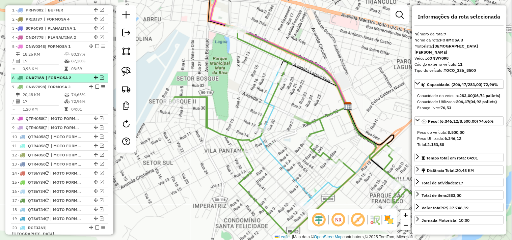
scroll to position [241, 0]
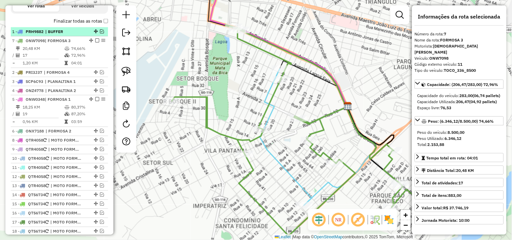
drag, startPoint x: 92, startPoint y: 101, endPoint x: 92, endPoint y: 41, distance: 60.0
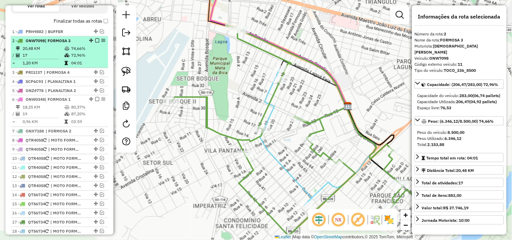
click at [95, 42] on em at bounding box center [97, 40] width 4 height 4
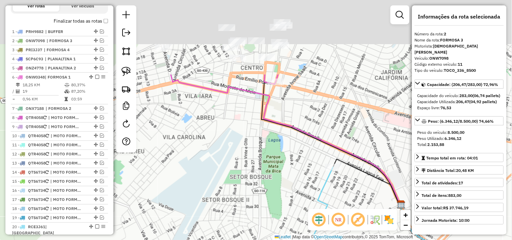
drag, startPoint x: 153, startPoint y: 52, endPoint x: 208, endPoint y: 153, distance: 115.1
click at [207, 151] on div "Janela de atendimento Grade de atendimento Capacidade Transportadoras Veículos …" at bounding box center [256, 120] width 512 height 240
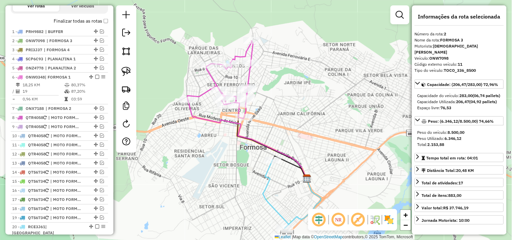
click at [242, 113] on icon at bounding box center [220, 80] width 66 height 78
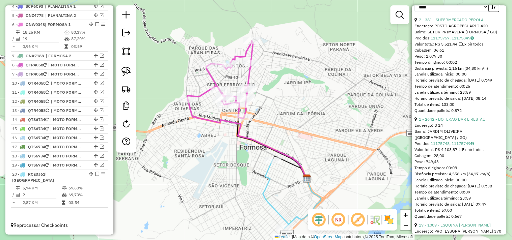
scroll to position [262, 0]
click at [463, 121] on link "1 - 2642 - BOTEKAO BAR E RESTAU" at bounding box center [452, 118] width 66 height 5
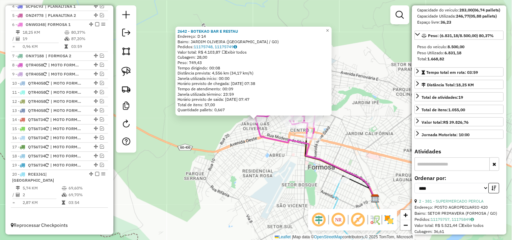
scroll to position [75, 0]
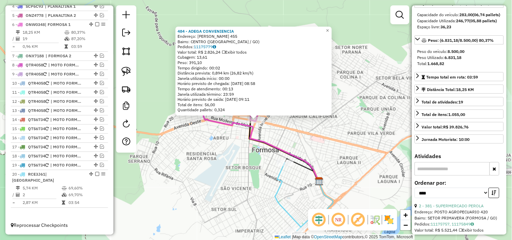
click at [313, 150] on div "484 - ADEGA CONVENIENCIA Endereço: JOSE VIANA LOBO 455 Bairro: CENTRO (FORMOSA …" at bounding box center [256, 120] width 512 height 240
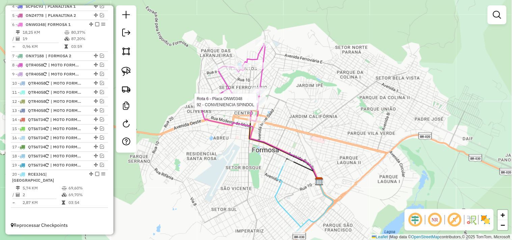
select select "*********"
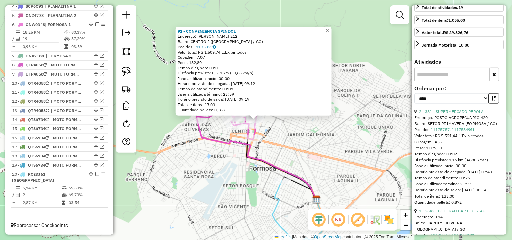
scroll to position [225, 0]
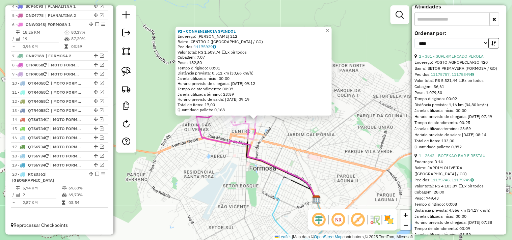
click at [454, 59] on link "2 - 381 - SUPERMERCADO PEROLA" at bounding box center [451, 56] width 65 height 5
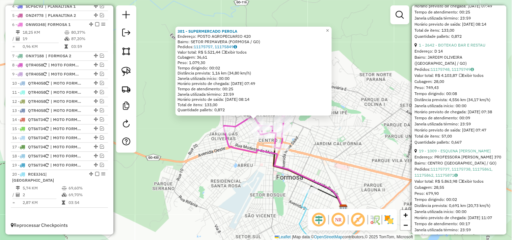
scroll to position [337, 0]
click at [459, 46] on link "1 - 2642 - BOTEKAO BAR E RESTAU" at bounding box center [452, 43] width 66 height 5
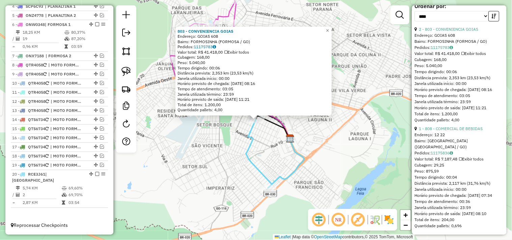
scroll to position [0, 0]
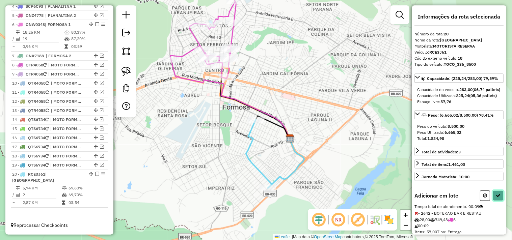
click at [496, 201] on button at bounding box center [498, 196] width 11 height 10
select select "*********"
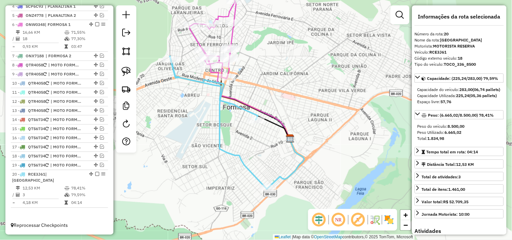
drag, startPoint x: 306, startPoint y: 87, endPoint x: 325, endPoint y: 95, distance: 20.7
click at [323, 94] on div "Janela de atendimento Grade de atendimento Capacidade Transportadoras Veículos …" at bounding box center [256, 120] width 512 height 240
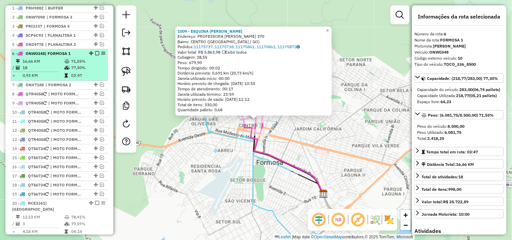
scroll to position [181, 0]
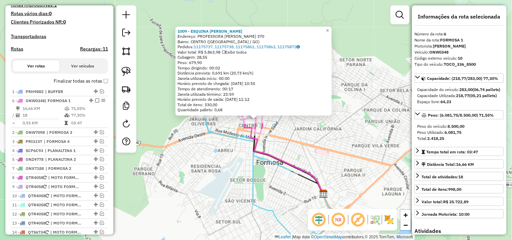
drag, startPoint x: 89, startPoint y: 140, endPoint x: 88, endPoint y: 105, distance: 35.4
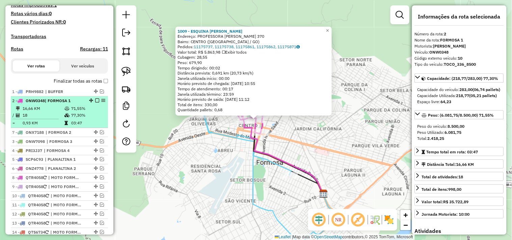
drag, startPoint x: 92, startPoint y: 173, endPoint x: 92, endPoint y: 130, distance: 42.5
click at [65, 103] on span "| FORMOSA 1" at bounding box center [58, 100] width 26 height 5
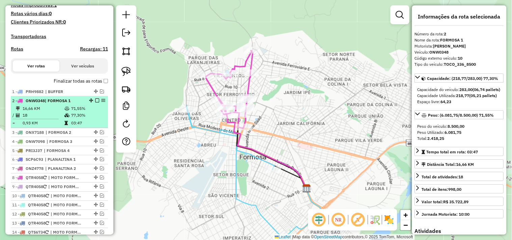
click at [96, 103] on em at bounding box center [97, 100] width 4 height 4
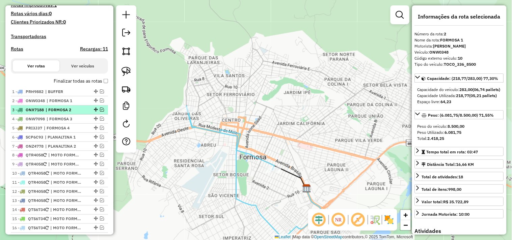
click at [70, 113] on span "| FORMOSA 2" at bounding box center [61, 110] width 31 height 6
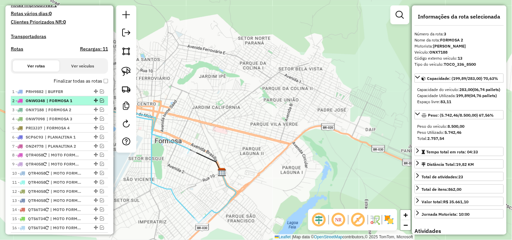
click at [71, 104] on span "| FORMOSA 1" at bounding box center [62, 101] width 31 height 6
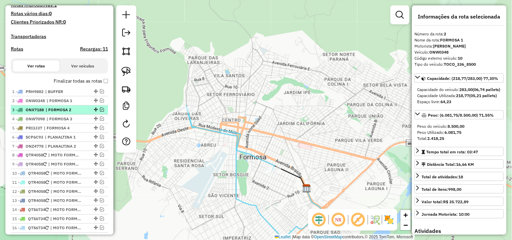
click at [69, 113] on span "| FORMOSA 2" at bounding box center [61, 110] width 31 height 6
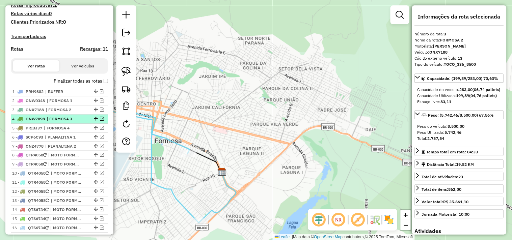
click at [68, 122] on span "| FORMOSA 3" at bounding box center [62, 119] width 31 height 6
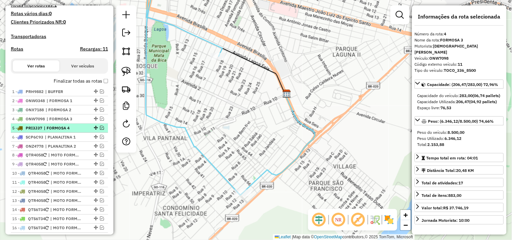
click at [68, 131] on span "| FORMOSA 4" at bounding box center [59, 128] width 31 height 6
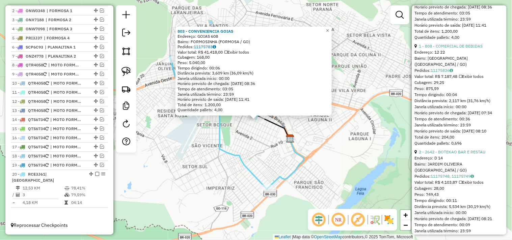
scroll to position [337, 0]
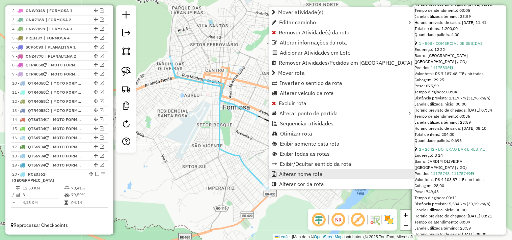
click at [291, 175] on span "Alterar nome rota" at bounding box center [300, 173] width 43 height 5
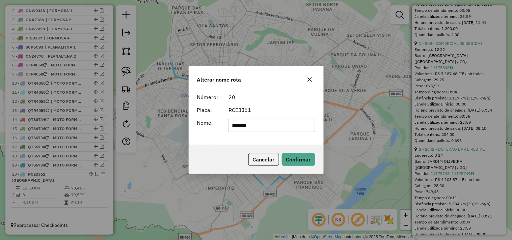
click at [269, 126] on input "*******" at bounding box center [271, 125] width 87 height 13
drag, startPoint x: 269, startPoint y: 126, endPoint x: 272, endPoint y: 119, distance: 8.3
click at [269, 125] on input "*******" at bounding box center [271, 125] width 87 height 13
type input "**********"
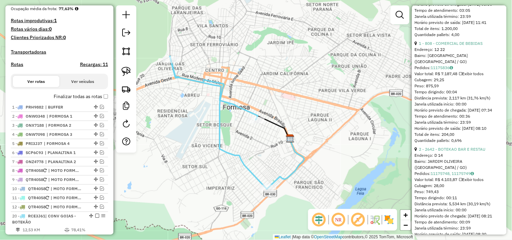
scroll to position [159, 0]
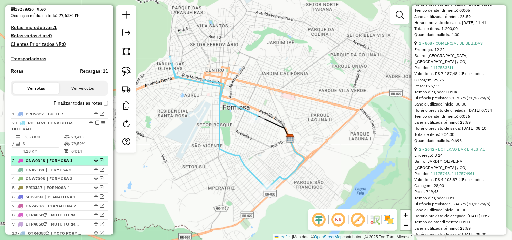
drag, startPoint x: 88, startPoint y: 173, endPoint x: 75, endPoint y: 146, distance: 30.0
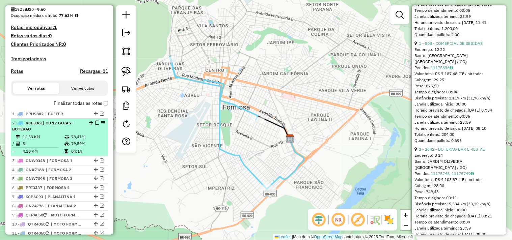
click at [95, 125] on em at bounding box center [97, 123] width 4 height 4
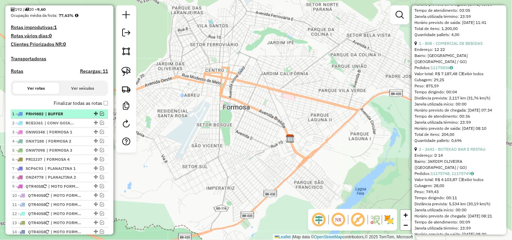
click at [100, 116] on em at bounding box center [102, 114] width 4 height 4
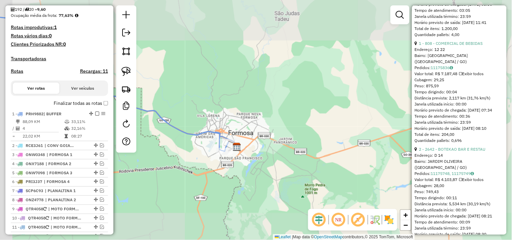
drag, startPoint x: 173, startPoint y: 169, endPoint x: 352, endPoint y: 153, distance: 180.1
click at [351, 153] on div "Janela de atendimento Grade de atendimento Capacidade Transportadoras Veículos …" at bounding box center [256, 120] width 512 height 240
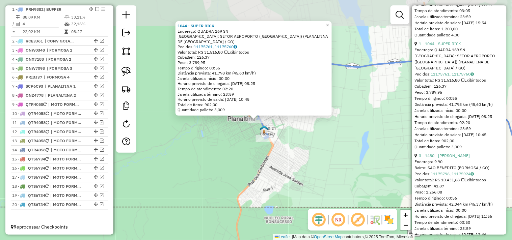
scroll to position [269, 0]
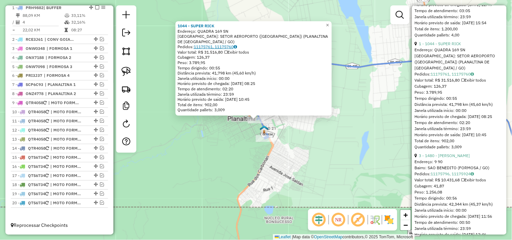
click at [213, 48] on link "11175761, 11175760" at bounding box center [215, 46] width 43 height 5
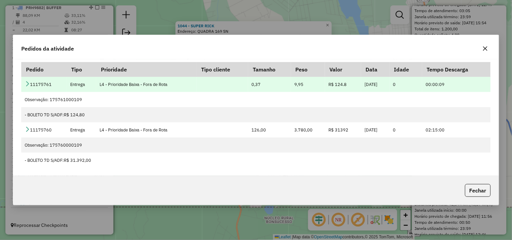
click at [28, 83] on icon at bounding box center [27, 83] width 5 height 5
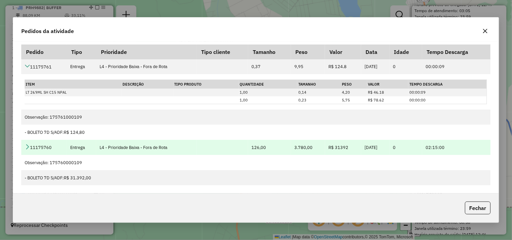
click at [26, 146] on icon at bounding box center [27, 146] width 5 height 5
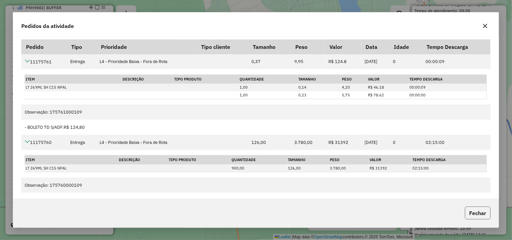
click at [481, 209] on button "Fechar" at bounding box center [478, 213] width 26 height 13
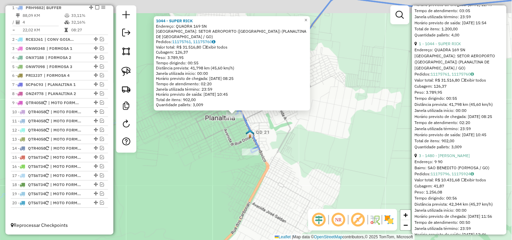
drag, startPoint x: 251, startPoint y: 116, endPoint x: 264, endPoint y: 140, distance: 27.2
click at [263, 139] on div "1044 - SUPER RICK Endereço: QUADRA 169 SN Bairro: SETOR AEROPORTO (BARROLANDIA)…" at bounding box center [256, 120] width 512 height 240
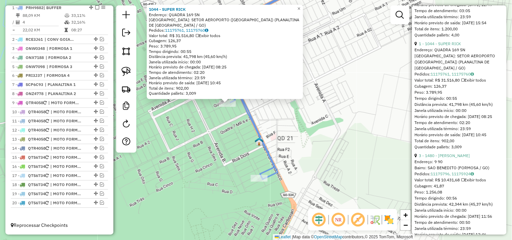
click at [238, 128] on div "1044 - SUPER RICK Endereço: QUADRA 169 SN Bairro: SETOR AEROPORTO (BARROLANDIA)…" at bounding box center [256, 120] width 512 height 240
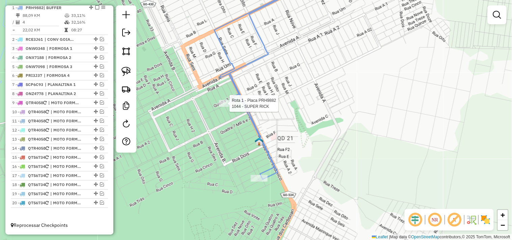
select select "*********"
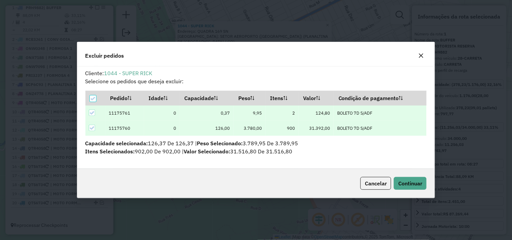
scroll to position [4, 2]
click at [420, 190] on div "Cancelar Continuar" at bounding box center [255, 183] width 357 height 29
click at [369, 183] on span "Cancelar" at bounding box center [376, 183] width 22 height 7
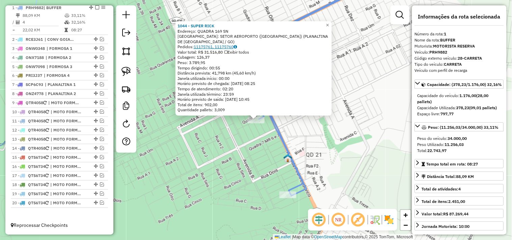
click at [227, 48] on link "11175761, 11175760" at bounding box center [215, 46] width 43 height 5
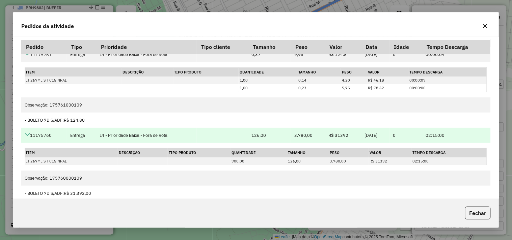
scroll to position [10, 0]
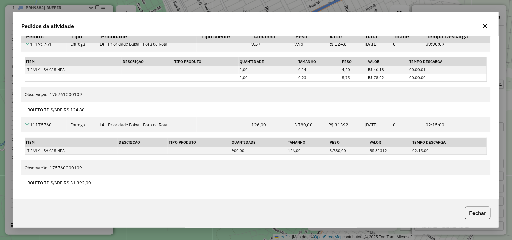
click at [486, 27] on icon "button" at bounding box center [484, 25] width 5 height 5
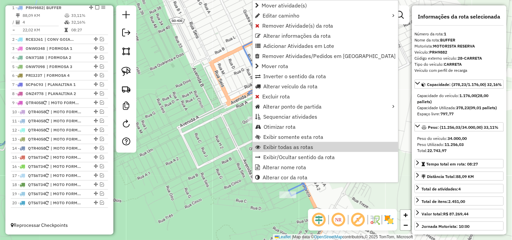
click at [216, 159] on div "Janela de atendimento Grade de atendimento Capacidade Transportadoras Veículos …" at bounding box center [256, 120] width 512 height 240
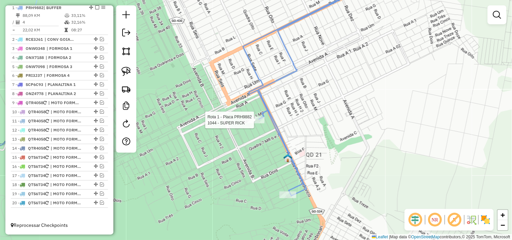
select select "*********"
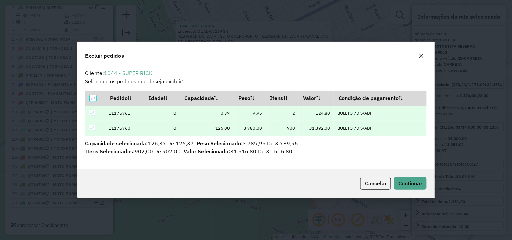
scroll to position [0, 0]
click at [404, 180] on span "Continuar" at bounding box center [410, 183] width 24 height 7
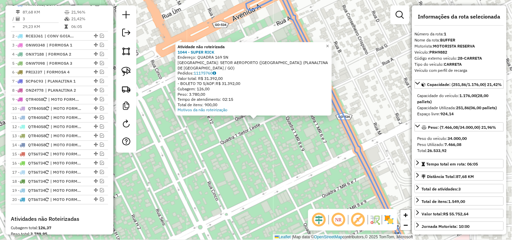
click at [265, 142] on div "Atividade não roteirizada 1044 - SUPER RICK Endereço: QUADRA 169 SN Bairro: SET…" at bounding box center [256, 120] width 512 height 240
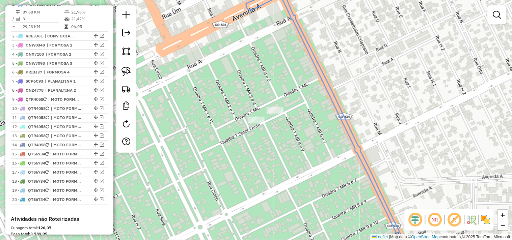
click at [276, 105] on div "Janela de atendimento Grade de atendimento Capacidade Transportadoras Veículos …" at bounding box center [256, 120] width 512 height 240
click at [274, 114] on div at bounding box center [274, 110] width 17 height 7
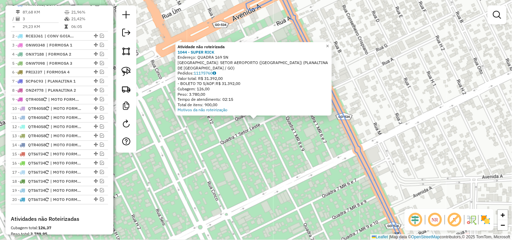
click at [247, 151] on div "Atividade não roteirizada 1044 - SUPER RICK Endereço: QUADRA 169 SN Bairro: SET…" at bounding box center [256, 120] width 512 height 240
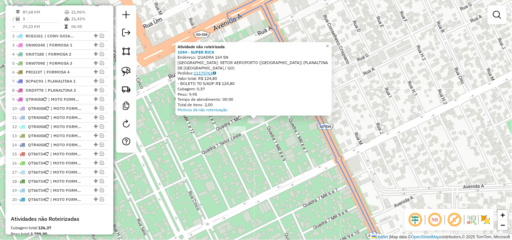
click at [212, 72] on link "11175761" at bounding box center [205, 72] width 22 height 5
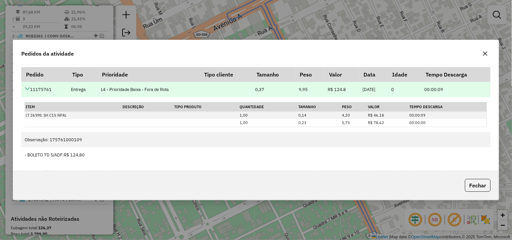
click at [28, 90] on icon at bounding box center [27, 88] width 5 height 5
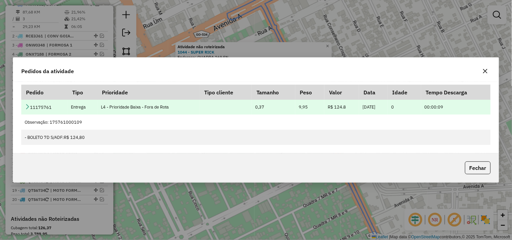
click at [29, 106] on icon at bounding box center [27, 106] width 5 height 5
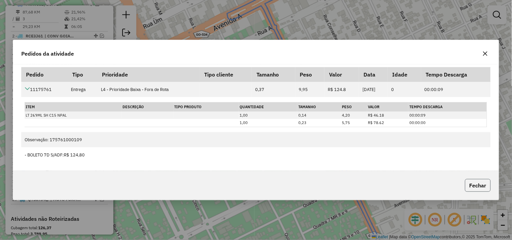
click at [474, 185] on button "Fechar" at bounding box center [478, 185] width 26 height 13
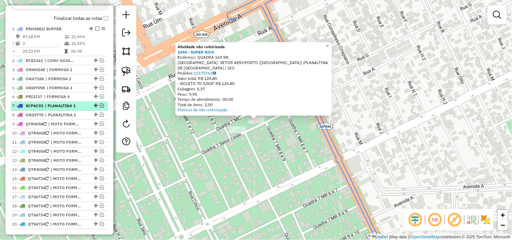
scroll to position [231, 0]
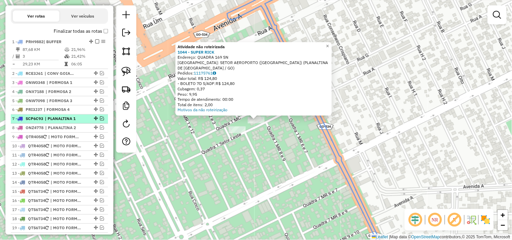
click at [100, 121] on em at bounding box center [102, 119] width 4 height 4
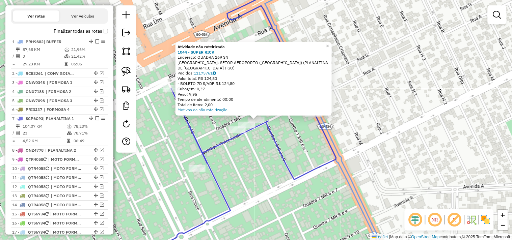
click at [249, 166] on div "Atividade não roteirizada 1044 - SUPER RICK Endereço: QUADRA 169 SN Bairro: SET…" at bounding box center [256, 120] width 512 height 240
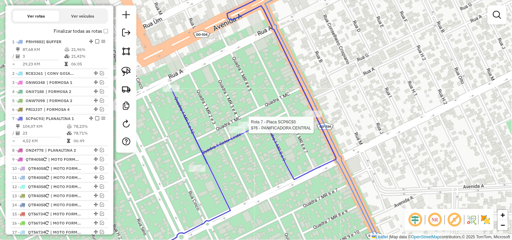
select select "*********"
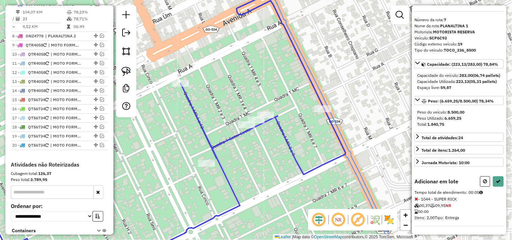
scroll to position [26, 0]
click at [483, 181] on icon at bounding box center [485, 181] width 4 height 5
select select "*********"
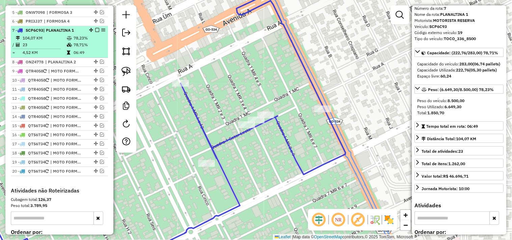
scroll to position [309, 0]
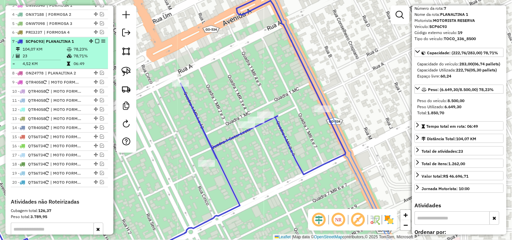
click at [96, 43] on em at bounding box center [97, 41] width 4 height 4
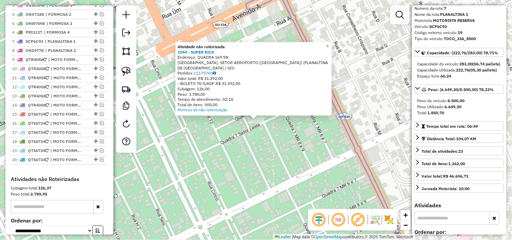
drag, startPoint x: 278, startPoint y: 172, endPoint x: 242, endPoint y: 118, distance: 65.0
click at [243, 119] on div "Atividade não roteirizada 1044 - SUPER RICK Endereço: QUADRA 169 SN Bairro: SET…" at bounding box center [256, 120] width 512 height 240
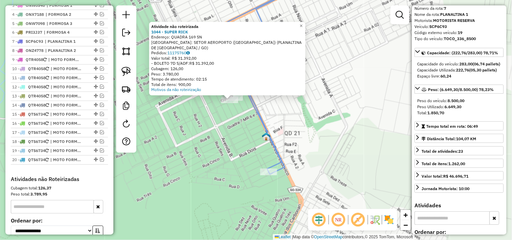
drag, startPoint x: 259, startPoint y: 196, endPoint x: 234, endPoint y: 146, distance: 54.9
click at [235, 146] on div "Atividade não roteirizada 1044 - SUPER RICK Endereço: QUADRA 169 SN Bairro: SET…" at bounding box center [256, 120] width 512 height 240
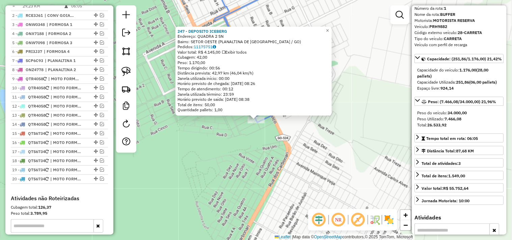
scroll to position [269, 0]
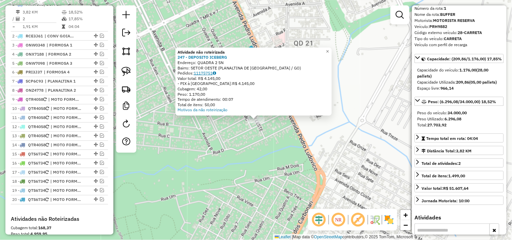
click at [214, 72] on link "11175751" at bounding box center [205, 72] width 22 height 5
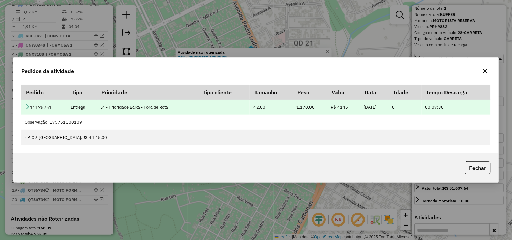
click at [25, 104] on icon at bounding box center [27, 106] width 5 height 5
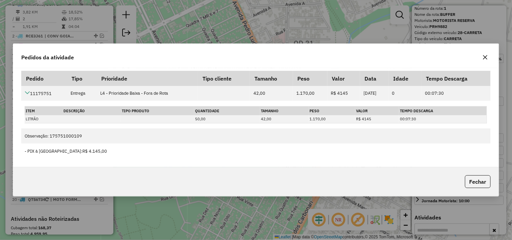
click at [286, 18] on div "Pedidos da atividade Pedido Tipo Prioridade Tipo cliente Tamanho Peso Valor Dat…" at bounding box center [256, 120] width 512 height 240
click at [484, 57] on icon "button" at bounding box center [485, 57] width 4 height 4
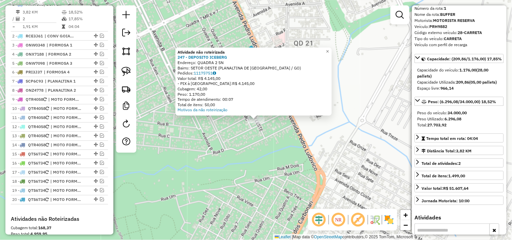
click at [300, 28] on div "Atividade não roteirizada 247 - DEPOSITO ICEBERG Endereço: QUADRA 2 SN Bairro: …" at bounding box center [256, 120] width 512 height 240
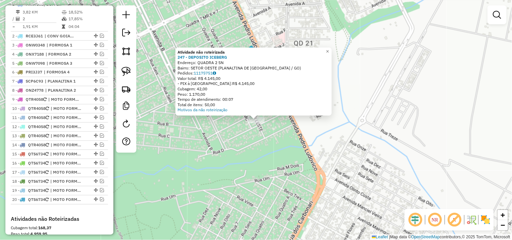
click at [279, 142] on div "Atividade não roteirizada 247 - DEPOSITO ICEBERG Endereço: QUADRA 2 SN Bairro: …" at bounding box center [256, 120] width 512 height 240
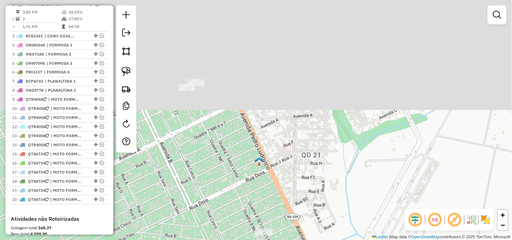
drag, startPoint x: 260, startPoint y: 63, endPoint x: 269, endPoint y: 183, distance: 119.7
click at [269, 181] on div "Janela de atendimento Grade de atendimento Capacidade Transportadoras Veículos …" at bounding box center [256, 120] width 512 height 240
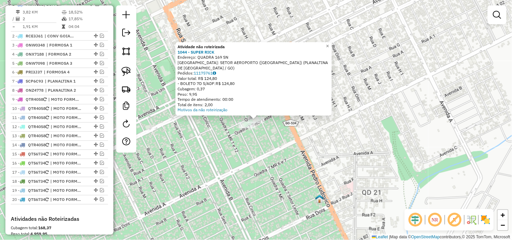
click at [320, 190] on div "Atividade não roteirizada 1044 - SUPER RICK Endereço: QUADRA 169 SN Bairro: SET…" at bounding box center [256, 120] width 512 height 240
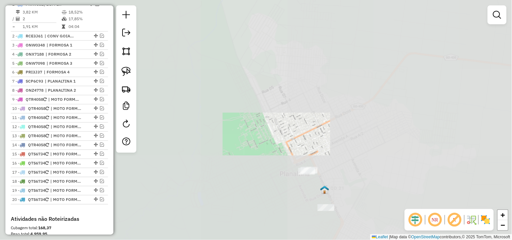
drag, startPoint x: 326, startPoint y: 152, endPoint x: 256, endPoint y: 139, distance: 71.6
click at [261, 140] on div "Janela de atendimento Grade de atendimento Capacidade Transportadoras Veículos …" at bounding box center [256, 120] width 512 height 240
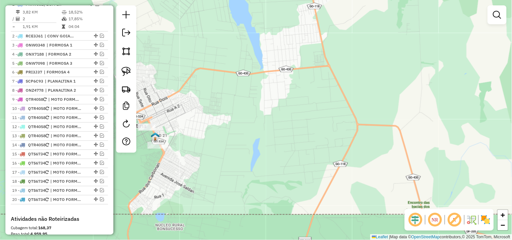
drag, startPoint x: 313, startPoint y: 156, endPoint x: 221, endPoint y: 103, distance: 106.7
click at [223, 103] on div "Janela de atendimento Grade de atendimento Capacidade Transportadoras Veículos …" at bounding box center [256, 120] width 512 height 240
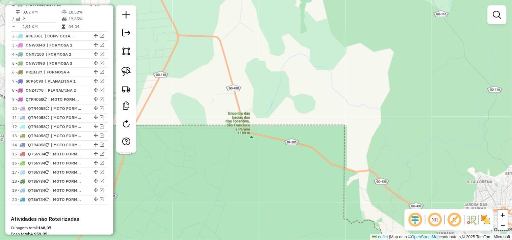
drag, startPoint x: 231, startPoint y: 122, endPoint x: 185, endPoint y: 102, distance: 50.0
click at [196, 108] on div "Janela de atendimento Grade de atendimento Capacidade Transportadoras Veículos …" at bounding box center [256, 120] width 512 height 240
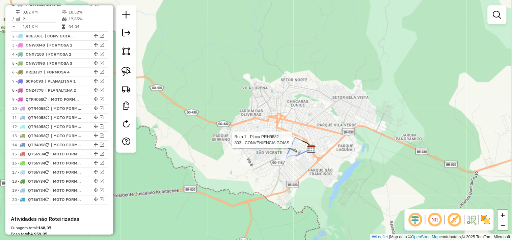
select select "*********"
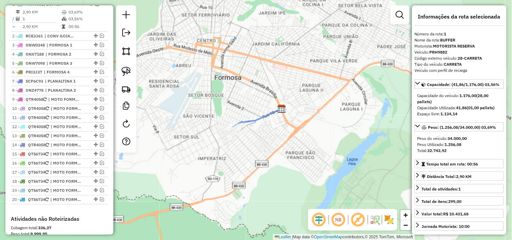
drag, startPoint x: 272, startPoint y: 191, endPoint x: 271, endPoint y: 177, distance: 14.3
click at [280, 219] on div "Janela de atendimento Grade de atendimento Capacidade Transportadoras Veículos …" at bounding box center [256, 120] width 512 height 240
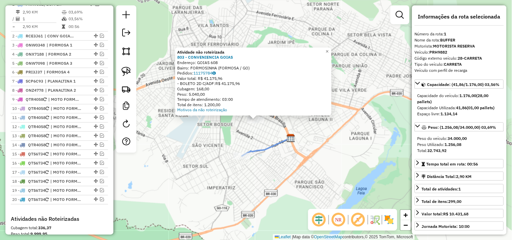
click at [262, 37] on div "Atividade não roteirizada 803 - CONVENIENCIA GOIAS Endereço: GOIAS 608 Bairro: …" at bounding box center [256, 120] width 512 height 240
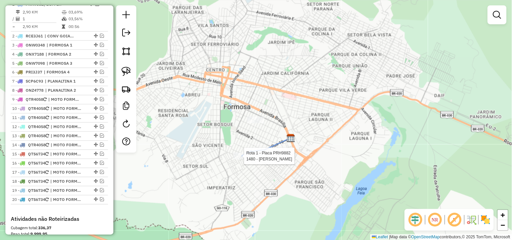
select select "*********"
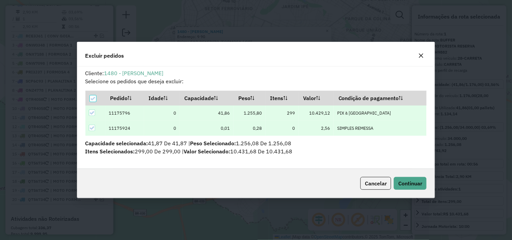
scroll to position [0, 0]
click at [411, 177] on button "Continuar" at bounding box center [410, 183] width 33 height 13
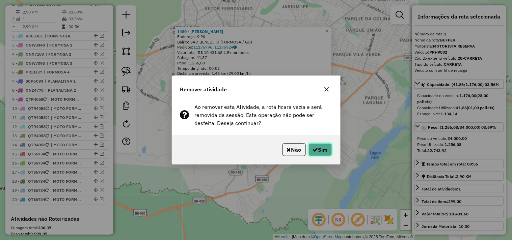
click at [321, 150] on button "Sim" at bounding box center [320, 149] width 24 height 13
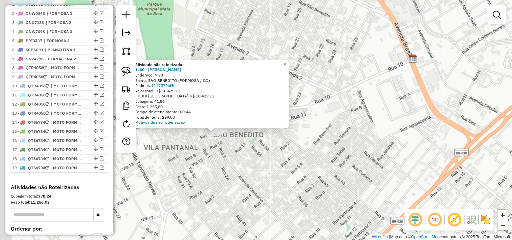
drag, startPoint x: 294, startPoint y: 140, endPoint x: 309, endPoint y: 147, distance: 16.7
click at [321, 144] on div "Atividade não roteirizada 1480 - CONVENIENCIA AQUINO Endereço: 9 90 Bairro: SAO…" at bounding box center [256, 120] width 512 height 240
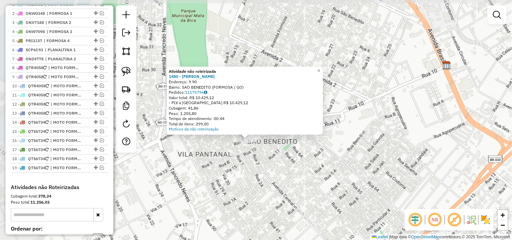
click at [262, 151] on div "Atividade não roteirizada 1480 - CONVENIENCIA AQUINO Endereço: 9 90 Bairro: SAO…" at bounding box center [256, 120] width 512 height 240
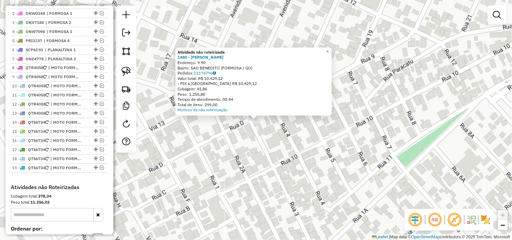
click at [326, 159] on div "Atividade não roteirizada 1480 - CONVENIENCIA AQUINO Endereço: 9 90 Bairro: SAO…" at bounding box center [256, 120] width 512 height 240
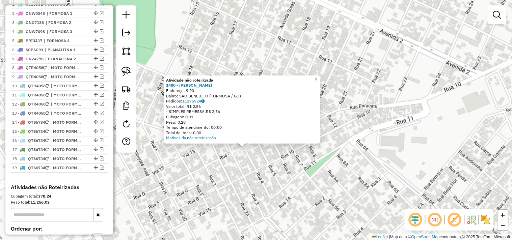
drag, startPoint x: 388, startPoint y: 105, endPoint x: 362, endPoint y: 173, distance: 73.2
click at [363, 171] on div "Atividade não roteirizada 1480 - CONVENIENCIA AQUINO Endereço: 9 90 Bairro: SAO…" at bounding box center [256, 120] width 512 height 240
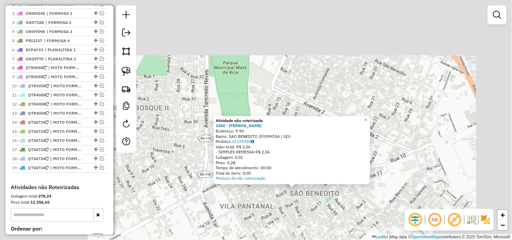
click at [388, 152] on div "Atividade não roteirizada 1480 - CONVENIENCIA AQUINO Endereço: 9 90 Bairro: SAO…" at bounding box center [256, 120] width 512 height 240
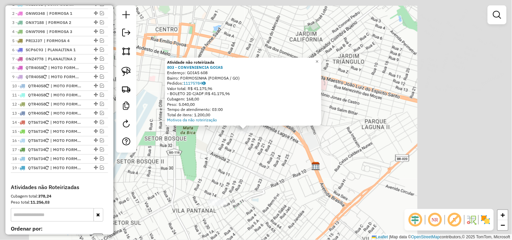
drag, startPoint x: 355, startPoint y: 156, endPoint x: 397, endPoint y: 157, distance: 41.1
click at [386, 156] on div "Atividade não roteirizada 803 - CONVENIENCIA GOIAS Endereço: GOIAS 608 Bairro: …" at bounding box center [256, 120] width 512 height 240
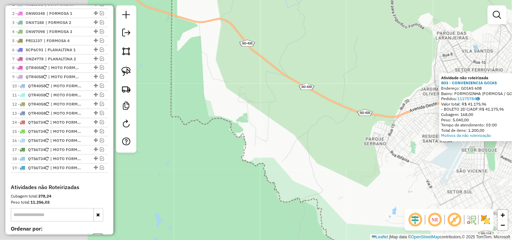
drag, startPoint x: 288, startPoint y: 140, endPoint x: 388, endPoint y: 142, distance: 100.5
click at [380, 140] on div "Atividade não roteirizada 803 - CONVENIENCIA GOIAS Endereço: GOIAS 608 Bairro: …" at bounding box center [256, 120] width 512 height 240
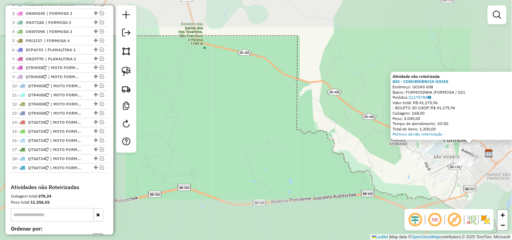
drag, startPoint x: 222, startPoint y: 125, endPoint x: 340, endPoint y: 125, distance: 118.0
click at [332, 125] on div "Atividade não roteirizada 803 - CONVENIENCIA GOIAS Endereço: GOIAS 608 Bairro: …" at bounding box center [256, 120] width 512 height 240
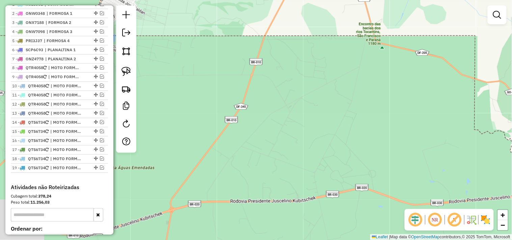
click at [367, 140] on div "Atividade não roteirizada 803 - CONVENIENCIA GOIAS Endereço: GOIAS 608 Bairro: …" at bounding box center [256, 120] width 512 height 240
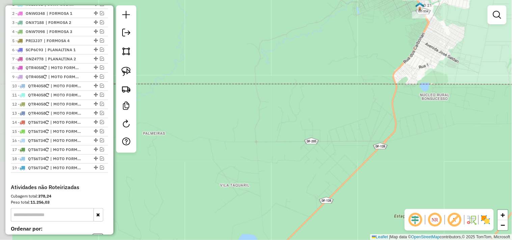
drag, startPoint x: 319, startPoint y: 95, endPoint x: 245, endPoint y: 166, distance: 102.6
click at [243, 162] on div "Atividade não roteirizada 803 - CONVENIENCIA GOIAS Endereço: GOIAS 608 Bairro: …" at bounding box center [256, 120] width 512 height 240
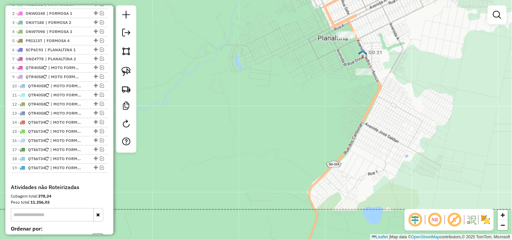
drag, startPoint x: 383, startPoint y: 105, endPoint x: 320, endPoint y: 154, distance: 80.5
click at [322, 153] on div "Atividade não roteirizada 803 - CONVENIENCIA GOIAS Endereço: GOIAS 608 Bairro: …" at bounding box center [256, 120] width 512 height 240
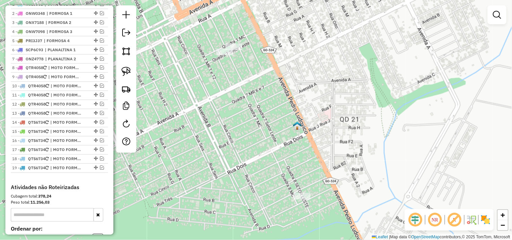
drag, startPoint x: 305, startPoint y: 121, endPoint x: 327, endPoint y: 100, distance: 30.5
click at [326, 100] on div "Atividade não roteirizada 803 - CONVENIENCIA GOIAS Endereço: GOIAS 608 Bairro: …" at bounding box center [256, 120] width 512 height 240
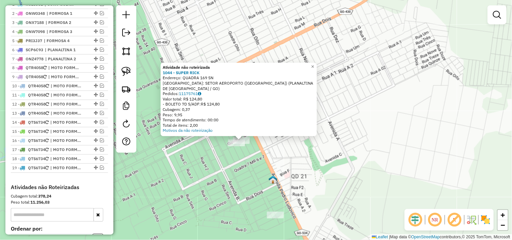
drag, startPoint x: 287, startPoint y: 190, endPoint x: 271, endPoint y: 168, distance: 27.1
click at [271, 168] on div "Atividade não roteirizada 1044 - SUPER RICK Endereço: QUADRA 169 SN Bairro: SET…" at bounding box center [256, 120] width 512 height 240
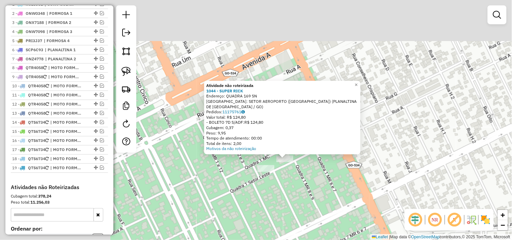
drag, startPoint x: 214, startPoint y: 126, endPoint x: 324, endPoint y: 224, distance: 147.1
click at [323, 223] on div "Atividade não roteirizada 1044 - SUPER RICK Endereço: QUADRA 169 SN Bairro: SET…" at bounding box center [256, 120] width 512 height 240
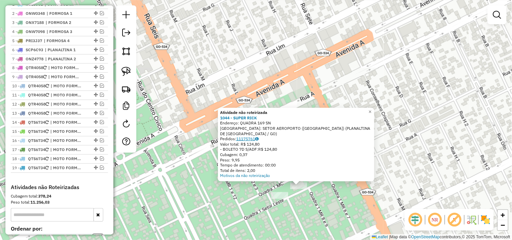
click at [250, 140] on link "11175761" at bounding box center [247, 138] width 22 height 5
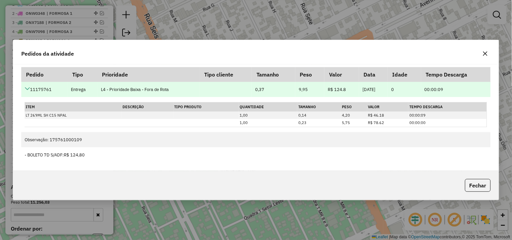
click at [27, 89] on icon at bounding box center [27, 88] width 5 height 5
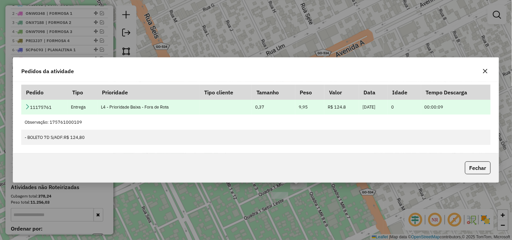
click at [28, 108] on icon at bounding box center [27, 106] width 5 height 5
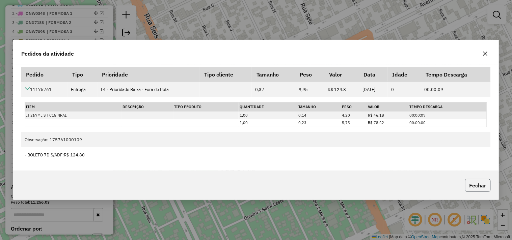
click at [486, 187] on button "Fechar" at bounding box center [478, 185] width 26 height 13
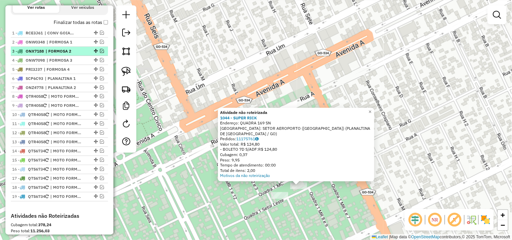
scroll to position [194, 0]
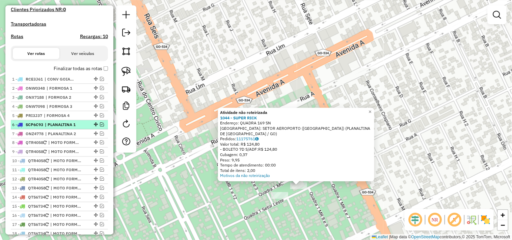
click at [101, 126] on em at bounding box center [102, 124] width 4 height 4
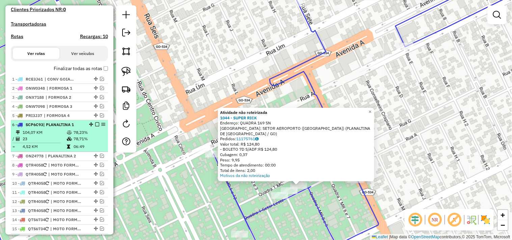
click at [95, 126] on em at bounding box center [97, 124] width 4 height 4
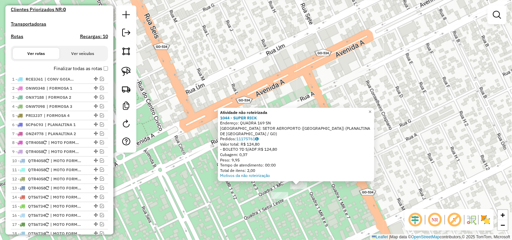
click at [321, 197] on div "Atividade não roteirizada 1044 - SUPER RICK Endereço: QUADRA 169 SN Bairro: SET…" at bounding box center [256, 120] width 512 height 240
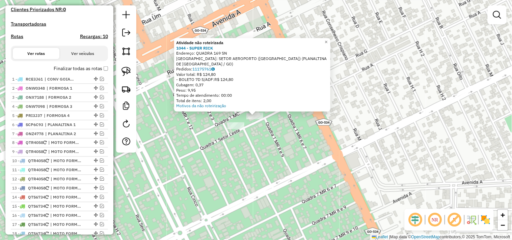
click at [327, 141] on div "Atividade não roteirizada 1044 - SUPER RICK Endereço: QUADRA 169 SN Bairro: SET…" at bounding box center [256, 120] width 512 height 240
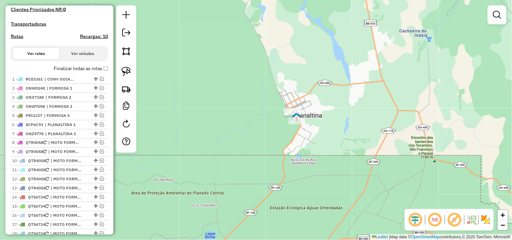
drag, startPoint x: 387, startPoint y: 152, endPoint x: 263, endPoint y: 99, distance: 134.7
click at [273, 102] on div "Janela de atendimento Grade de atendimento Capacidade Transportadoras Veículos …" at bounding box center [256, 120] width 512 height 240
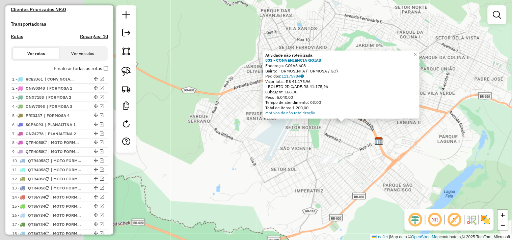
drag, startPoint x: 287, startPoint y: 136, endPoint x: 342, endPoint y: 153, distance: 57.8
click at [336, 146] on div "Atividade não roteirizada 803 - CONVENIENCIA GOIAS Endereço: GOIAS 608 Bairro: …" at bounding box center [256, 120] width 512 height 240
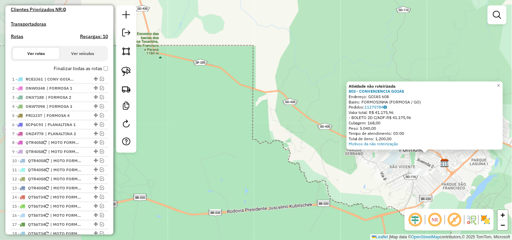
drag, startPoint x: 161, startPoint y: 120, endPoint x: 268, endPoint y: 130, distance: 107.7
click at [268, 129] on div "Atividade não roteirizada 803 - CONVENIENCIA GOIAS Endereço: GOIAS 608 Bairro: …" at bounding box center [256, 120] width 512 height 240
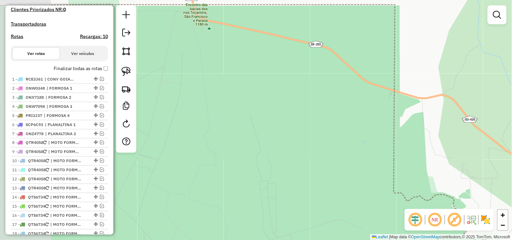
drag, startPoint x: 225, startPoint y: 95, endPoint x: 321, endPoint y: 131, distance: 103.2
click at [377, 140] on div "Atividade não roteirizada 803 - CONVENIENCIA GOIAS Endereço: GOIAS 608 Bairro: …" at bounding box center [256, 120] width 512 height 240
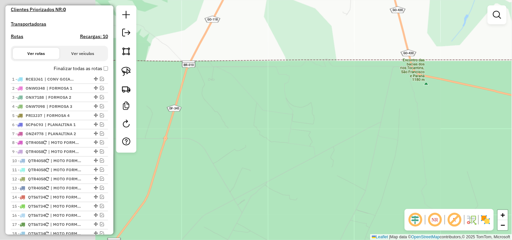
drag, startPoint x: 340, startPoint y: 124, endPoint x: 396, endPoint y: 139, distance: 58.3
click at [438, 138] on div "Atividade não roteirizada 803 - CONVENIENCIA GOIAS Endereço: GOIAS 608 Bairro: …" at bounding box center [256, 120] width 512 height 240
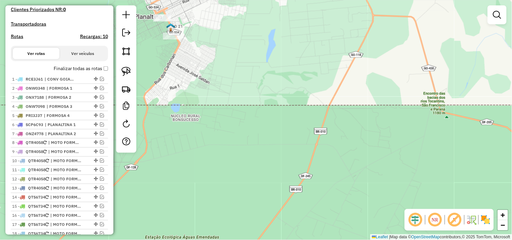
click at [302, 118] on div "Atividade não roteirizada 803 - CONVENIENCIA GOIAS Endereço: GOIAS 608 Bairro: …" at bounding box center [256, 120] width 512 height 240
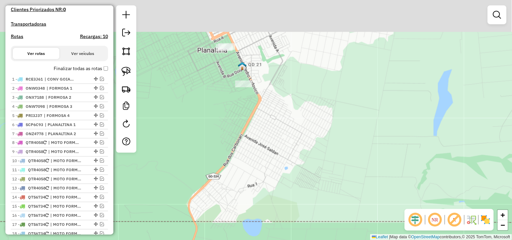
drag, startPoint x: 250, startPoint y: 73, endPoint x: 216, endPoint y: 151, distance: 85.1
click at [233, 143] on div "Atividade não roteirizada 803 - CONVENIENCIA GOIAS Endereço: GOIAS 608 Bairro: …" at bounding box center [256, 120] width 512 height 240
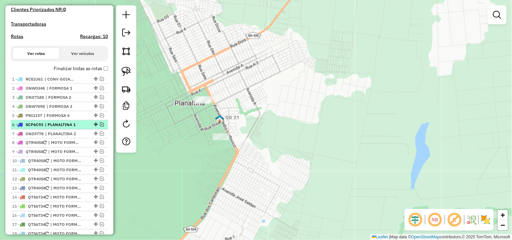
click at [100, 126] on em at bounding box center [102, 124] width 4 height 4
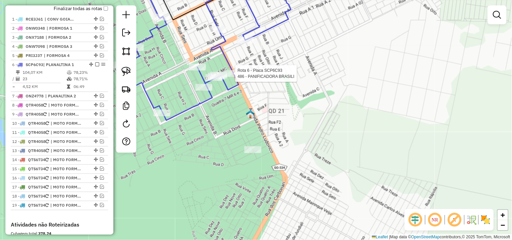
select select "*********"
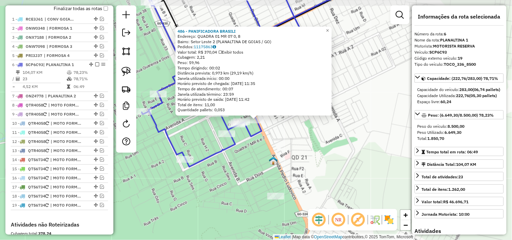
scroll to position [315, 0]
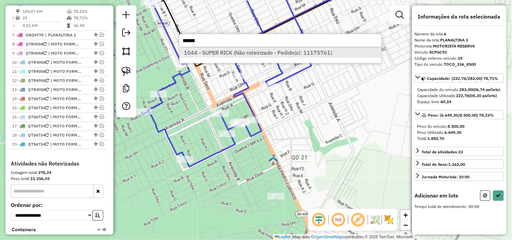
type input "******"
click at [211, 53] on li "1044 - SUPER RICK (Não roteirizado - Pedido(s): 11175761)" at bounding box center [280, 53] width 202 height 10
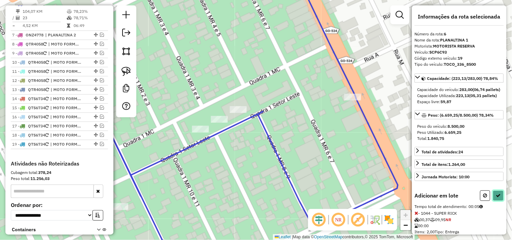
drag, startPoint x: 500, startPoint y: 207, endPoint x: 492, endPoint y: 203, distance: 8.5
click at [500, 201] on button at bounding box center [498, 196] width 11 height 10
select select "*********"
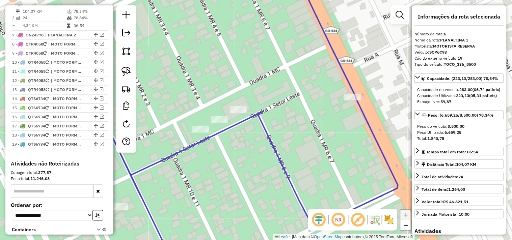
click at [95, 5] on em at bounding box center [97, 3] width 4 height 4
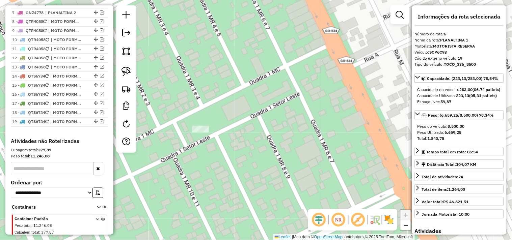
scroll to position [292, 0]
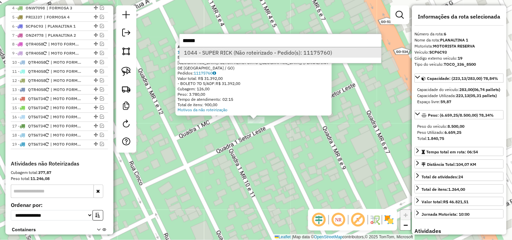
type input "******"
click at [256, 51] on li "1044 - SUPER RICK (Não roteirizado - Pedido(s): 11175760)" at bounding box center [280, 53] width 202 height 10
type input "******"
click at [262, 49] on li "803 - CONVENIENCIA GOIAS (Não roteirizado - Pedido(s): 11175784)" at bounding box center [280, 53] width 202 height 10
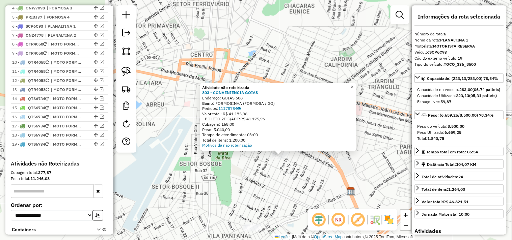
click at [288, 27] on div "Atividade não roteirizada 803 - CONVENIENCIA GOIAS Endereço: GOIAS 608 Bairro: …" at bounding box center [256, 120] width 512 height 240
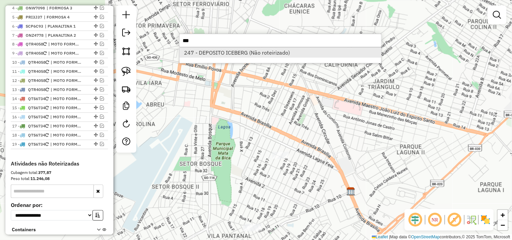
type input "***"
click at [246, 55] on li "247 - DEPOSITO ICEBERG (Não roteirizado)" at bounding box center [280, 53] width 202 height 10
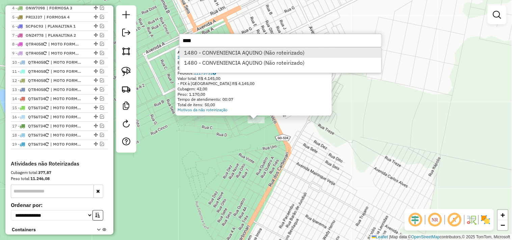
type input "****"
click at [262, 54] on li "1480 - CONVENIENCIA AQUINO (Não roteirizado)" at bounding box center [280, 53] width 202 height 10
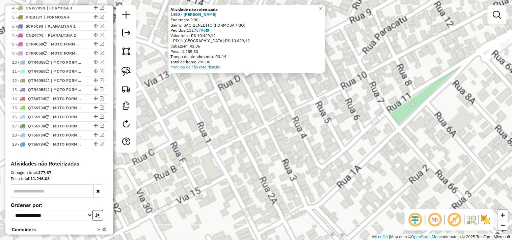
drag, startPoint x: 266, startPoint y: 103, endPoint x: 270, endPoint y: 99, distance: 4.5
click at [268, 101] on div "Atividade não roteirizada 1480 - CONVENIENCIA AQUINO Endereço: 9 90 Bairro: SAO…" at bounding box center [256, 120] width 512 height 240
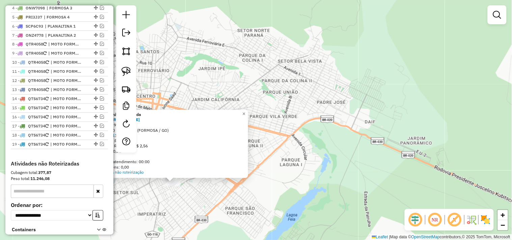
click at [265, 204] on div "Atividade não roteirizada 1480 - CONVENIENCIA AQUINO Endereço: 9 90 Bairro: SAO…" at bounding box center [256, 120] width 512 height 240
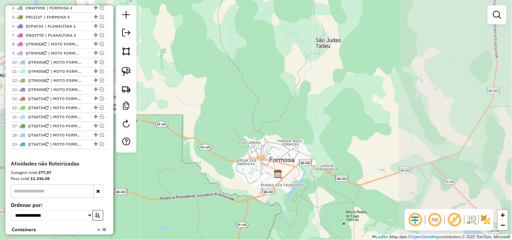
drag, startPoint x: 213, startPoint y: 153, endPoint x: 379, endPoint y: 152, distance: 166.2
click at [379, 152] on div "Janela de atendimento Grade de atendimento Capacidade Transportadoras Veículos …" at bounding box center [256, 120] width 512 height 240
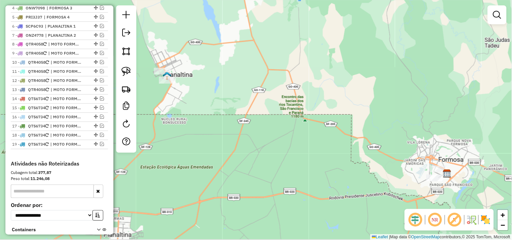
drag, startPoint x: 232, startPoint y: 122, endPoint x: 283, endPoint y: 130, distance: 51.2
click at [287, 130] on div "Janela de atendimento Grade de atendimento Capacidade Transportadoras Veículos …" at bounding box center [256, 120] width 512 height 240
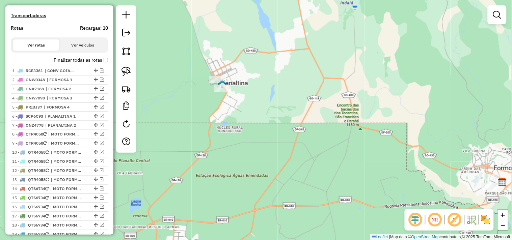
scroll to position [143, 0]
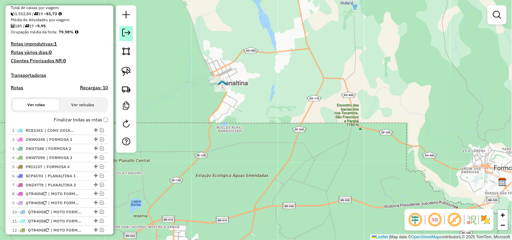
click at [129, 34] on em at bounding box center [126, 33] width 8 height 8
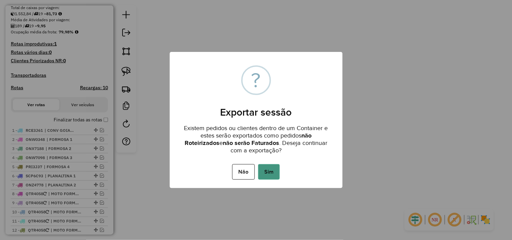
click at [263, 169] on button "Sim" at bounding box center [269, 172] width 22 height 16
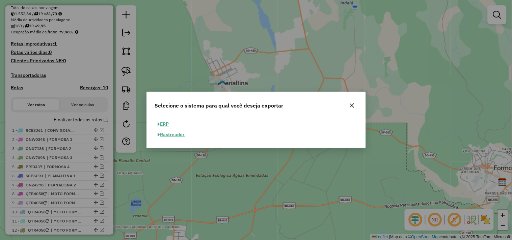
click at [160, 125] on button "ERP" at bounding box center [163, 124] width 17 height 10
select select "**"
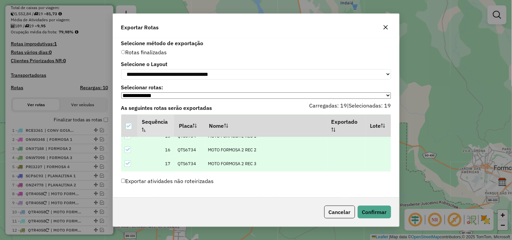
scroll to position [229, 0]
click at [376, 211] on button "Confirmar" at bounding box center [373, 212] width 33 height 13
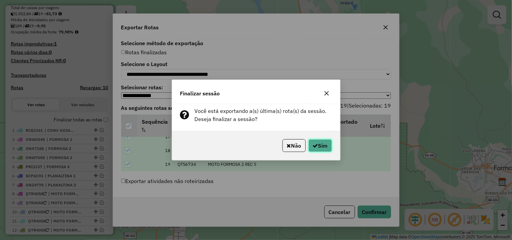
click at [319, 146] on button "Sim" at bounding box center [320, 145] width 24 height 13
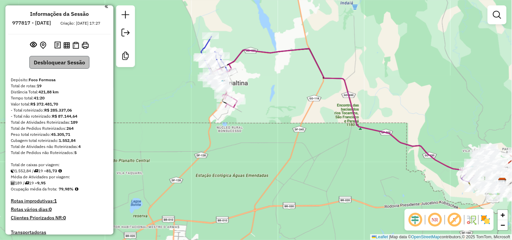
scroll to position [0, 0]
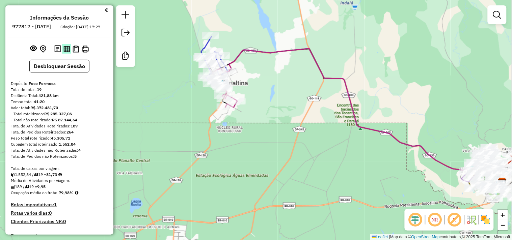
click at [63, 52] on img at bounding box center [66, 49] width 6 height 6
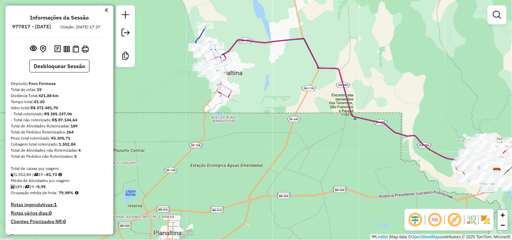
drag, startPoint x: 302, startPoint y: 102, endPoint x: 256, endPoint y: 97, distance: 46.1
click at [300, 101] on div "Janela de atendimento Grade de atendimento Capacidade Transportadoras Veículos …" at bounding box center [256, 120] width 512 height 240
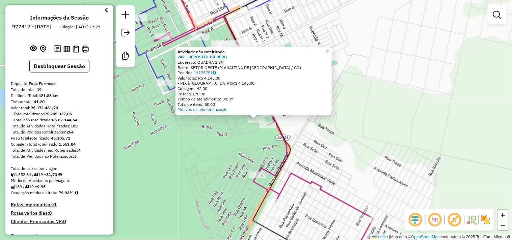
click at [226, 159] on div "Atividade não roteirizada 247 - DEPOSITO ICEBERG Endereço: QUADRA 2 SN Bairro: …" at bounding box center [256, 120] width 512 height 240
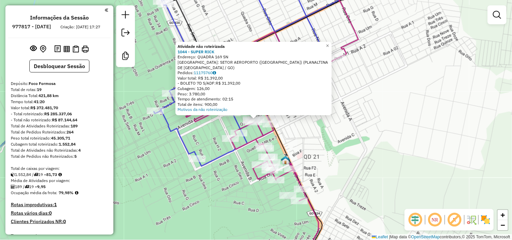
click at [349, 161] on div "Atividade não roteirizada 1044 - SUPER [PERSON_NAME]: QUADRA 169 SN Bairro: SET…" at bounding box center [256, 120] width 512 height 240
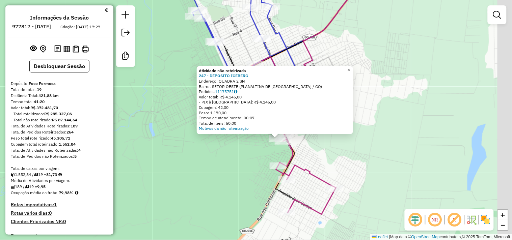
drag, startPoint x: 408, startPoint y: 174, endPoint x: 376, endPoint y: 167, distance: 32.8
click at [376, 167] on div "Atividade não roteirizada 247 - DEPOSITO ICEBERG Endereço: QUADRA 2 SN Bairro: …" at bounding box center [256, 120] width 512 height 240
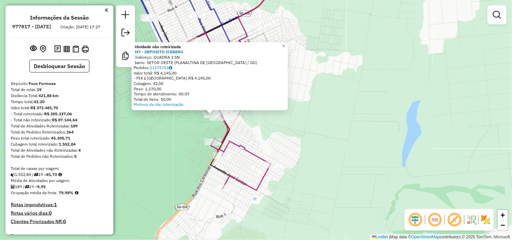
drag, startPoint x: 414, startPoint y: 176, endPoint x: 312, endPoint y: 139, distance: 108.1
click at [293, 122] on div "Atividade não roteirizada 247 - DEPOSITO ICEBERG Endereço: QUADRA 2 SN Bairro: …" at bounding box center [256, 120] width 512 height 240
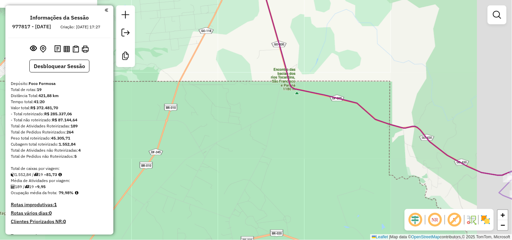
drag, startPoint x: 335, startPoint y: 148, endPoint x: 284, endPoint y: 132, distance: 53.2
click at [294, 134] on div "Atividade não roteirizada 247 - DEPOSITO ICEBERG Endereço: QUADRA 2 SN Bairro: …" at bounding box center [256, 120] width 512 height 240
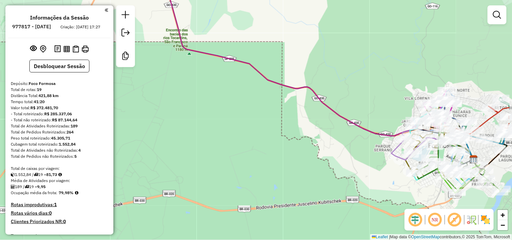
drag, startPoint x: 338, startPoint y: 158, endPoint x: 220, endPoint y: 130, distance: 122.1
click at [228, 131] on div "Atividade não roteirizada 247 - DEPOSITO ICEBERG Endereço: QUADRA 2 SN Bairro: …" at bounding box center [256, 120] width 512 height 240
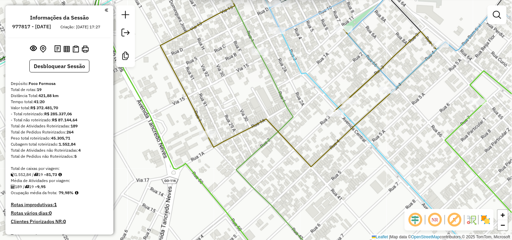
drag, startPoint x: 279, startPoint y: 58, endPoint x: 272, endPoint y: 131, distance: 72.8
click at [273, 139] on div "Atividade não roteirizada 1480 - CONVENIENCIA AQUINO Endereço: 9 90 Bairro: SAO…" at bounding box center [256, 120] width 512 height 240
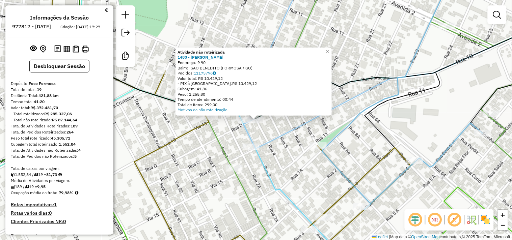
drag, startPoint x: 461, startPoint y: 142, endPoint x: 467, endPoint y: 144, distance: 6.4
click at [463, 142] on div "Atividade não roteirizada 1480 - CONVENIENCIA AQUINO Endereço: 9 90 Bairro: SAO…" at bounding box center [256, 120] width 512 height 240
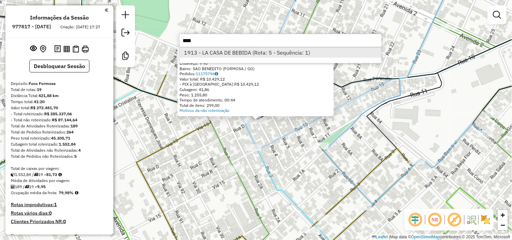
type input "****"
click at [216, 51] on li "1913 - LA CASA DE BEBIDA (Rota: 5 - Sequência: 1)" at bounding box center [280, 53] width 202 height 10
select select "*********"
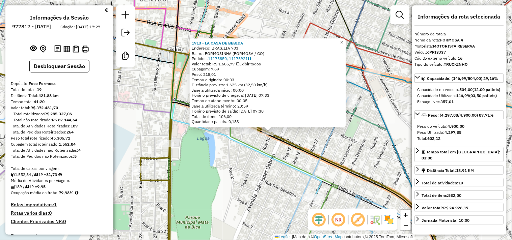
drag, startPoint x: 72, startPoint y: 144, endPoint x: 51, endPoint y: 145, distance: 22.0
click at [51, 141] on div "Peso total roteirizado: 45.305,71" at bounding box center [59, 138] width 97 height 6
copy div "45.305,71"
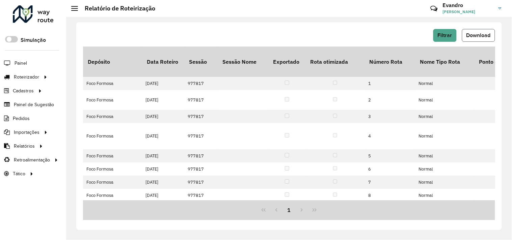
click at [477, 36] on span "Download" at bounding box center [478, 35] width 24 height 6
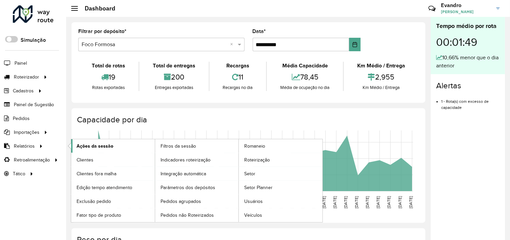
click at [92, 145] on span "Ações da sessão" at bounding box center [95, 146] width 37 height 7
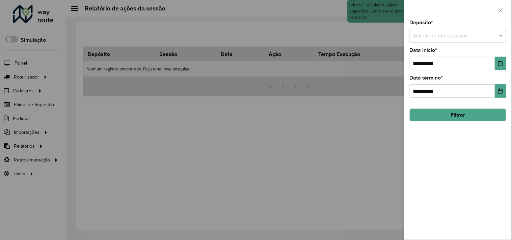
click at [469, 37] on input "text" at bounding box center [451, 36] width 76 height 8
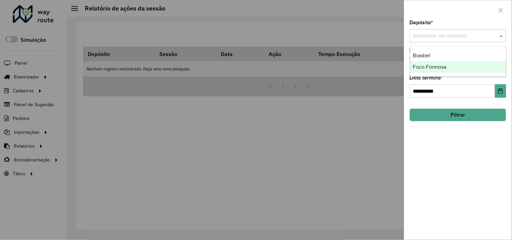
click at [430, 66] on span "Foco Formosa" at bounding box center [429, 67] width 33 height 6
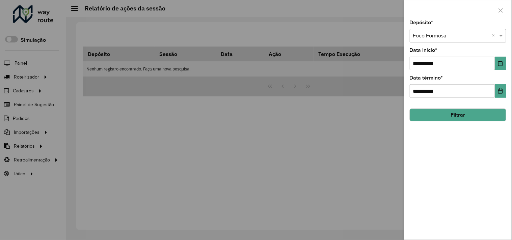
click at [453, 116] on button "Filtrar" at bounding box center [457, 115] width 96 height 13
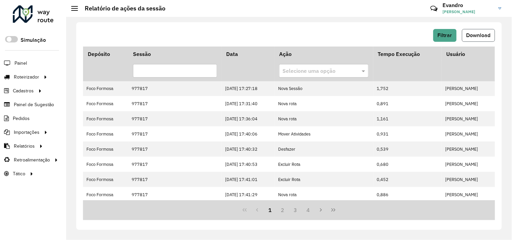
click at [479, 34] on span "Download" at bounding box center [478, 35] width 24 height 6
